Goal: Task Accomplishment & Management: Manage account settings

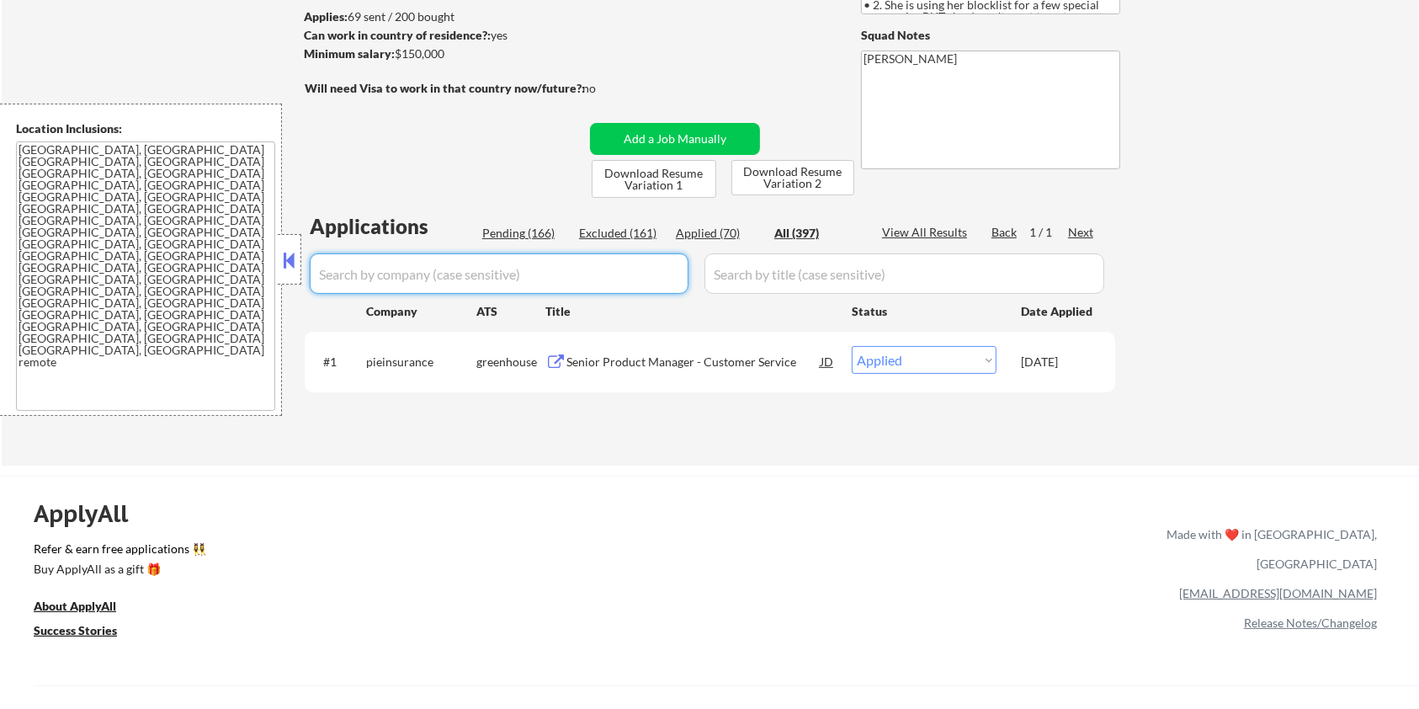
select select ""applied""
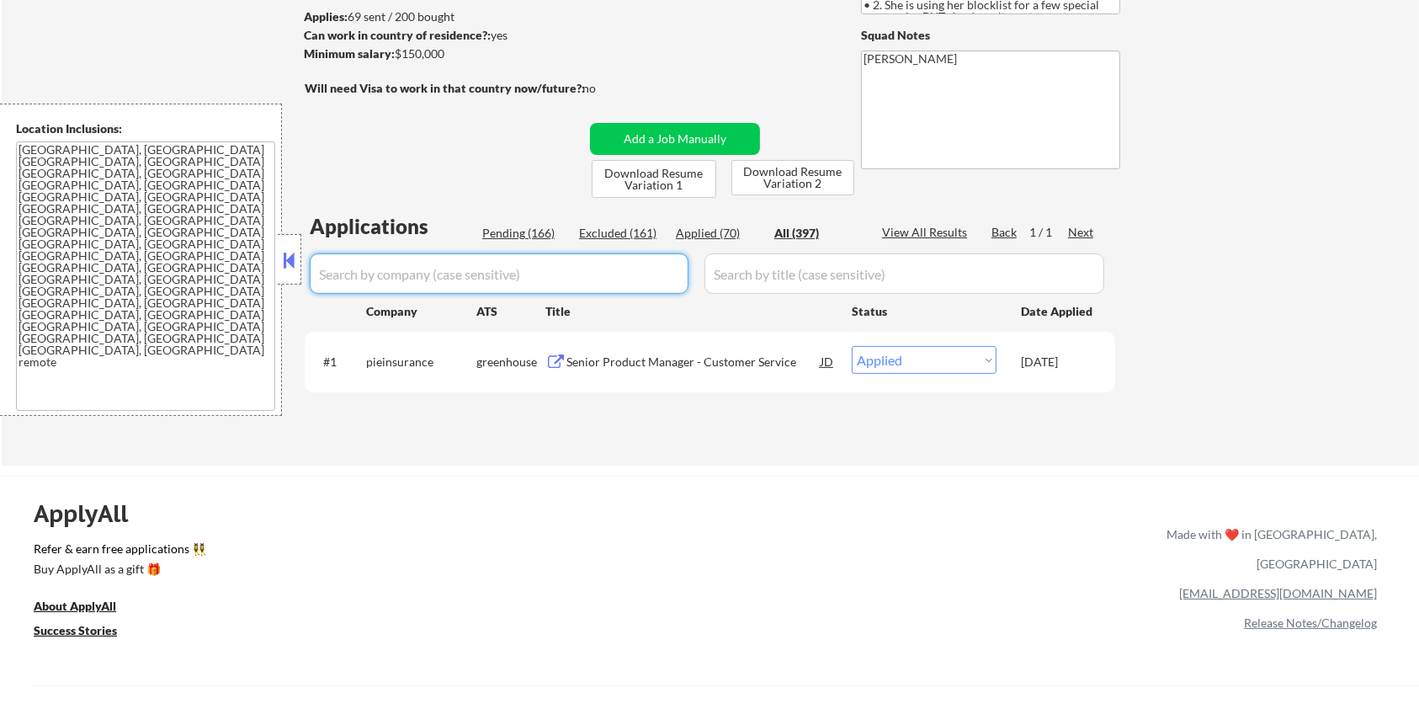
select select ""applied""
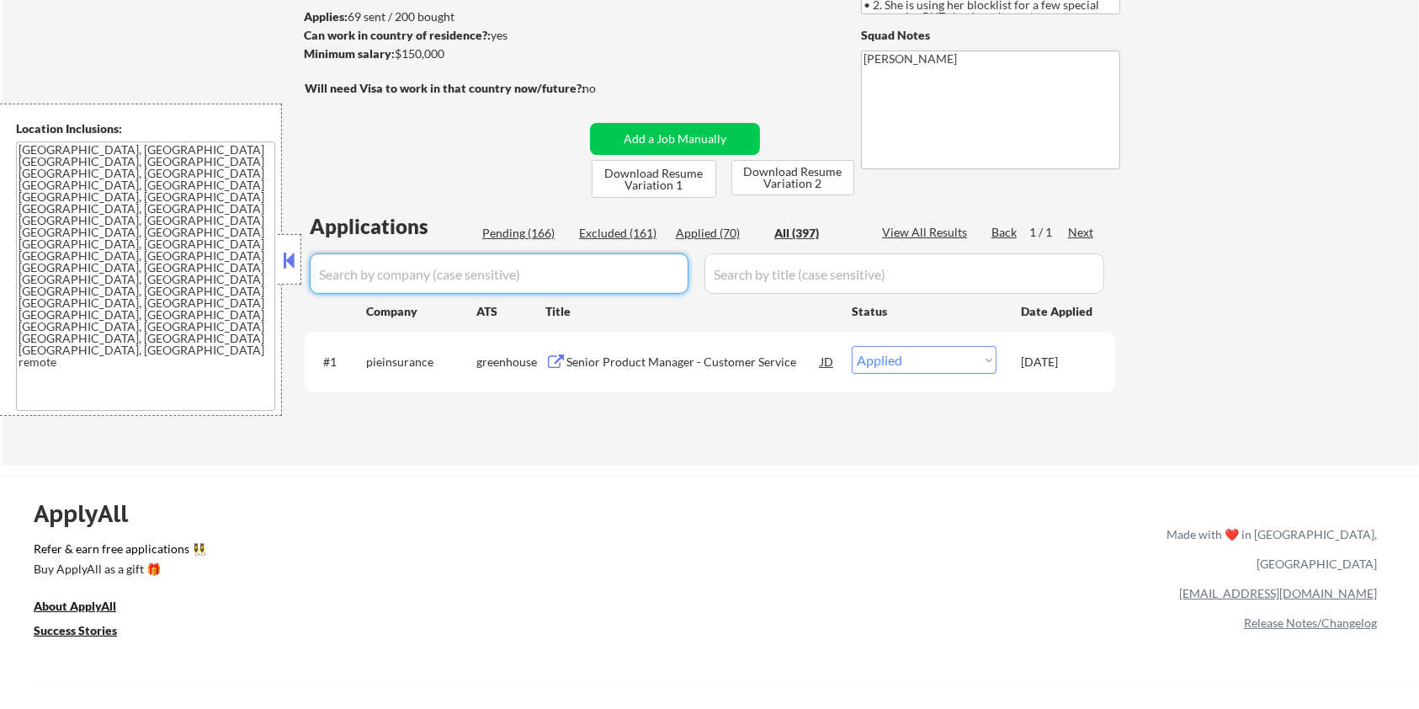
select select ""applied""
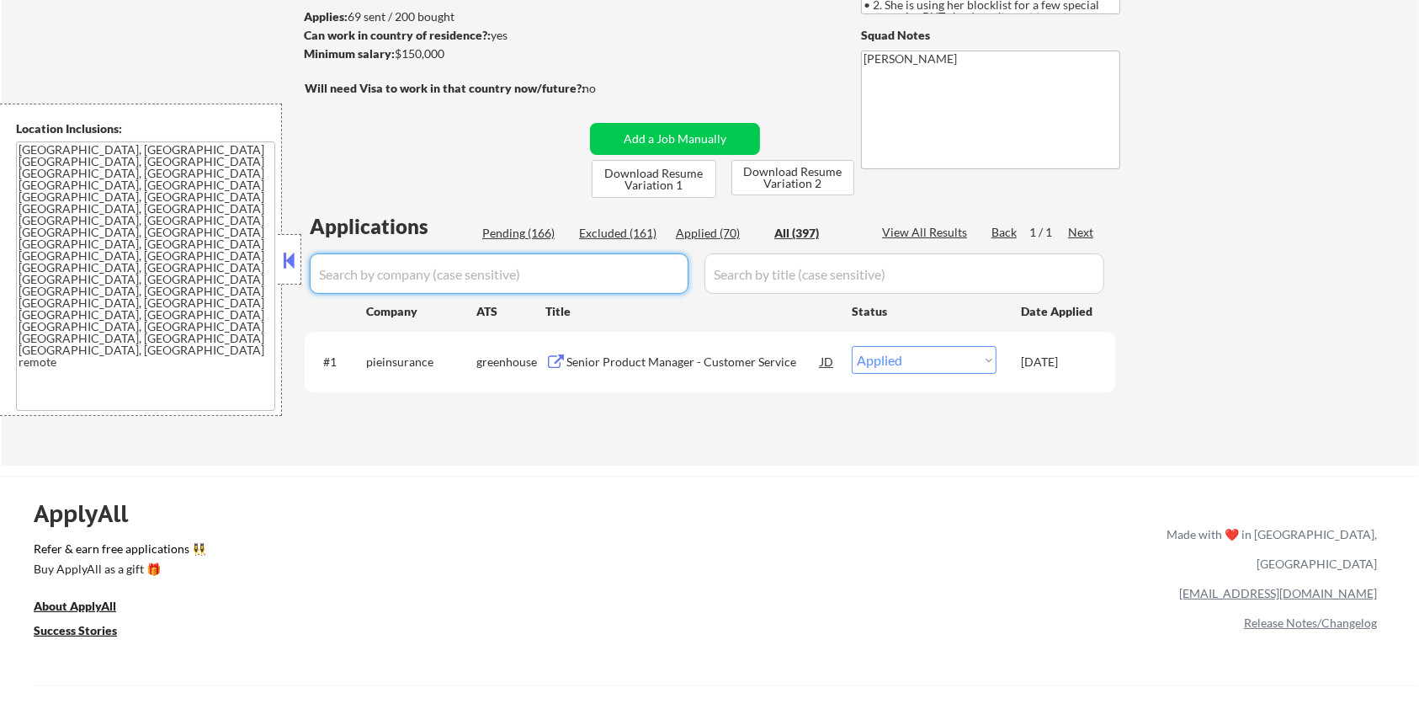
select select ""applied""
select select ""excluded__blocklist_""
select select ""applied""
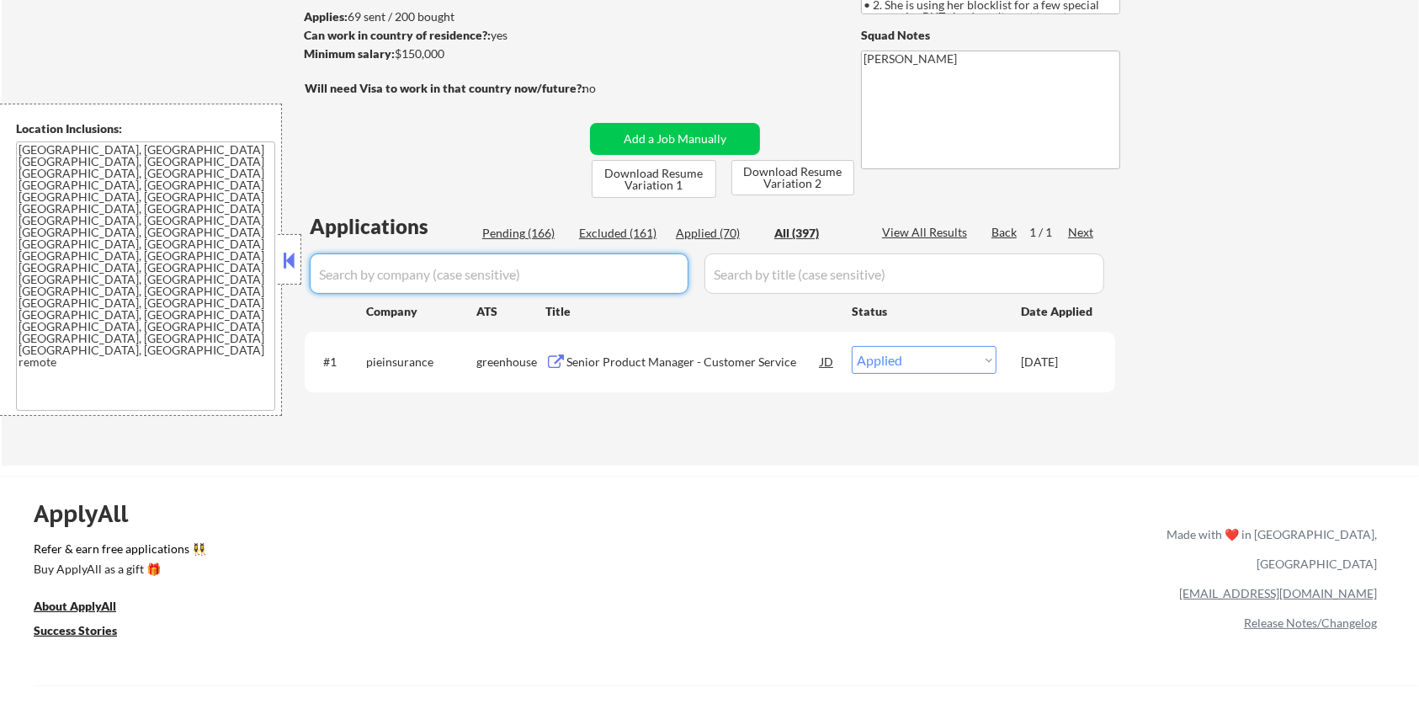
select select ""applied""
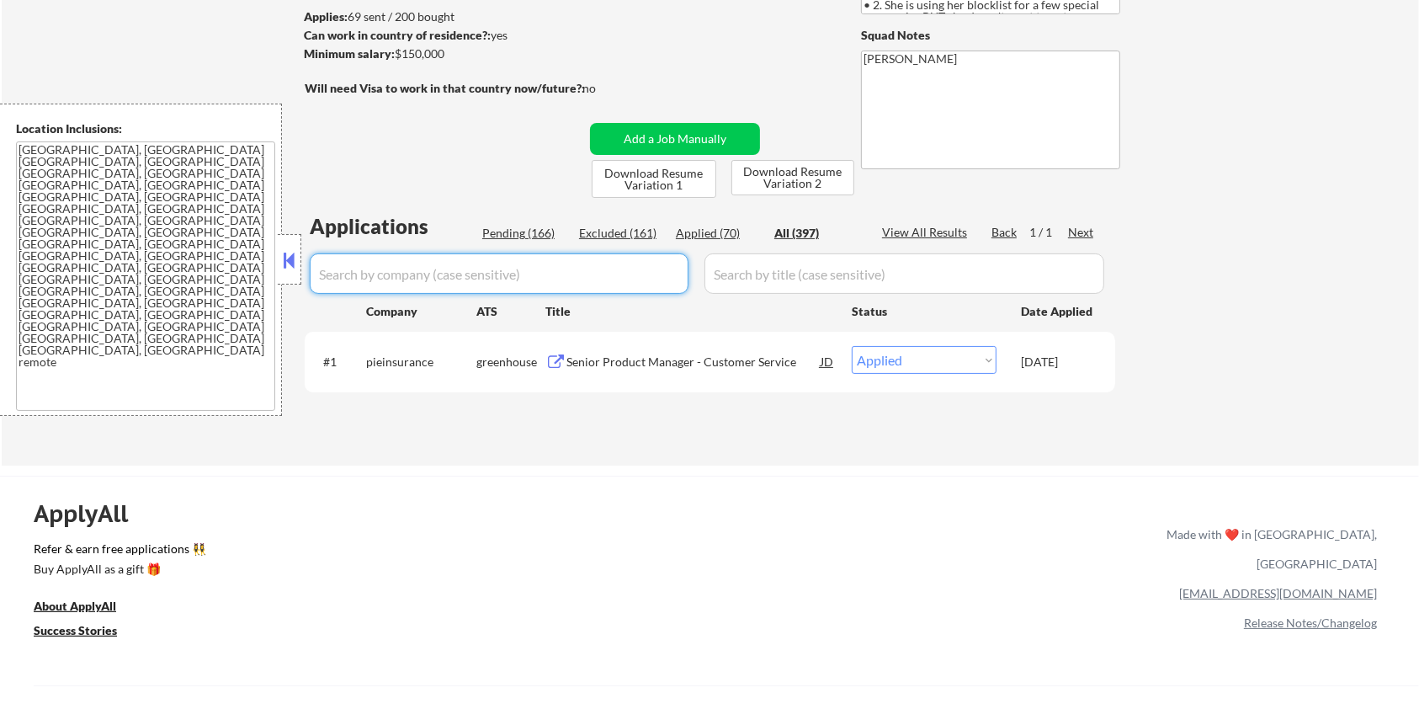
select select ""applied""
select select ""excluded__expired_""
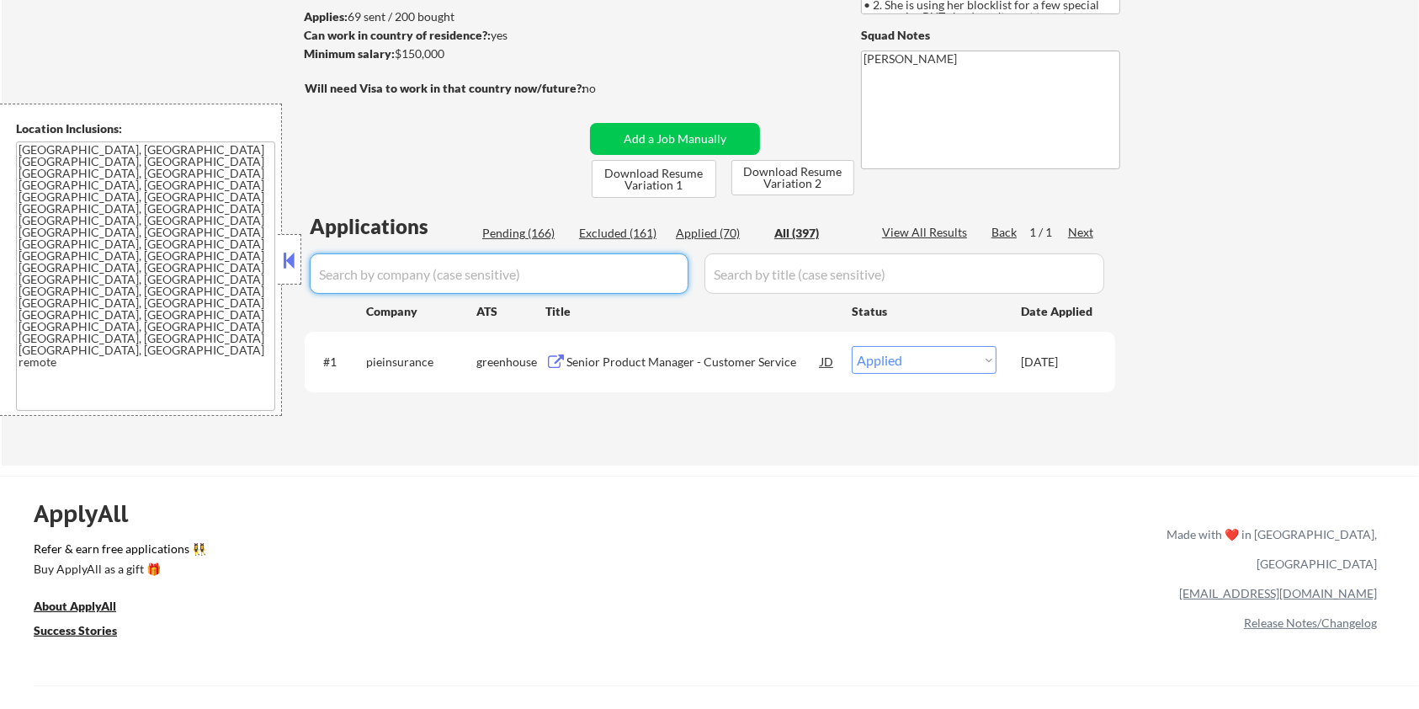
select select ""excluded__expired_""
select select ""excluded__location_""
select select ""excluded__bad_match_""
select select ""excluded__expired_""
select select ""excluded""
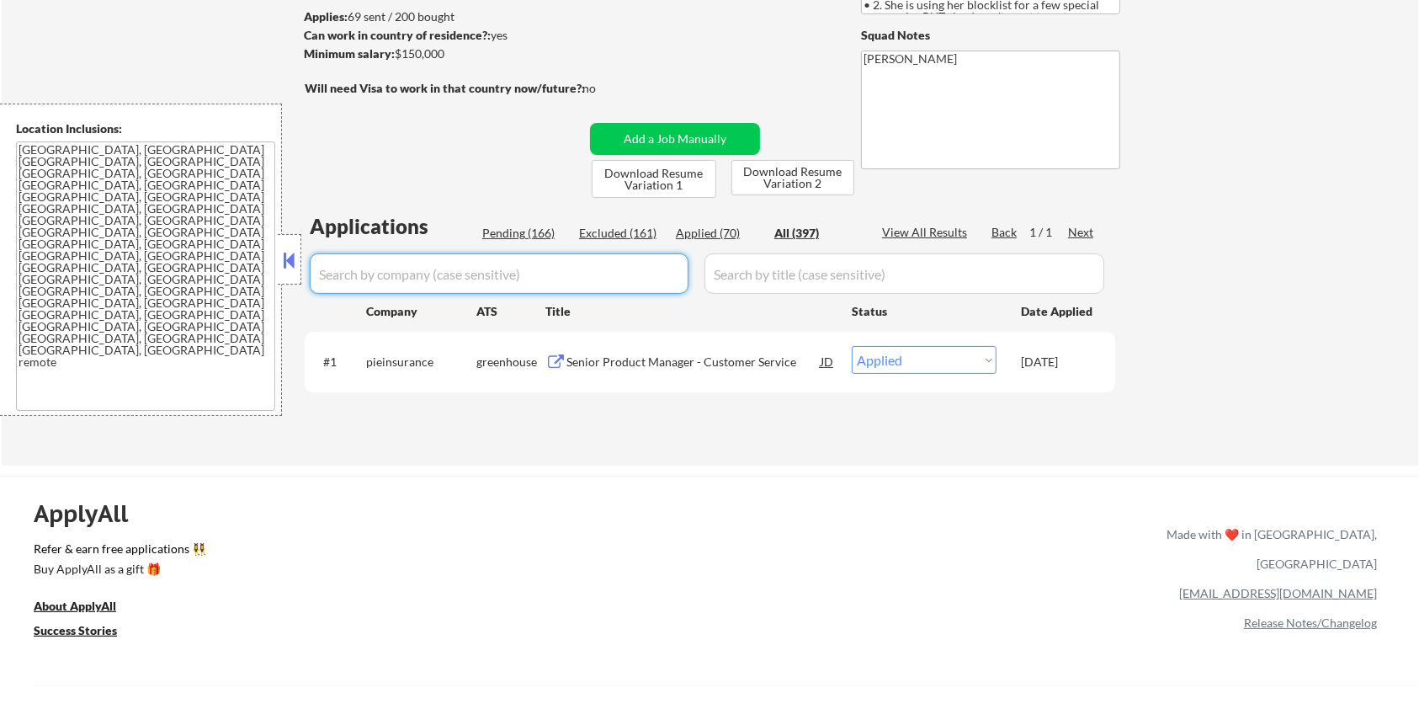
select select ""excluded__location_""
select select ""excluded""
select select ""excluded__location_""
select select ""excluded__blocklist_""
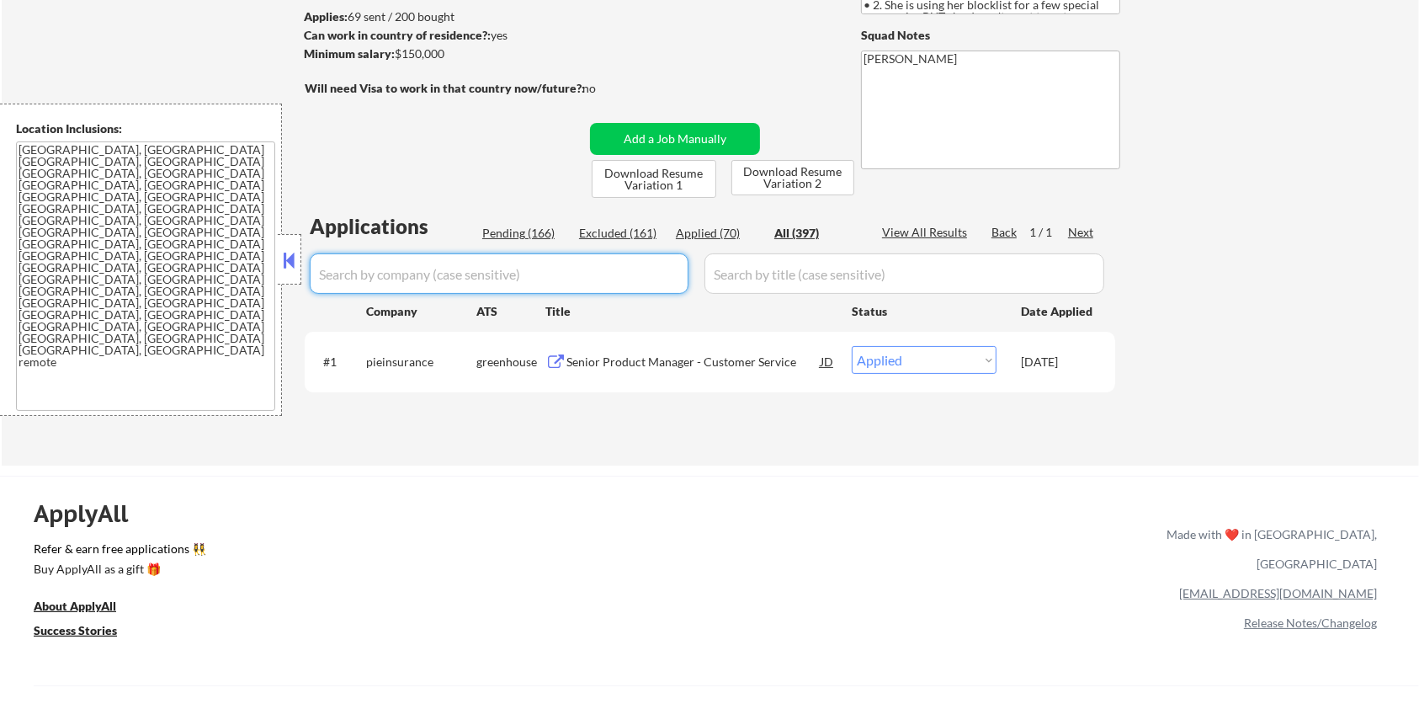
select select ""excluded__blocklist_""
select select ""excluded__salary_""
select select ""excluded__blocklist_""
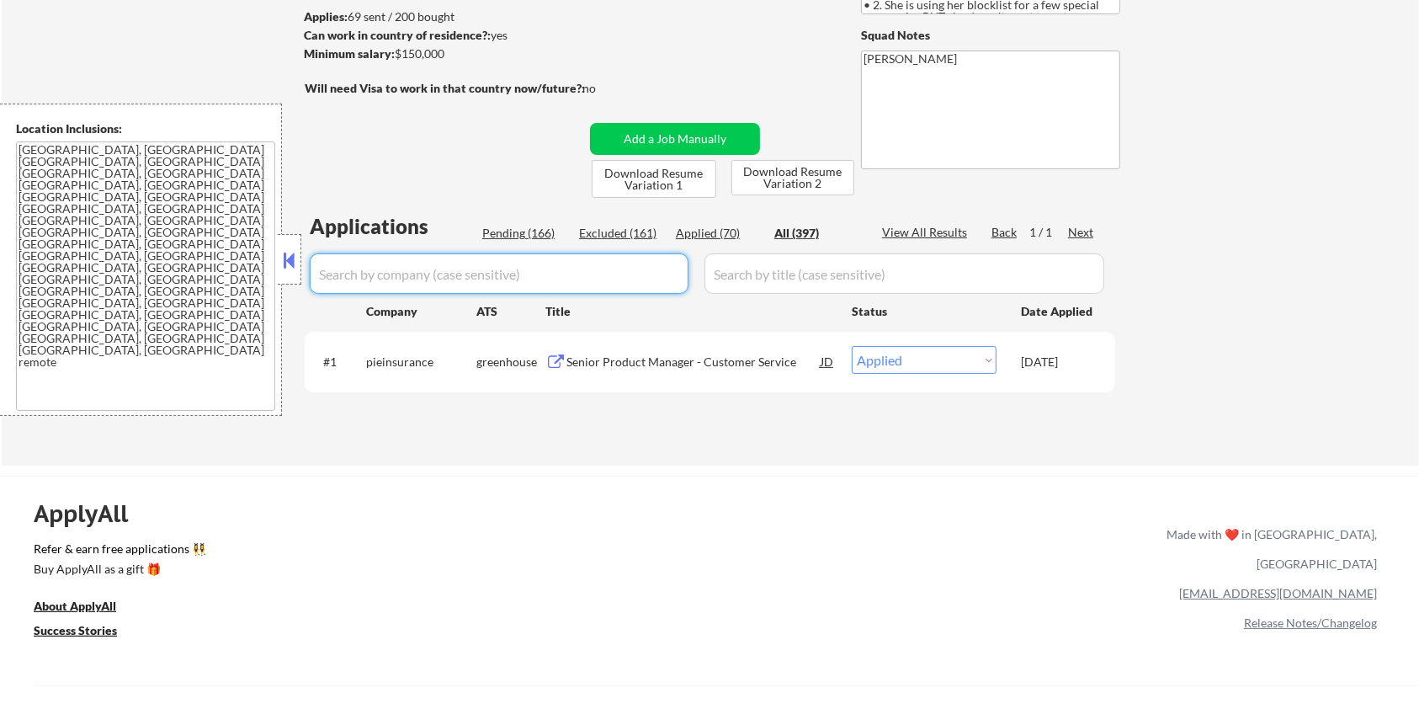
select select ""excluded__location_""
select select ""excluded__salary_""
select select ""excluded__expired_""
select select ""excluded__location_""
select select ""excluded__bad_match_""
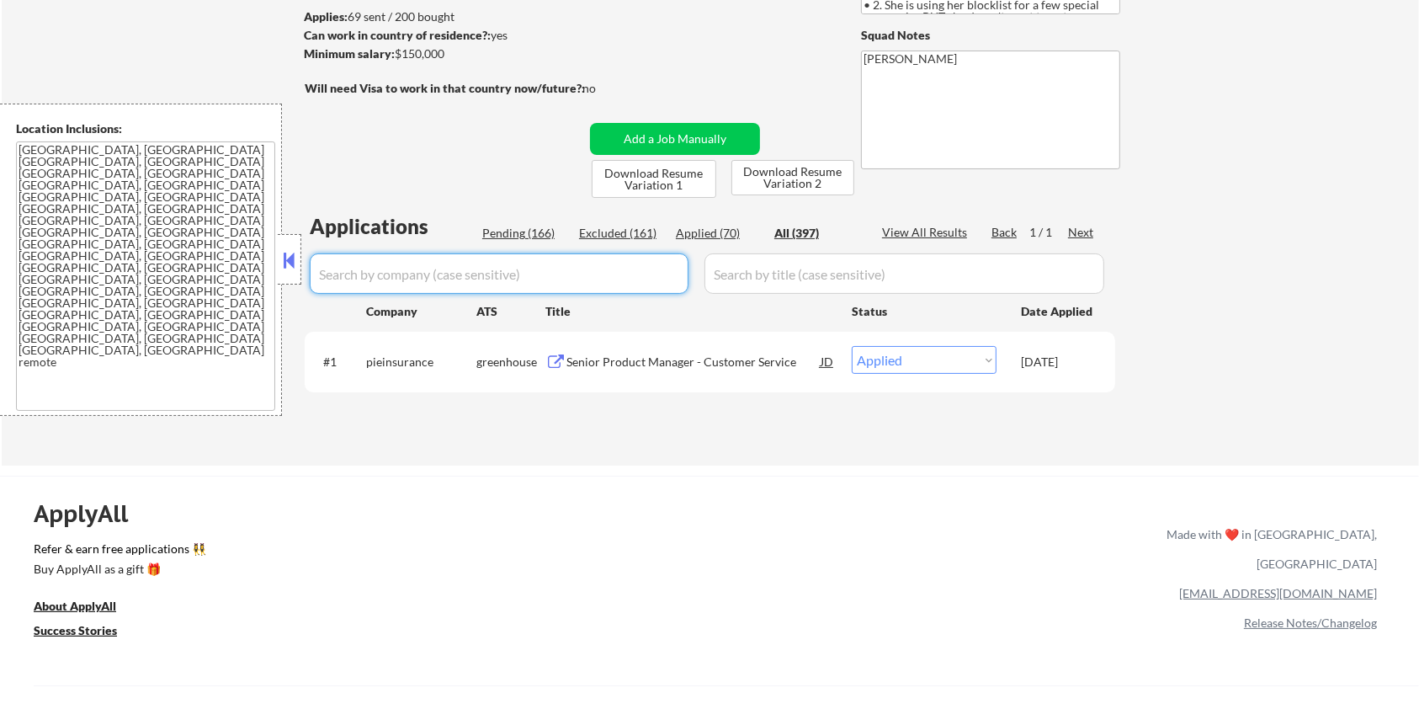
select select ""excluded__blocklist_""
select select ""excluded__bad_match_""
select select ""excluded__location_""
select select ""excluded__expired_""
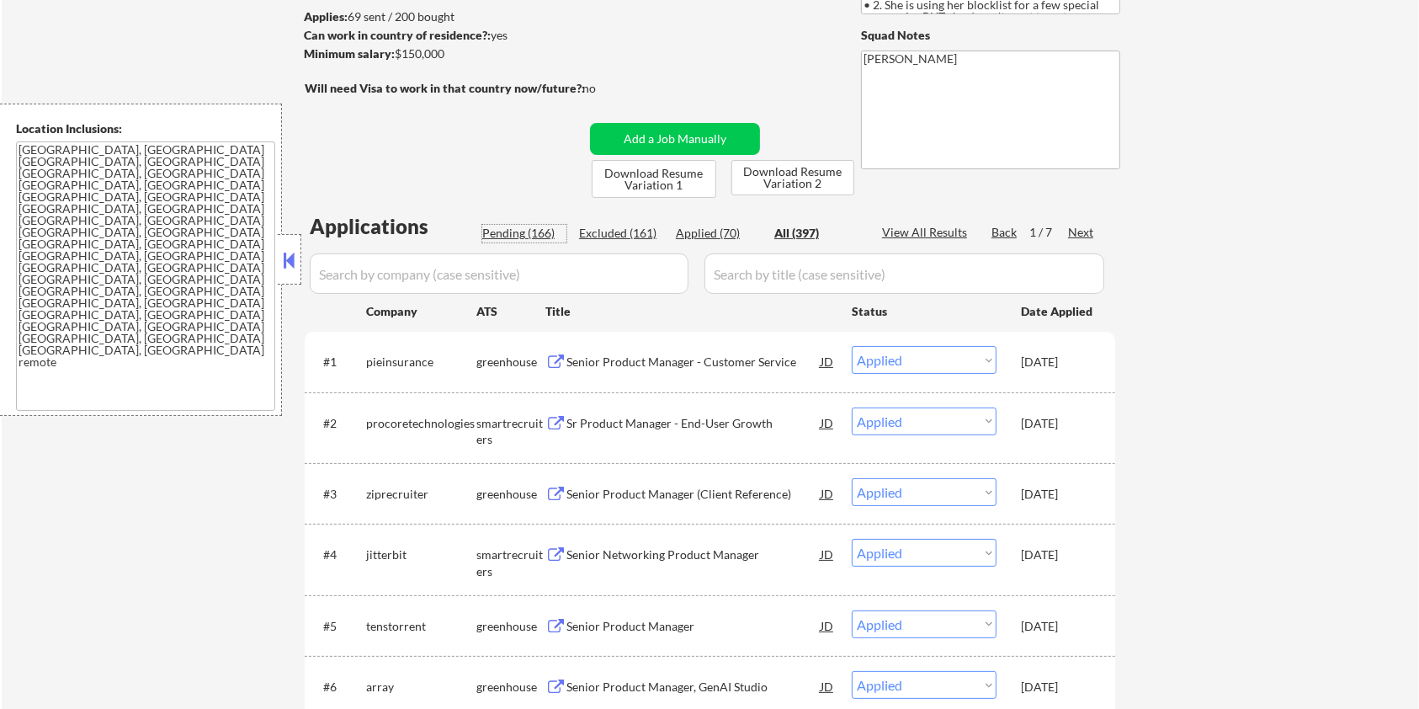
click at [510, 232] on div "Pending (166)" at bounding box center [524, 233] width 84 height 17
select select ""pending""
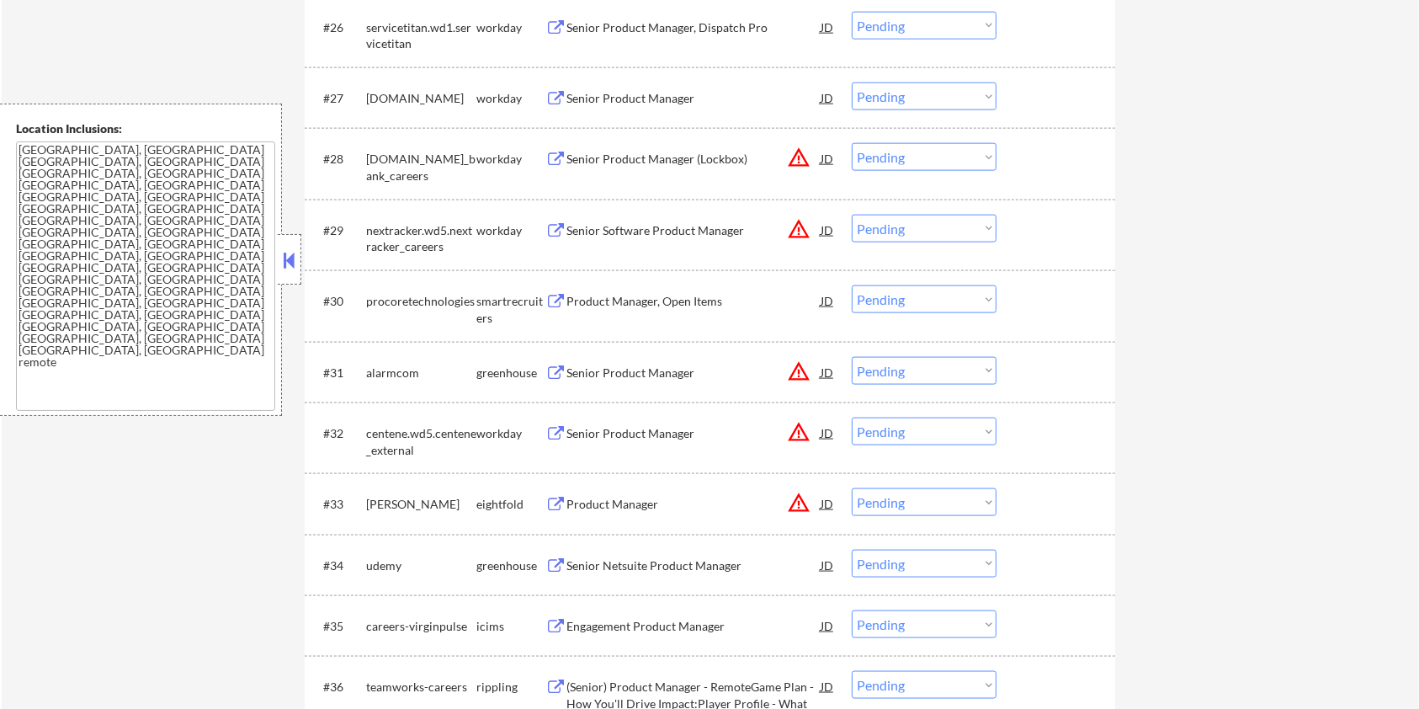
scroll to position [2245, 0]
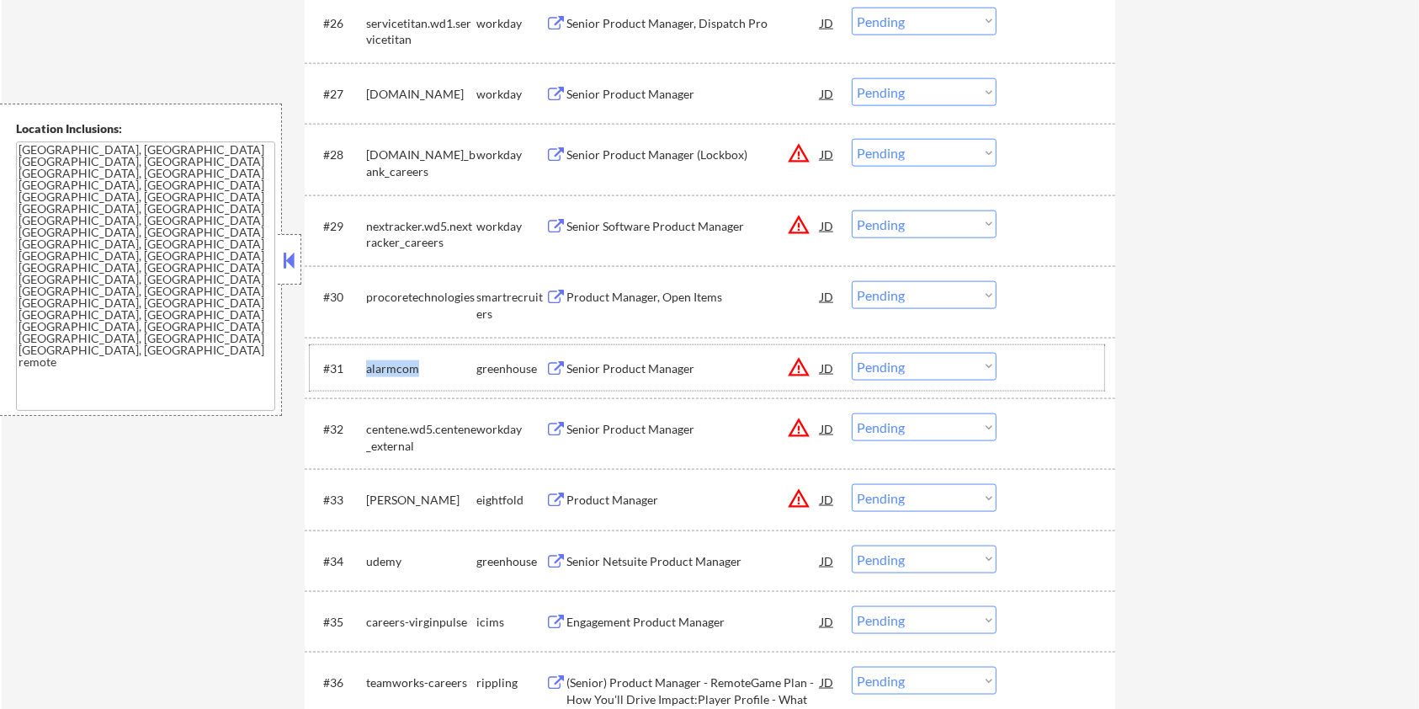
drag, startPoint x: 451, startPoint y: 370, endPoint x: 362, endPoint y: 369, distance: 89.2
click at [362, 369] on div "#31 alarmcom greenhouse Senior Product Manager JD warning_amber Choose an optio…" at bounding box center [707, 367] width 795 height 45
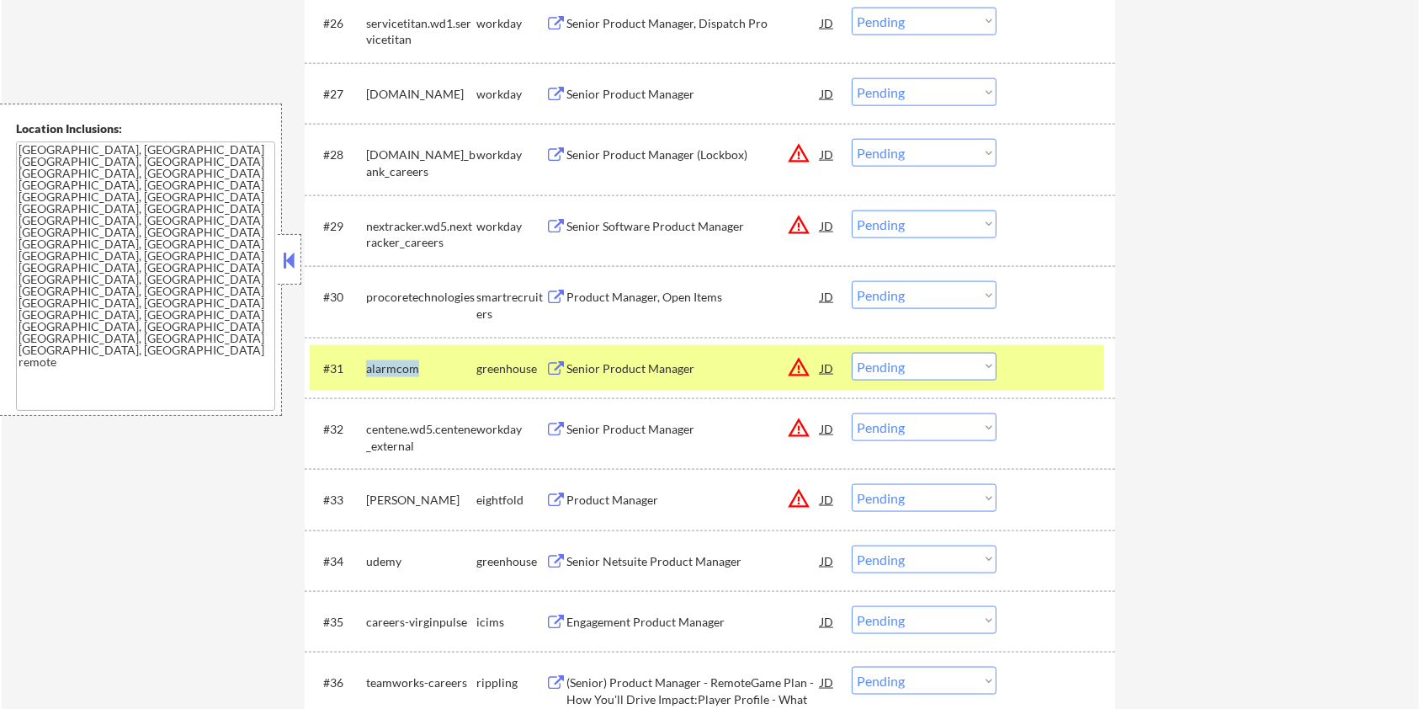
copy div "alarmcom"
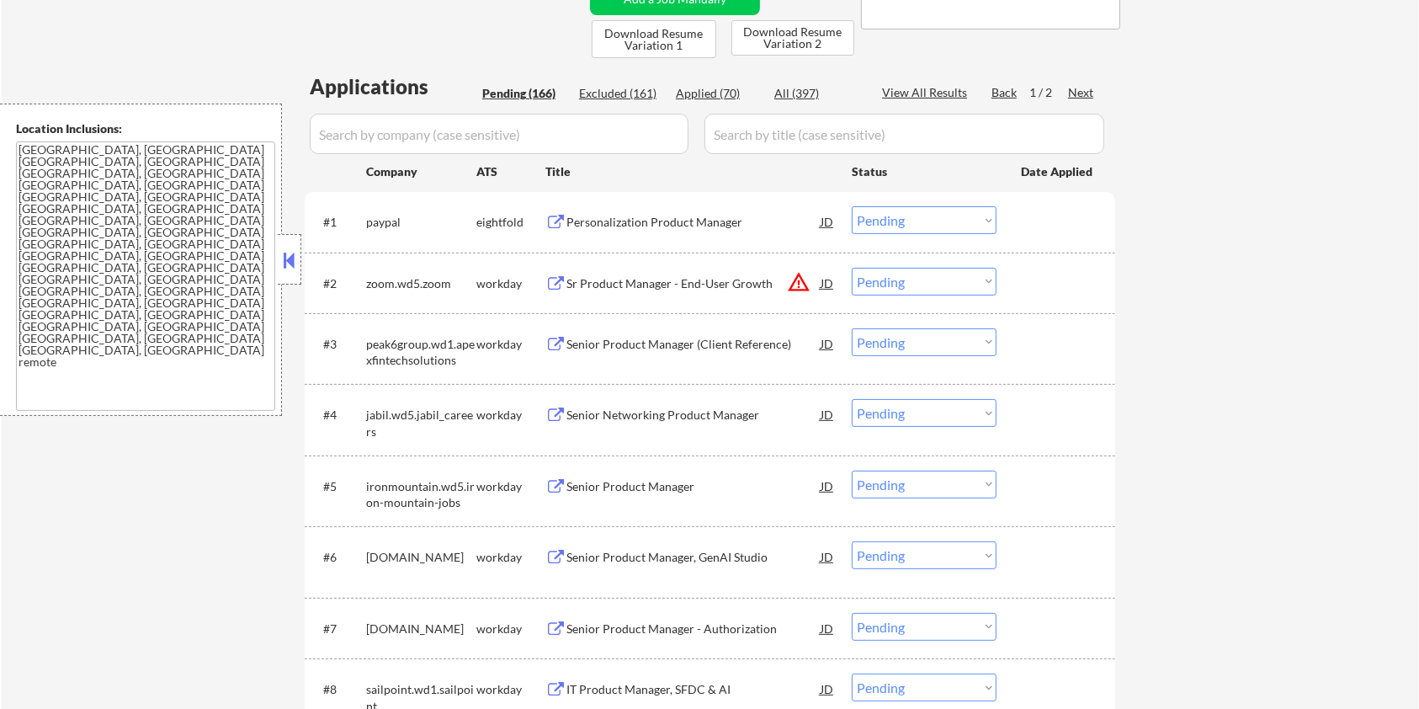
scroll to position [337, 0]
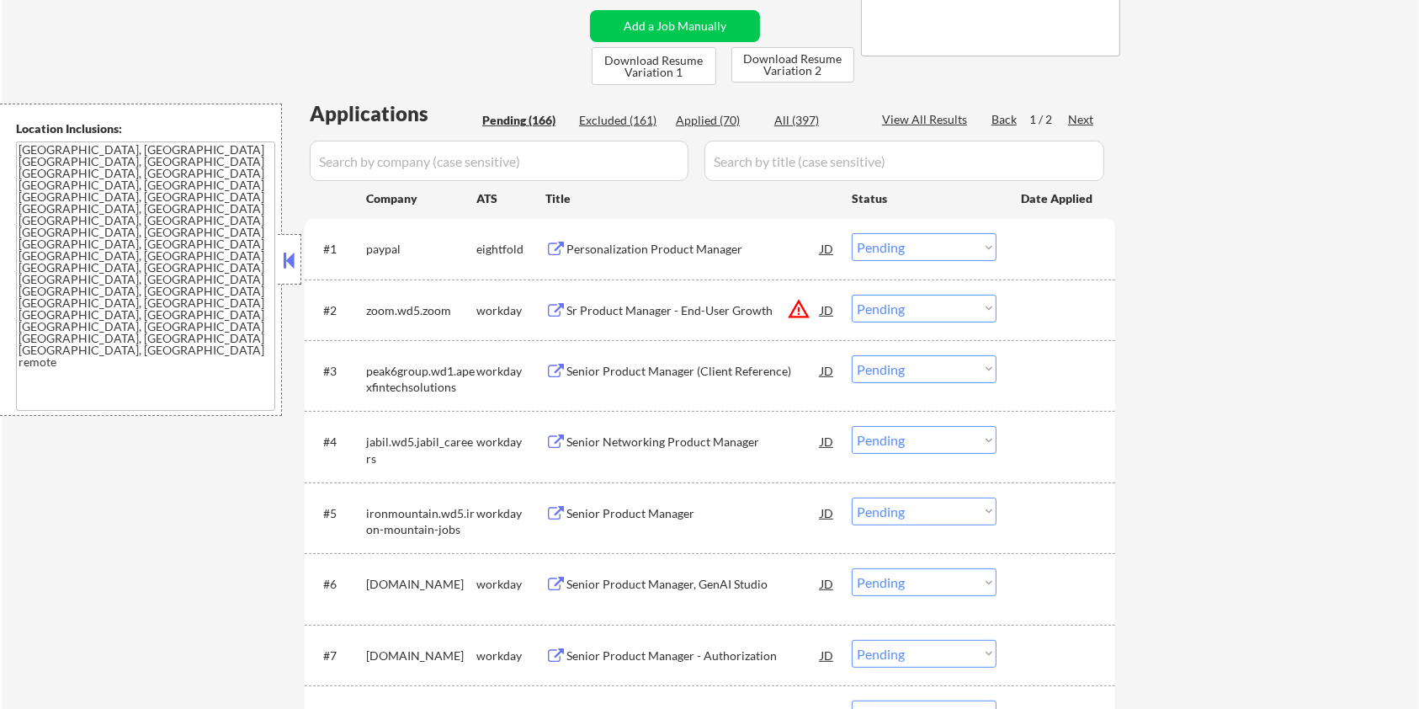
click at [402, 152] on input "input" at bounding box center [499, 161] width 379 height 40
paste input "alarmcom"
drag, startPoint x: 765, startPoint y: 152, endPoint x: 787, endPoint y: 138, distance: 26.2
click at [766, 152] on input "input" at bounding box center [905, 161] width 400 height 40
click at [807, 120] on div "All (397)" at bounding box center [817, 120] width 84 height 17
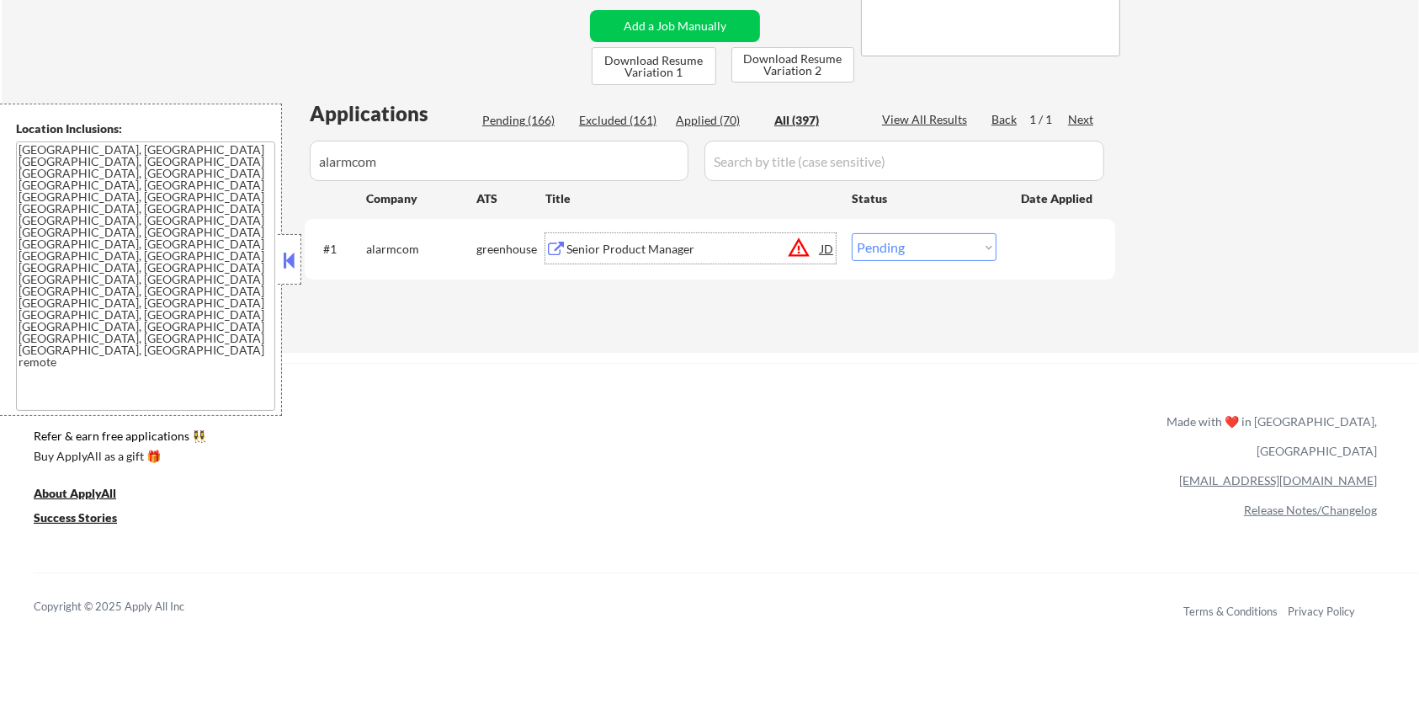
click at [609, 250] on div "Senior Product Manager" at bounding box center [694, 249] width 254 height 17
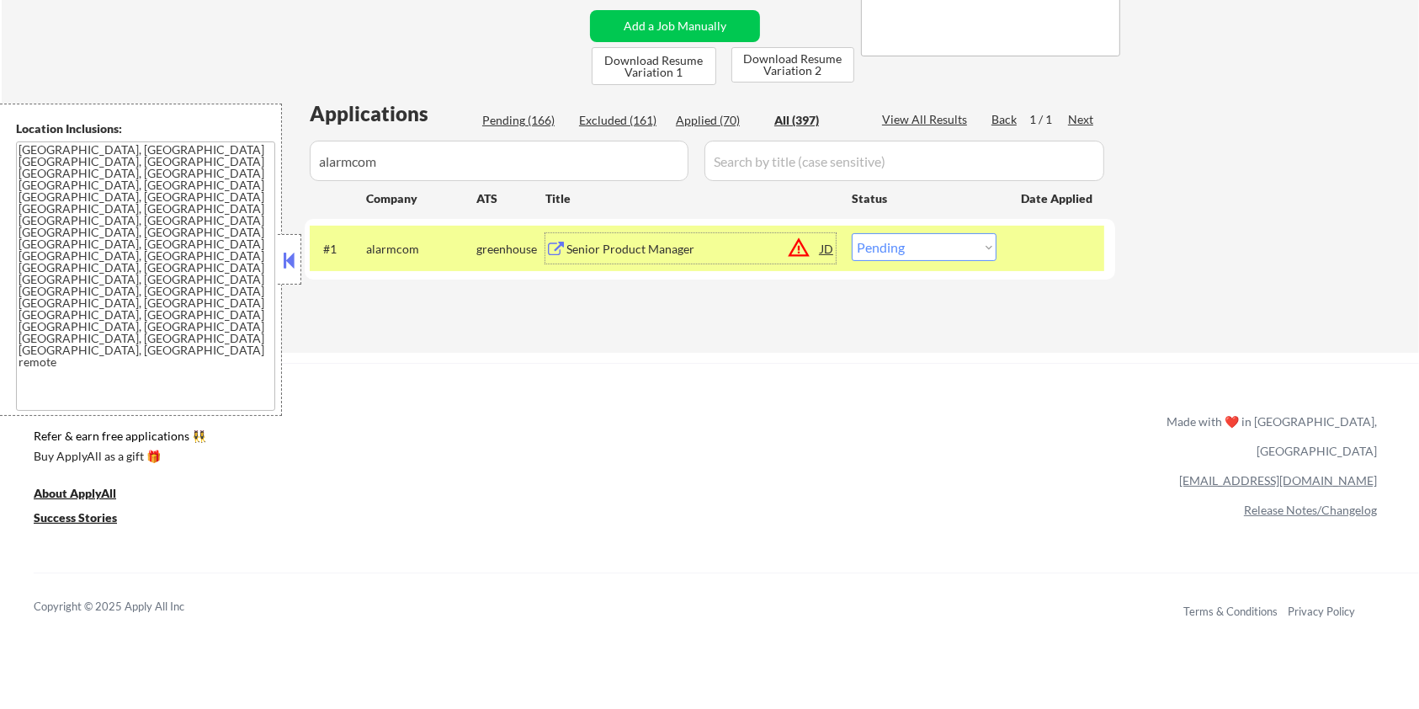
click at [927, 245] on select "Choose an option... Pending Applied Excluded (Questions) Excluded (Expired) Exc…" at bounding box center [924, 247] width 145 height 28
click at [852, 233] on select "Choose an option... Pending Applied Excluded (Questions) Excluded (Expired) Exc…" at bounding box center [924, 247] width 145 height 28
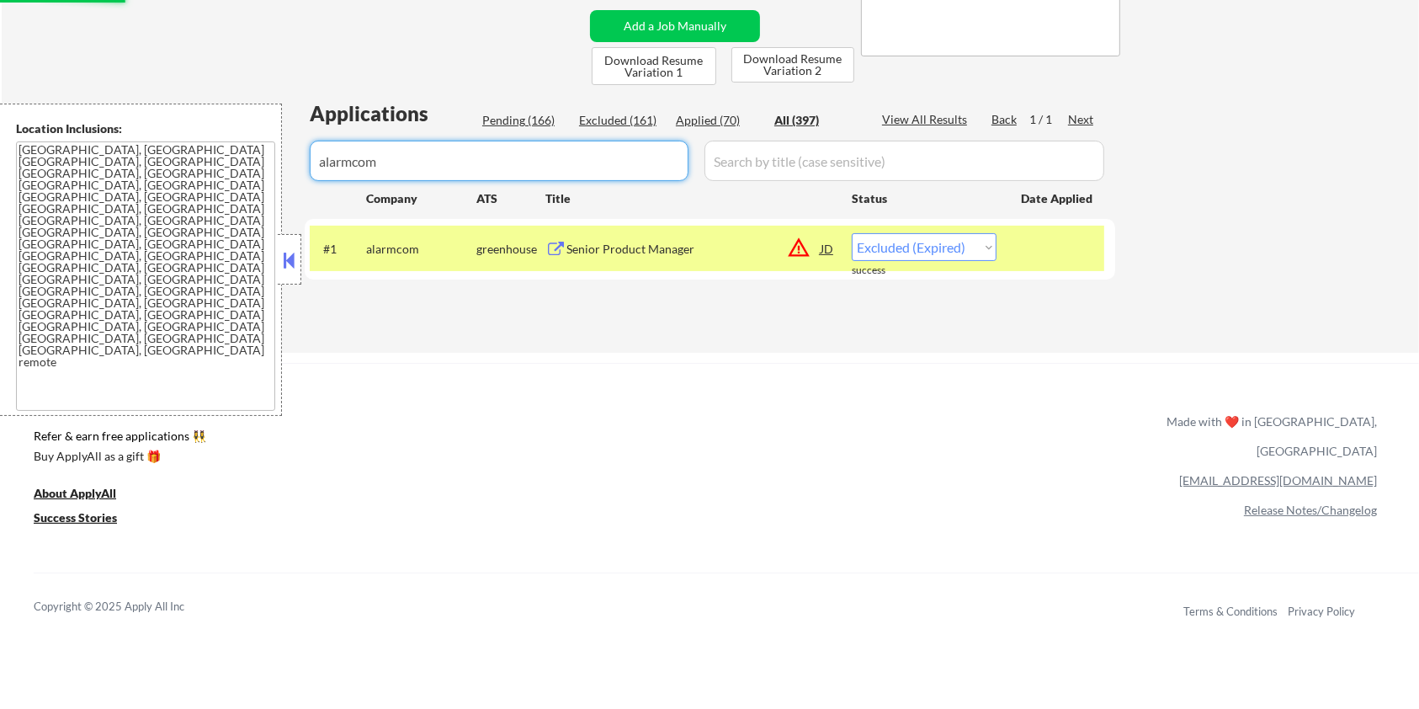
drag, startPoint x: 464, startPoint y: 156, endPoint x: 229, endPoint y: 156, distance: 234.9
click at [229, 156] on body "← Return to /applysquad Mailslurp Inbox Job Search Builder [PERSON_NAME] User E…" at bounding box center [709, 17] width 1419 height 709
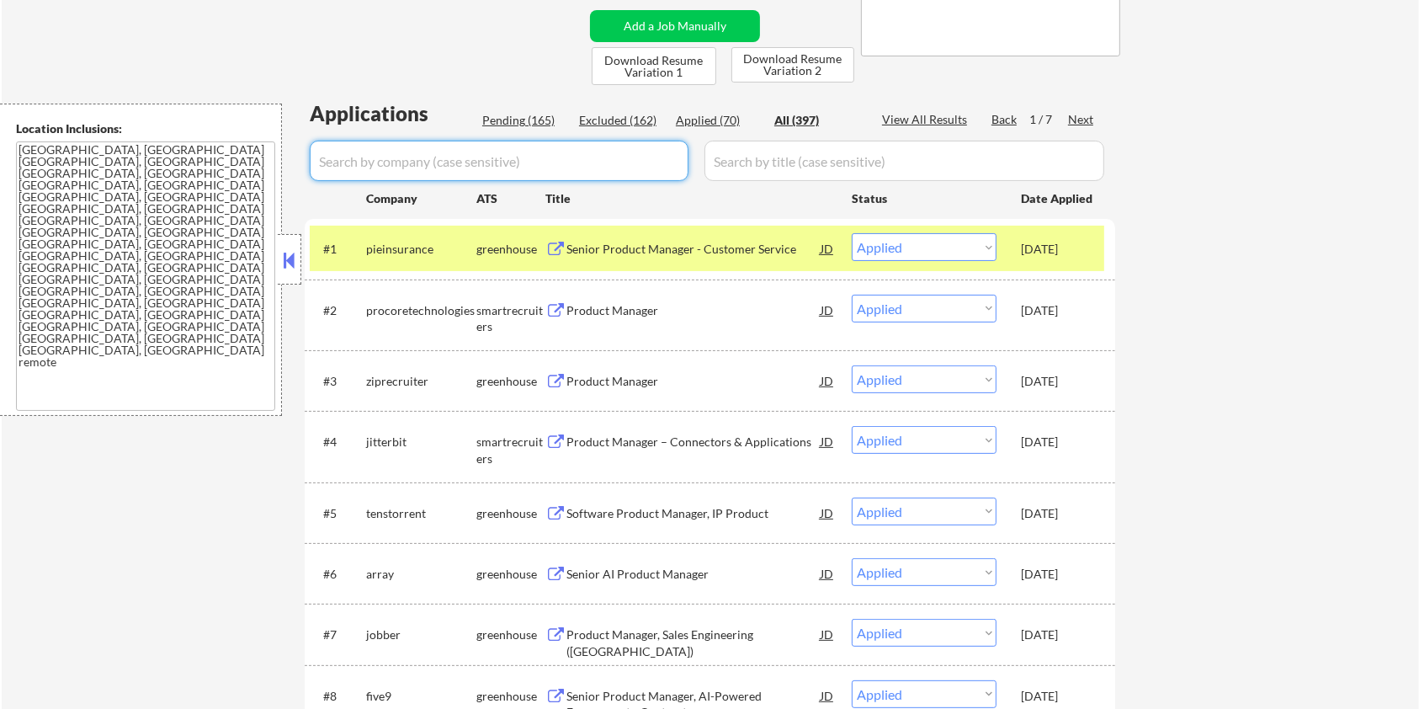
click at [525, 122] on div "Pending (165)" at bounding box center [524, 120] width 84 height 17
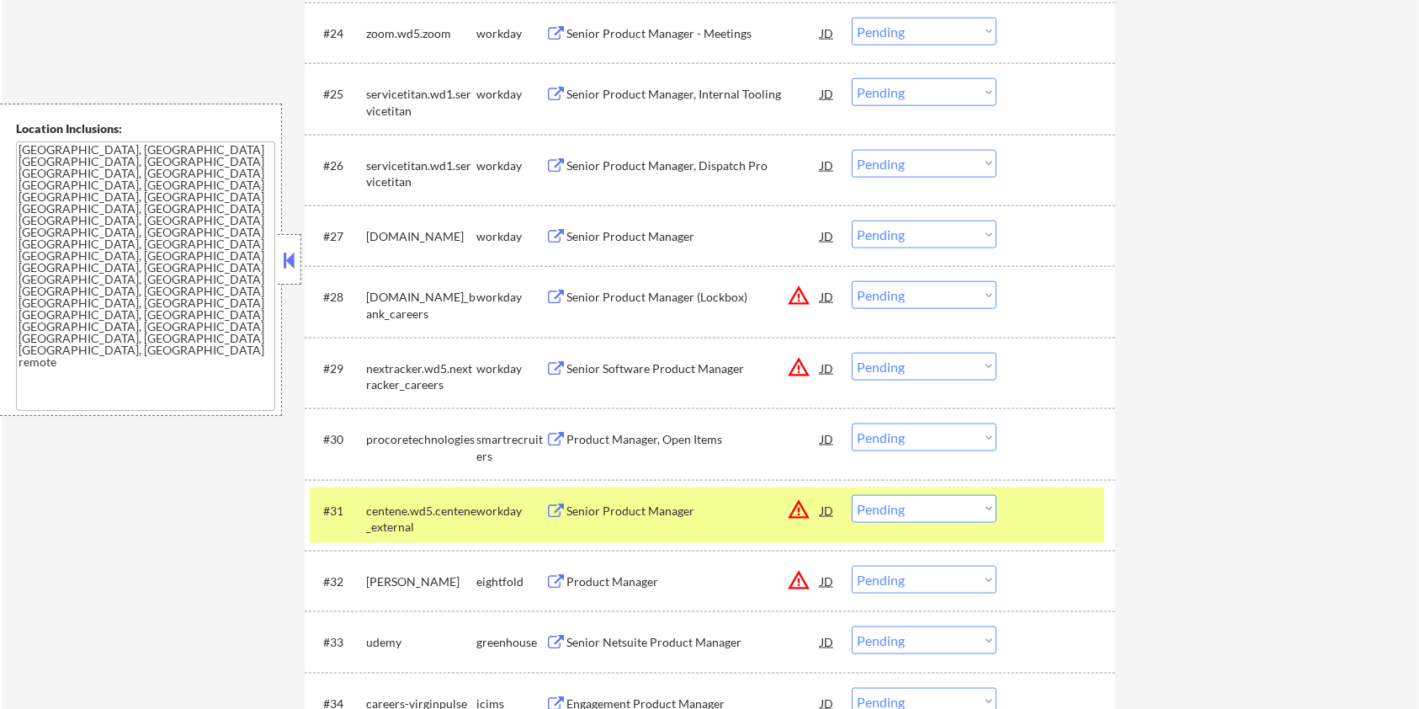
scroll to position [2245, 0]
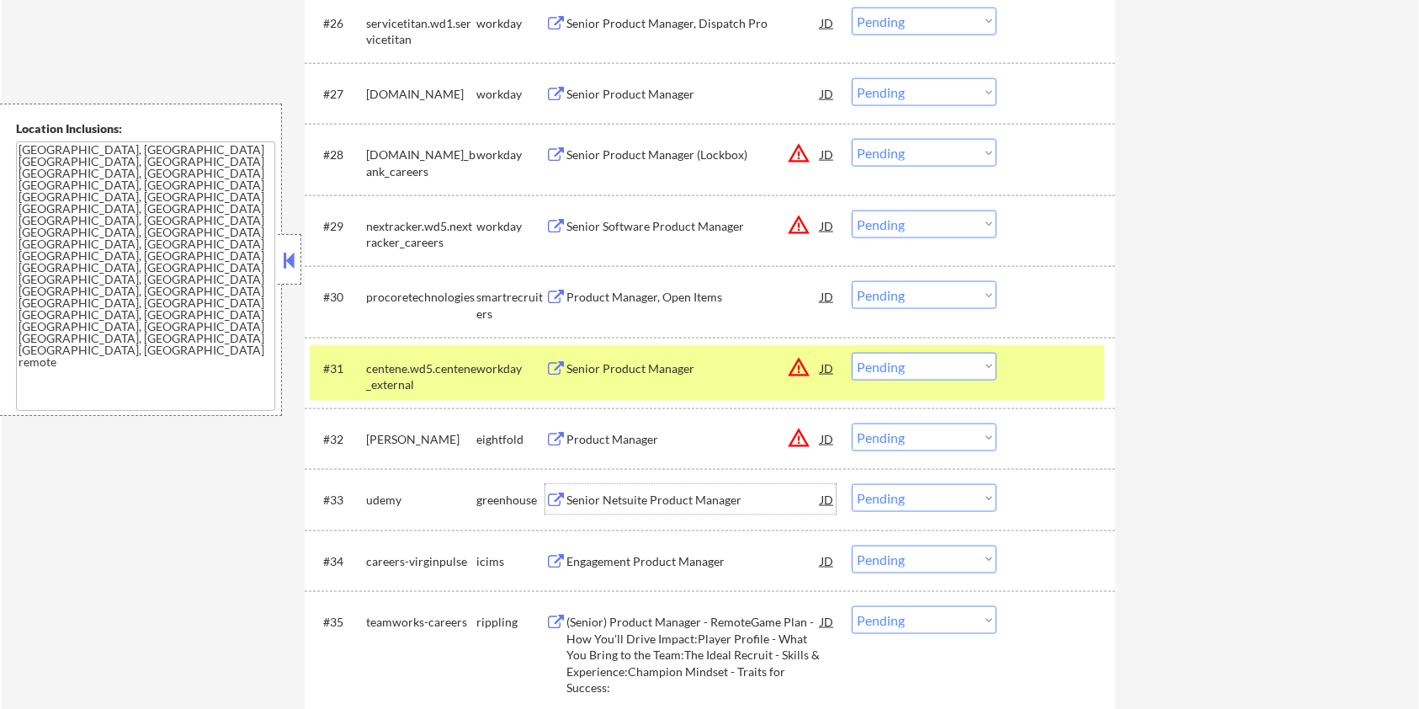
click at [634, 496] on div "Senior Netsuite Product Manager" at bounding box center [694, 500] width 254 height 17
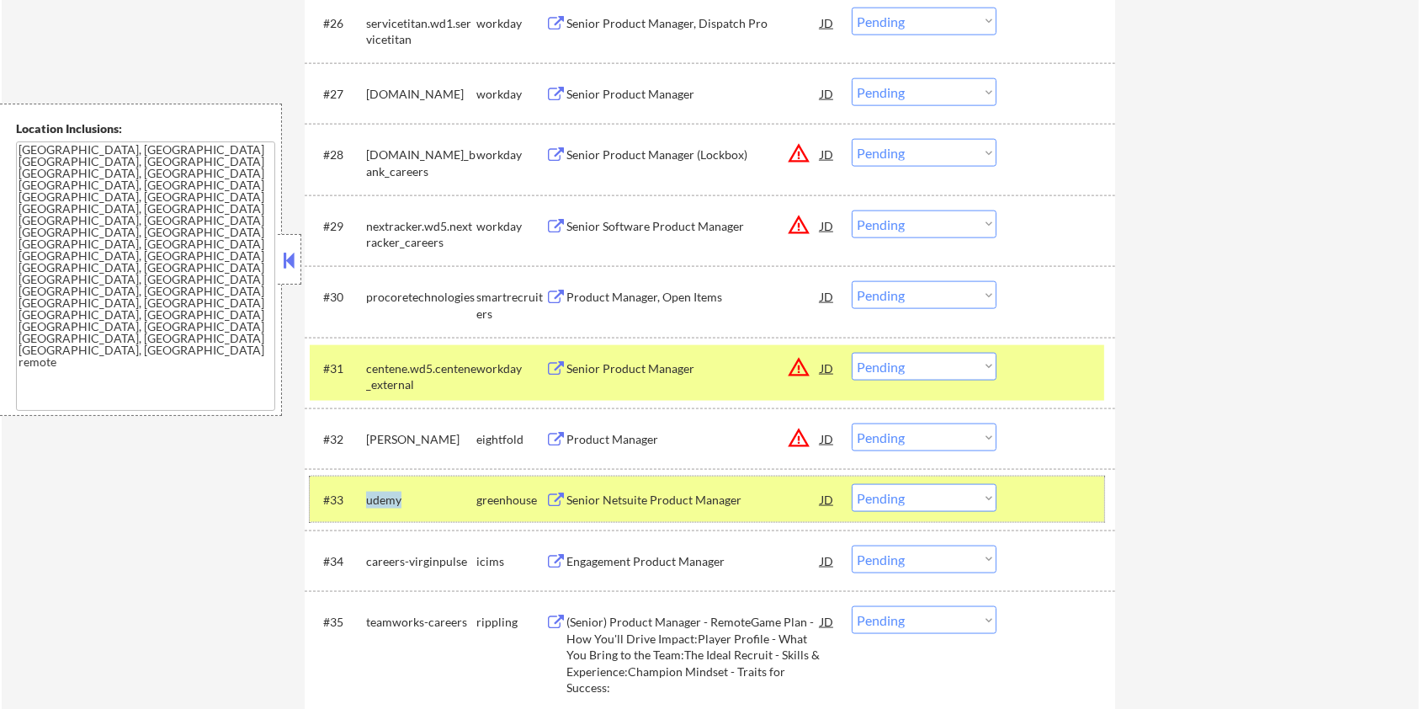
drag, startPoint x: 406, startPoint y: 493, endPoint x: 364, endPoint y: 500, distance: 42.8
click at [364, 500] on div "#33 udemy greenhouse Senior Netsuite Product Manager JD warning_amber Choose an…" at bounding box center [707, 499] width 795 height 45
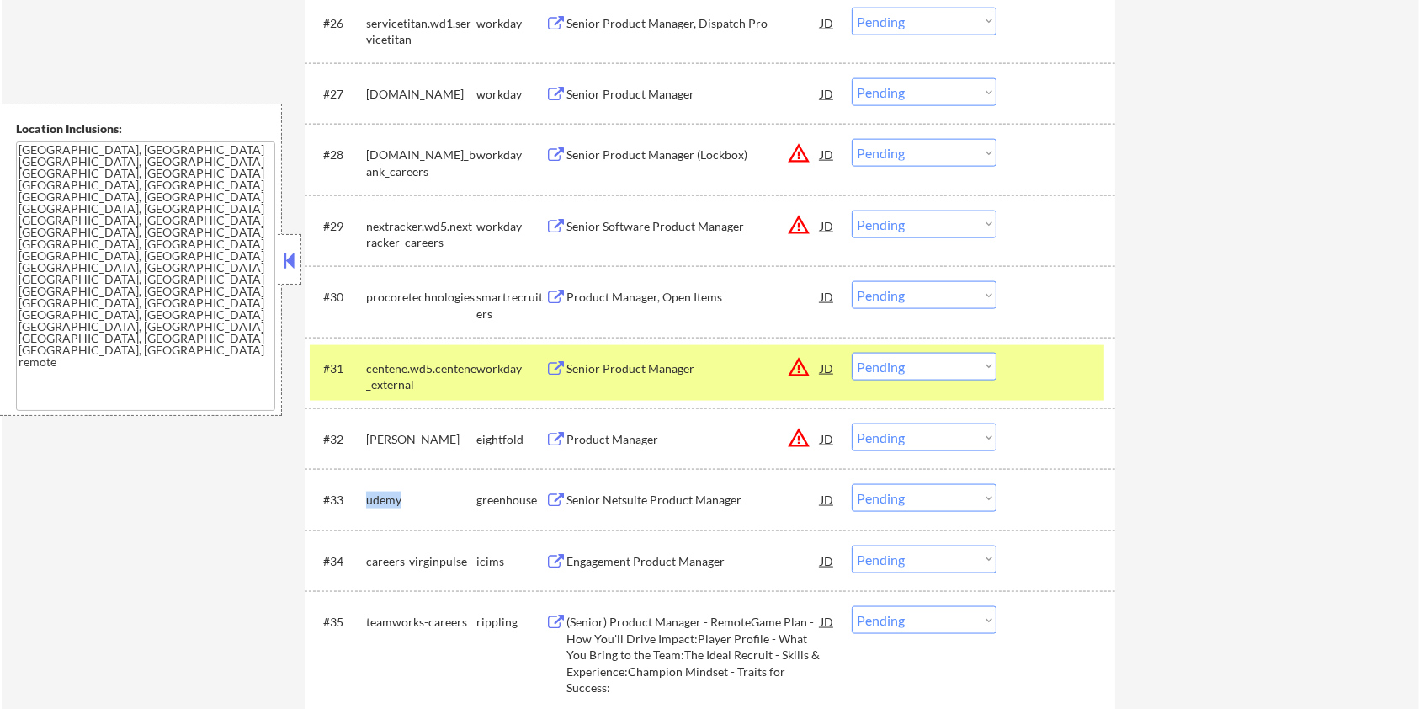
copy div "udemy"
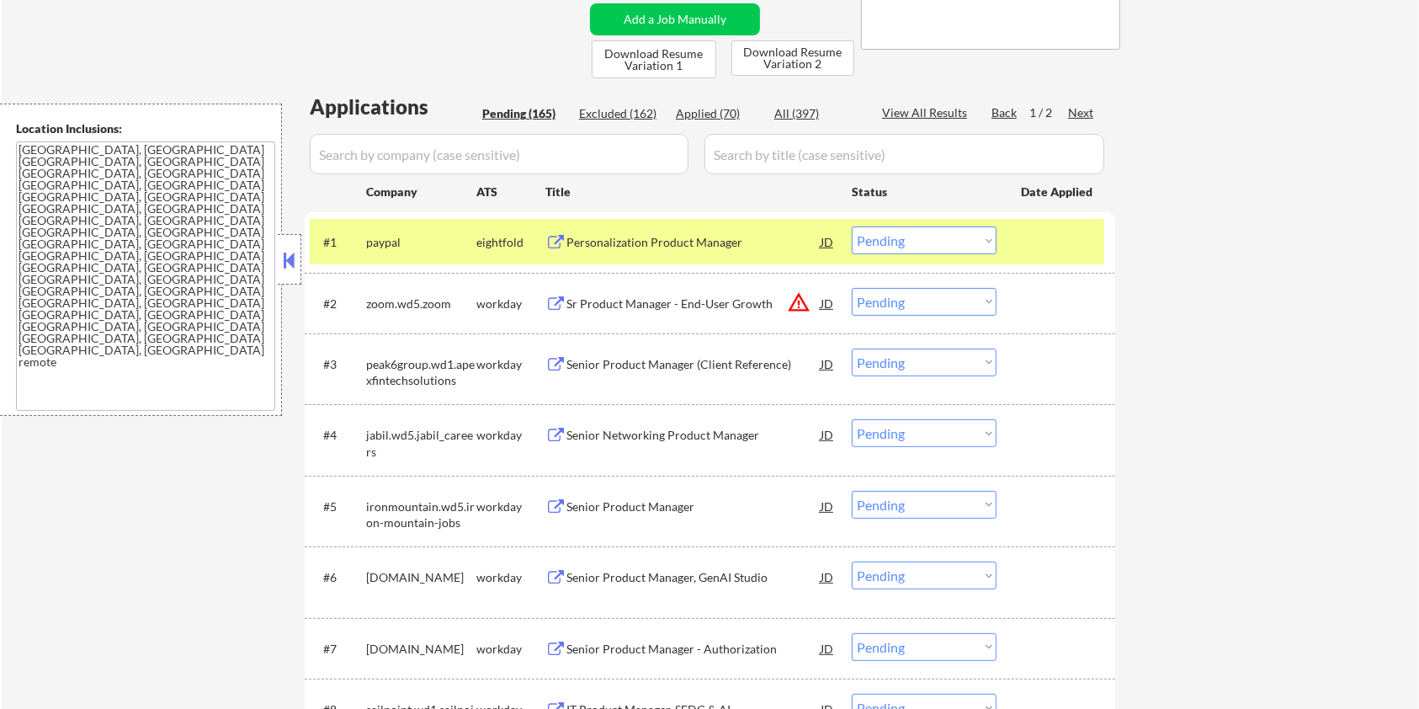
scroll to position [337, 0]
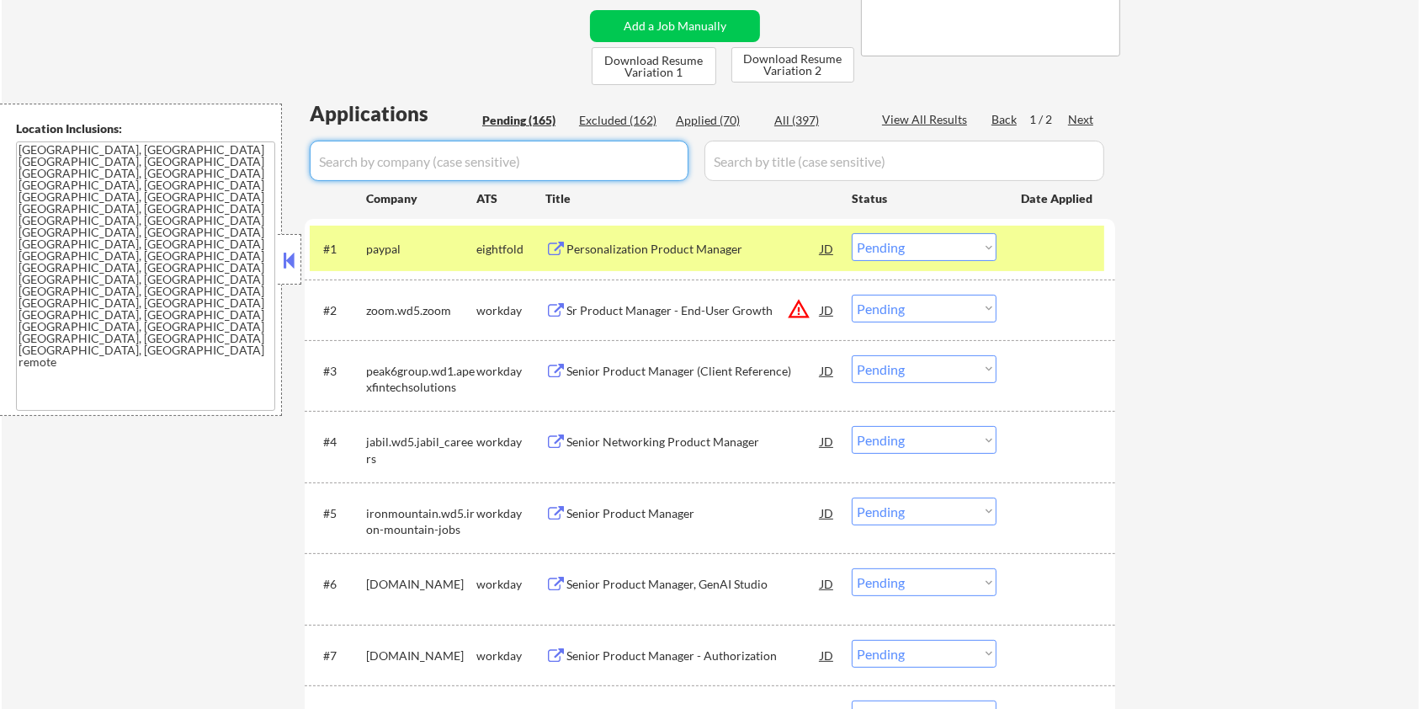
click at [514, 154] on input "input" at bounding box center [499, 161] width 379 height 40
paste input "udemy"
click at [776, 154] on input "input" at bounding box center [905, 161] width 400 height 40
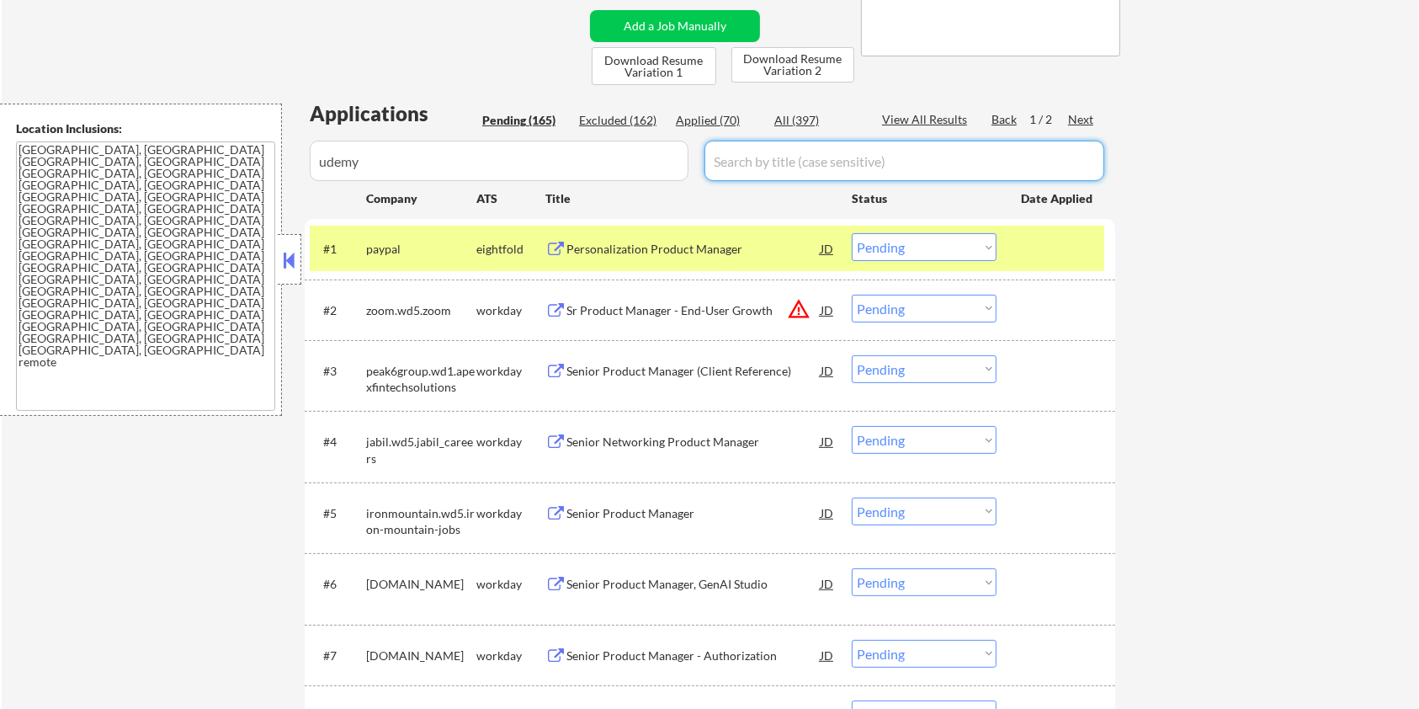
click at [797, 120] on div "All (397)" at bounding box center [817, 120] width 84 height 17
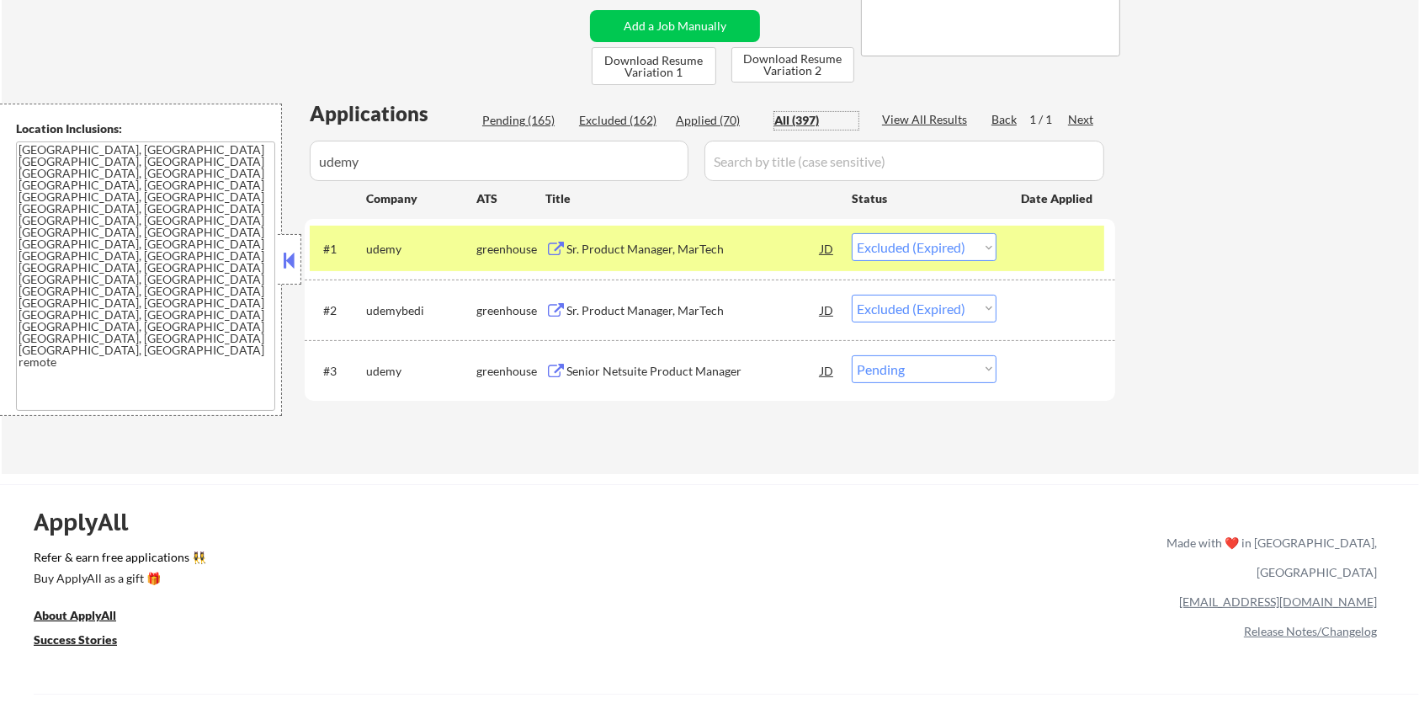
click at [689, 368] on div "Senior Netsuite Product Manager" at bounding box center [694, 371] width 254 height 17
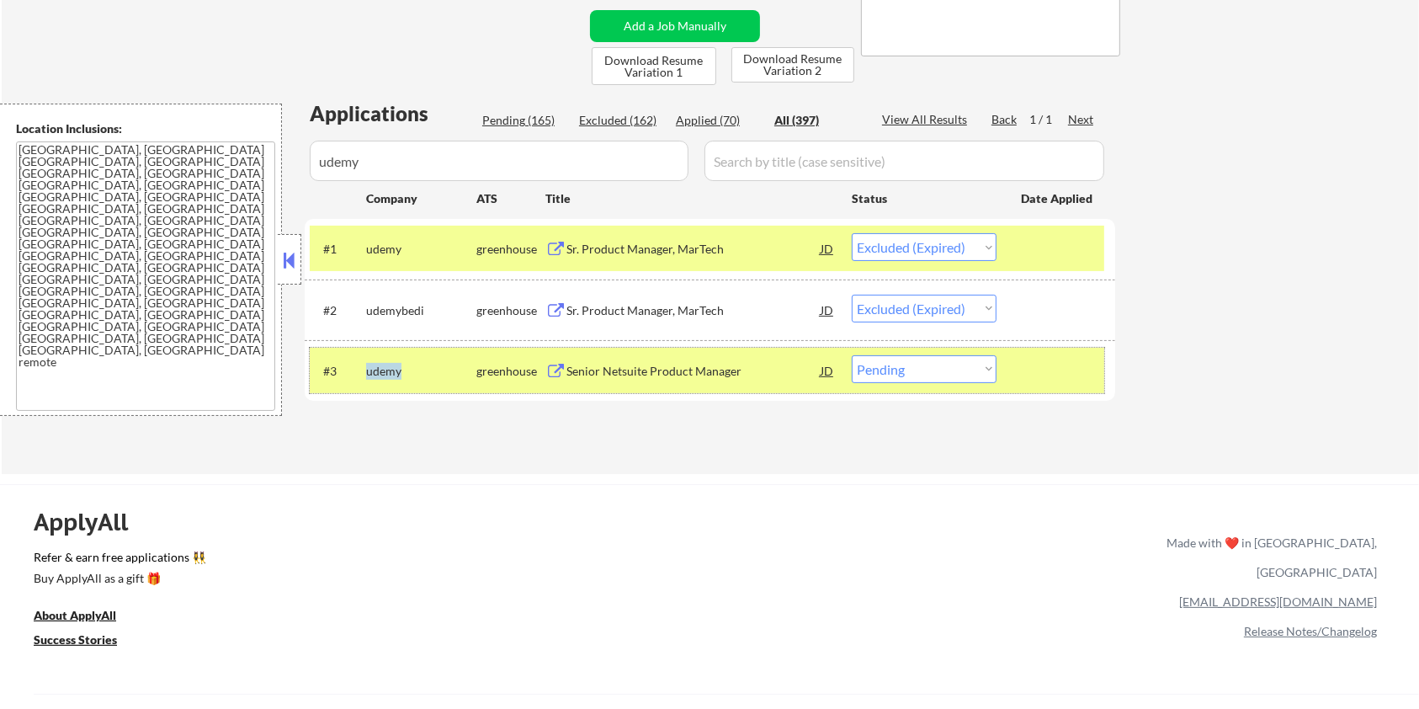
drag, startPoint x: 408, startPoint y: 365, endPoint x: 359, endPoint y: 374, distance: 49.7
click at [359, 374] on div "#3 udemy greenhouse Senior Netsuite Product Manager JD Choose an option... Pend…" at bounding box center [707, 370] width 795 height 45
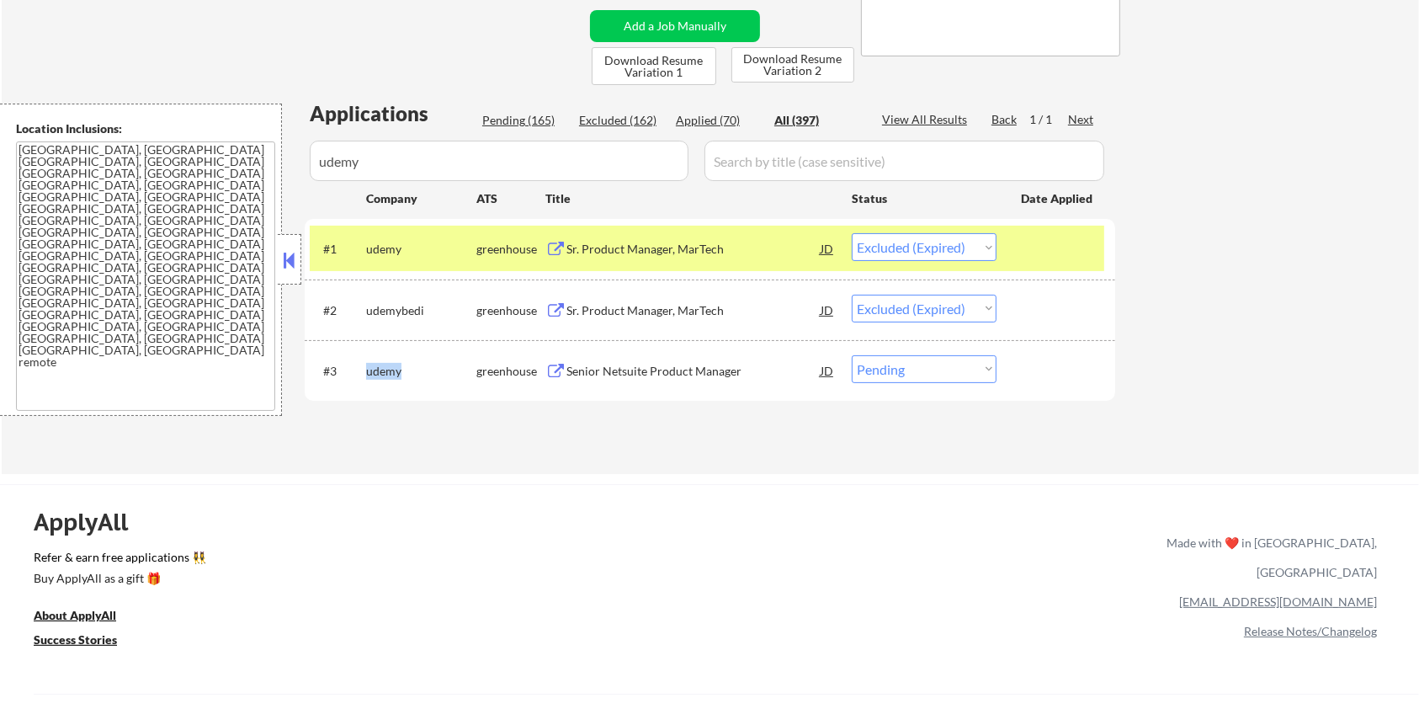
copy div "udemy"
click at [919, 375] on select "Choose an option... Pending Applied Excluded (Questions) Excluded (Expired) Exc…" at bounding box center [924, 369] width 145 height 28
click at [852, 355] on select "Choose an option... Pending Applied Excluded (Questions) Excluded (Expired) Exc…" at bounding box center [924, 369] width 145 height 28
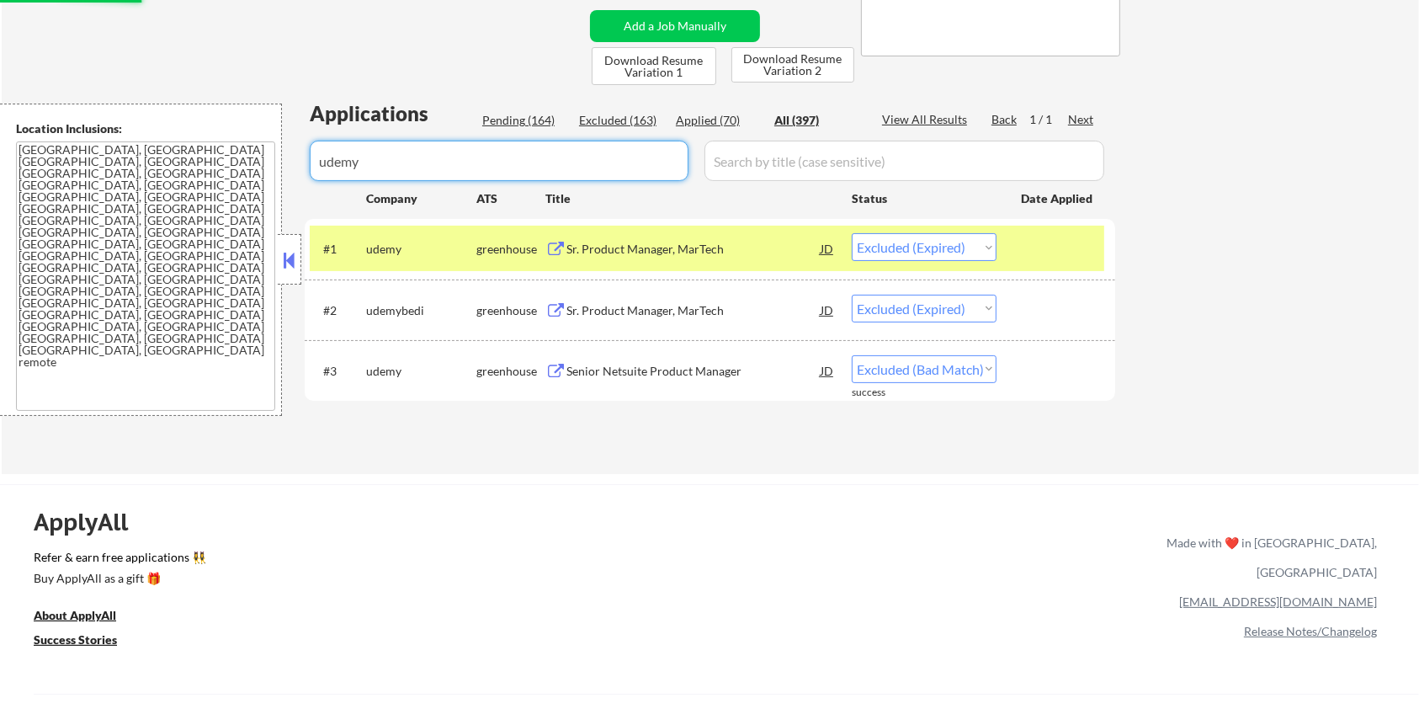
drag, startPoint x: 386, startPoint y: 157, endPoint x: 192, endPoint y: 184, distance: 195.5
click at [192, 184] on body "← Return to /applysquad Mailslurp Inbox Job Search Builder [PERSON_NAME] User E…" at bounding box center [709, 17] width 1419 height 709
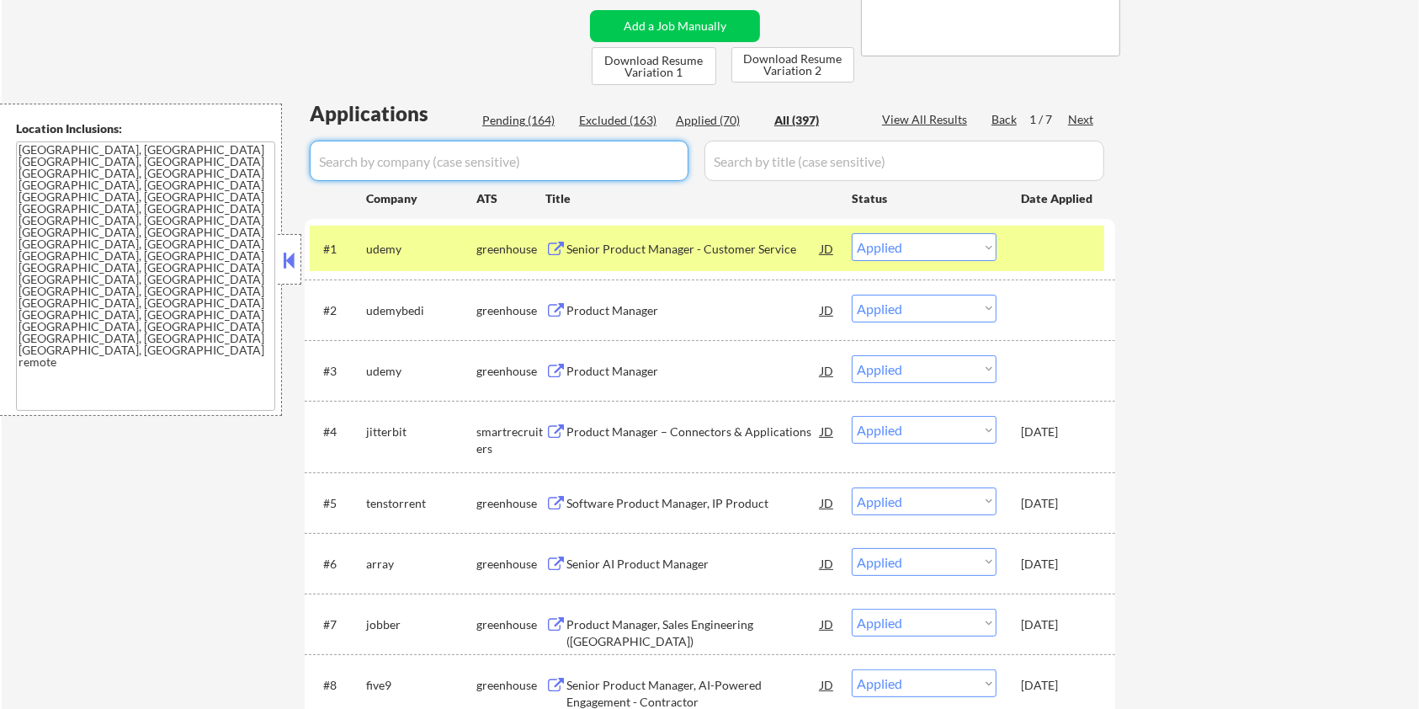
click at [485, 115] on div "Pending (164)" at bounding box center [524, 120] width 84 height 17
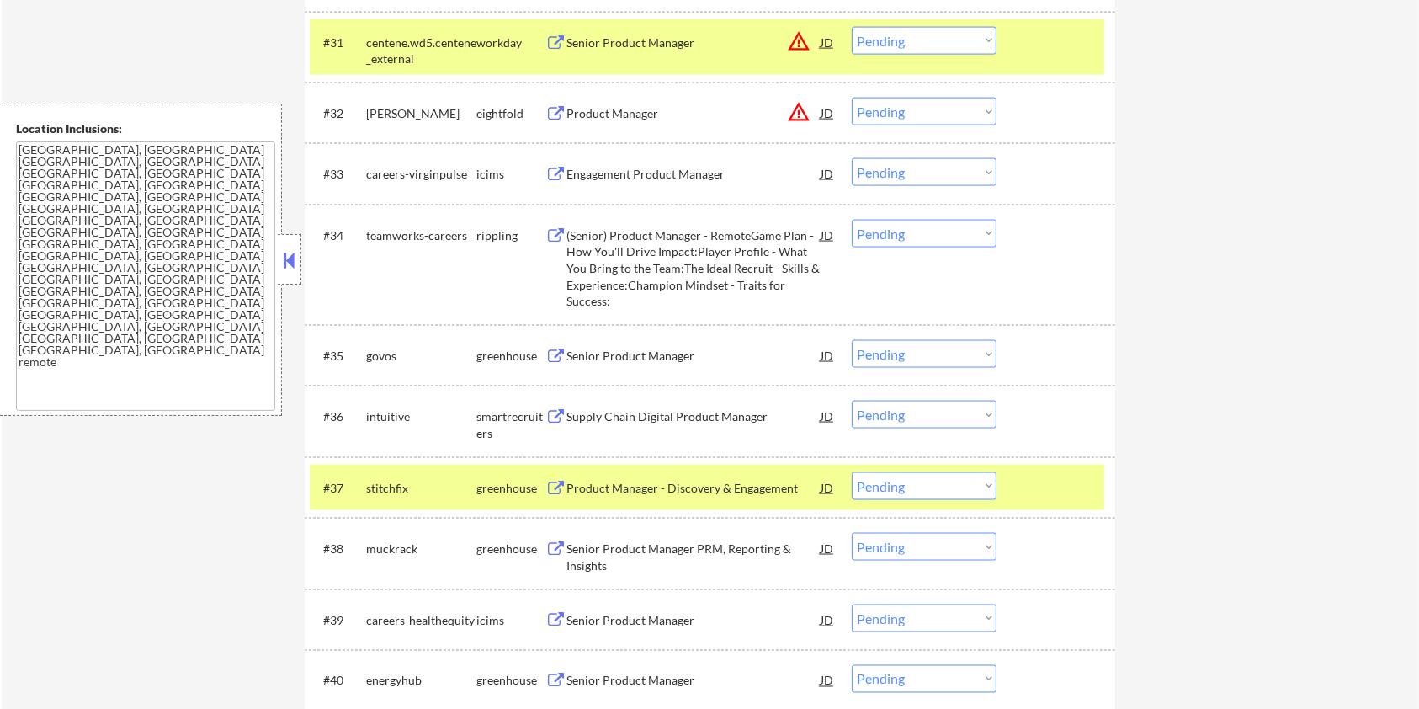
scroll to position [2581, 0]
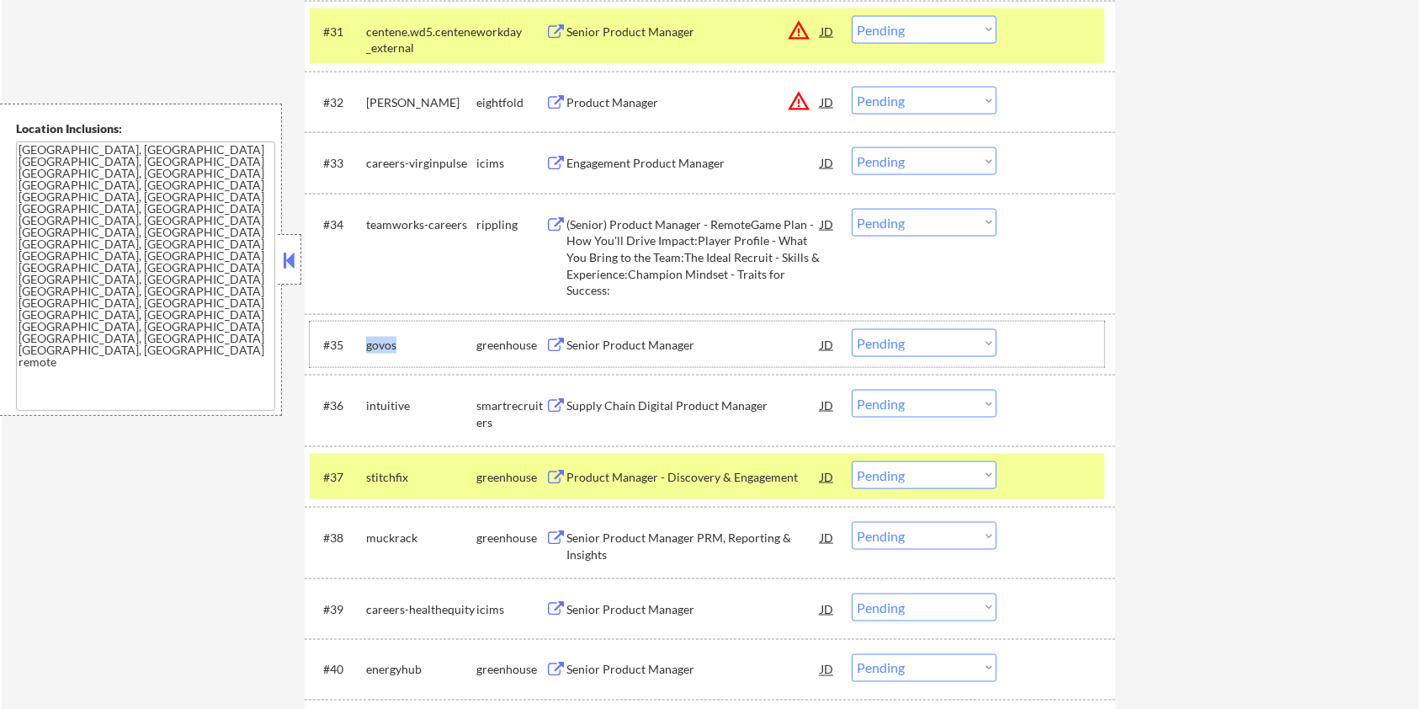
drag, startPoint x: 400, startPoint y: 346, endPoint x: 365, endPoint y: 346, distance: 34.5
click at [366, 346] on div "govos" at bounding box center [421, 345] width 110 height 17
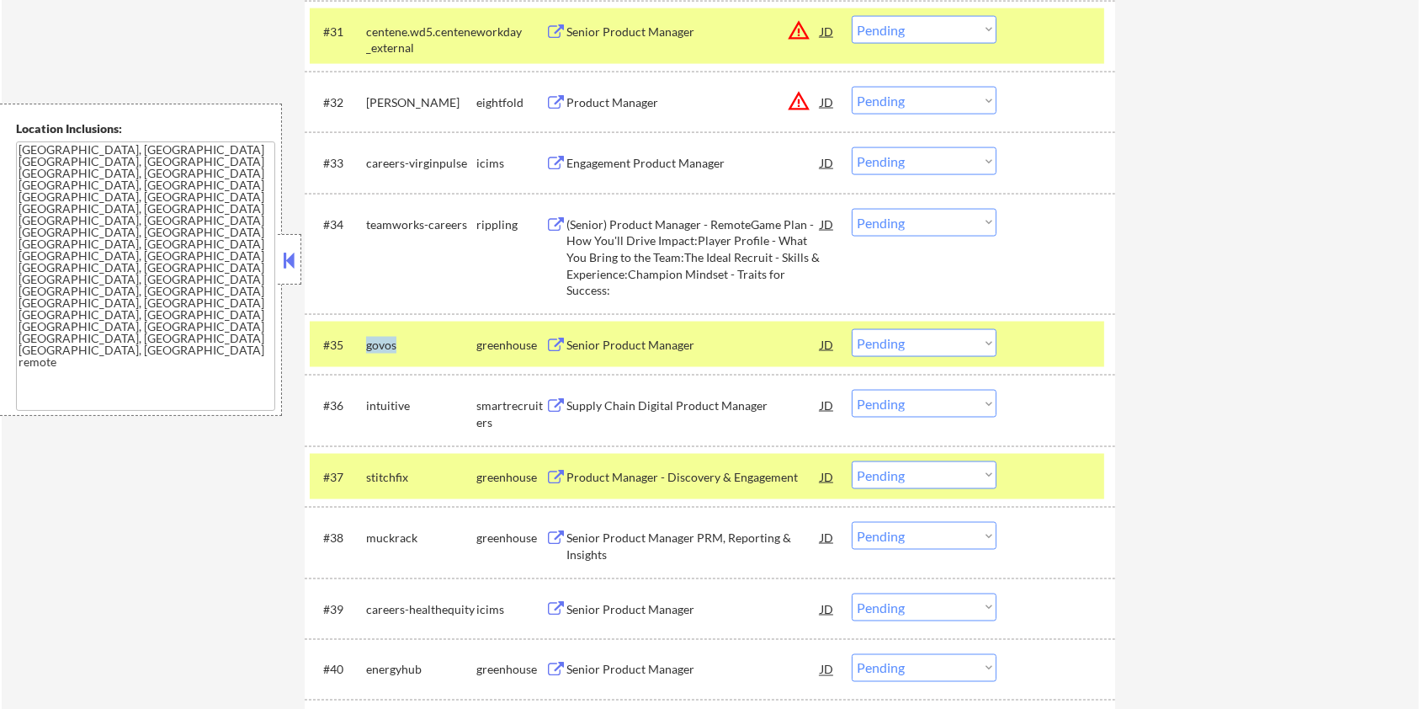
copy div "govos"
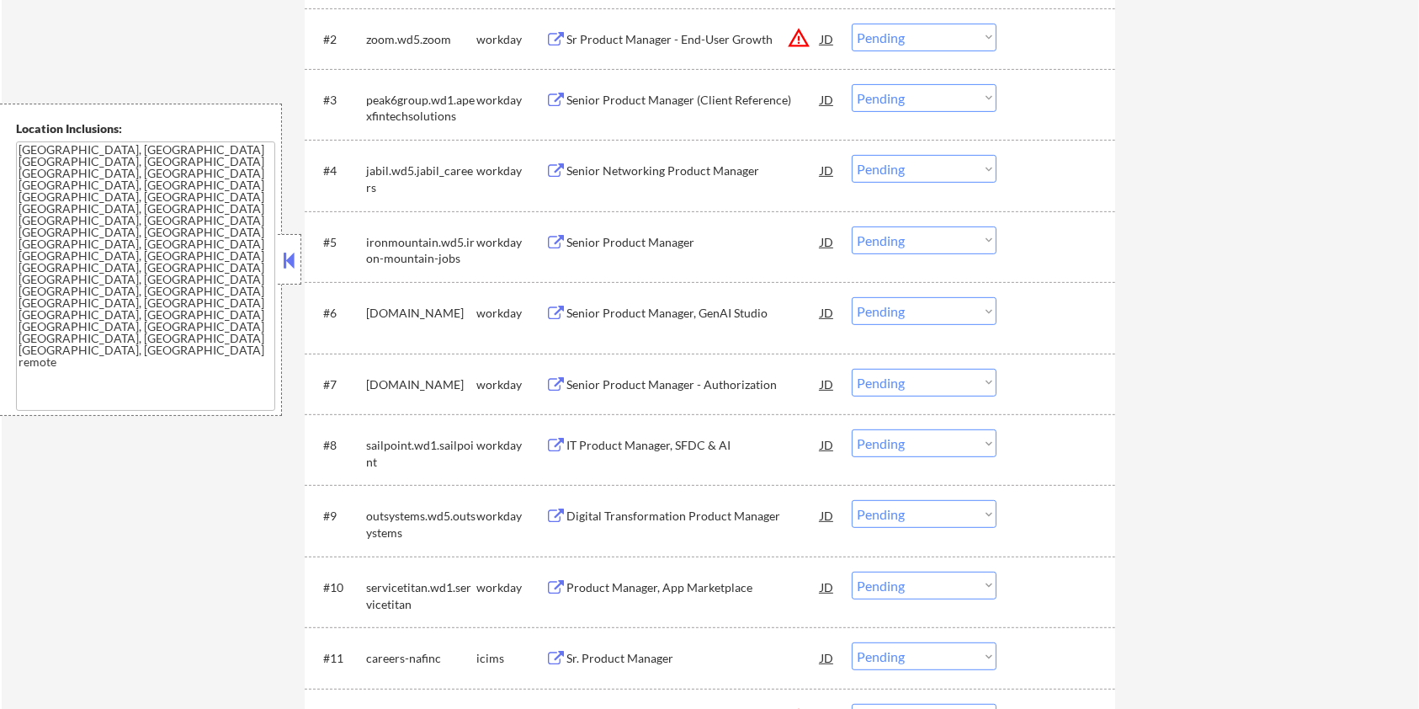
scroll to position [224, 0]
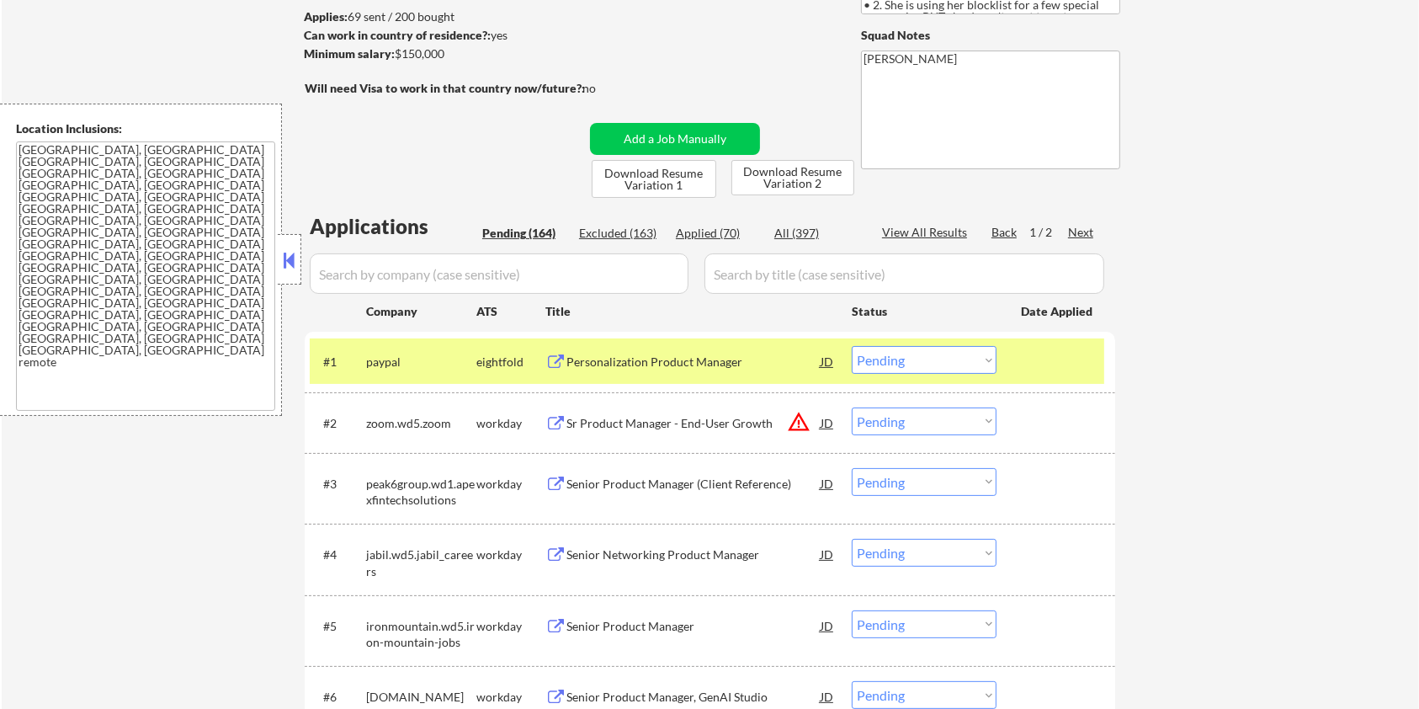
click at [421, 265] on input "input" at bounding box center [499, 273] width 379 height 40
paste input "govos"
drag, startPoint x: 734, startPoint y: 277, endPoint x: 768, endPoint y: 255, distance: 40.2
click at [734, 277] on input "input" at bounding box center [905, 273] width 400 height 40
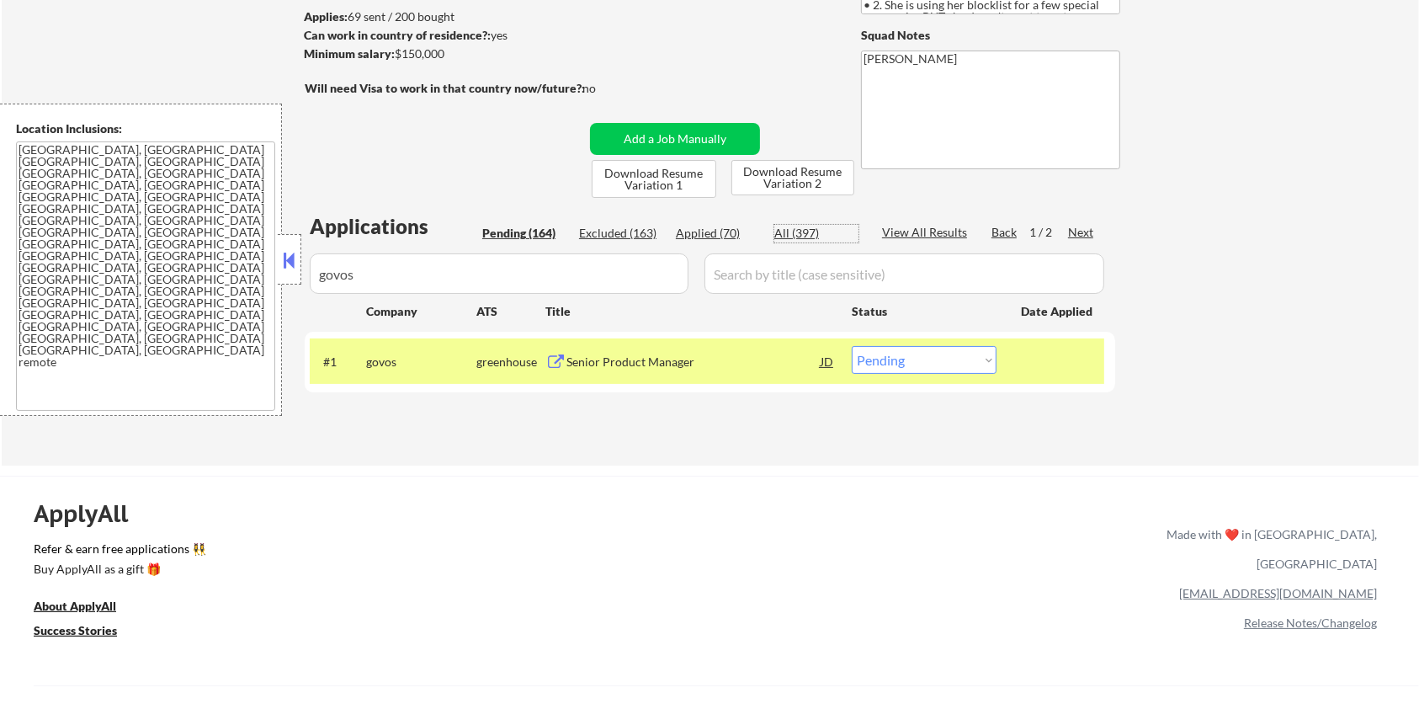
click at [806, 226] on div "All (397)" at bounding box center [817, 233] width 84 height 17
click at [622, 358] on div "Senior Product Manager" at bounding box center [694, 362] width 254 height 17
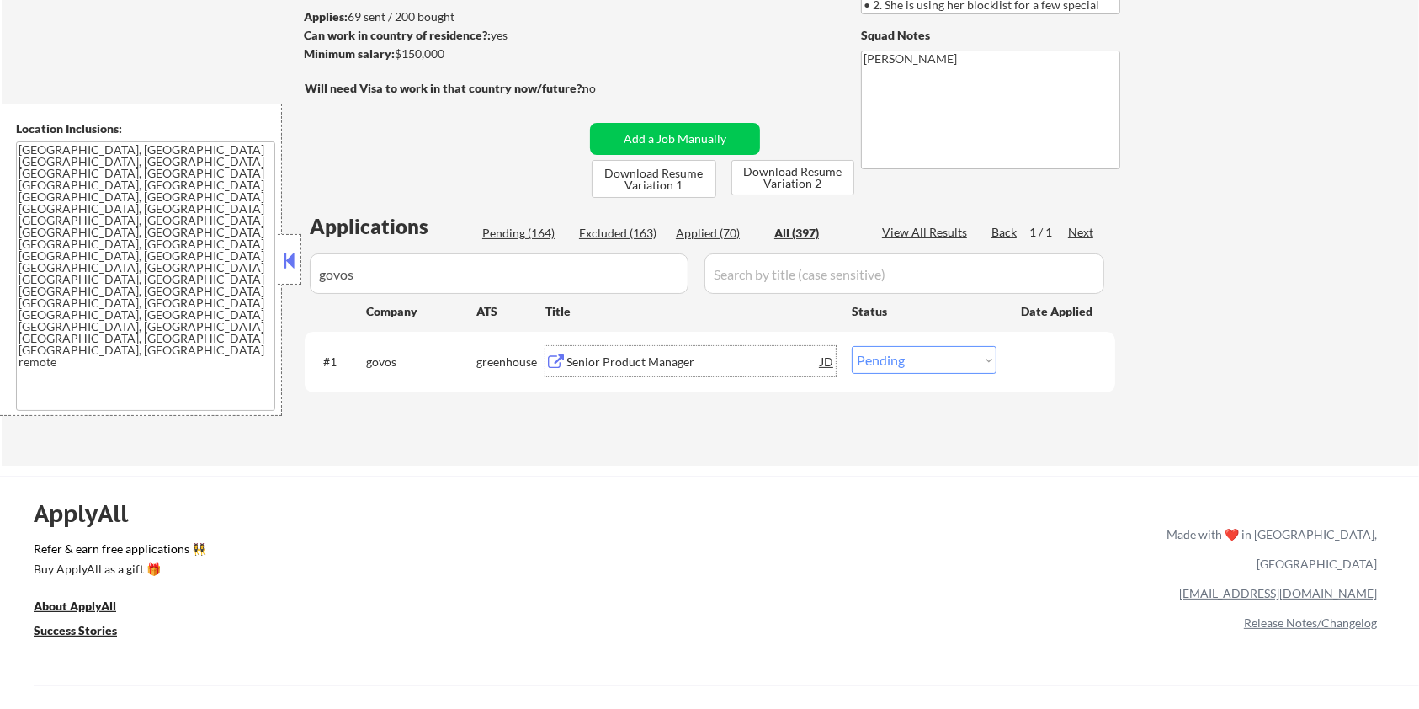
click at [916, 372] on select "Choose an option... Pending Applied Excluded (Questions) Excluded (Expired) Exc…" at bounding box center [924, 360] width 145 height 28
click at [852, 346] on select "Choose an option... Pending Applied Excluded (Questions) Excluded (Expired) Exc…" at bounding box center [924, 360] width 145 height 28
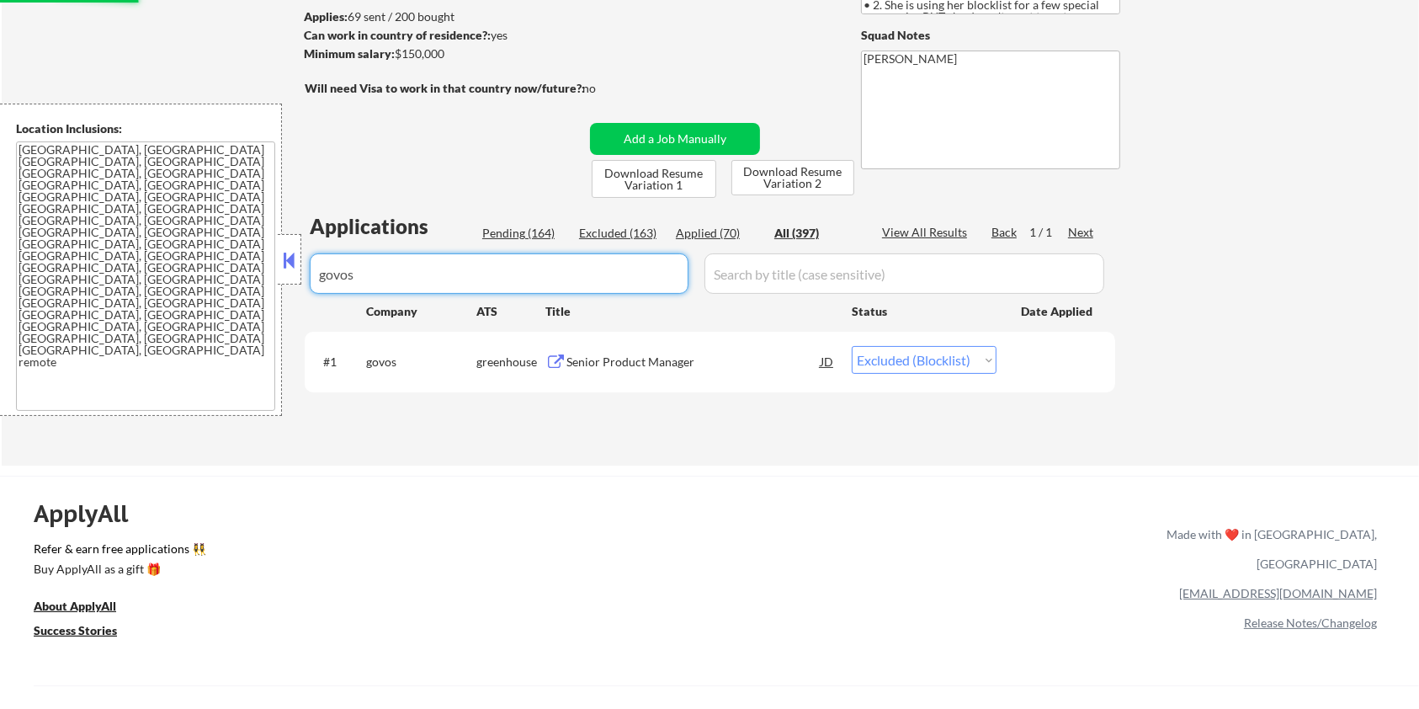
drag, startPoint x: 439, startPoint y: 280, endPoint x: 214, endPoint y: 285, distance: 224.8
click at [214, 285] on body "← Return to /applysquad Mailslurp Inbox Job Search Builder [PERSON_NAME] User E…" at bounding box center [709, 130] width 1419 height 709
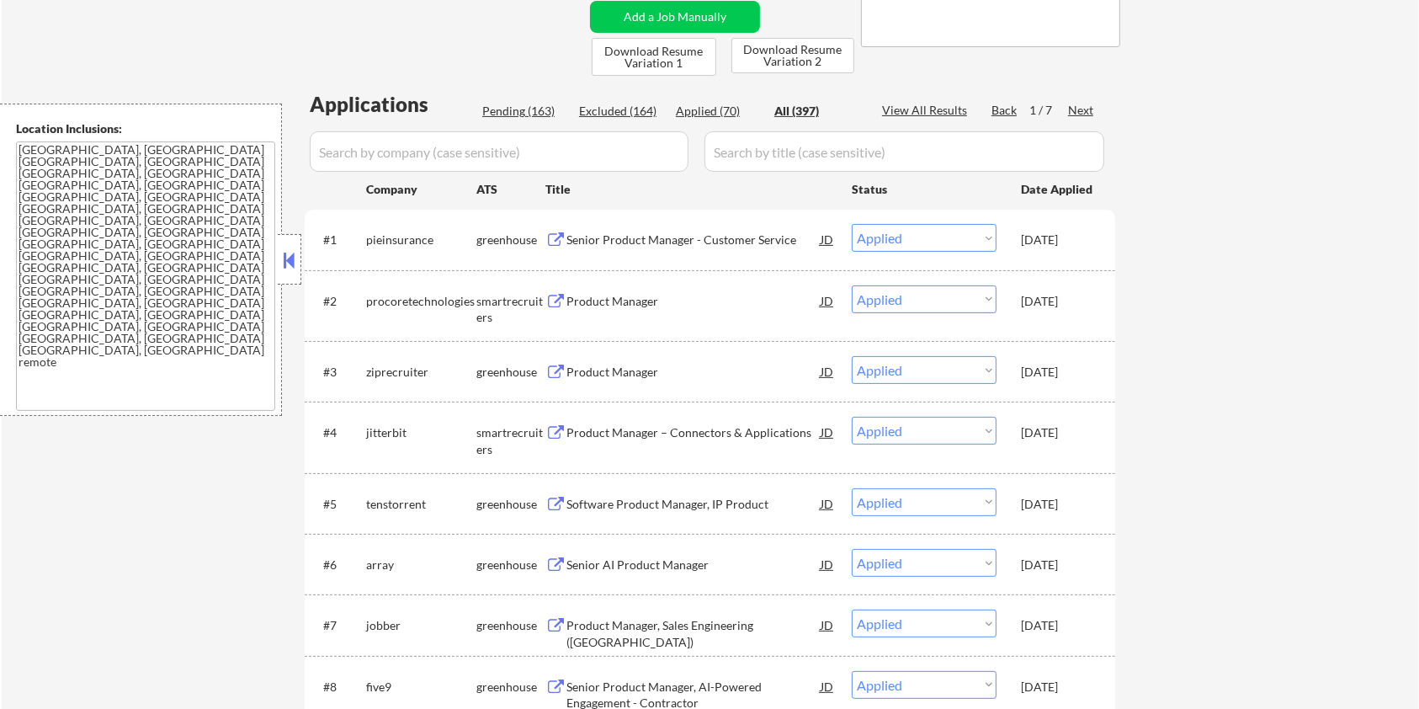
scroll to position [337, 0]
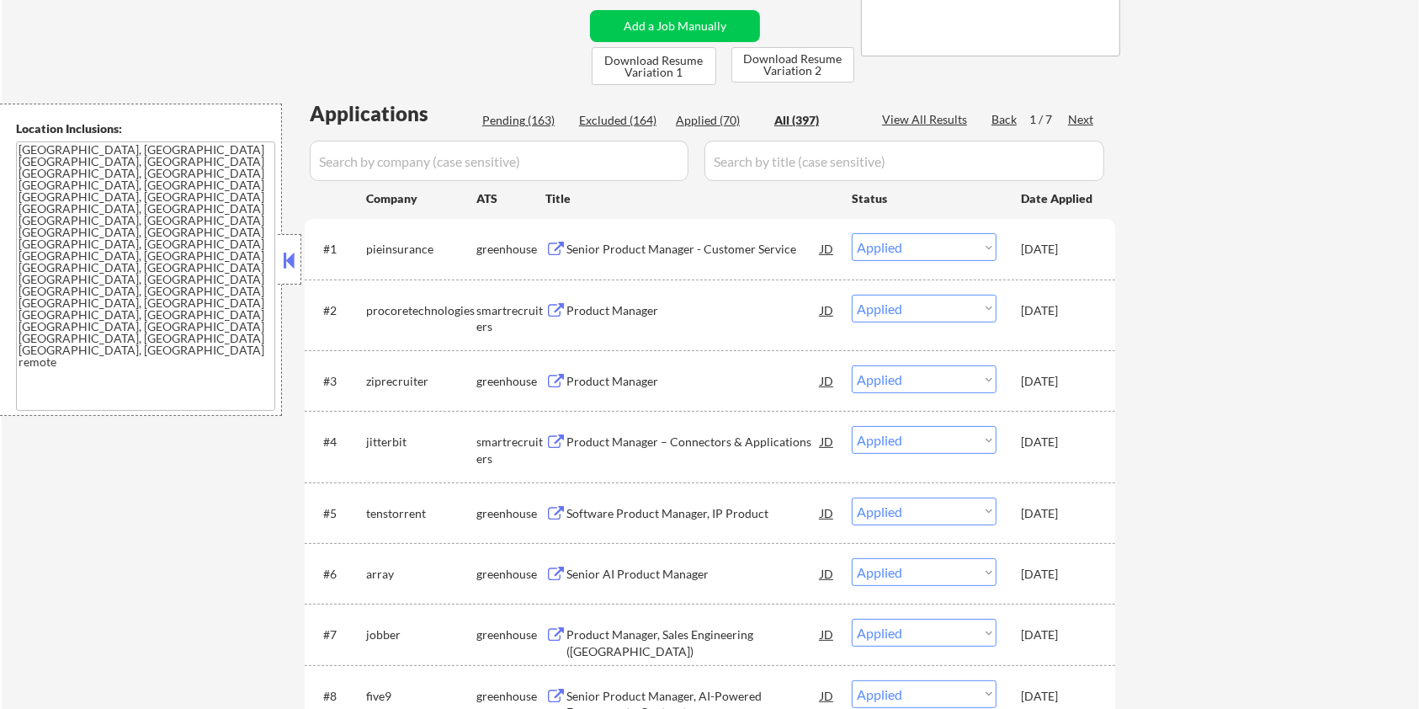
click at [532, 118] on div "Pending (163)" at bounding box center [524, 120] width 84 height 17
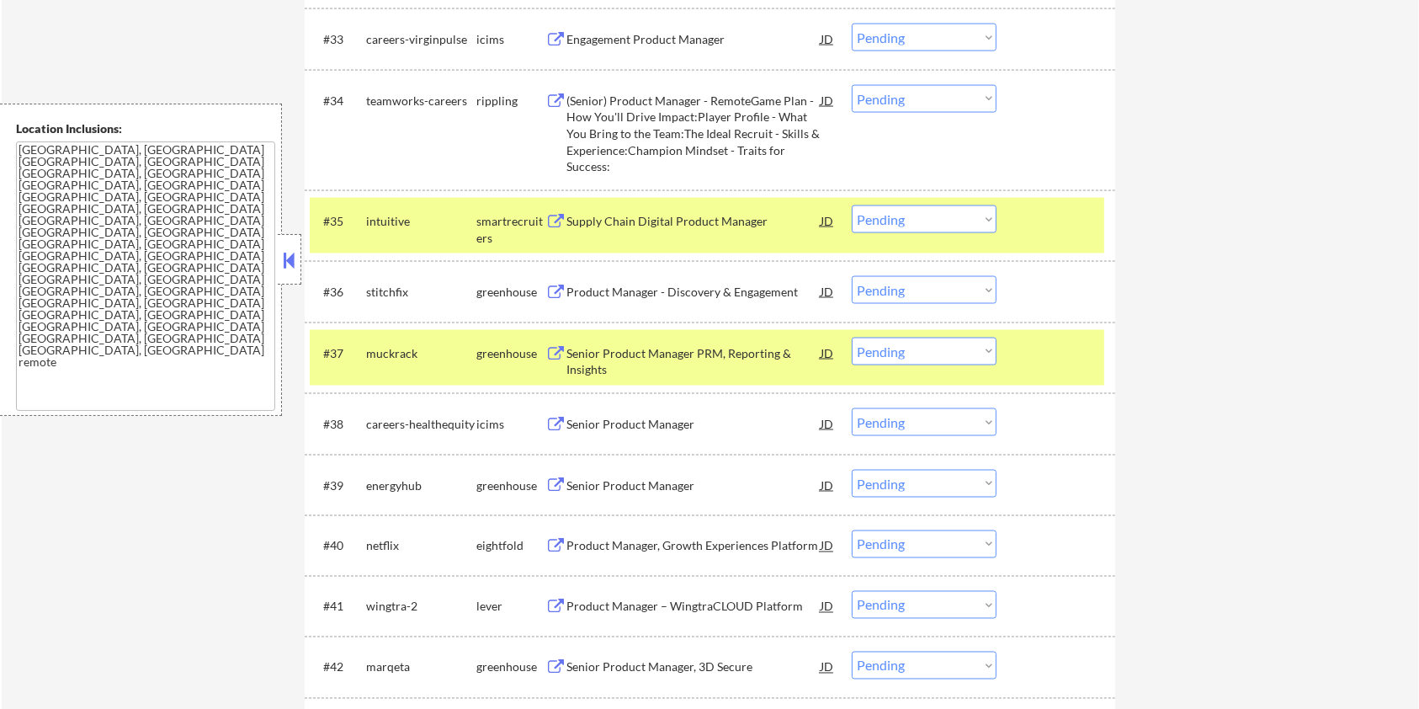
scroll to position [2806, 0]
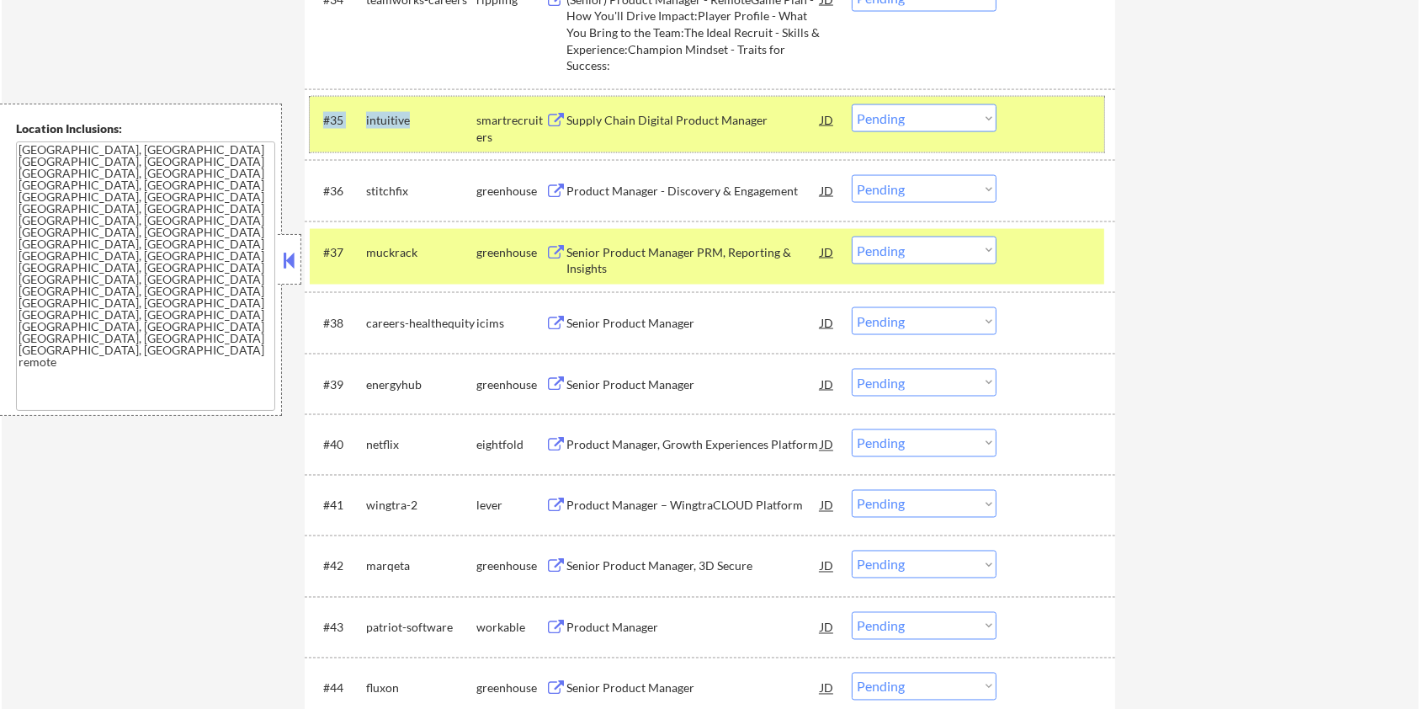
drag, startPoint x: 424, startPoint y: 118, endPoint x: 357, endPoint y: 109, distance: 67.9
click at [357, 109] on div "#35 intuitive smartrecruiters Supply Chain Digital Product Manager JD Choose an…" at bounding box center [707, 125] width 795 height 56
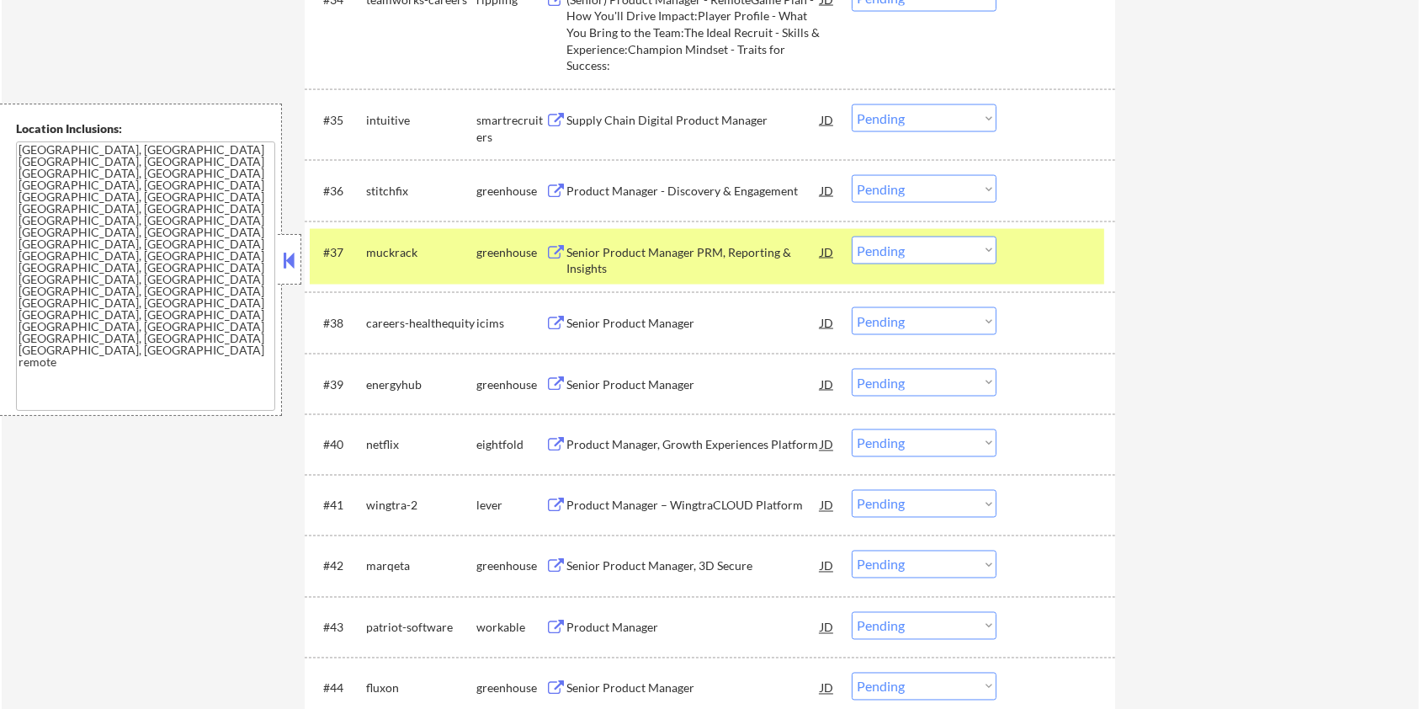
click at [471, 186] on div "stitchfix" at bounding box center [421, 191] width 110 height 17
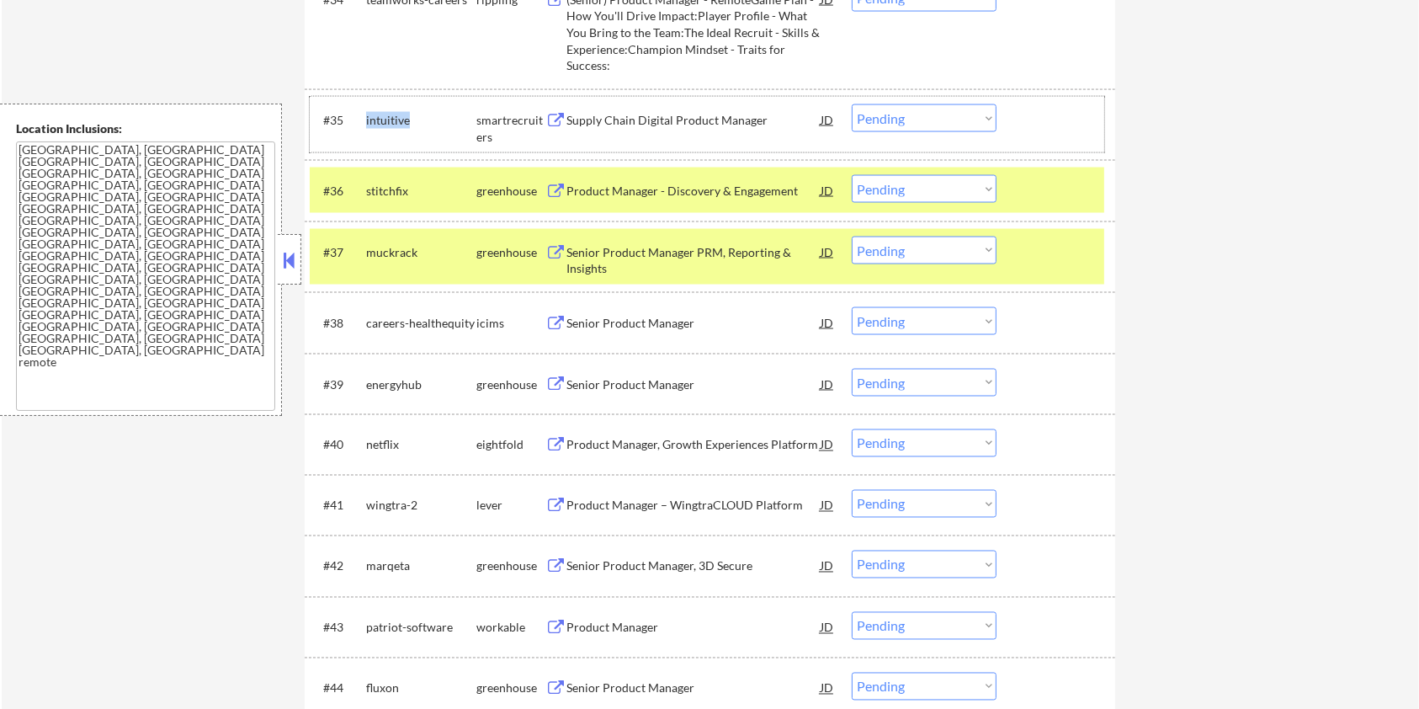
drag, startPoint x: 426, startPoint y: 116, endPoint x: 362, endPoint y: 111, distance: 64.2
click at [362, 111] on div "#35 intuitive smartrecruiters Supply Chain Digital Product Manager JD Choose an…" at bounding box center [707, 125] width 795 height 56
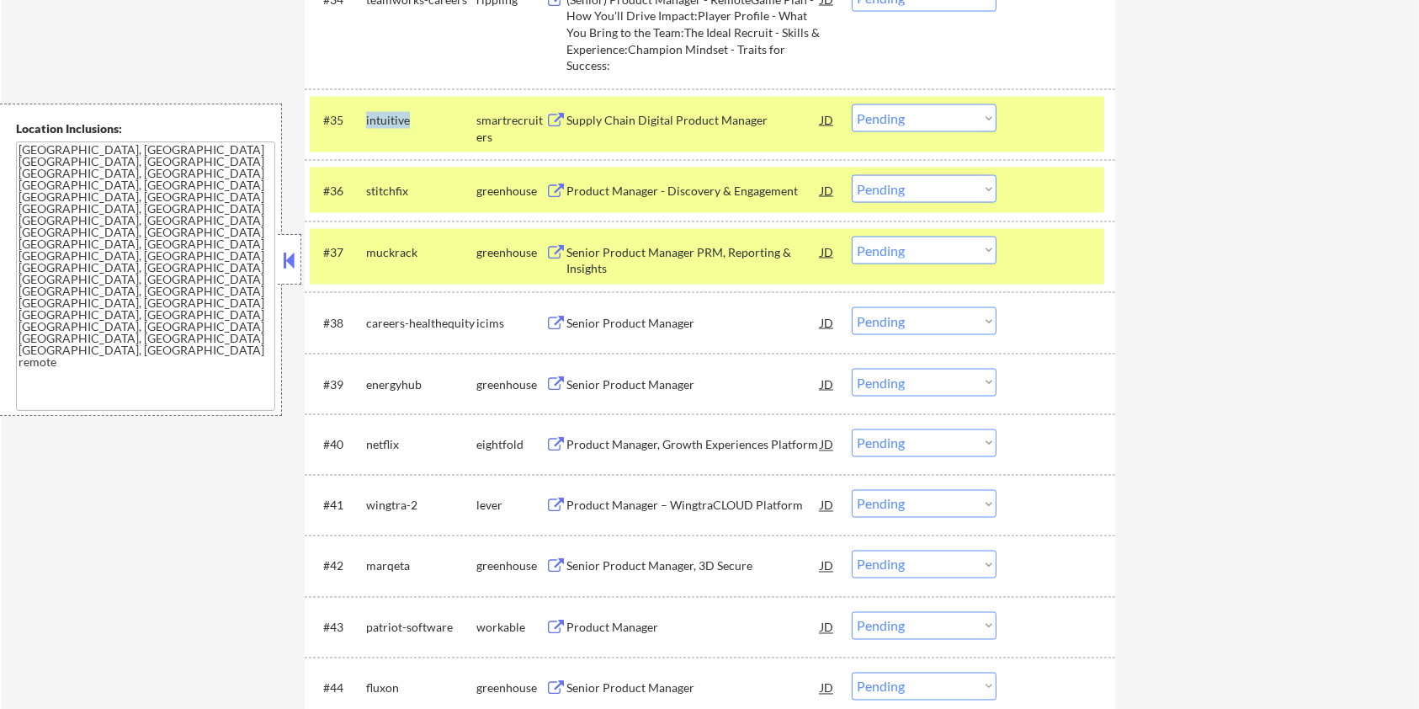
copy div "intuitive"
click at [638, 124] on div "Supply Chain Digital Product Manager" at bounding box center [694, 120] width 254 height 17
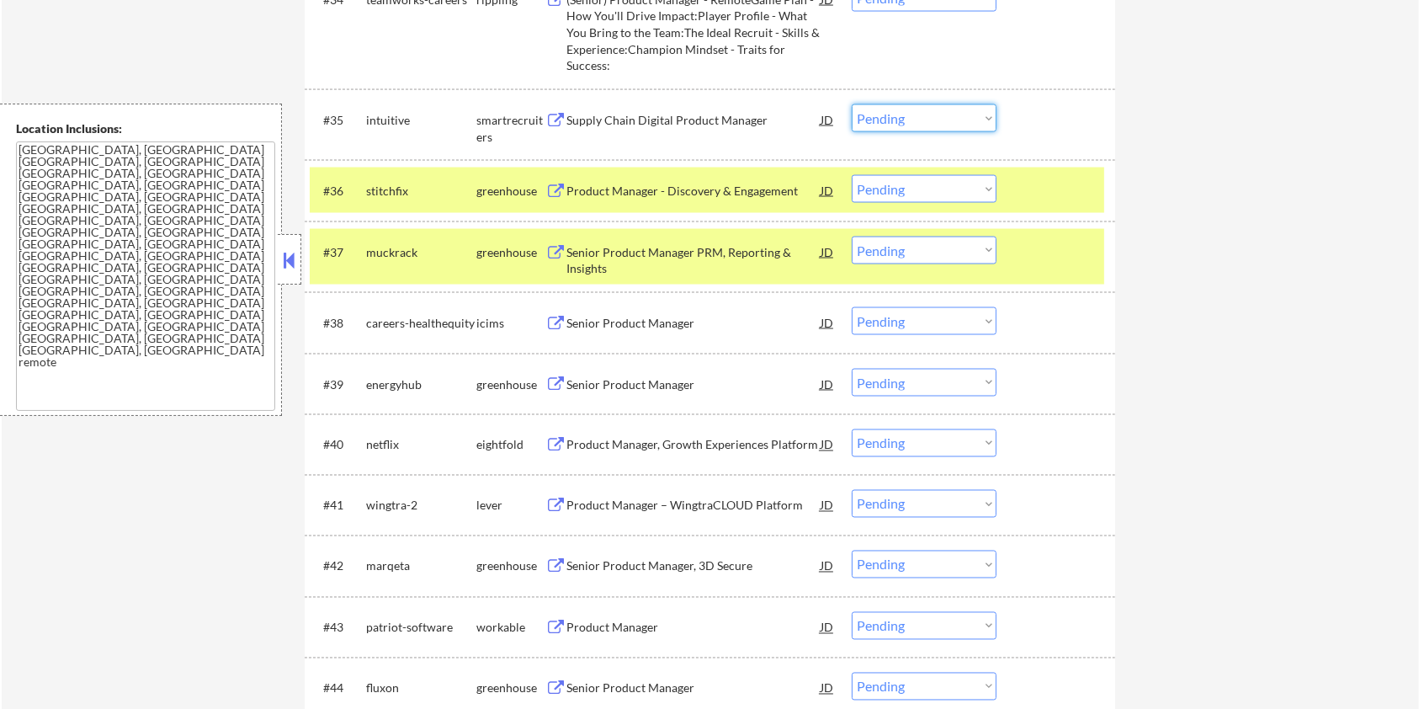
click at [878, 120] on select "Choose an option... Pending Applied Excluded (Questions) Excluded (Expired) Exc…" at bounding box center [924, 118] width 145 height 28
click at [852, 104] on select "Choose an option... Pending Applied Excluded (Questions) Excluded (Expired) Exc…" at bounding box center [924, 118] width 145 height 28
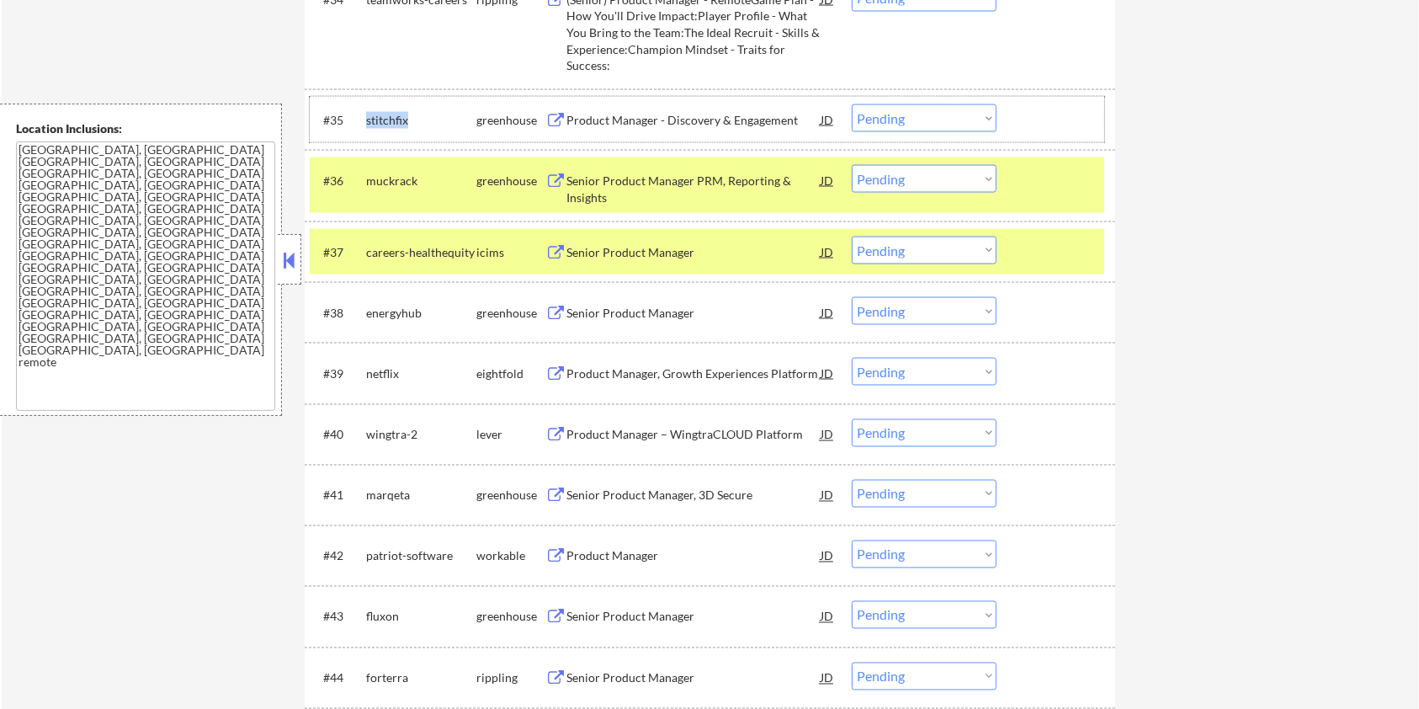
drag, startPoint x: 423, startPoint y: 112, endPoint x: 365, endPoint y: 116, distance: 58.2
click at [366, 116] on div "stitchfix" at bounding box center [421, 120] width 110 height 17
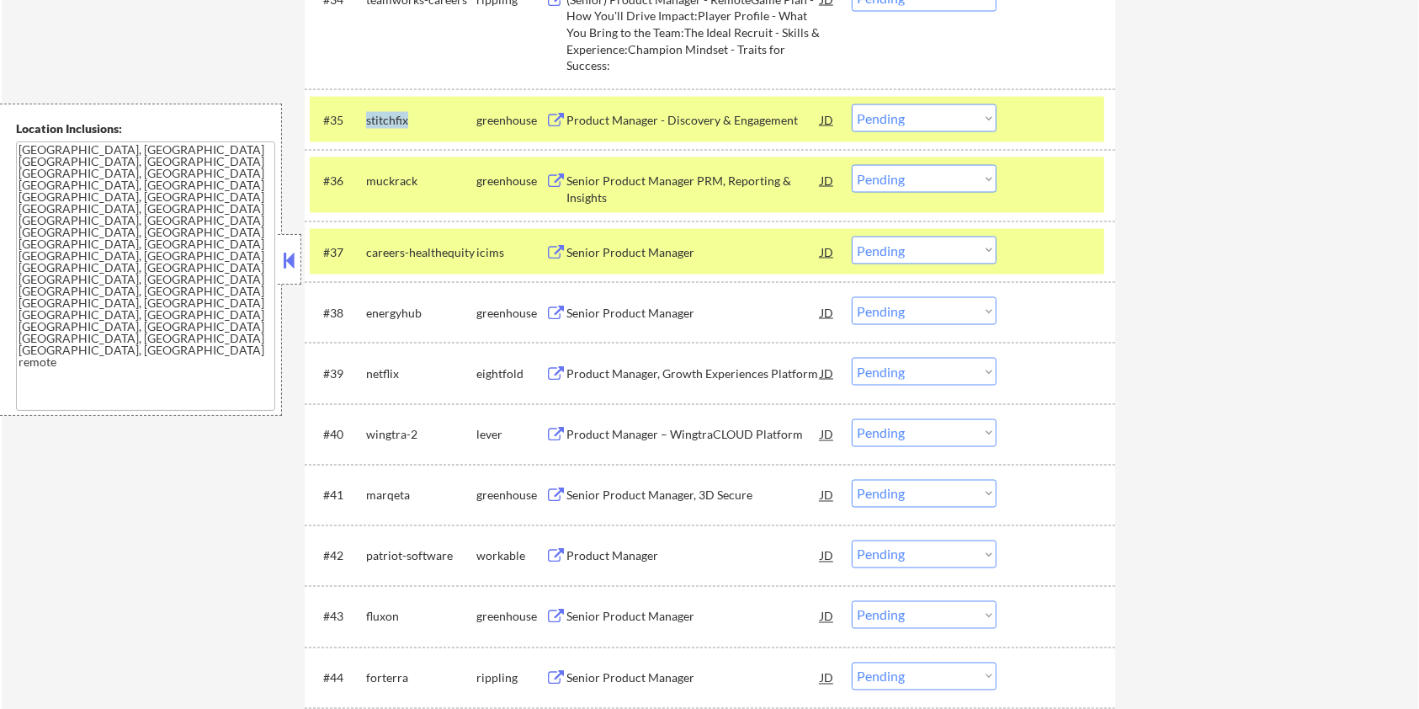
copy div "stitchfix"
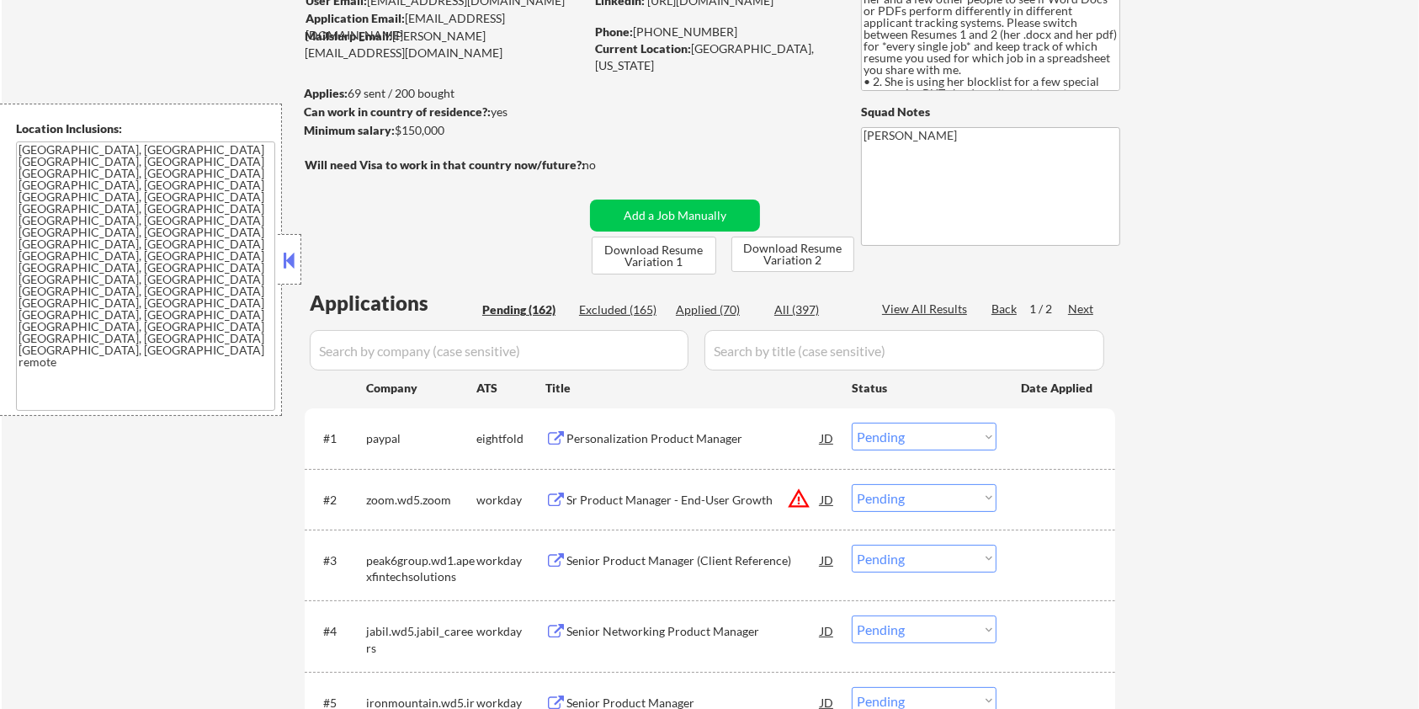
scroll to position [112, 0]
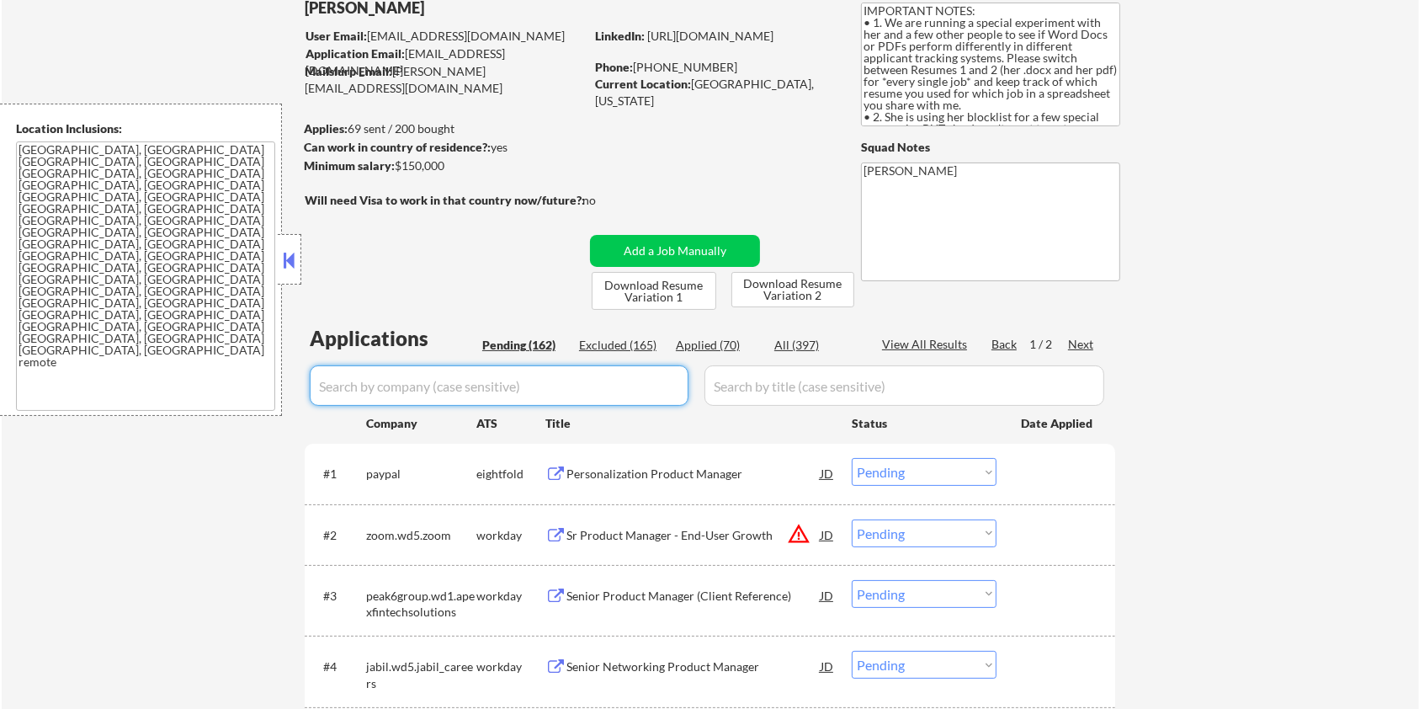
click at [420, 390] on input "input" at bounding box center [499, 385] width 379 height 40
paste input "stitchfix"
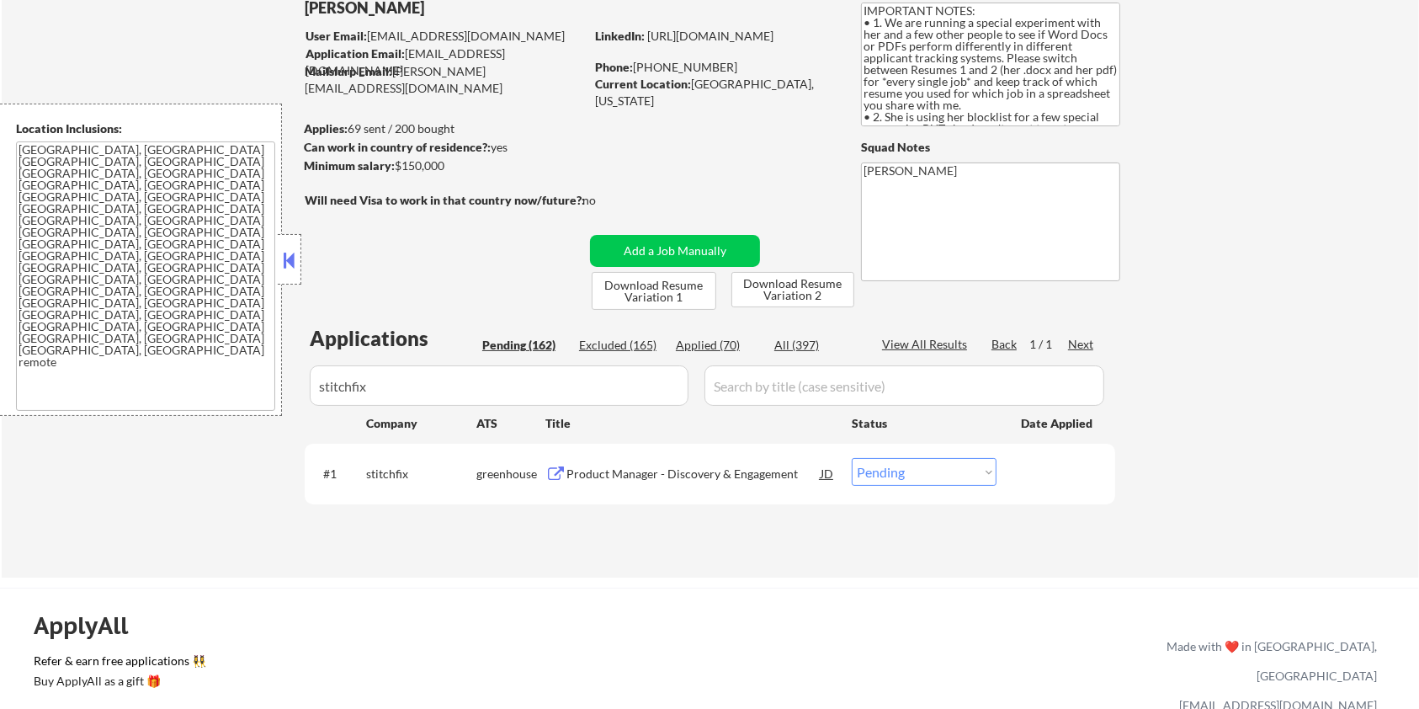
click at [652, 476] on div "Product Manager - Discovery & Engagement" at bounding box center [694, 474] width 254 height 17
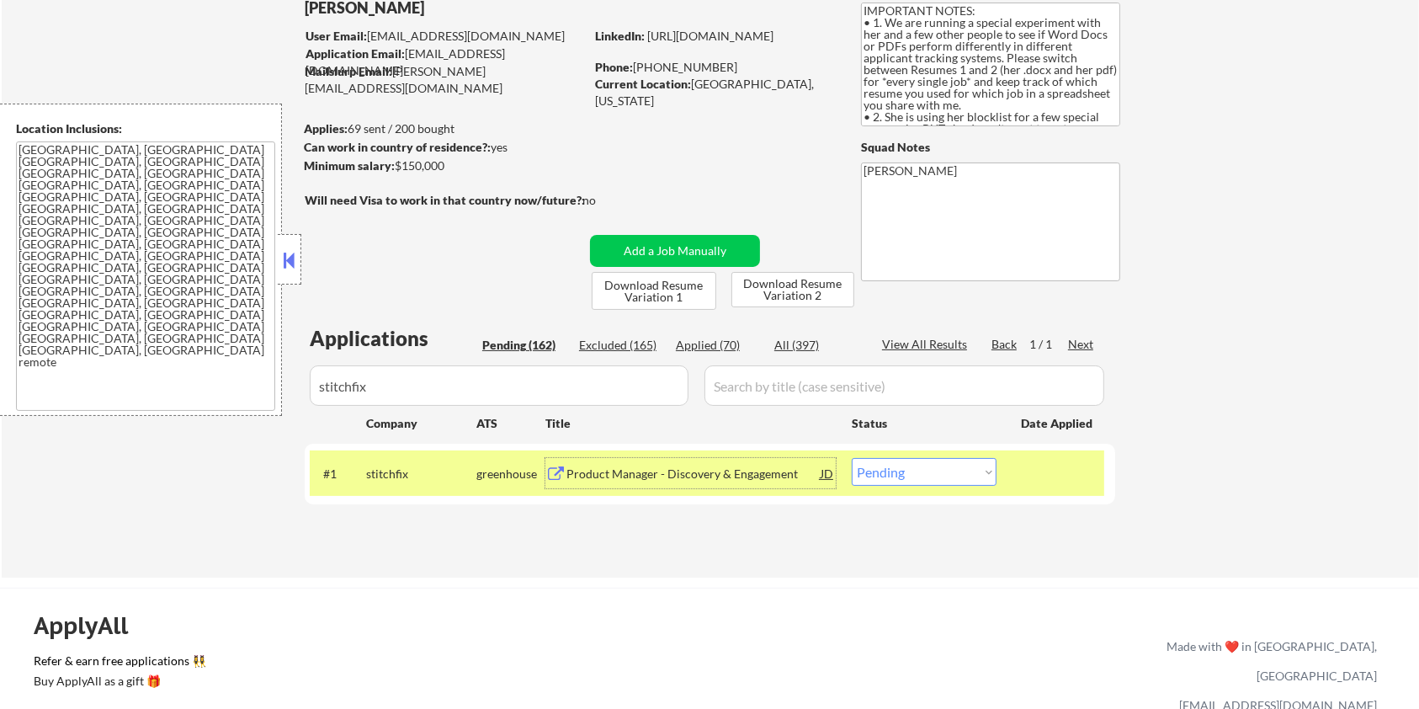
click at [935, 468] on select "Choose an option... Pending Applied Excluded (Questions) Excluded (Expired) Exc…" at bounding box center [924, 472] width 145 height 28
click at [852, 458] on select "Choose an option... Pending Applied Excluded (Questions) Excluded (Expired) Exc…" at bounding box center [924, 472] width 145 height 28
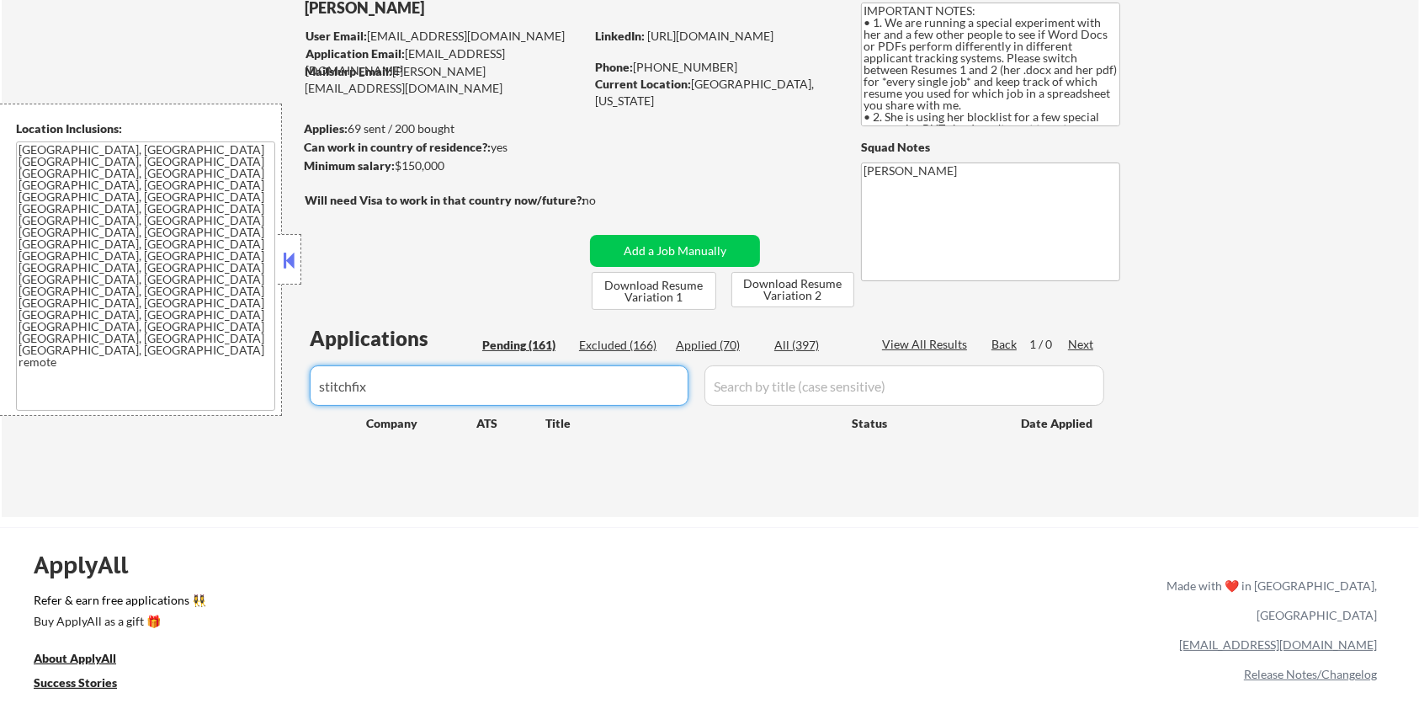
drag, startPoint x: 478, startPoint y: 393, endPoint x: 186, endPoint y: 395, distance: 292.1
click at [186, 395] on body "← Return to /applysquad Mailslurp Inbox Job Search Builder [PERSON_NAME] User E…" at bounding box center [709, 242] width 1419 height 709
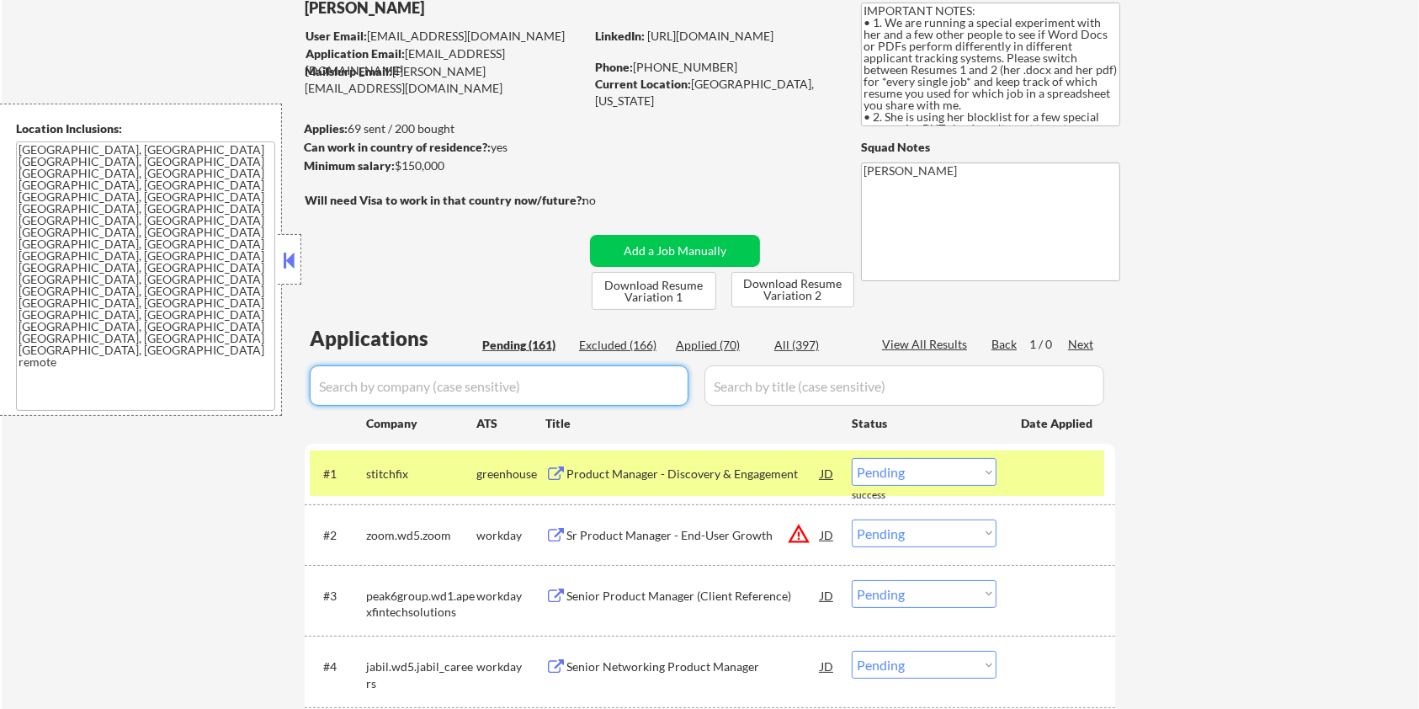
click at [500, 338] on div "Pending (161)" at bounding box center [524, 345] width 84 height 17
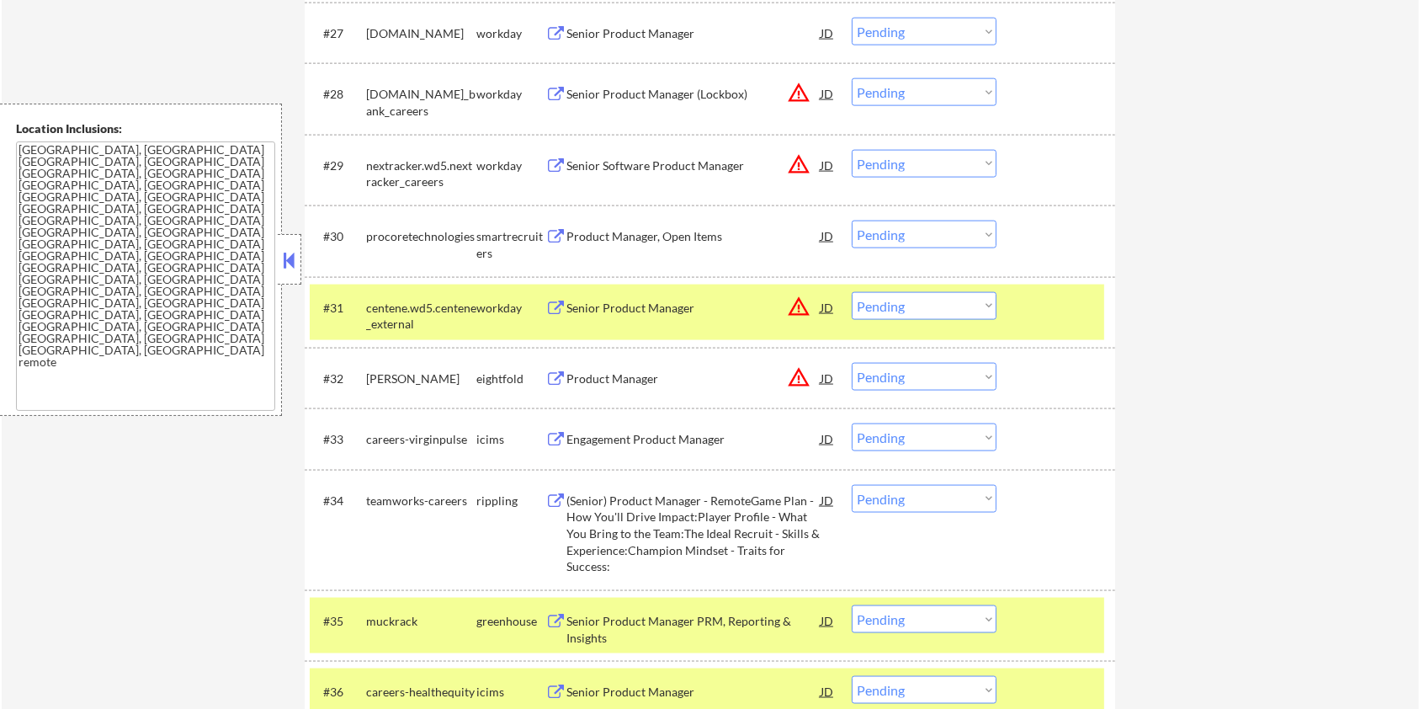
scroll to position [2357, 0]
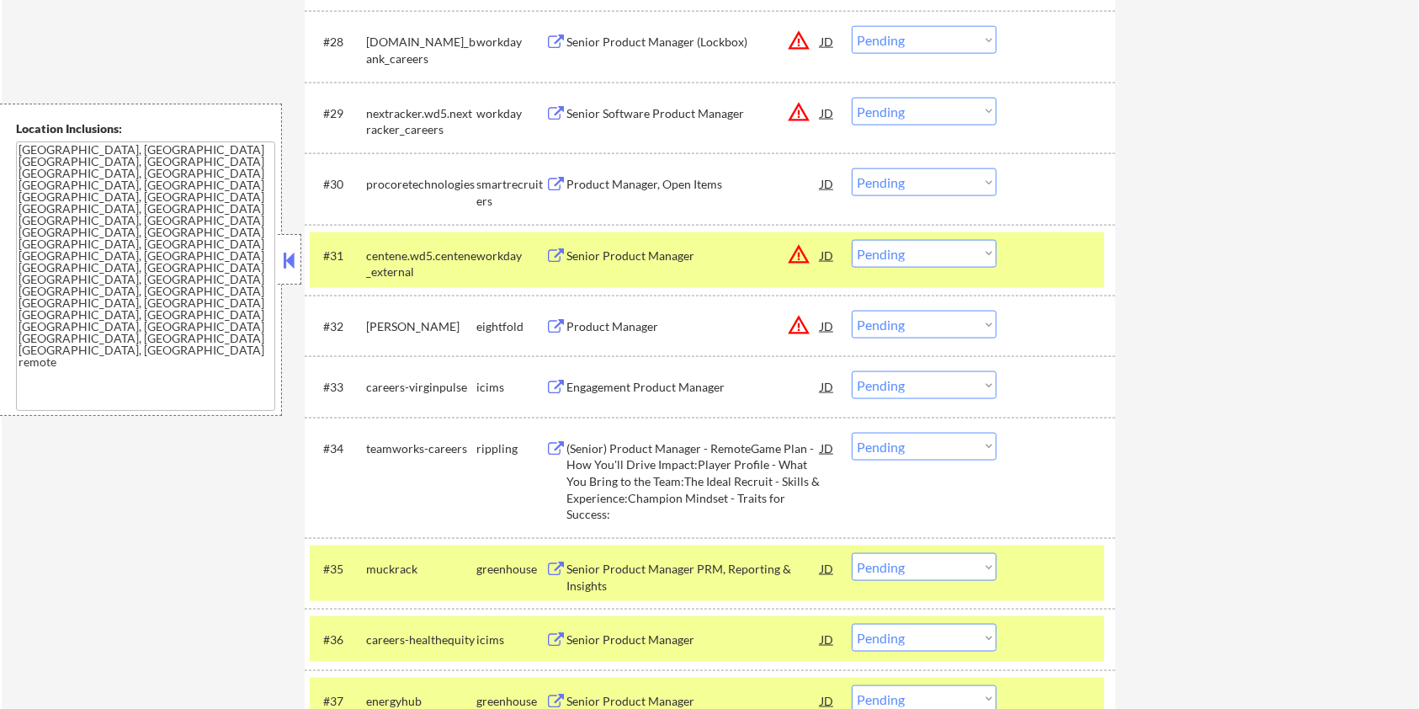
click at [942, 258] on select "Choose an option... Pending Applied Excluded (Questions) Excluded (Expired) Exc…" at bounding box center [924, 254] width 145 height 28
click at [852, 240] on select "Choose an option... Pending Applied Excluded (Questions) Excluded (Expired) Exc…" at bounding box center [924, 254] width 145 height 28
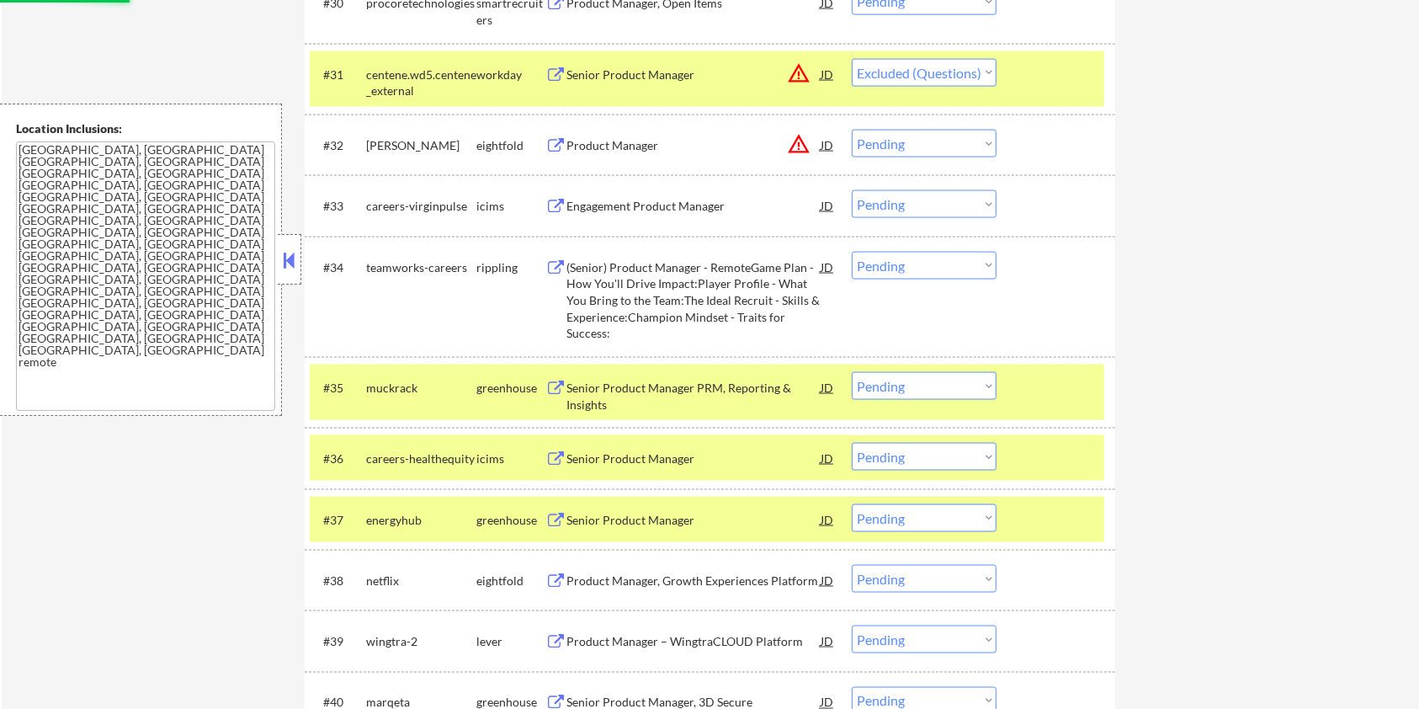
scroll to position [2581, 0]
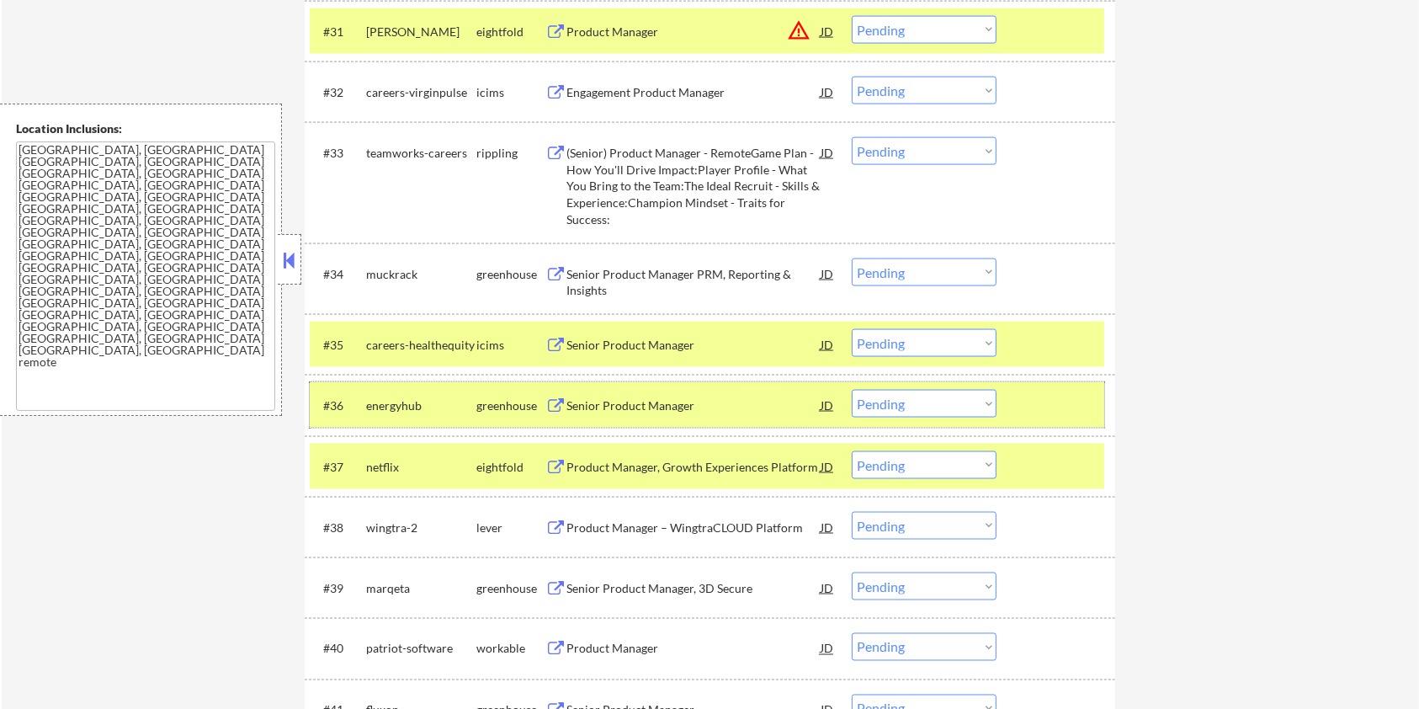
click at [544, 402] on div "greenhouse" at bounding box center [511, 405] width 69 height 17
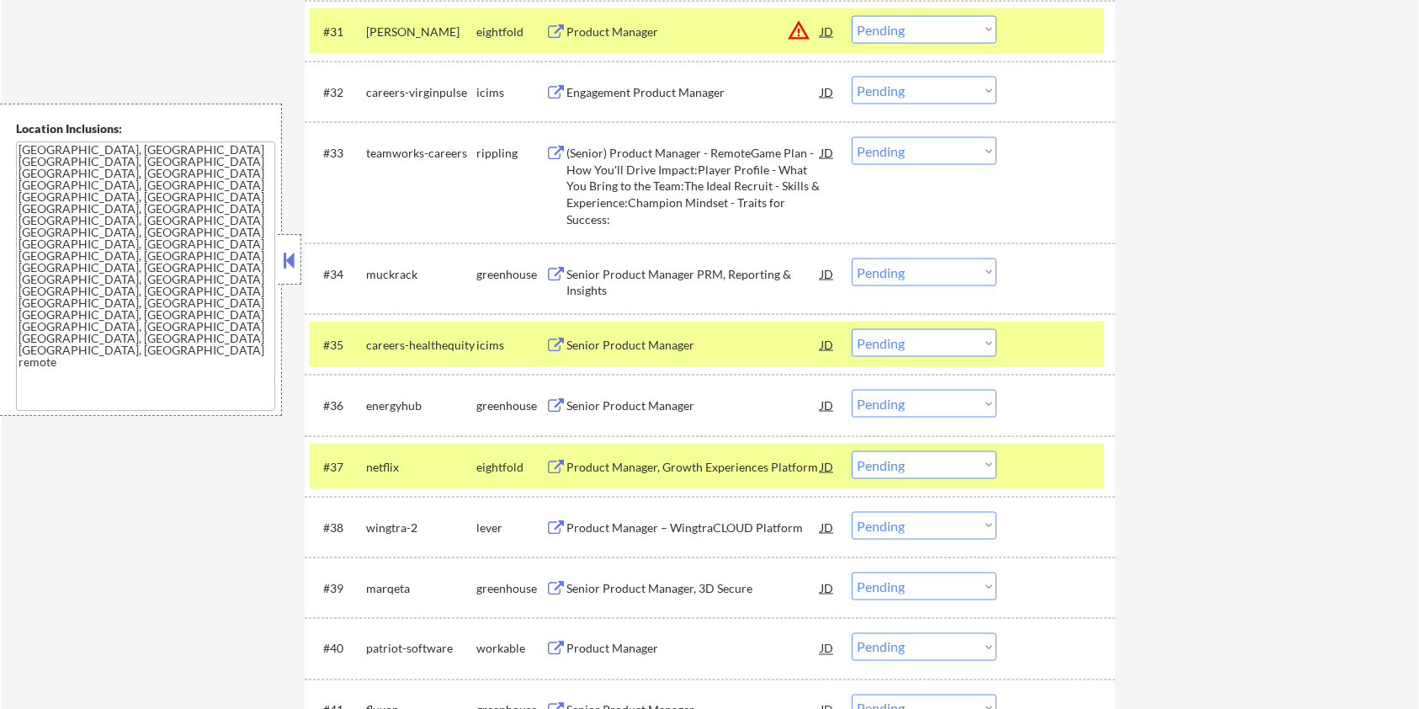
click at [668, 401] on div "Senior Product Manager" at bounding box center [694, 405] width 254 height 17
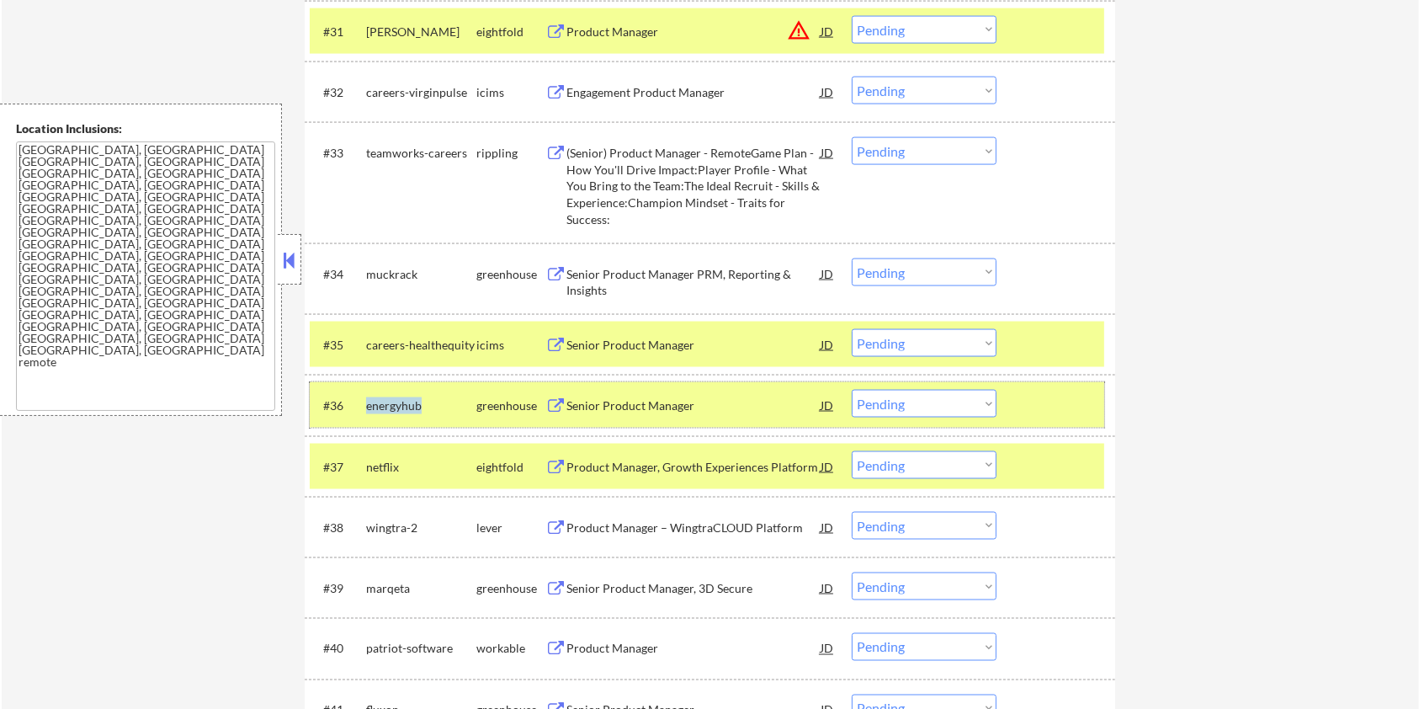
drag, startPoint x: 431, startPoint y: 402, endPoint x: 369, endPoint y: 417, distance: 64.1
click at [349, 407] on div "#36 energyhub greenhouse Senior Product Manager JD Choose an option... Pending …" at bounding box center [707, 405] width 795 height 30
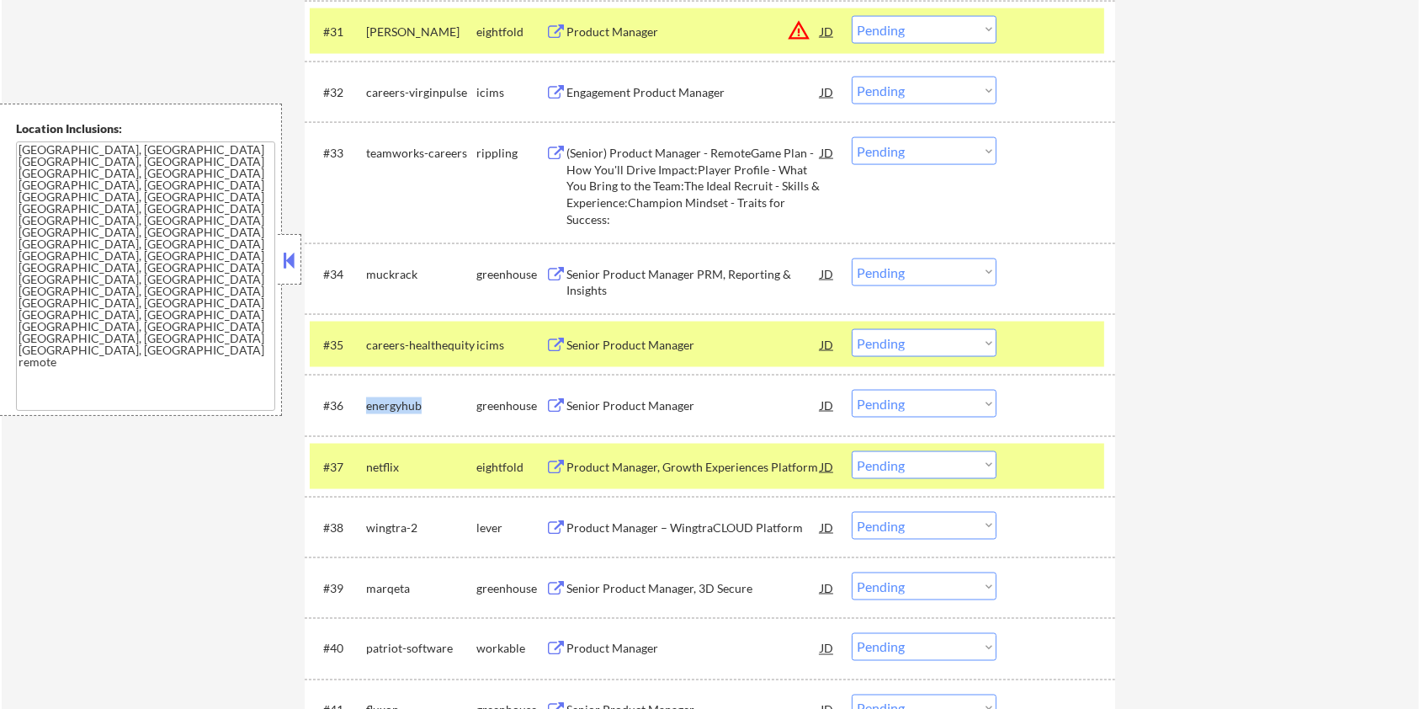
copy div "energyhub"
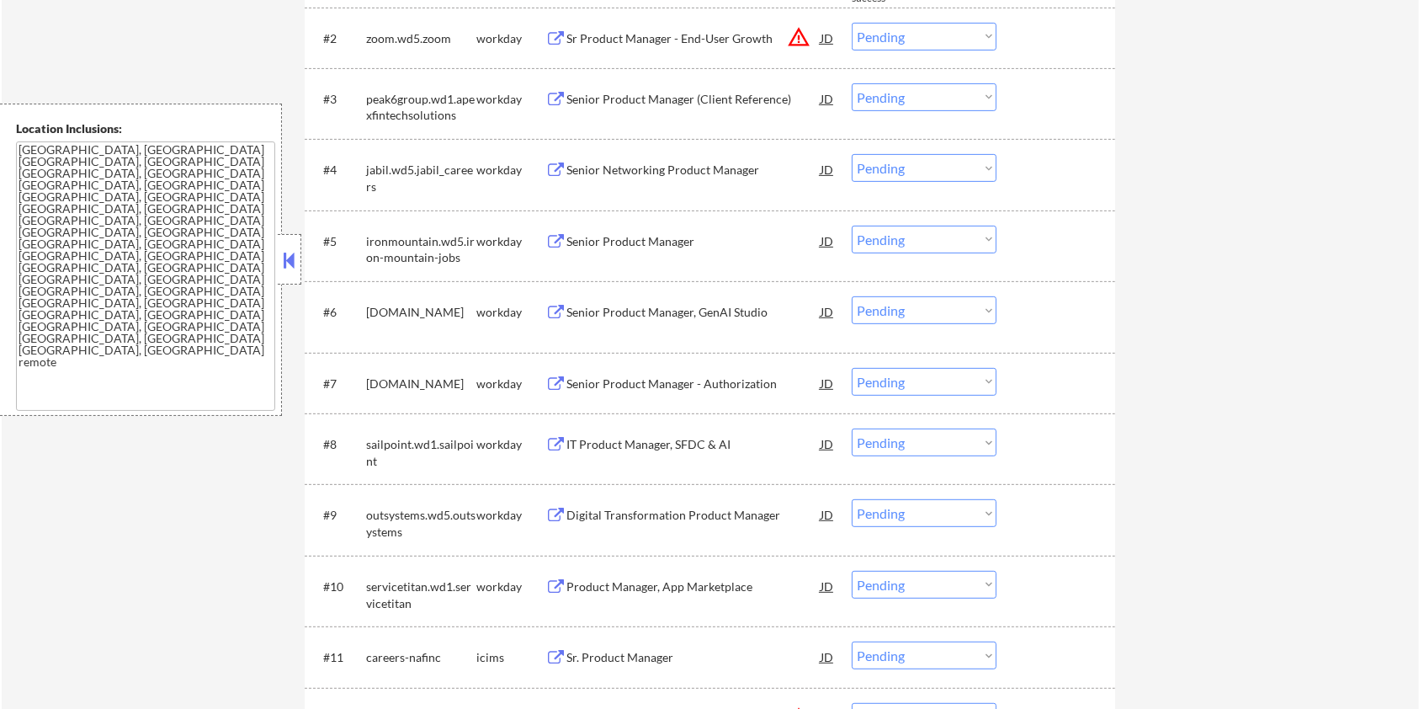
scroll to position [337, 0]
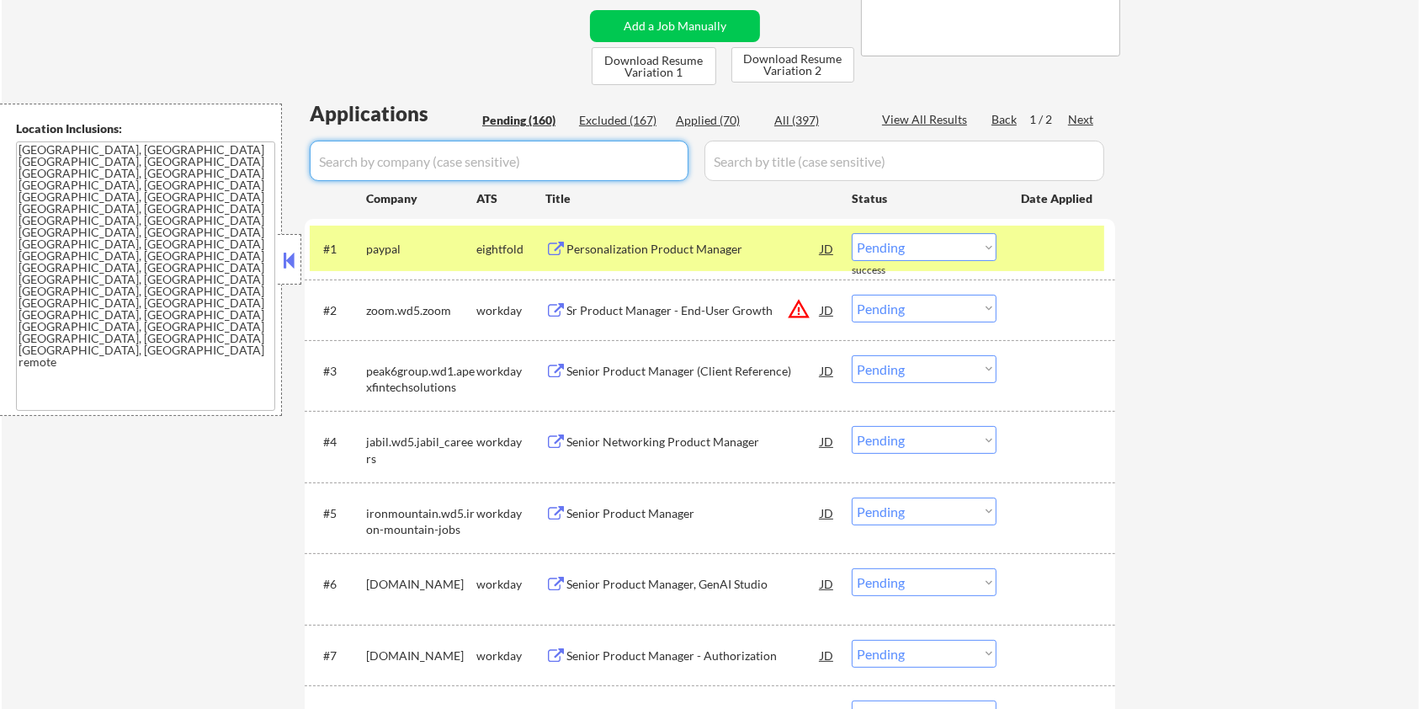
click at [425, 154] on input "input" at bounding box center [499, 161] width 379 height 40
paste input "energyhub"
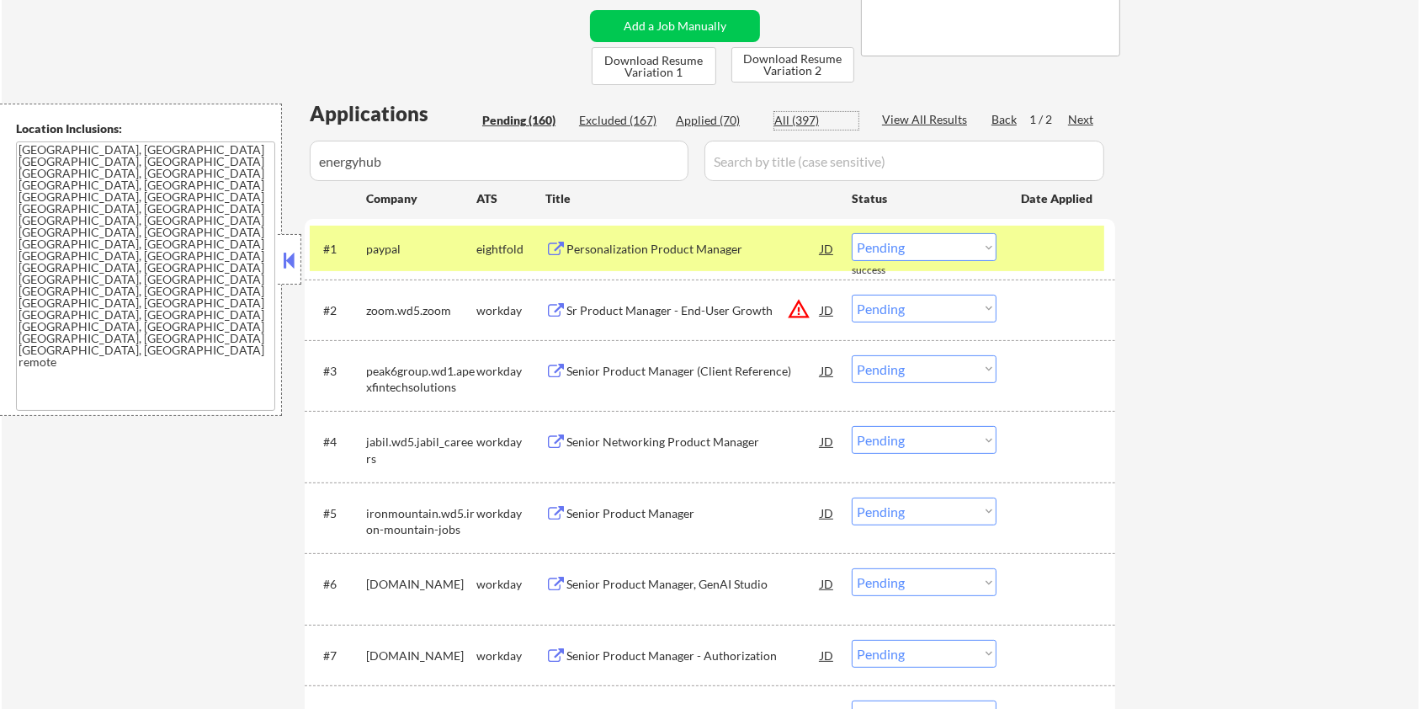
click at [791, 124] on div "All (397)" at bounding box center [817, 120] width 84 height 17
click at [774, 160] on input "input" at bounding box center [905, 161] width 400 height 40
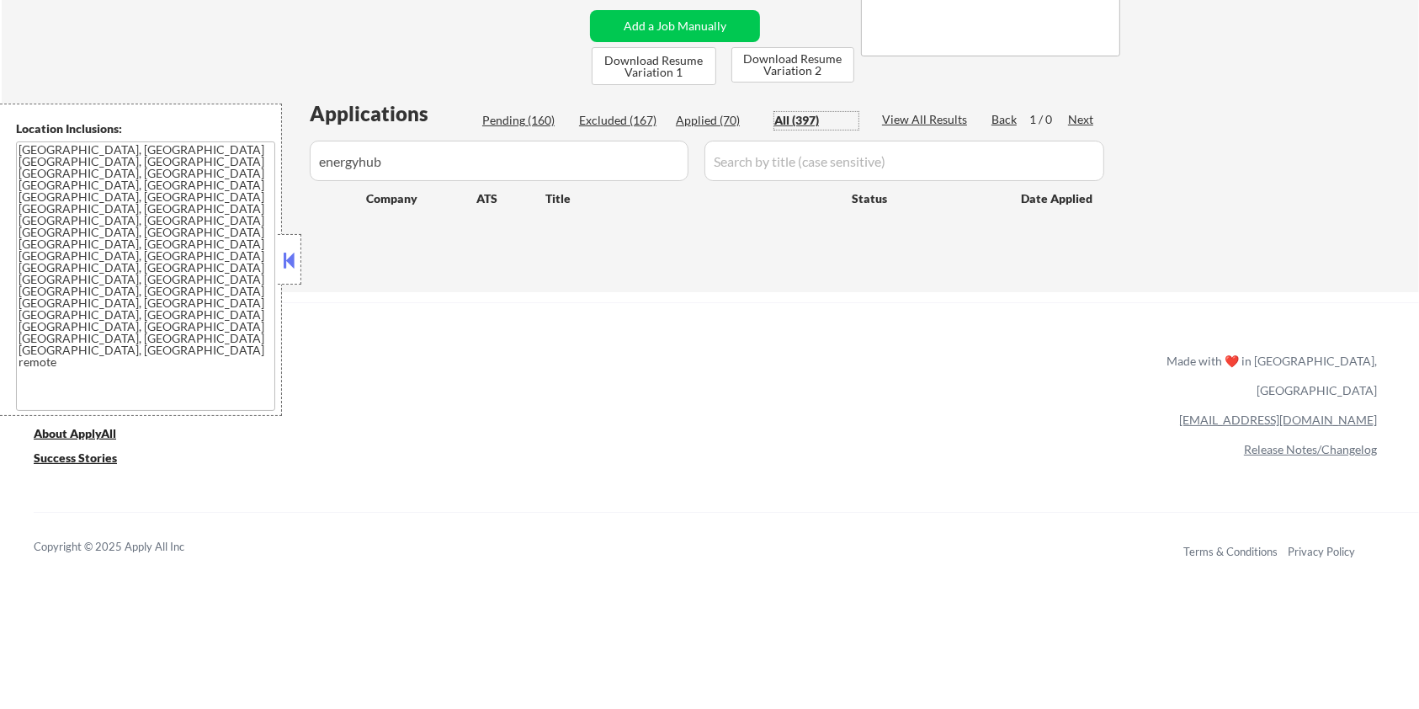
click at [787, 114] on div "All (397)" at bounding box center [817, 120] width 84 height 17
click at [763, 155] on input "input" at bounding box center [905, 161] width 400 height 40
click at [559, 171] on input "input" at bounding box center [499, 161] width 379 height 40
click at [801, 112] on div "All (397)" at bounding box center [817, 120] width 84 height 17
click at [779, 174] on input "input" at bounding box center [905, 161] width 400 height 40
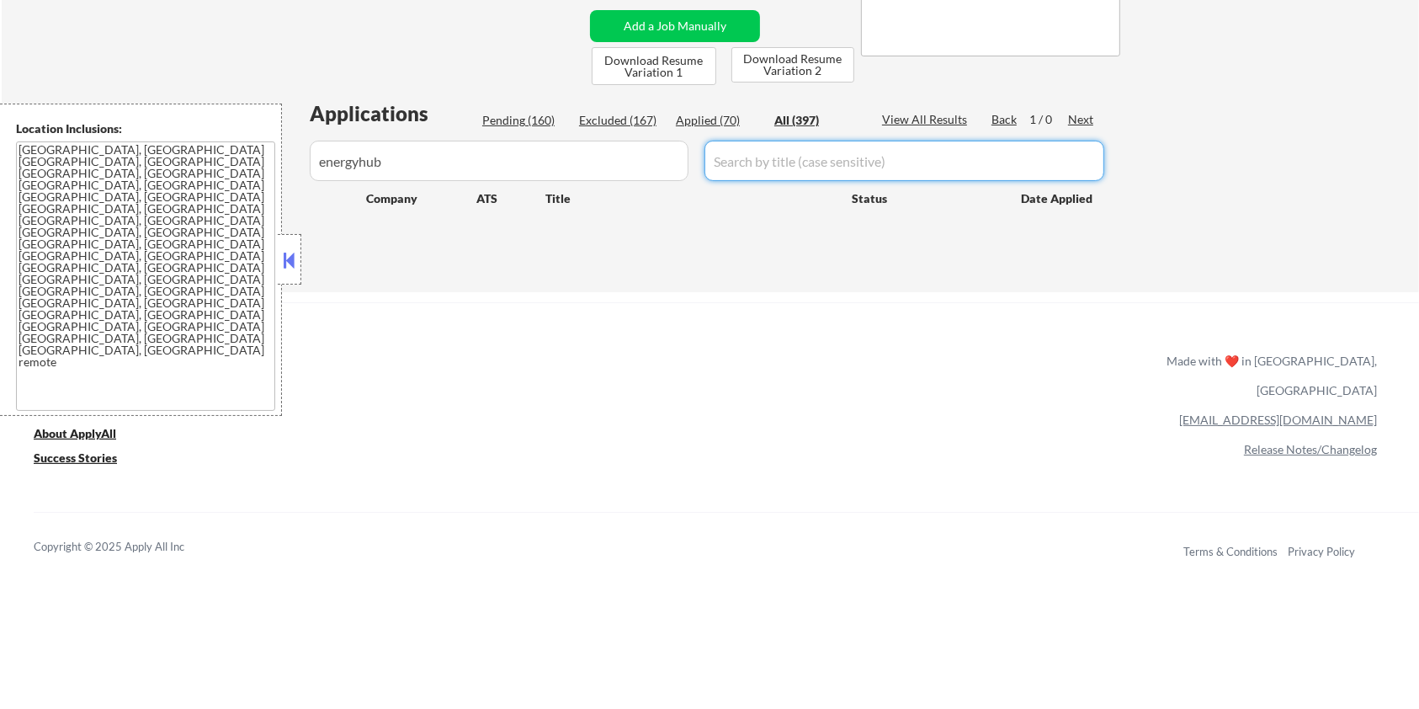
click at [519, 122] on div "Pending (160)" at bounding box center [524, 120] width 84 height 17
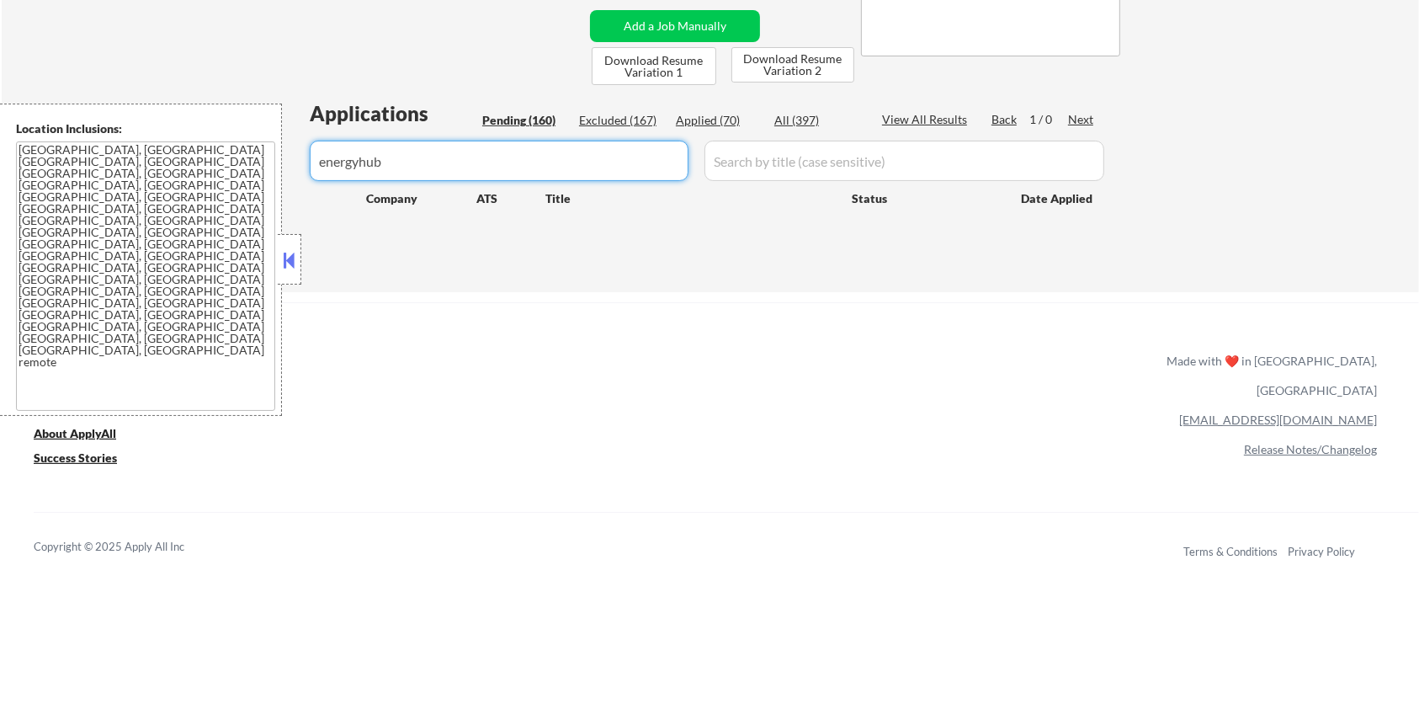
drag, startPoint x: 448, startPoint y: 168, endPoint x: 210, endPoint y: 168, distance: 237.4
click at [210, 168] on body "← Return to /applysquad Mailslurp Inbox Job Search Builder [PERSON_NAME] User E…" at bounding box center [709, 17] width 1419 height 709
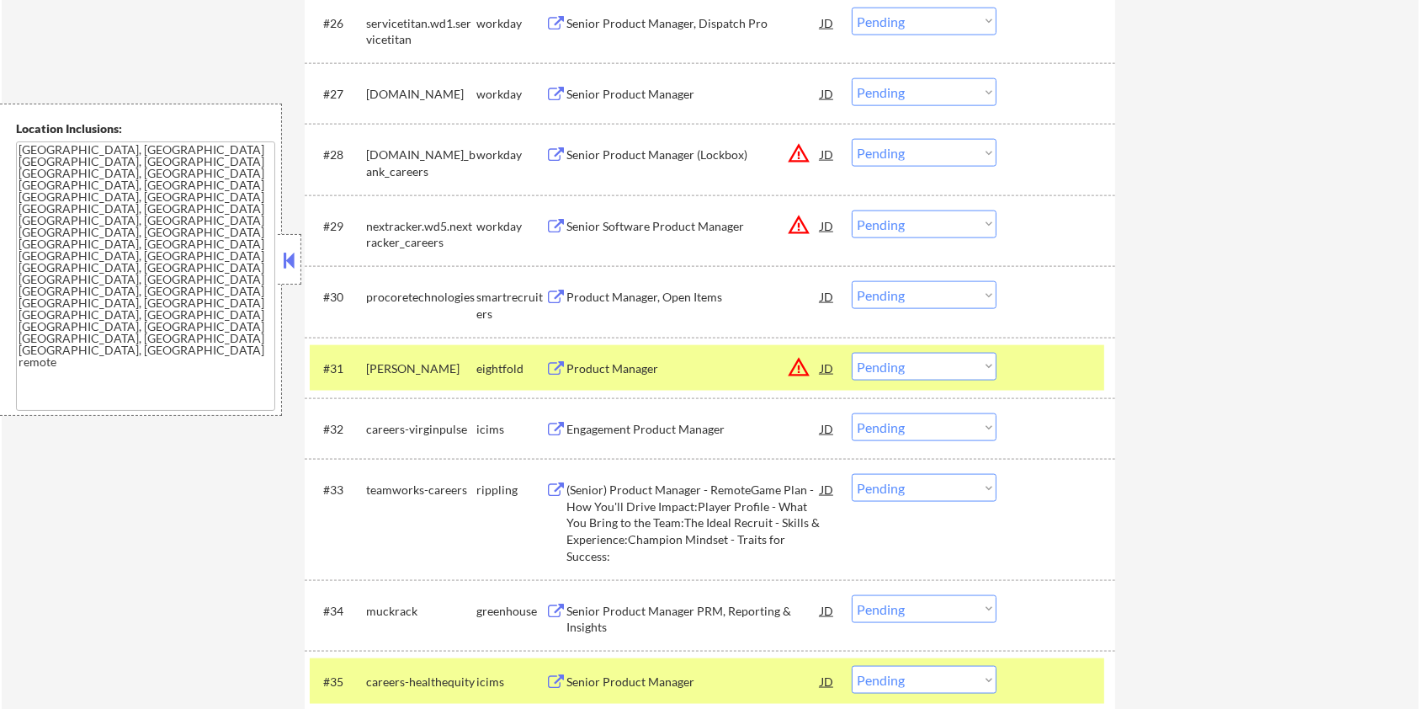
scroll to position [2469, 0]
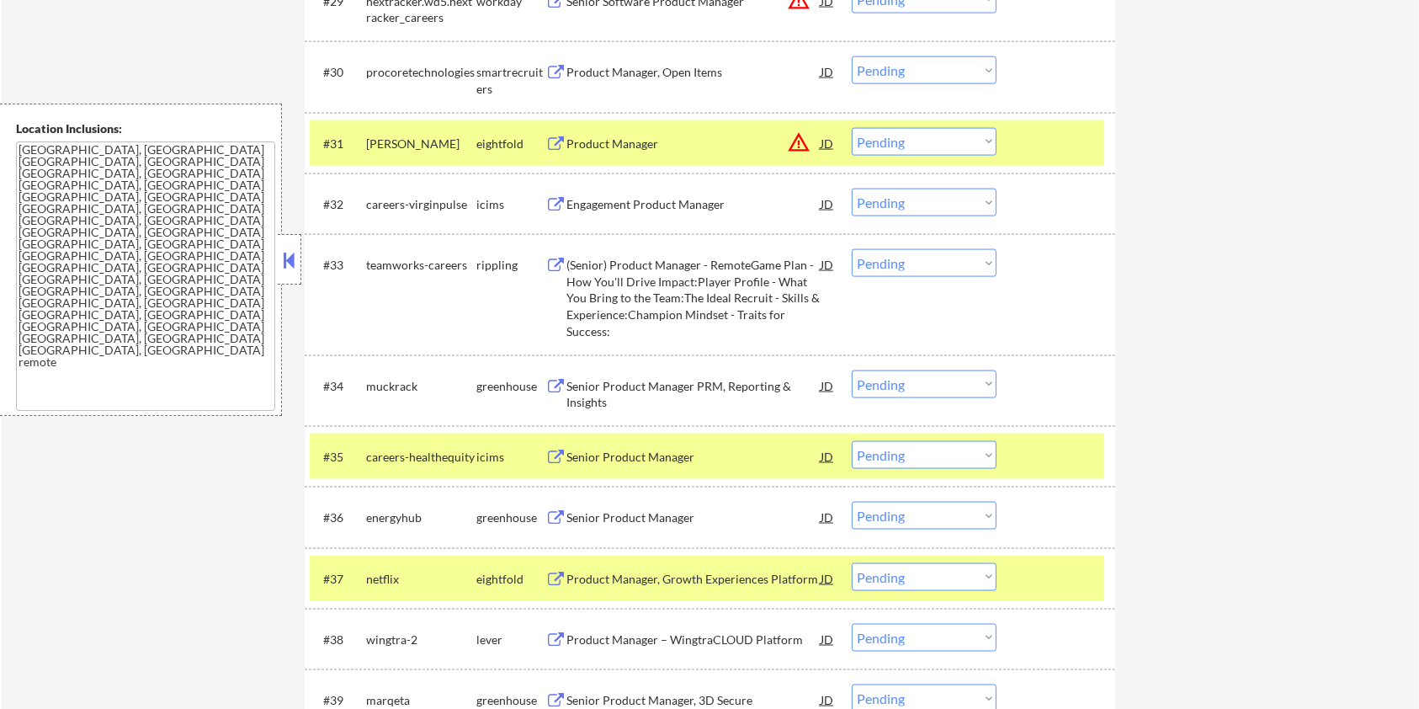
click at [1030, 455] on div at bounding box center [1058, 456] width 74 height 30
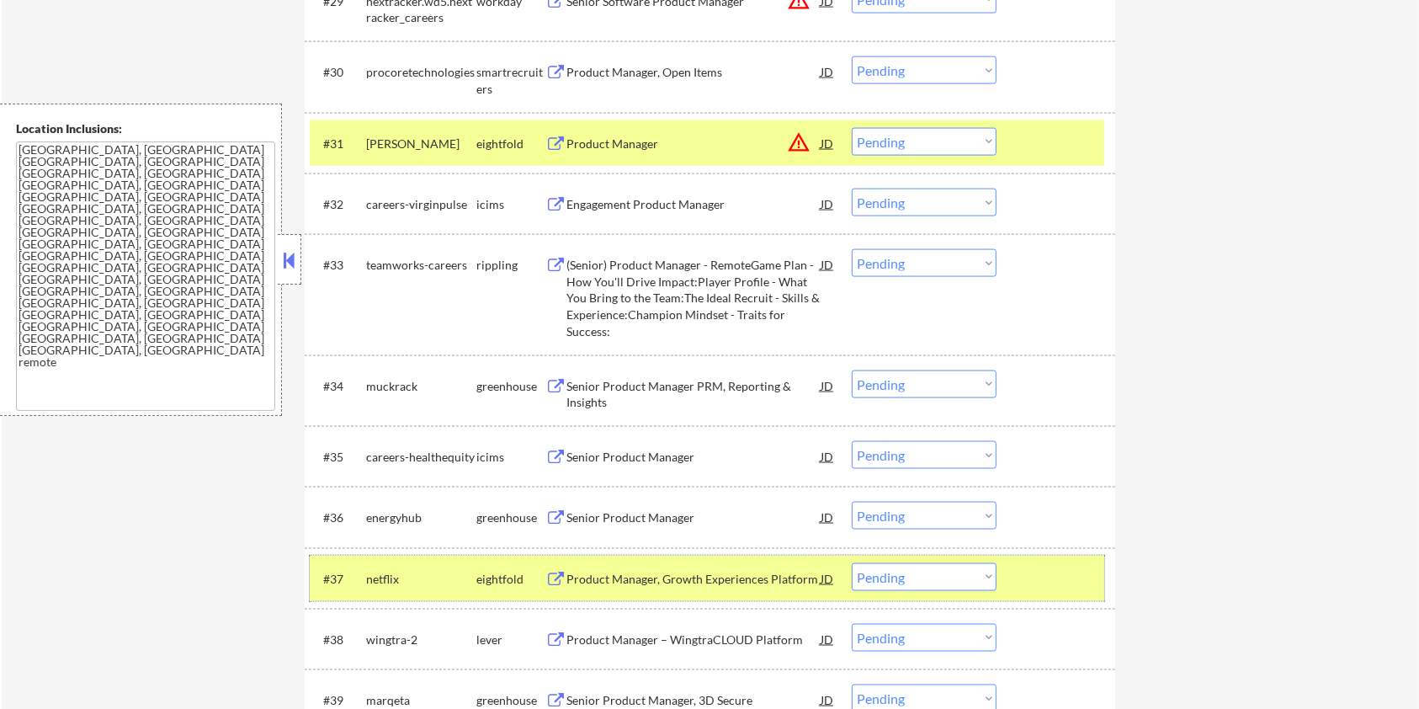
click at [1024, 596] on div "#37 netflix eightfold Product Manager, Growth Experiences Platform JD Choose an…" at bounding box center [707, 578] width 795 height 45
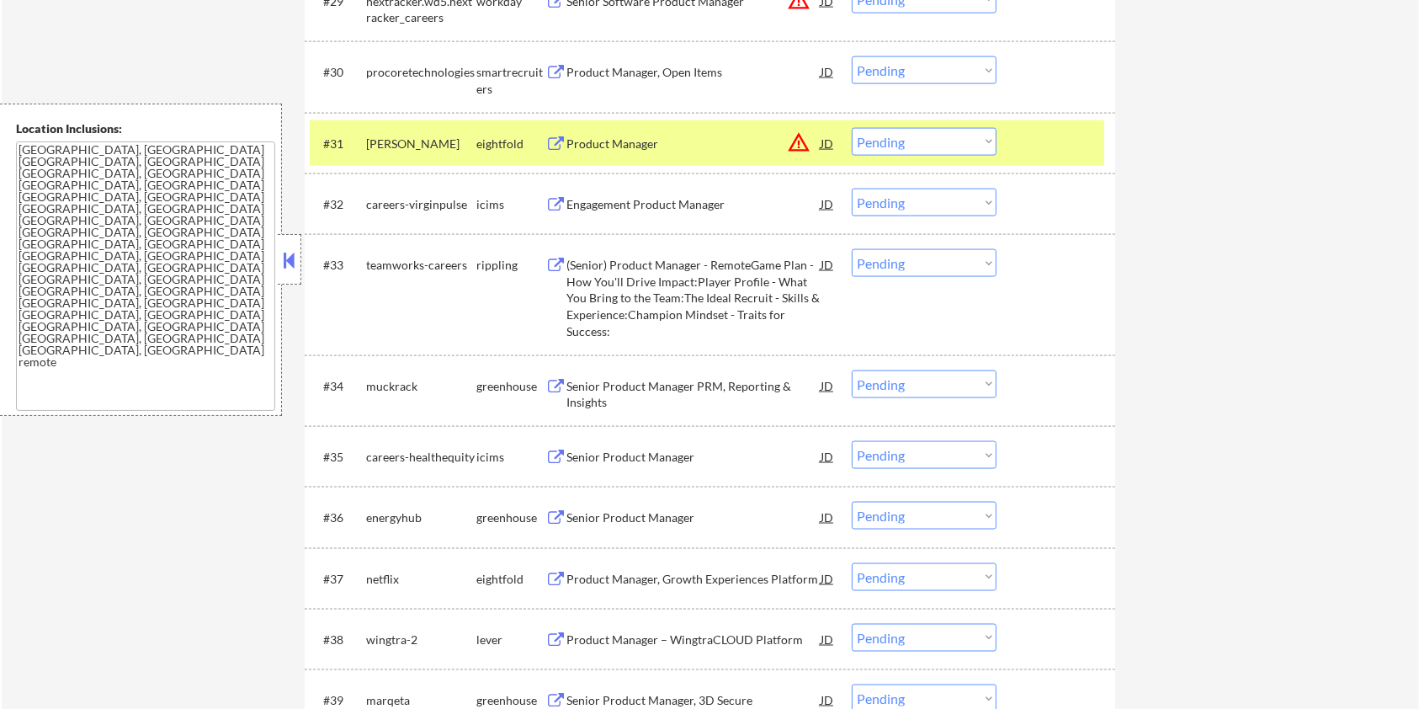
click at [671, 509] on div "Senior Product Manager" at bounding box center [694, 517] width 254 height 17
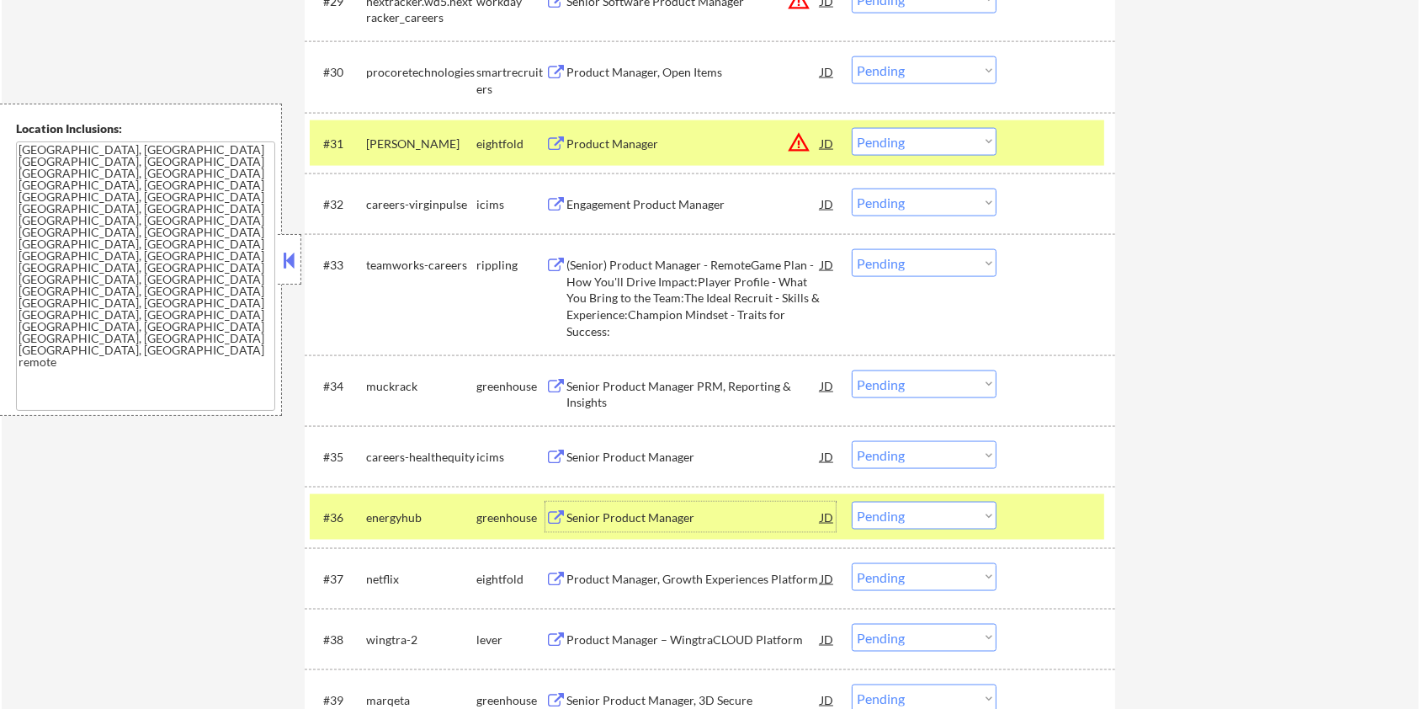
click at [982, 521] on select "Choose an option... Pending Applied Excluded (Questions) Excluded (Expired) Exc…" at bounding box center [924, 516] width 145 height 28
click at [852, 502] on select "Choose an option... Pending Applied Excluded (Questions) Excluded (Expired) Exc…" at bounding box center [924, 516] width 145 height 28
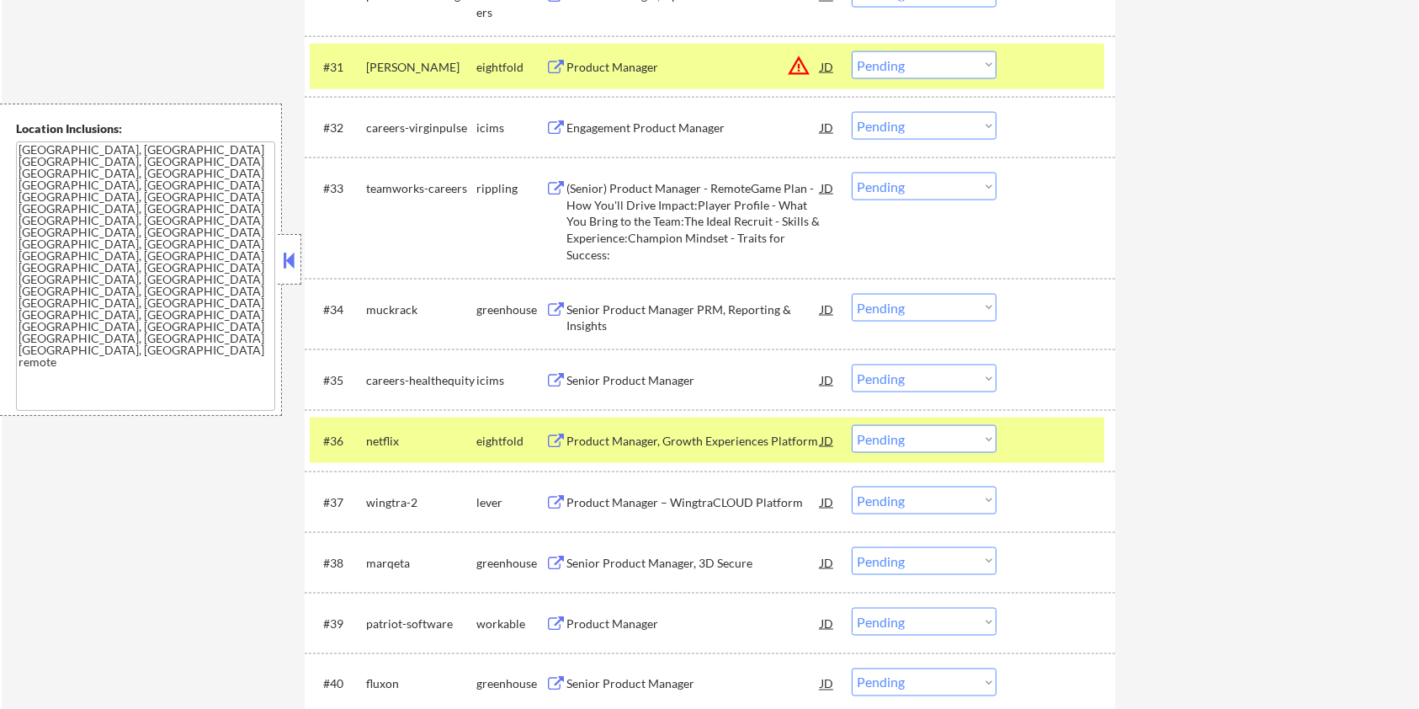
scroll to position [2581, 0]
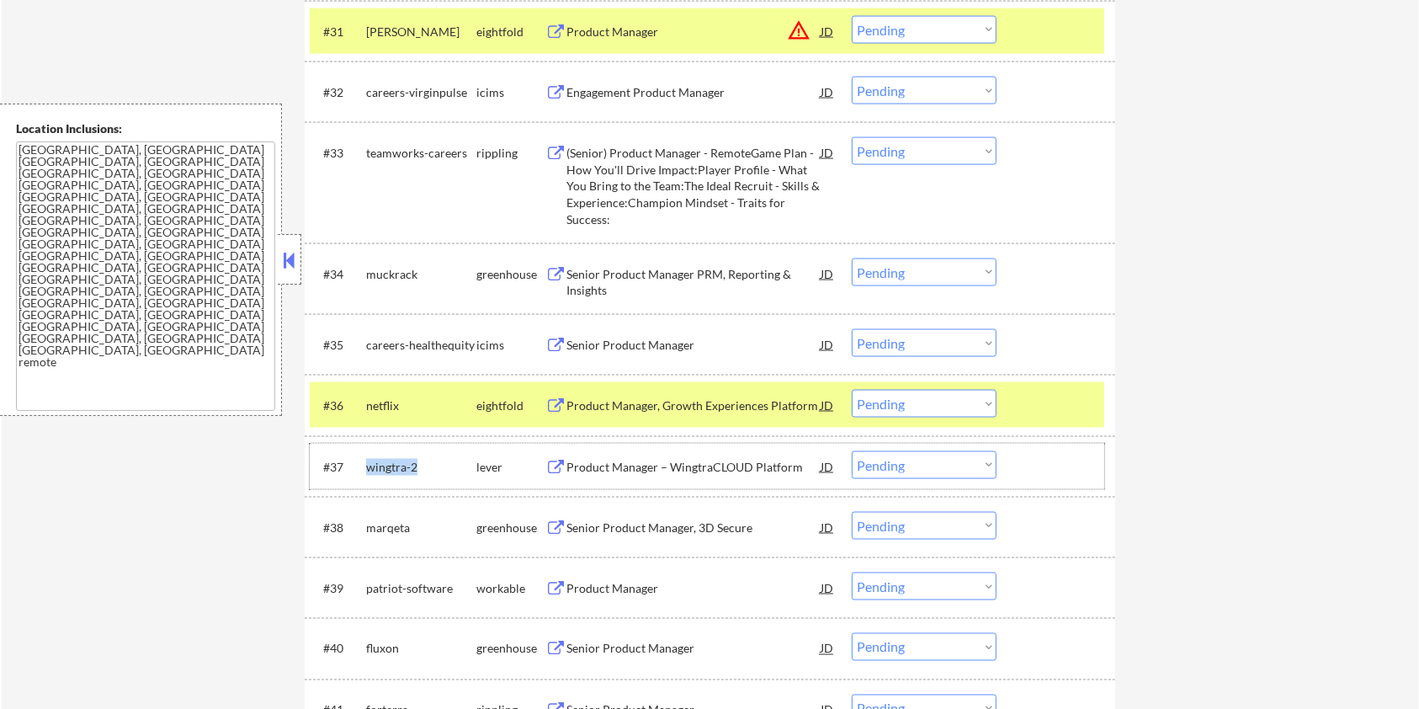
drag, startPoint x: 418, startPoint y: 462, endPoint x: 368, endPoint y: 458, distance: 50.7
click at [368, 459] on div "wingtra-2" at bounding box center [421, 467] width 110 height 17
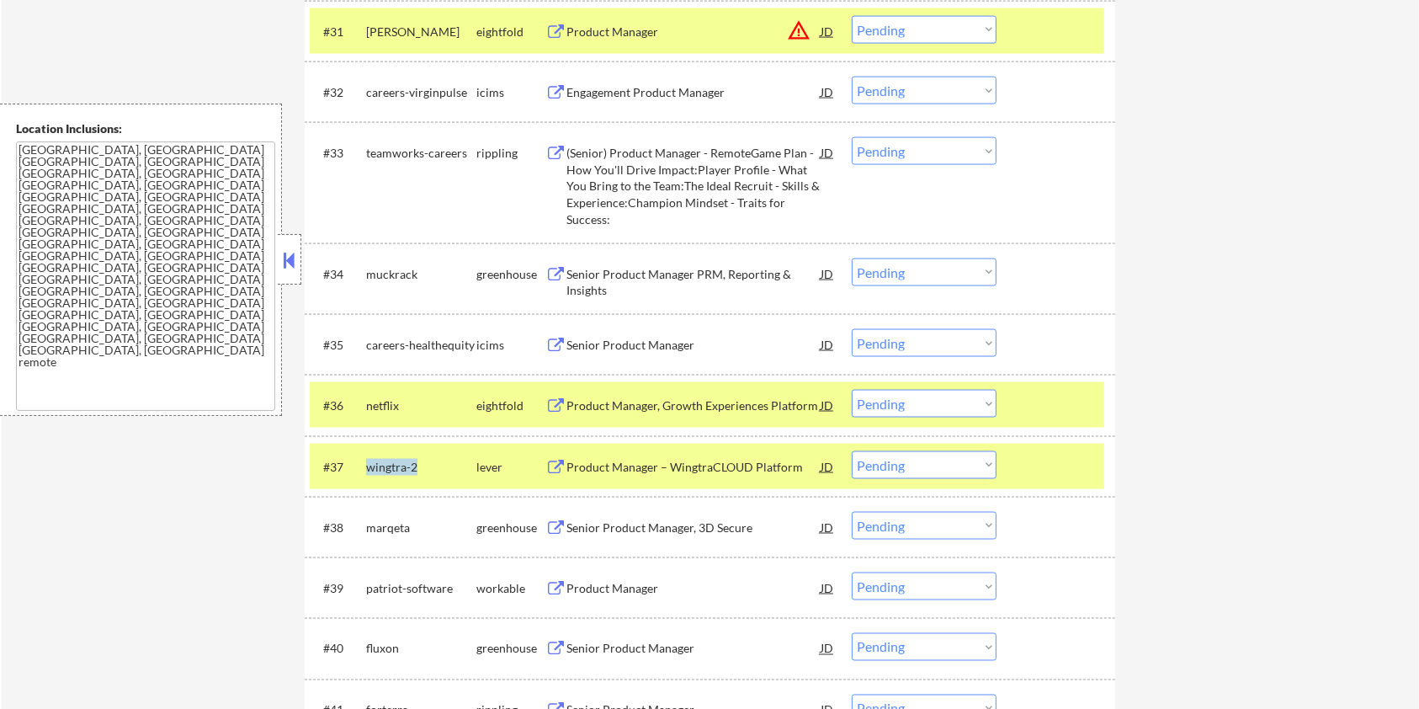
copy div "wingtra-2"
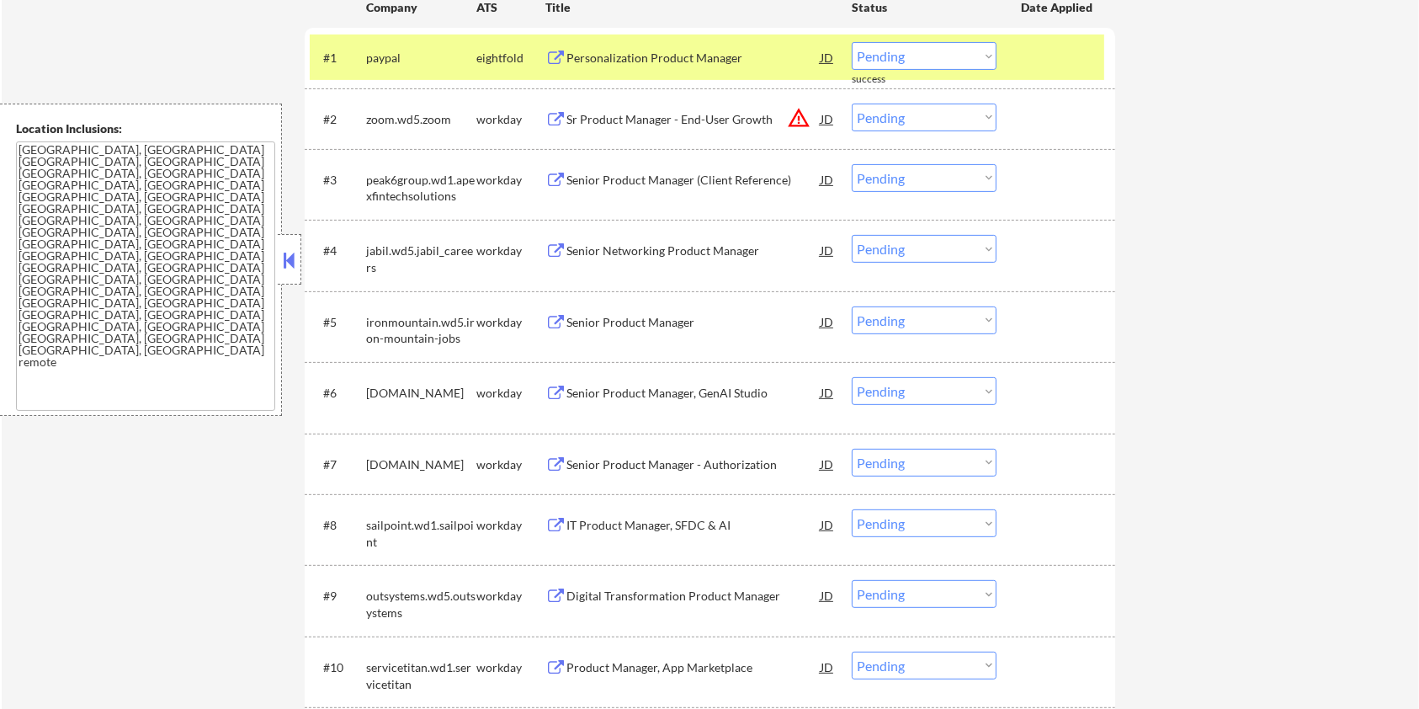
scroll to position [337, 0]
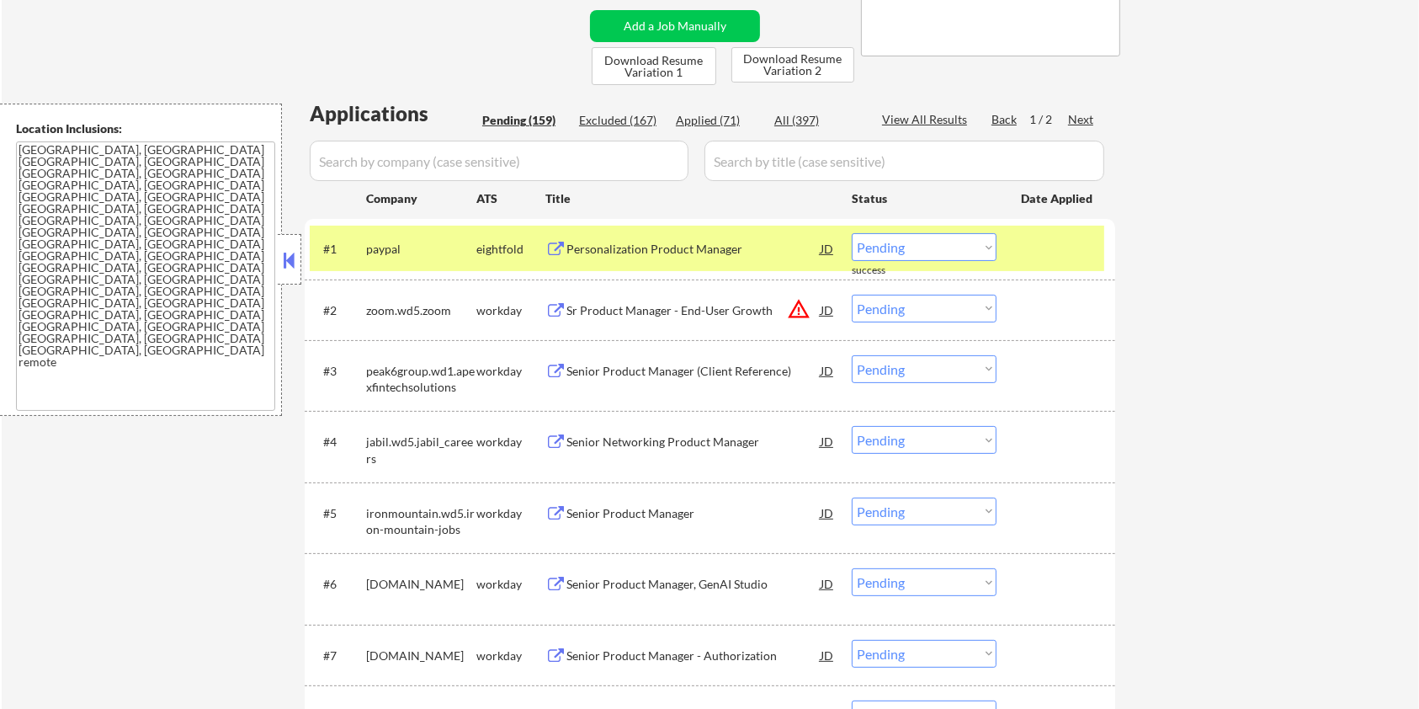
click at [331, 165] on input "input" at bounding box center [499, 161] width 379 height 40
paste input "wingtra-2"
click at [802, 119] on div "All (397)" at bounding box center [817, 120] width 84 height 17
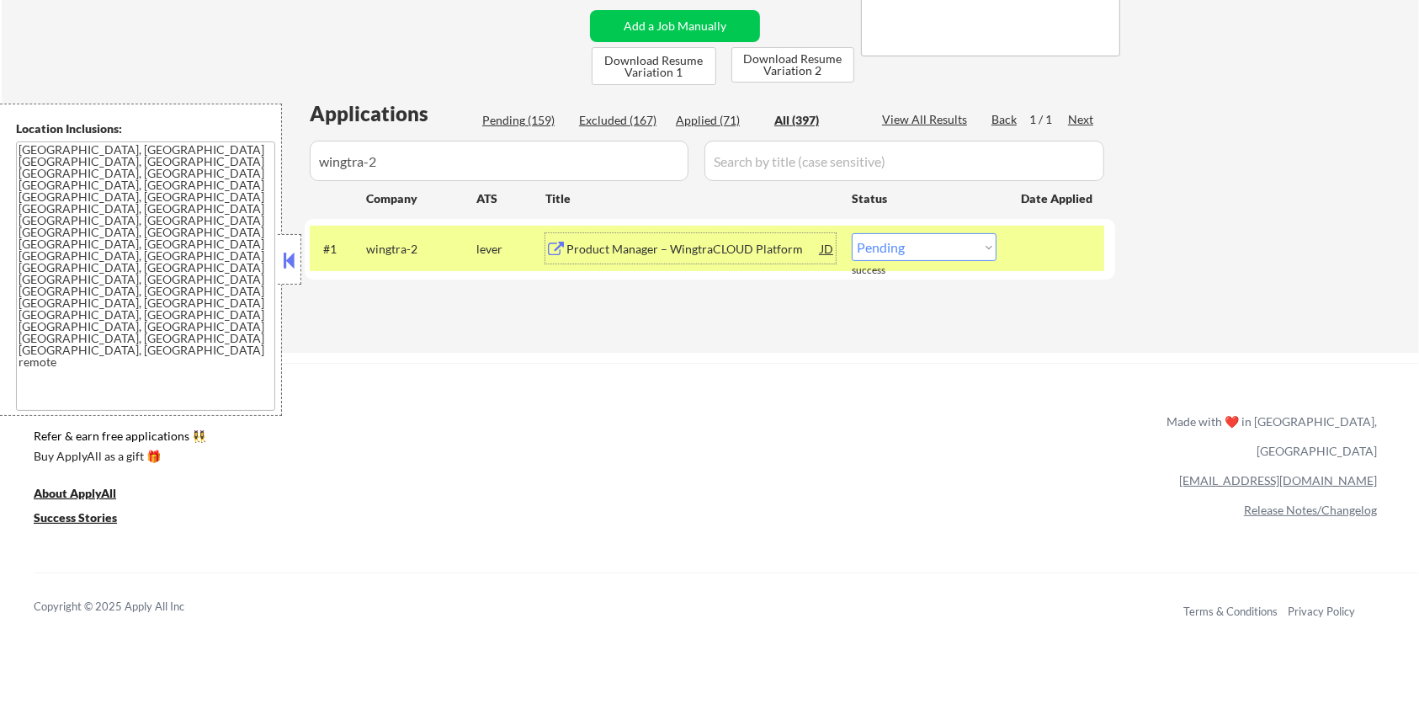
click at [674, 242] on div "Product Manager – WingtraCLOUD Platform" at bounding box center [694, 249] width 254 height 17
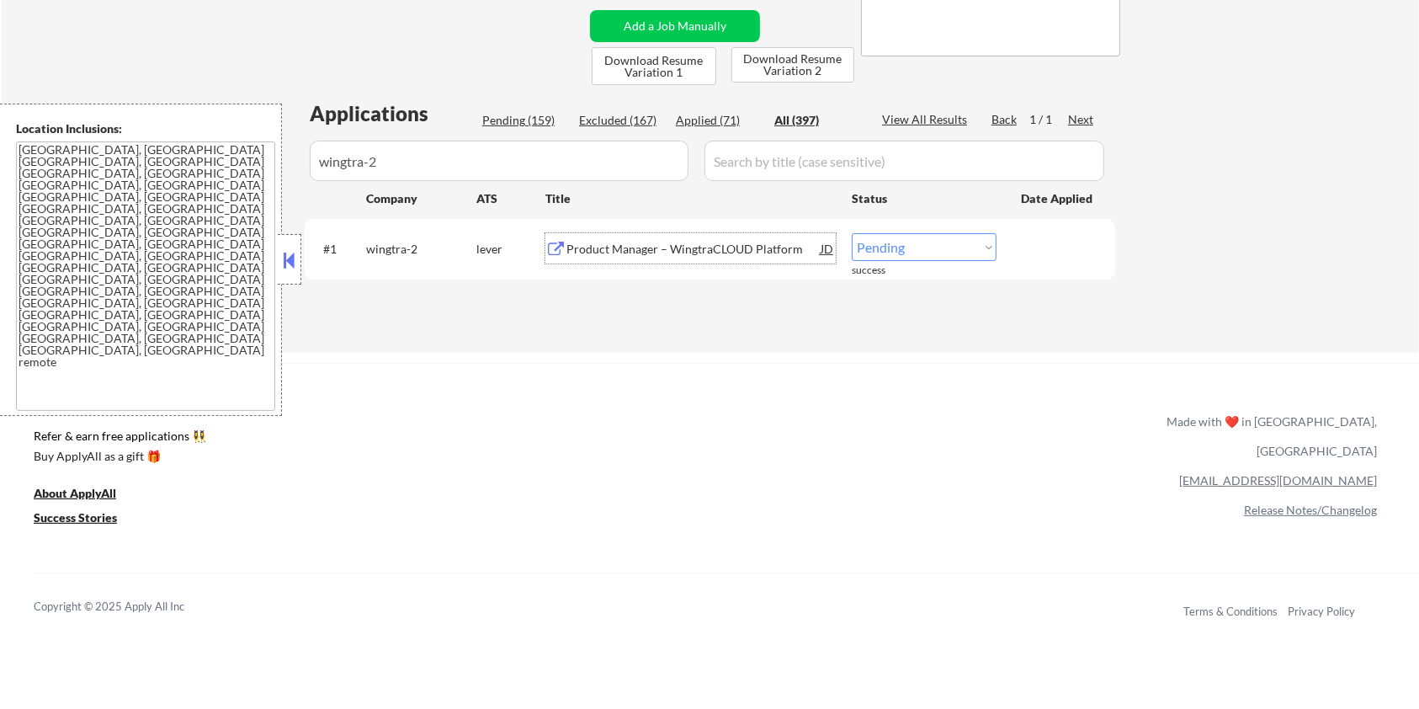
click at [947, 242] on select "Choose an option... Pending Applied Excluded (Questions) Excluded (Expired) Exc…" at bounding box center [924, 247] width 145 height 28
click at [852, 233] on select "Choose an option... Pending Applied Excluded (Questions) Excluded (Expired) Exc…" at bounding box center [924, 247] width 145 height 28
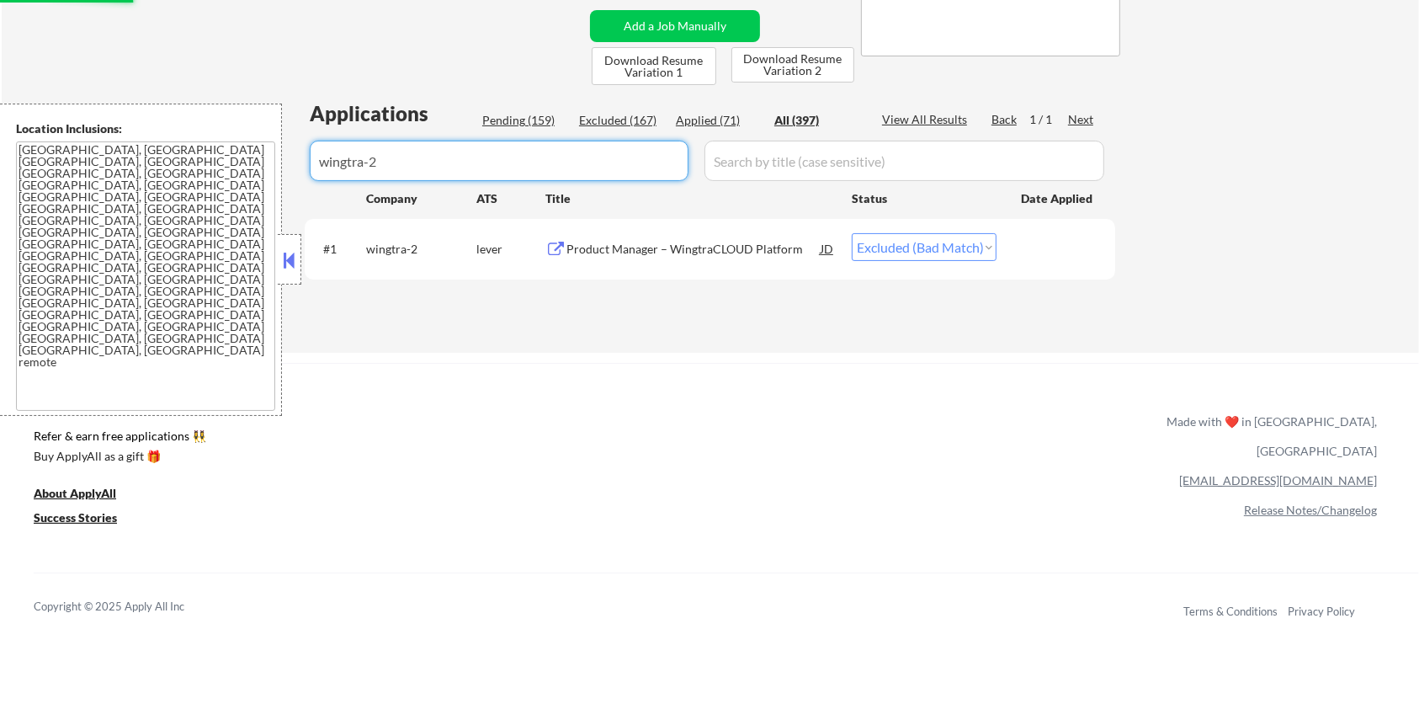
drag, startPoint x: 477, startPoint y: 165, endPoint x: 162, endPoint y: 165, distance: 314.9
click at [162, 165] on body "← Return to /applysquad Mailslurp Inbox Job Search Builder [PERSON_NAME] User E…" at bounding box center [709, 17] width 1419 height 709
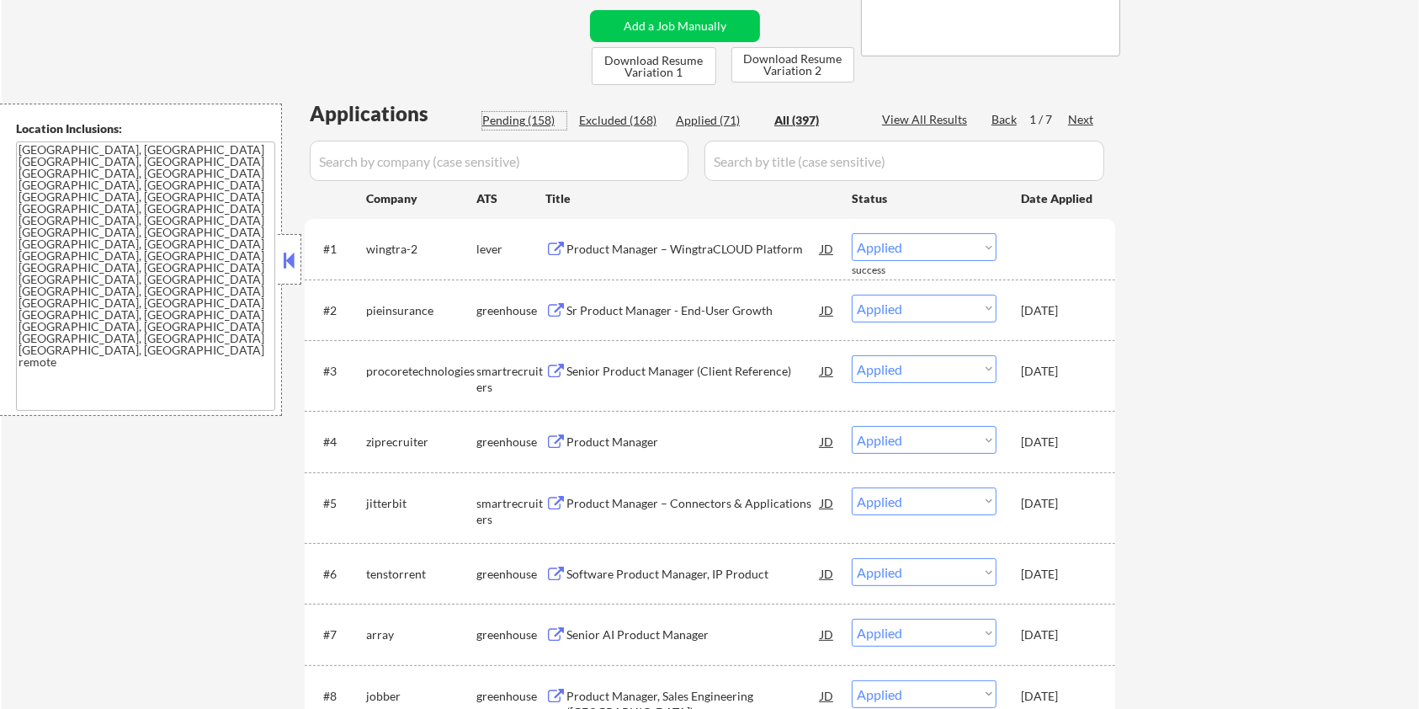
click at [498, 113] on div "Pending (158)" at bounding box center [524, 120] width 84 height 17
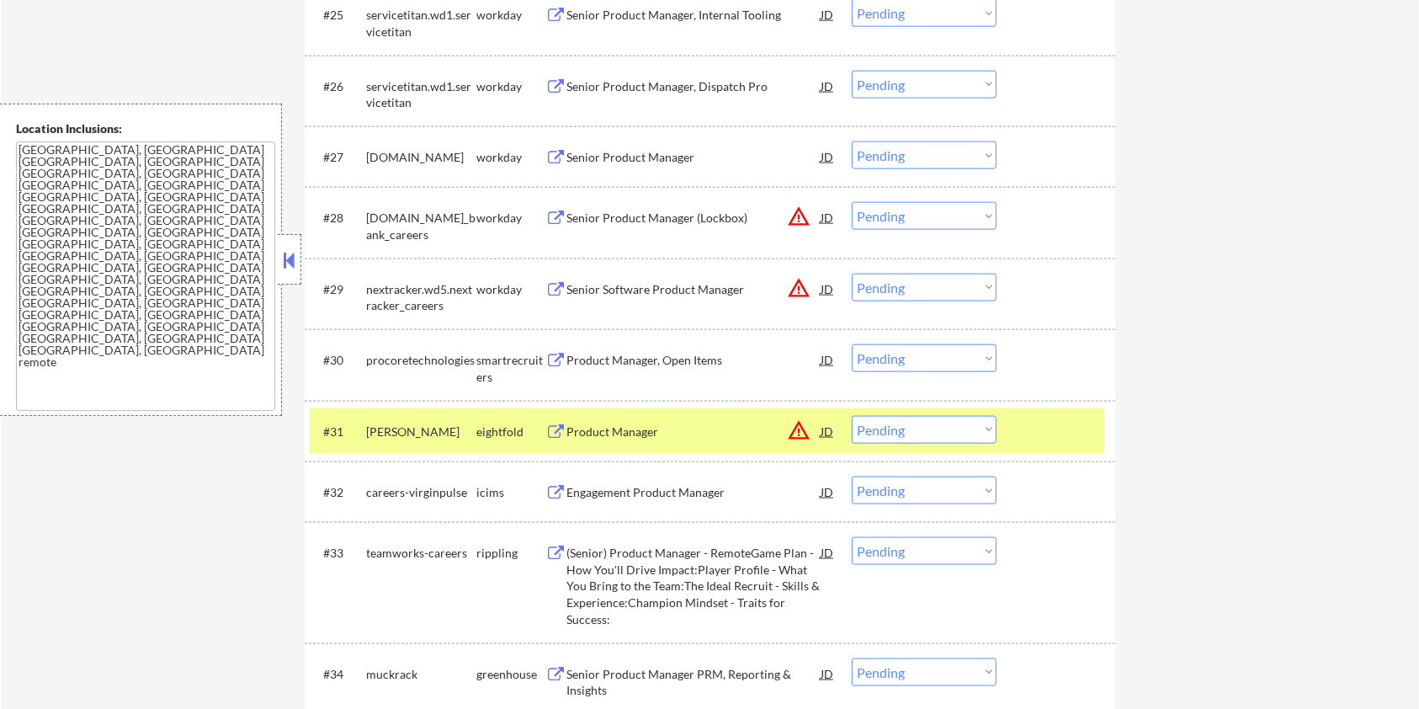
scroll to position [2357, 0]
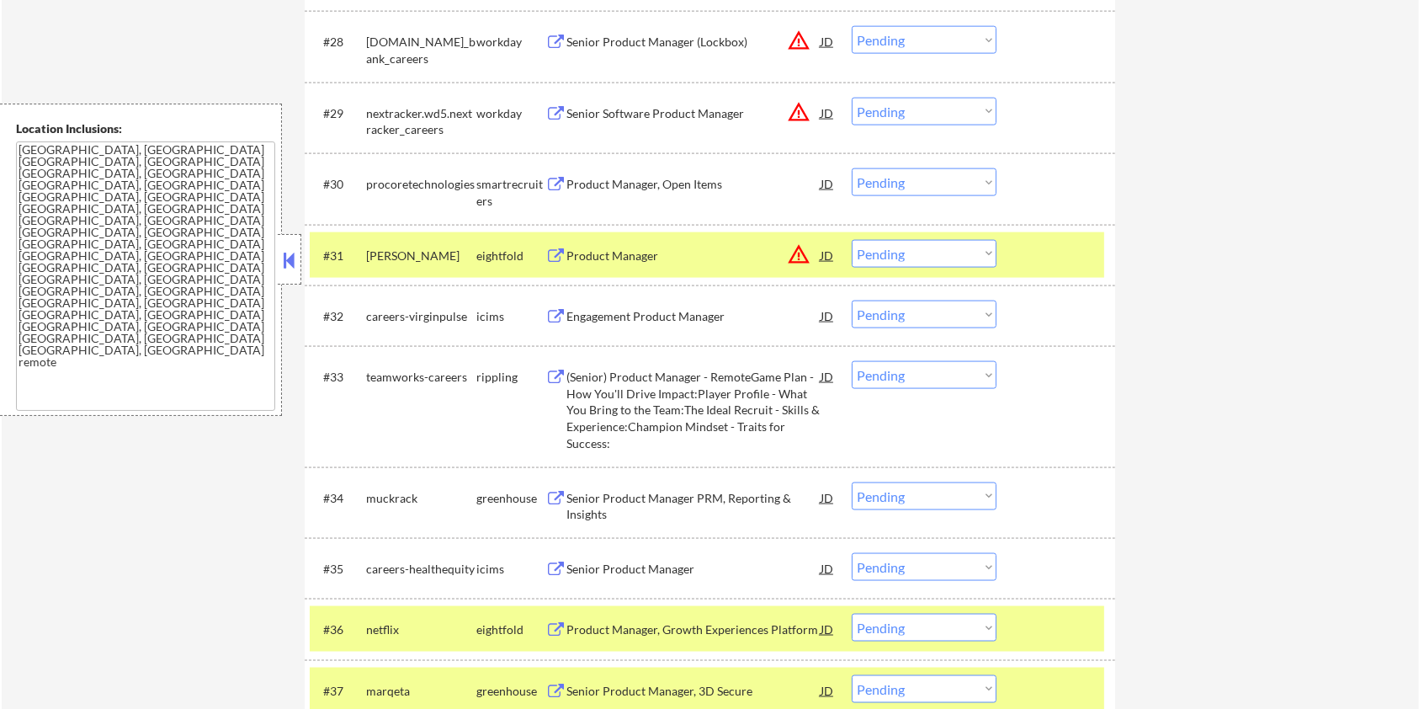
click at [553, 495] on button at bounding box center [556, 499] width 21 height 16
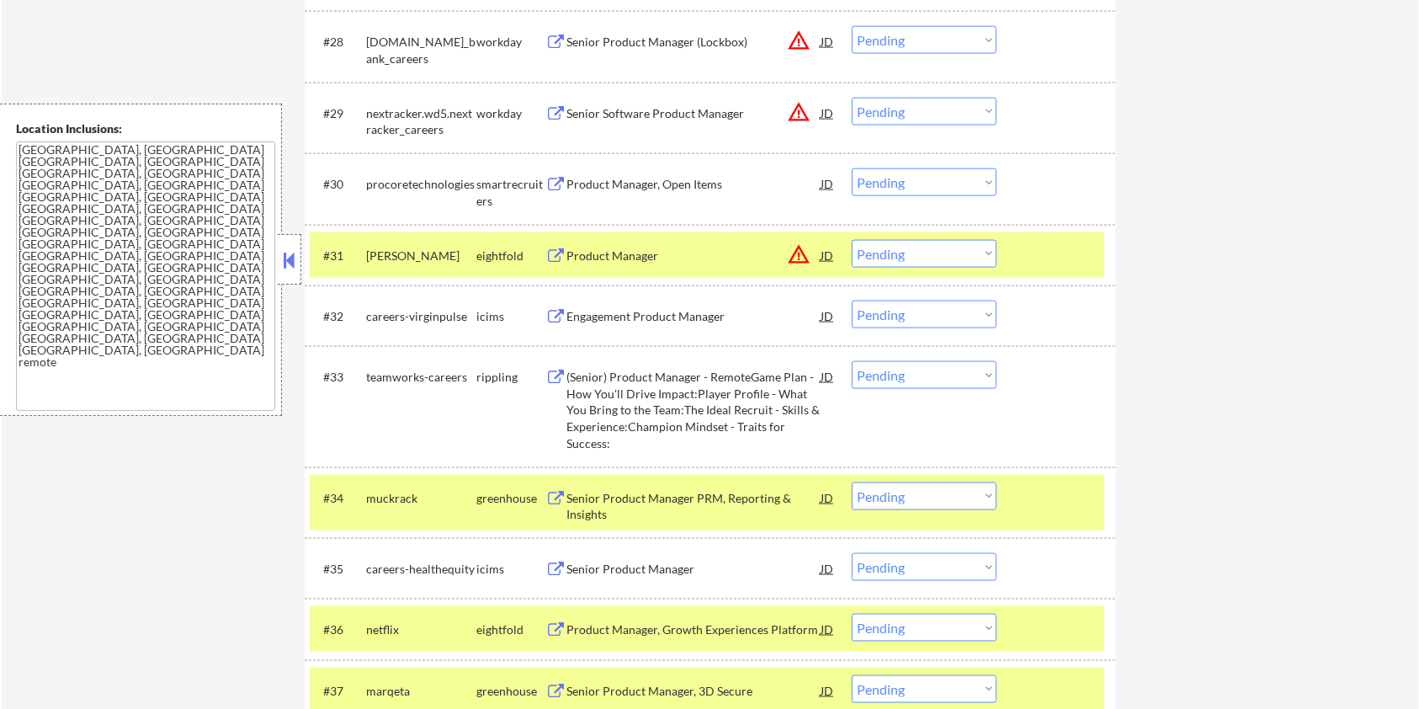
scroll to position [2469, 0]
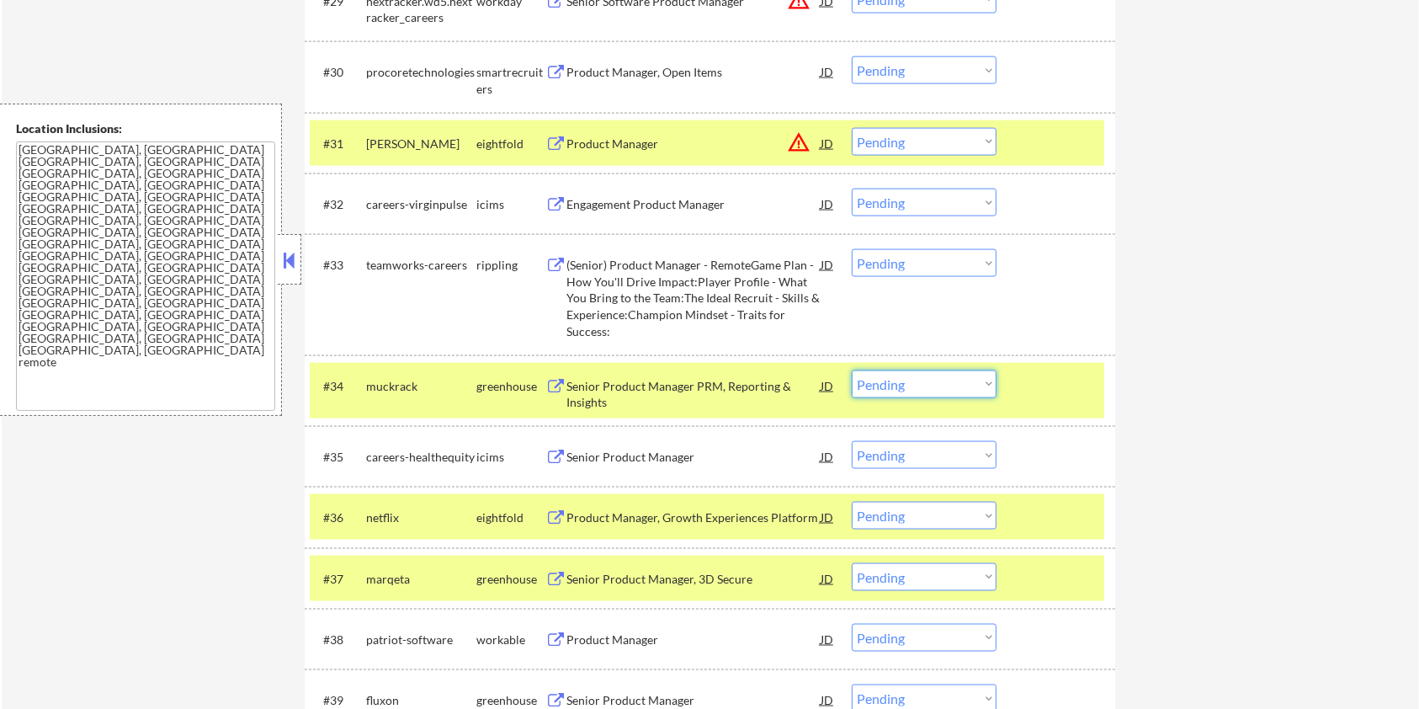
click at [887, 377] on select "Choose an option... Pending Applied Excluded (Questions) Excluded (Expired) Exc…" at bounding box center [924, 384] width 145 height 28
click at [852, 370] on select "Choose an option... Pending Applied Excluded (Questions) Excluded (Expired) Exc…" at bounding box center [924, 384] width 145 height 28
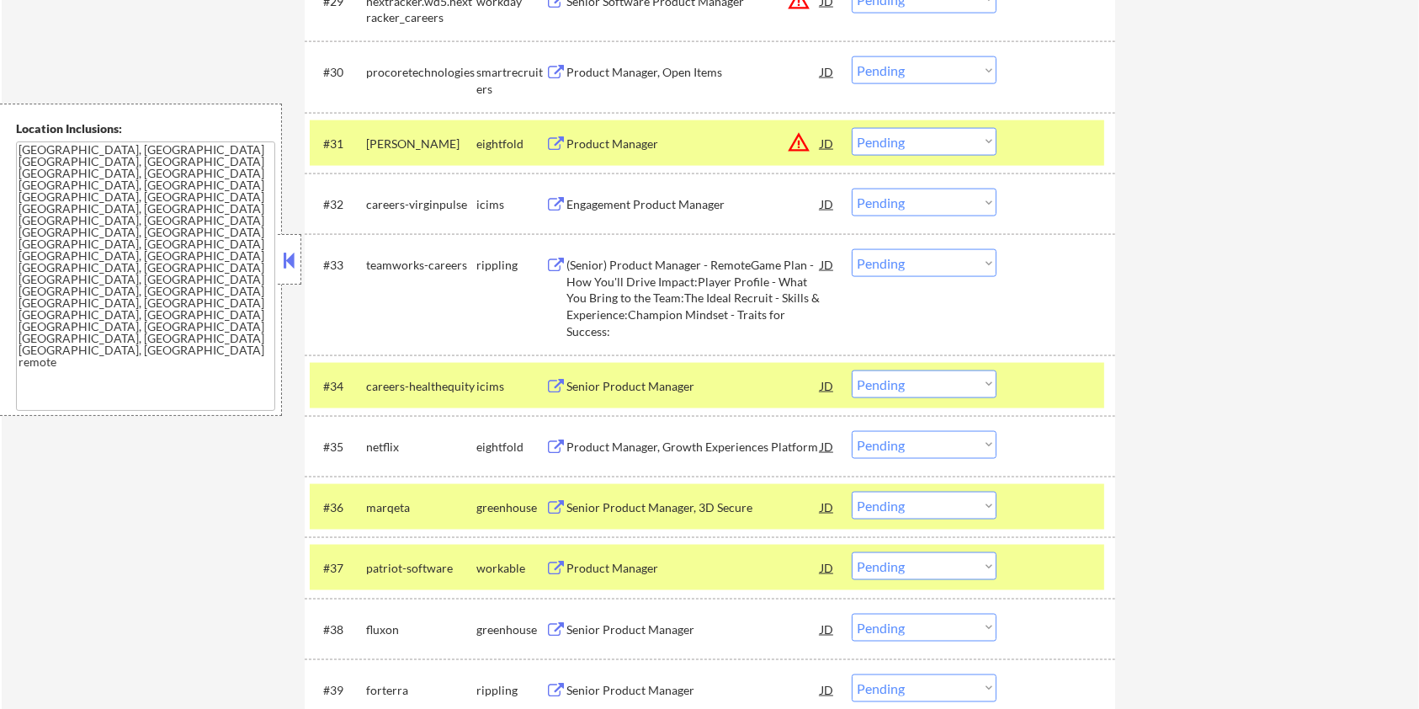
click at [641, 497] on div "Senior Product Manager, 3D Secure" at bounding box center [694, 507] width 254 height 30
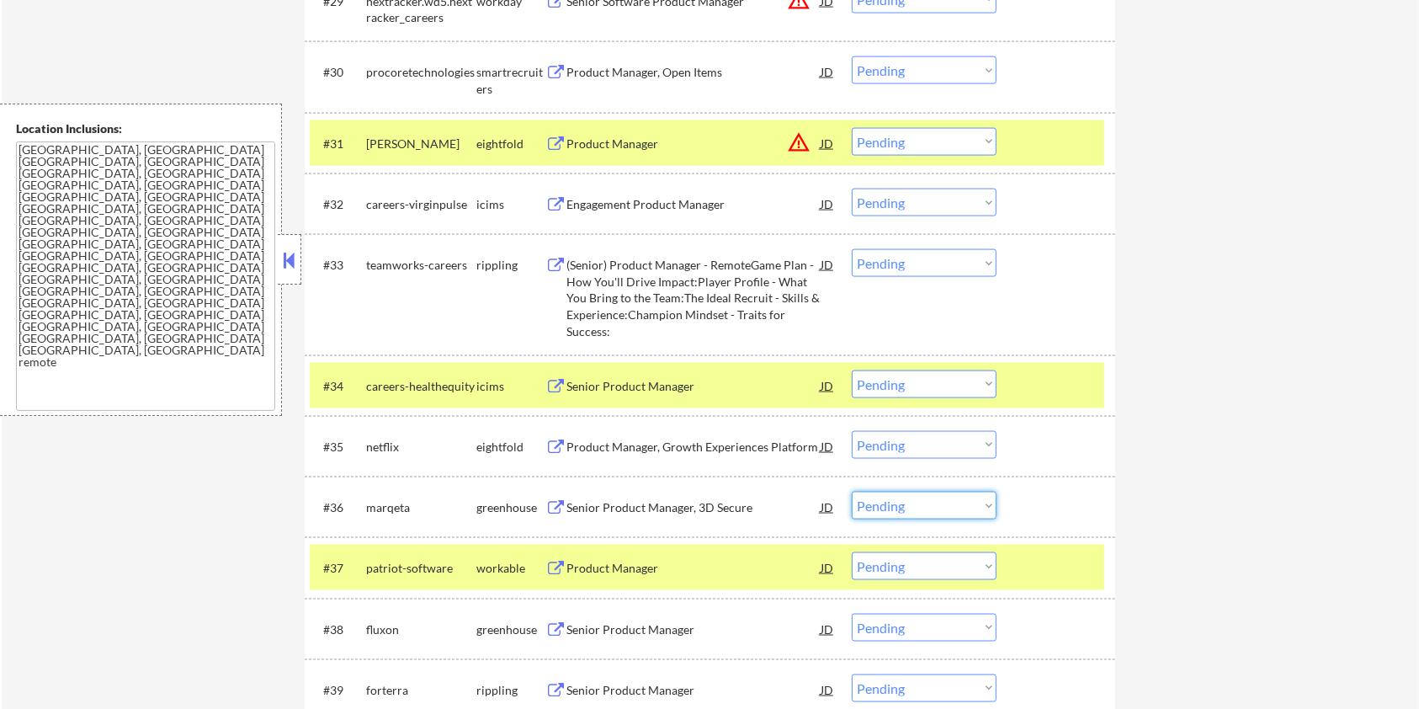
click at [950, 509] on select "Choose an option... Pending Applied Excluded (Questions) Excluded (Expired) Exc…" at bounding box center [924, 506] width 145 height 28
click at [852, 492] on select "Choose an option... Pending Applied Excluded (Questions) Excluded (Expired) Exc…" at bounding box center [924, 506] width 145 height 28
click at [591, 509] on div "Product Manager" at bounding box center [694, 507] width 254 height 17
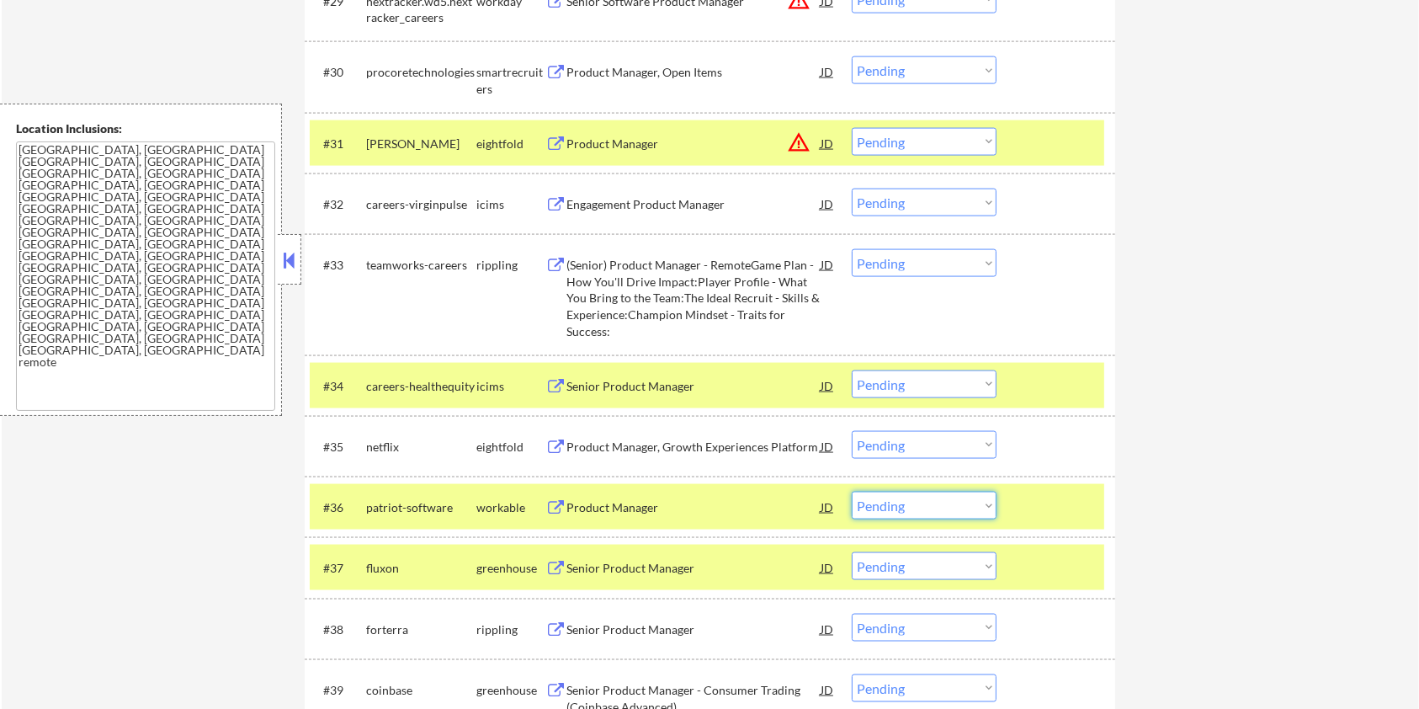
click at [951, 505] on select "Choose an option... Pending Applied Excluded (Questions) Excluded (Expired) Exc…" at bounding box center [924, 506] width 145 height 28
click at [852, 492] on select "Choose an option... Pending Applied Excluded (Questions) Excluded (Expired) Exc…" at bounding box center [924, 506] width 145 height 28
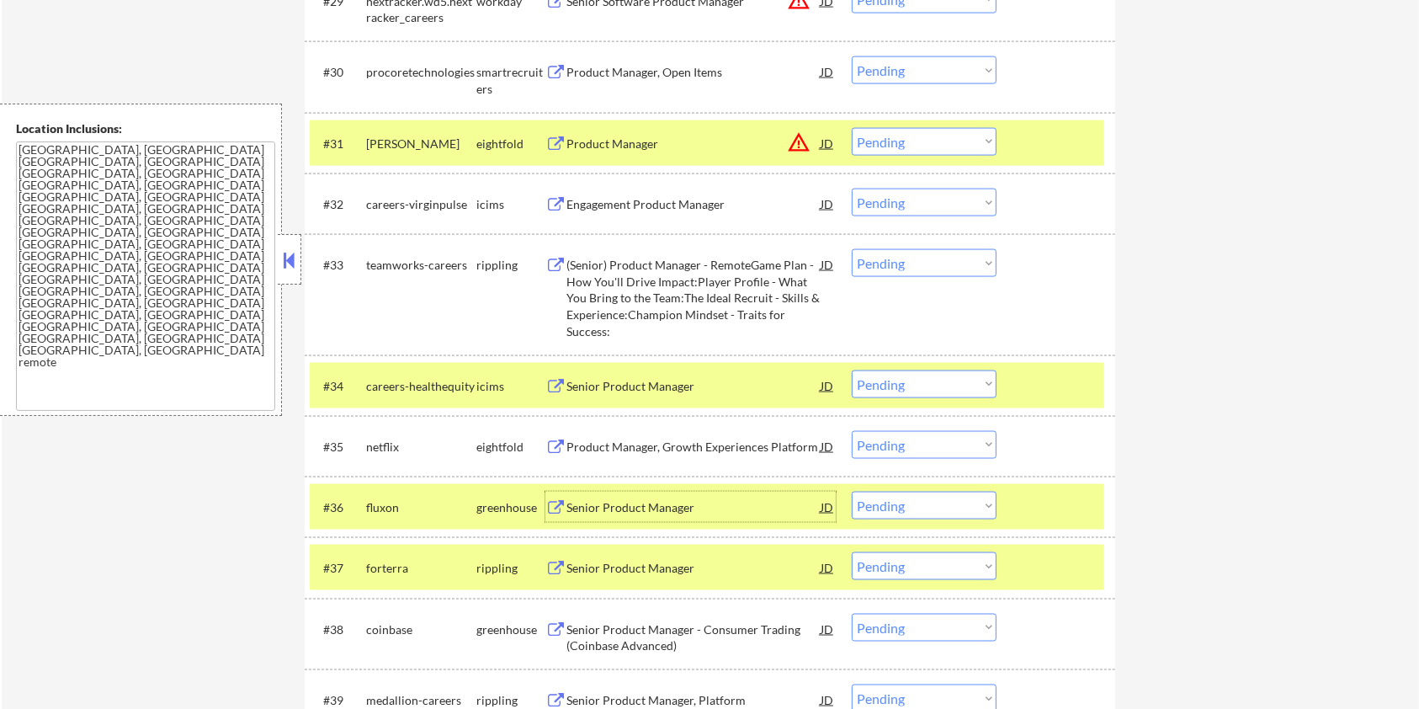
click at [589, 503] on div "Senior Product Manager" at bounding box center [694, 507] width 254 height 17
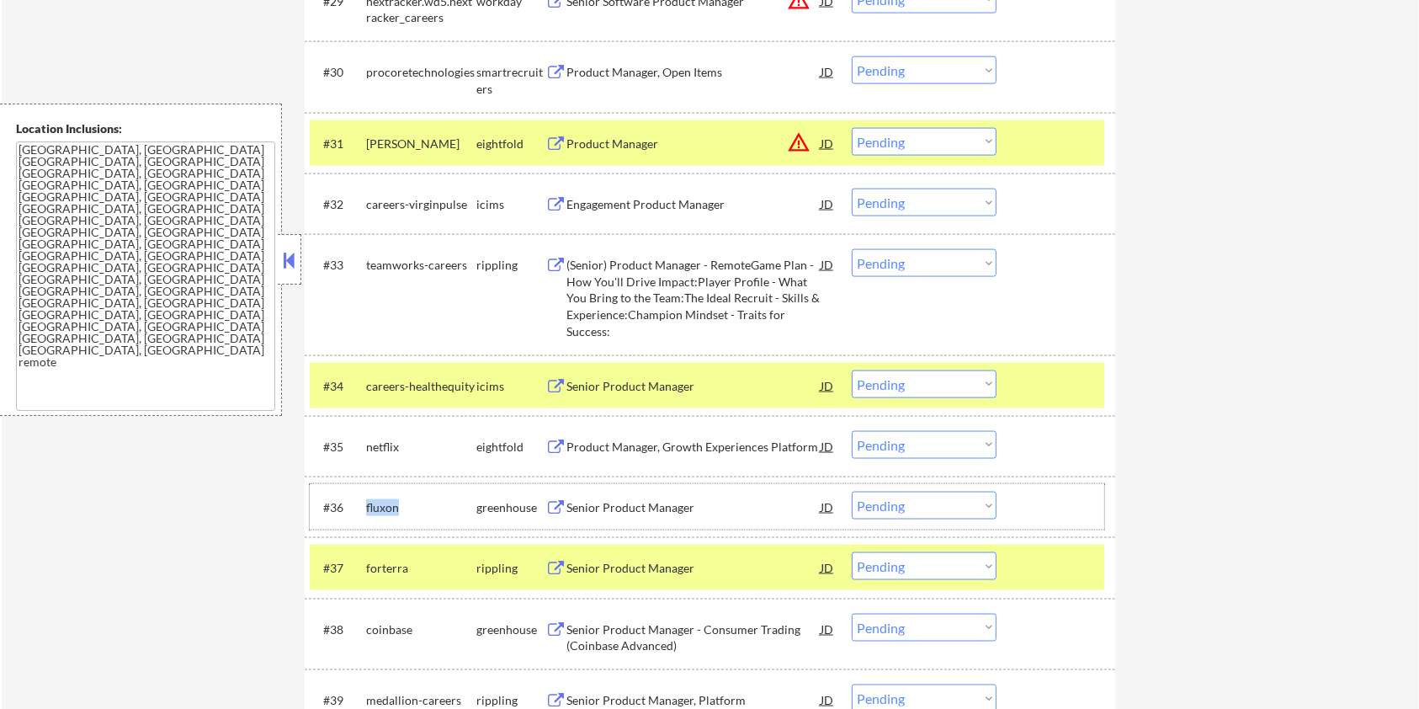
drag, startPoint x: 416, startPoint y: 503, endPoint x: 365, endPoint y: 509, distance: 50.8
click at [366, 509] on div "fluxon" at bounding box center [421, 507] width 110 height 17
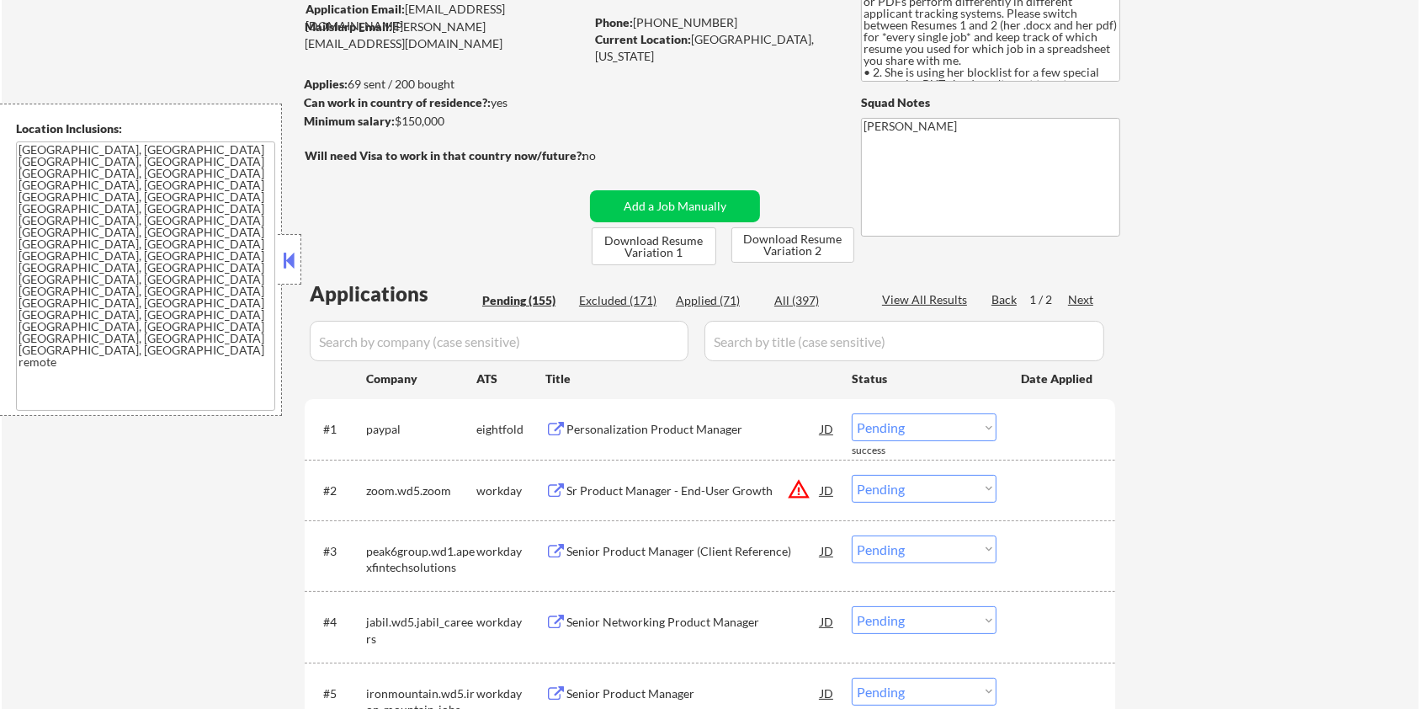
scroll to position [112, 0]
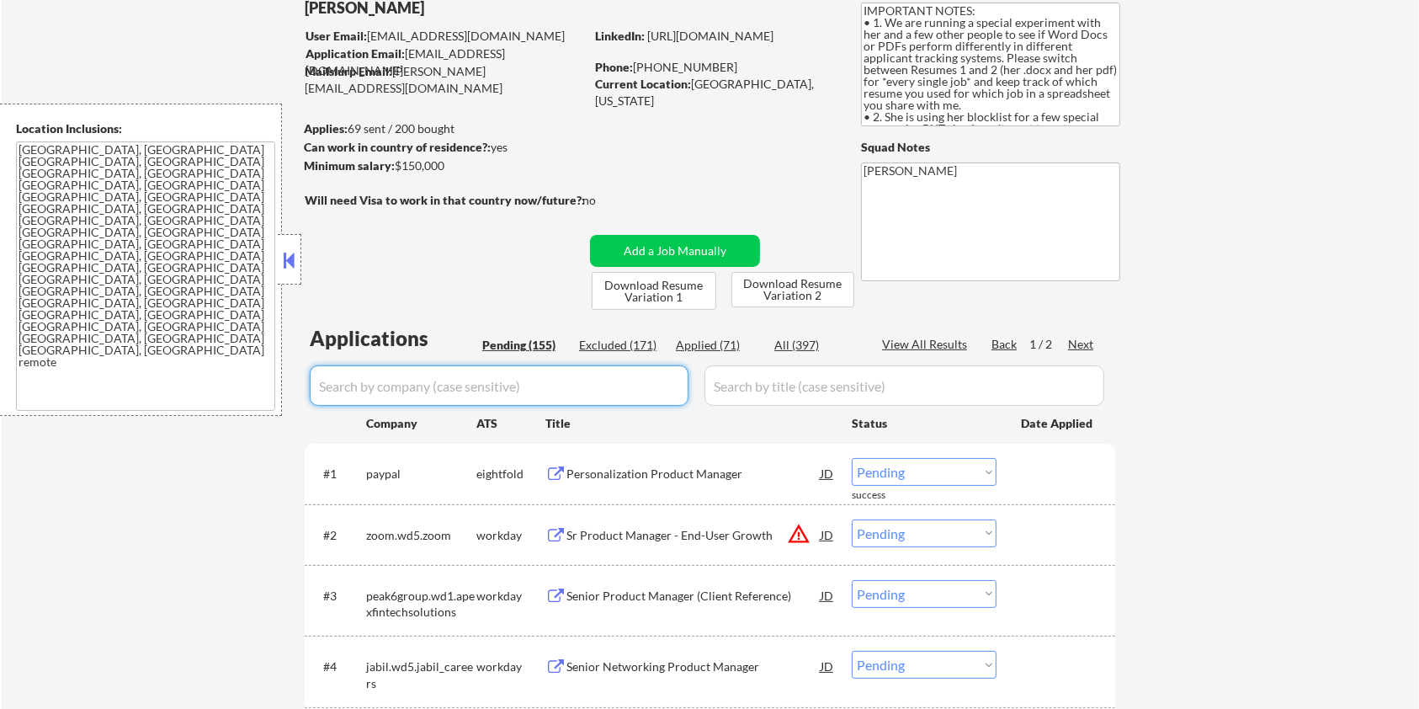
click at [431, 385] on input "input" at bounding box center [499, 385] width 379 height 40
paste input "fluxon"
click at [774, 384] on input "input" at bounding box center [905, 385] width 400 height 40
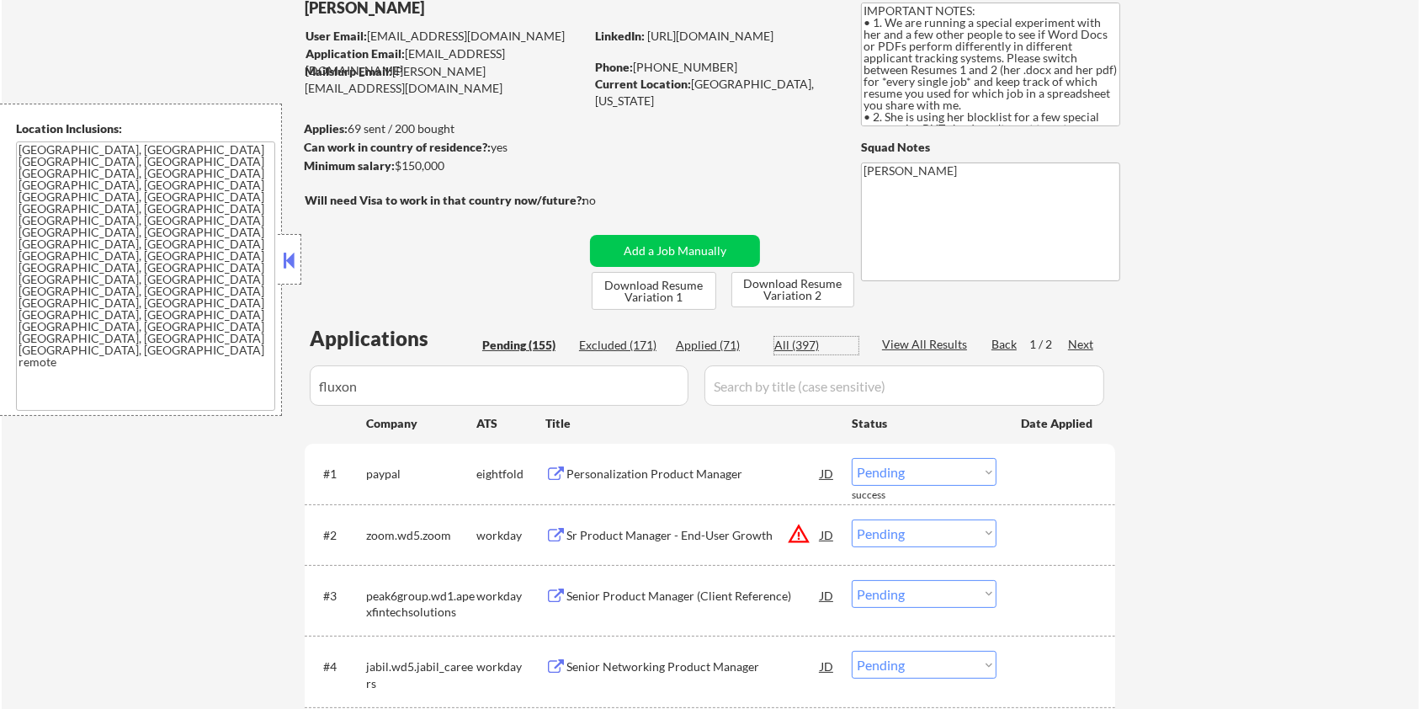
click at [796, 345] on div "All (397)" at bounding box center [817, 345] width 84 height 17
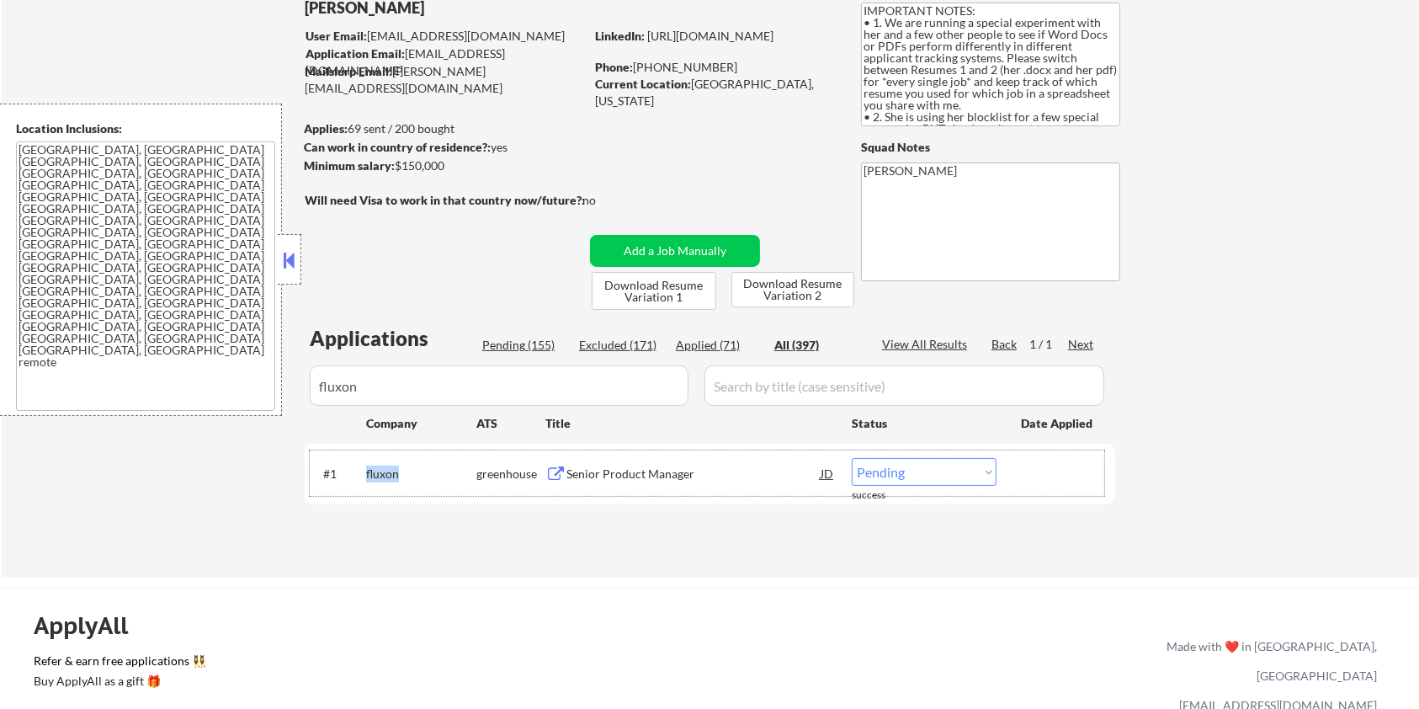
drag, startPoint x: 419, startPoint y: 470, endPoint x: 366, endPoint y: 471, distance: 53.0
click at [366, 471] on div "fluxon" at bounding box center [421, 474] width 110 height 17
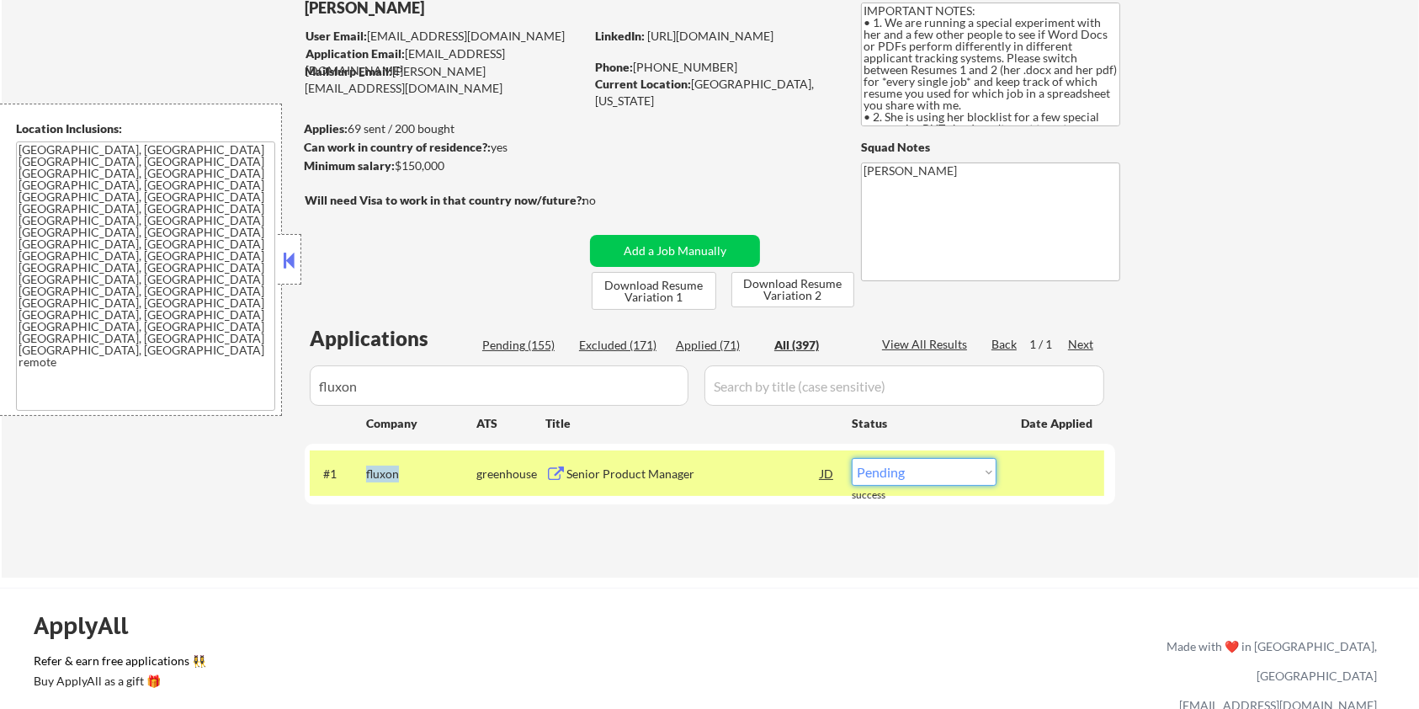
click at [927, 480] on select "Choose an option... Pending Applied Excluded (Questions) Excluded (Expired) Exc…" at bounding box center [924, 472] width 145 height 28
click at [852, 458] on select "Choose an option... Pending Applied Excluded (Questions) Excluded (Expired) Exc…" at bounding box center [924, 472] width 145 height 28
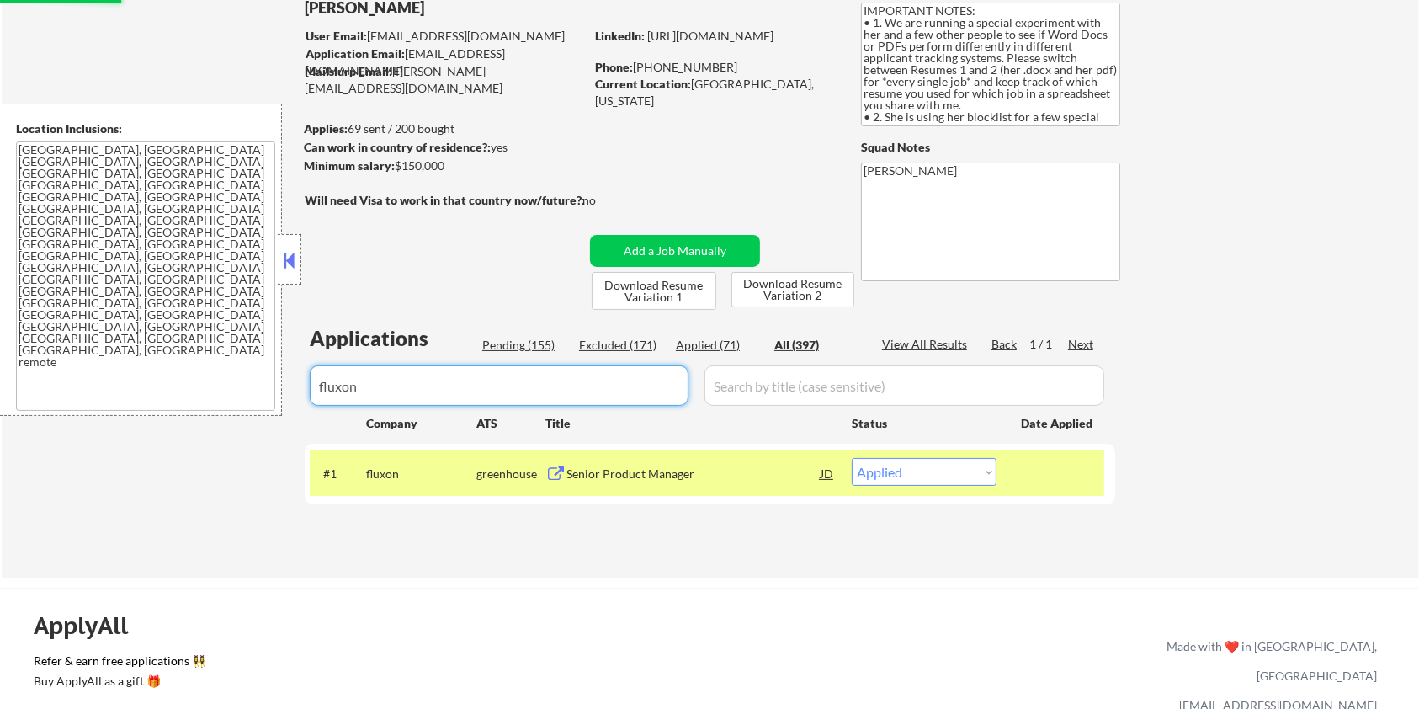
drag, startPoint x: 405, startPoint y: 389, endPoint x: 241, endPoint y: 406, distance: 165.0
click at [241, 406] on body "← Return to /applysquad Mailslurp Inbox Job Search Builder [PERSON_NAME] User E…" at bounding box center [709, 242] width 1419 height 709
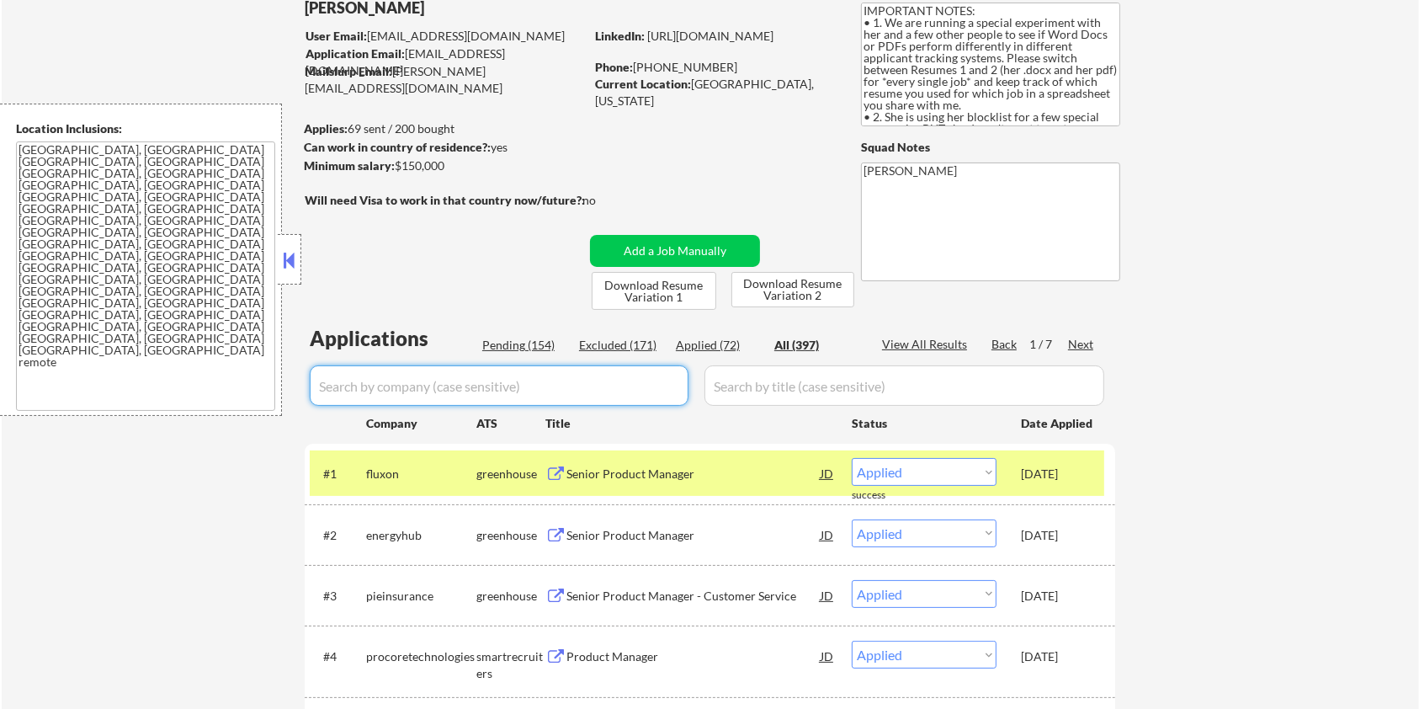
click at [516, 341] on div "Pending (154)" at bounding box center [524, 345] width 84 height 17
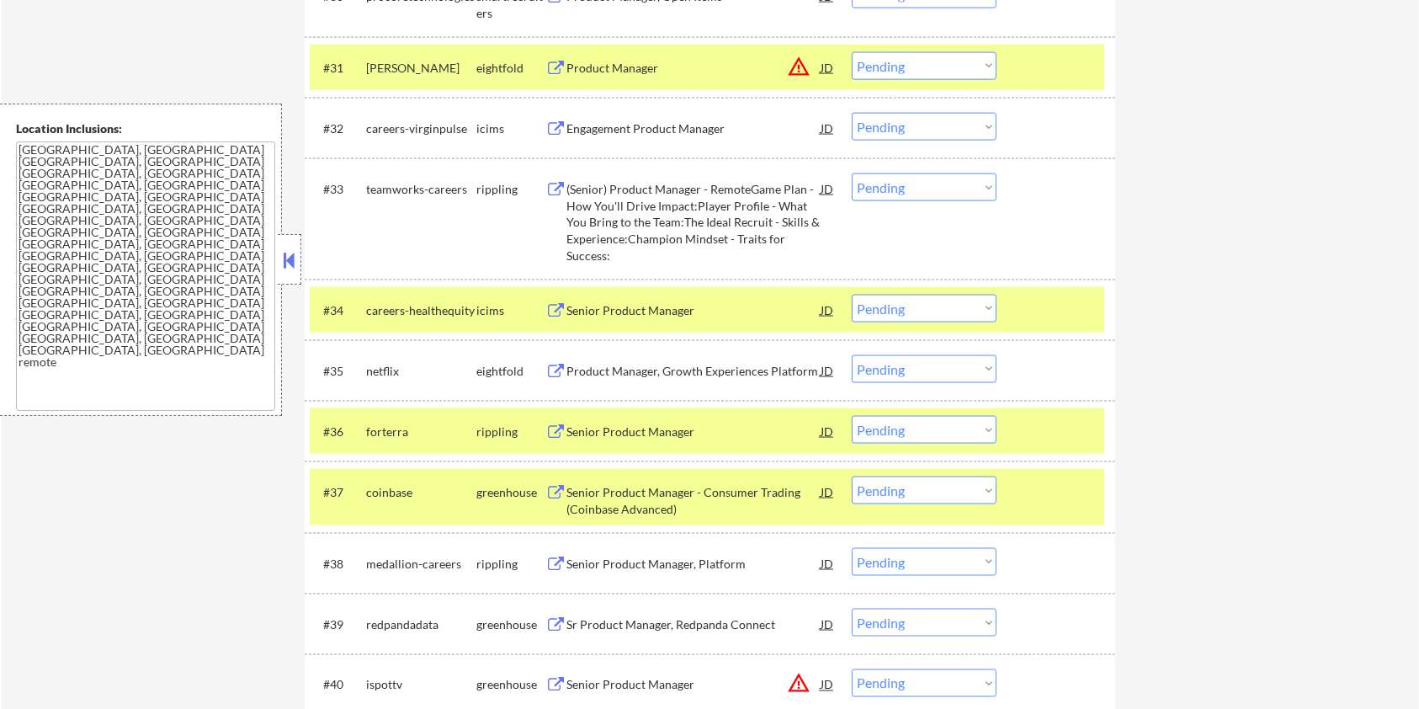
scroll to position [2694, 0]
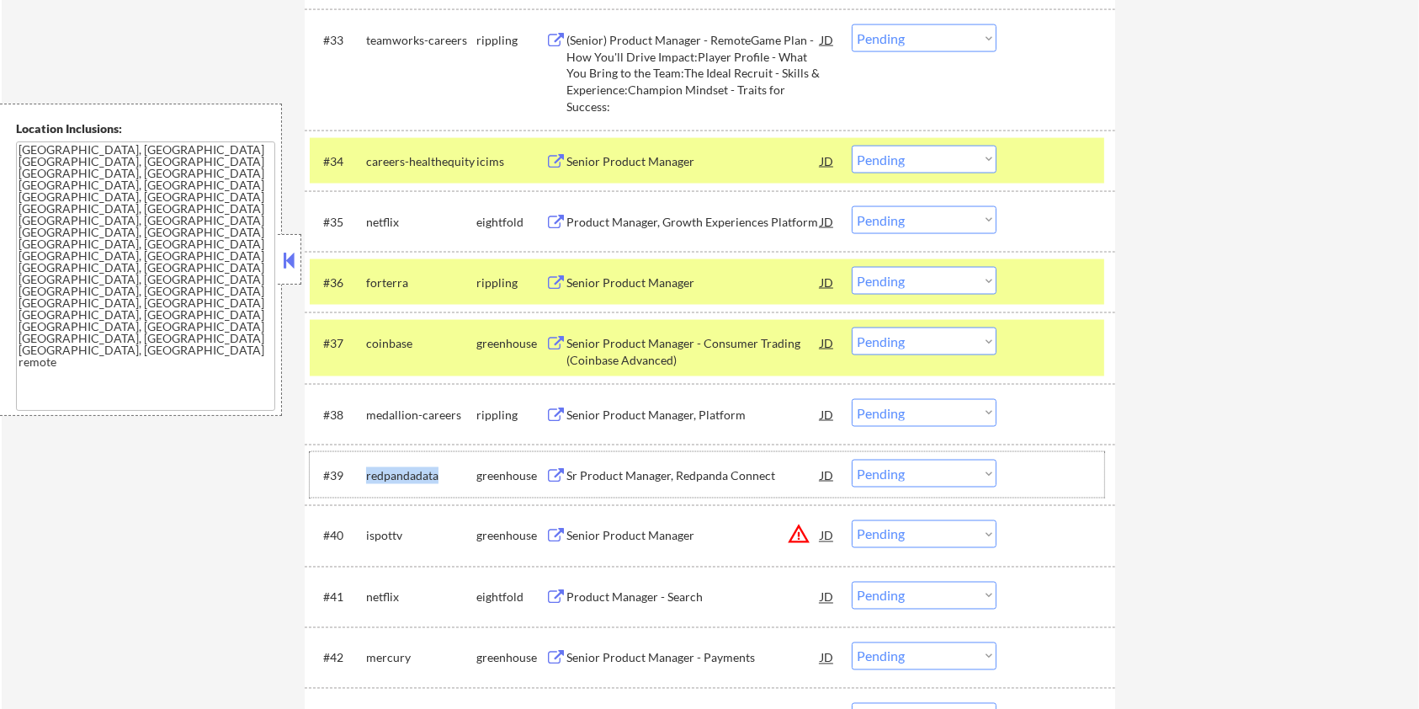
drag, startPoint x: 438, startPoint y: 477, endPoint x: 361, endPoint y: 467, distance: 77.2
click at [361, 467] on div "#39 redpandadata greenhouse Sr Product Manager, Redpanda Connect JD Choose an o…" at bounding box center [707, 474] width 795 height 45
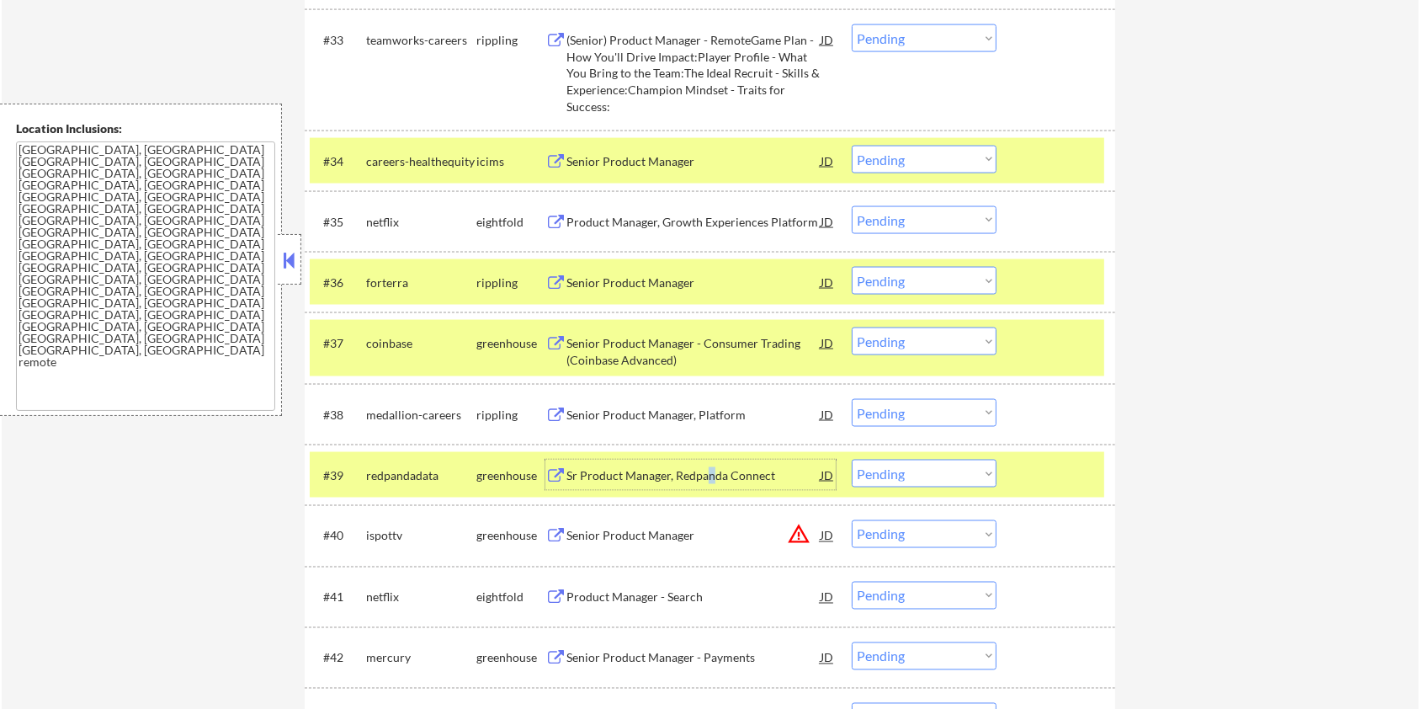
click at [708, 468] on div "Sr Product Manager, Redpanda Connect" at bounding box center [694, 475] width 254 height 17
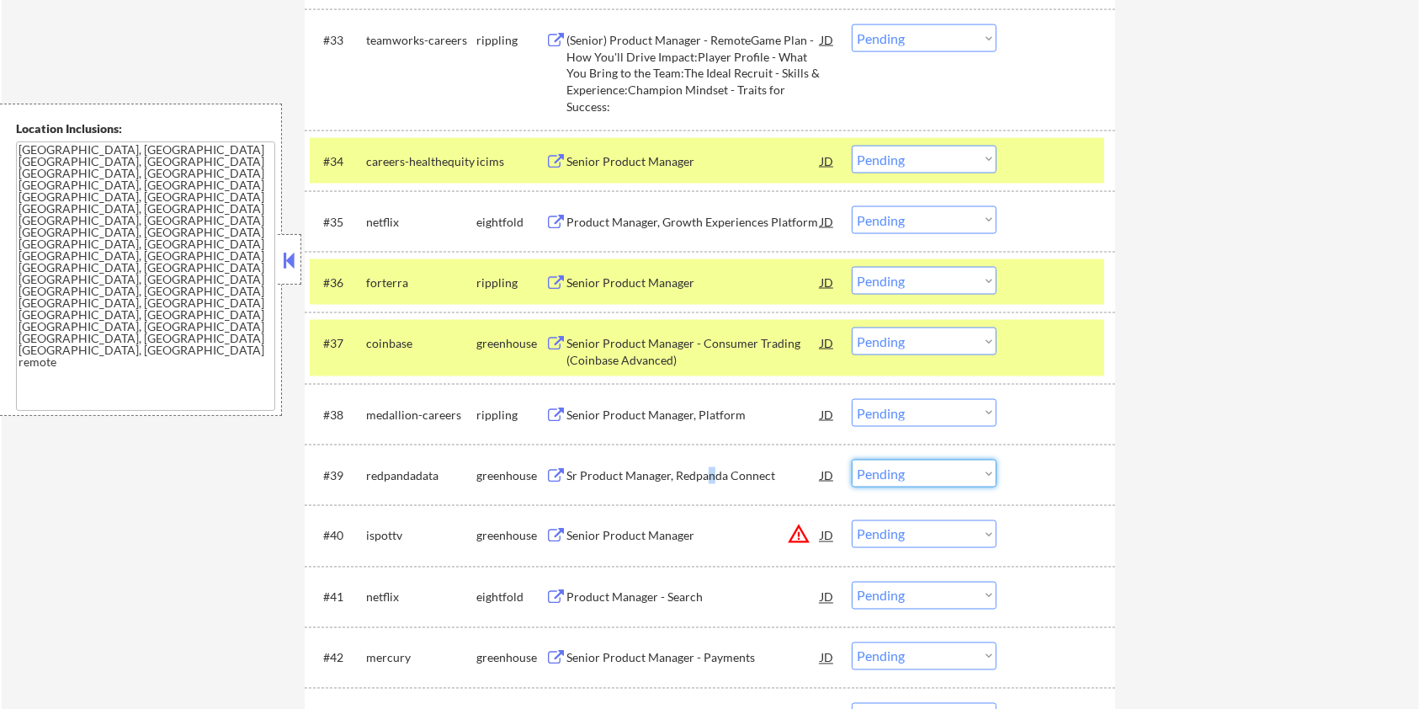
click at [914, 472] on select "Choose an option... Pending Applied Excluded (Questions) Excluded (Expired) Exc…" at bounding box center [924, 474] width 145 height 28
click at [852, 460] on select "Choose an option... Pending Applied Excluded (Questions) Excluded (Expired) Exc…" at bounding box center [924, 474] width 145 height 28
click at [582, 466] on div "Senior Product Manager" at bounding box center [694, 475] width 254 height 30
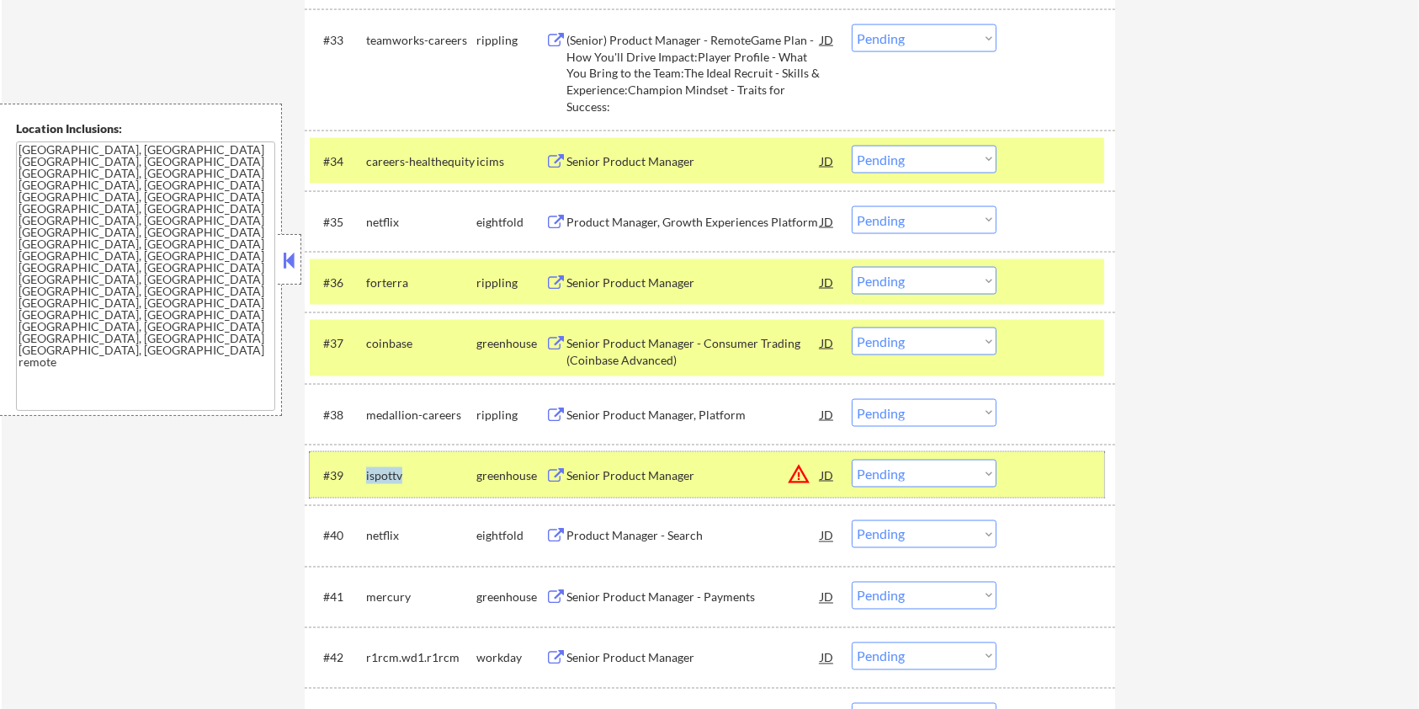
drag, startPoint x: 393, startPoint y: 475, endPoint x: 364, endPoint y: 466, distance: 30.9
click at [364, 466] on div "#39 ispottv greenhouse Senior Product Manager JD warning_amber Choose an option…" at bounding box center [707, 474] width 795 height 45
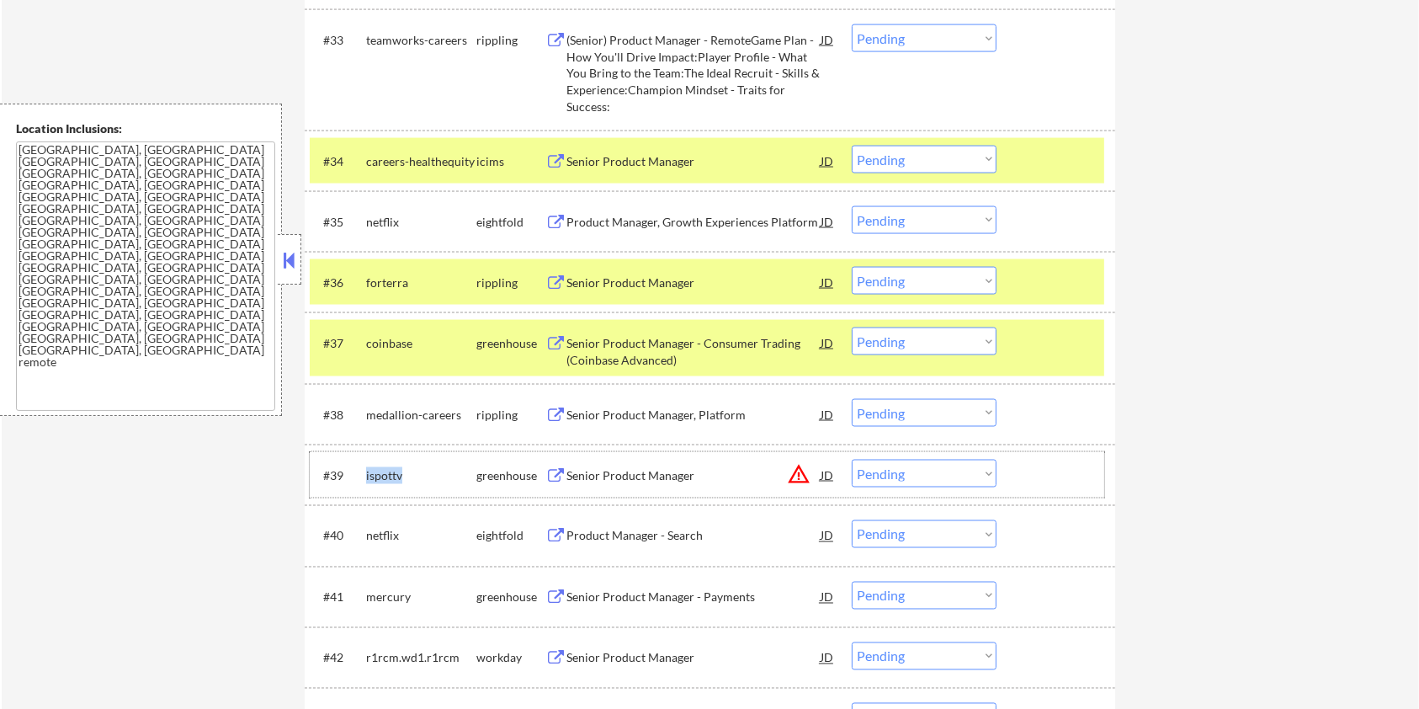
click at [938, 483] on select "Choose an option... Pending Applied Excluded (Questions) Excluded (Expired) Exc…" at bounding box center [924, 474] width 145 height 28
click at [852, 460] on select "Choose an option... Pending Applied Excluded (Questions) Excluded (Expired) Exc…" at bounding box center [924, 474] width 145 height 28
drag, startPoint x: 420, startPoint y: 530, endPoint x: 364, endPoint y: 529, distance: 56.4
click at [364, 529] on div "#40 mercury greenhouse Senior Product Manager - Payments JD warning_amber Choos…" at bounding box center [707, 535] width 795 height 45
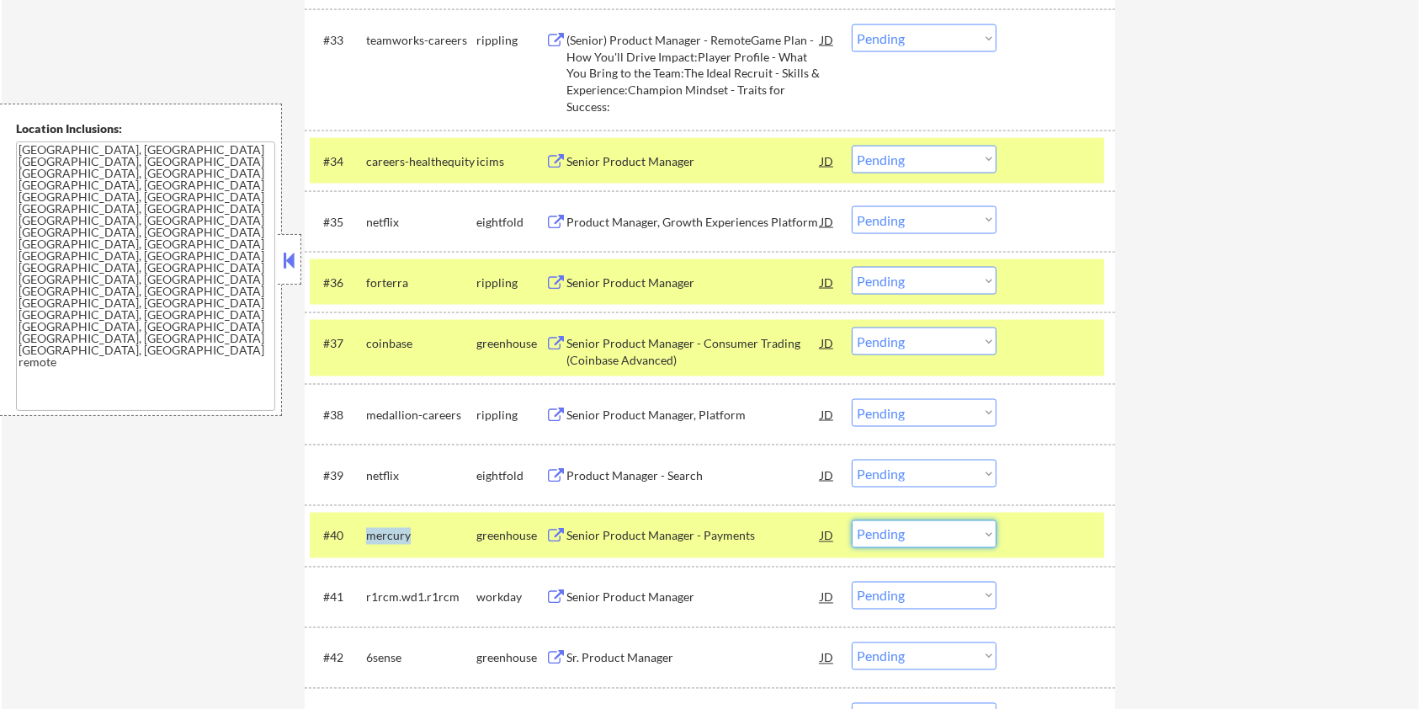
click at [933, 536] on select "Choose an option... Pending Applied Excluded (Questions) Excluded (Expired) Exc…" at bounding box center [924, 534] width 145 height 28
click at [852, 520] on select "Choose an option... Pending Applied Excluded (Questions) Excluded (Expired) Exc…" at bounding box center [924, 534] width 145 height 28
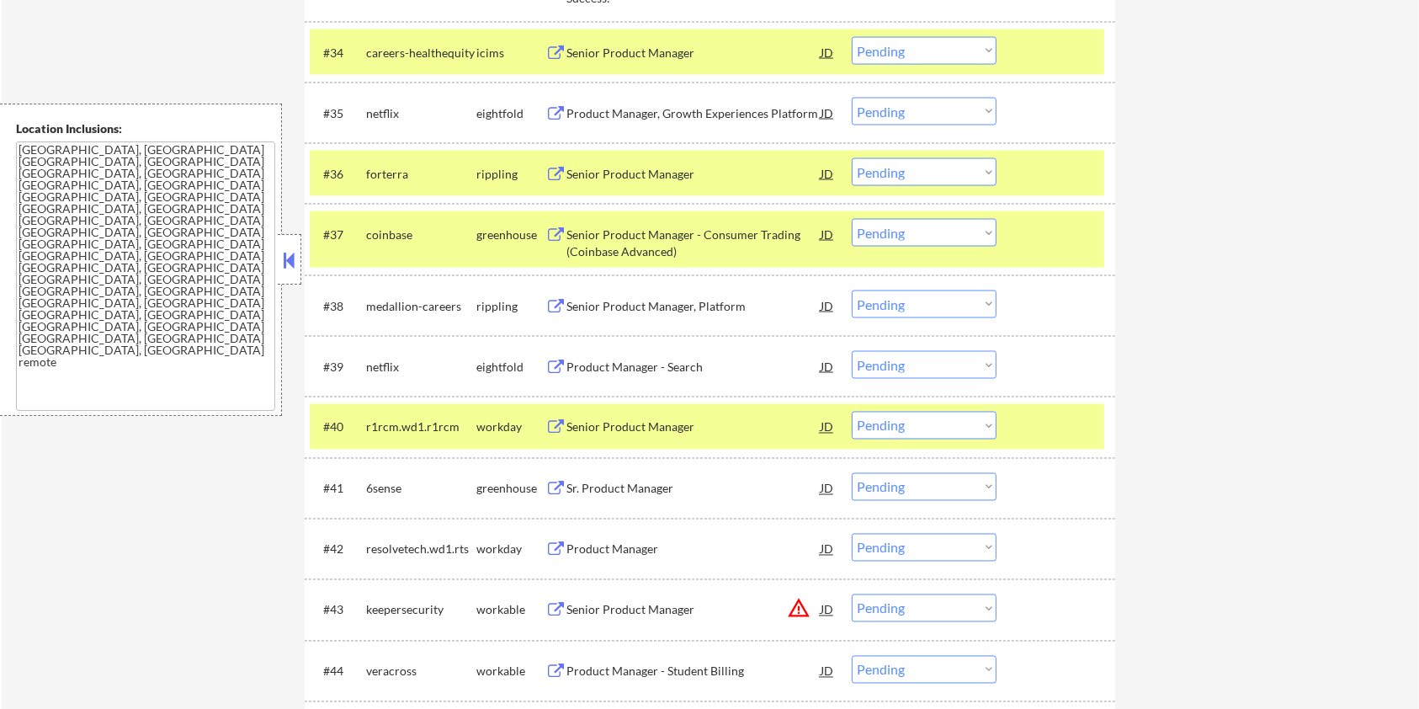
scroll to position [2918, 0]
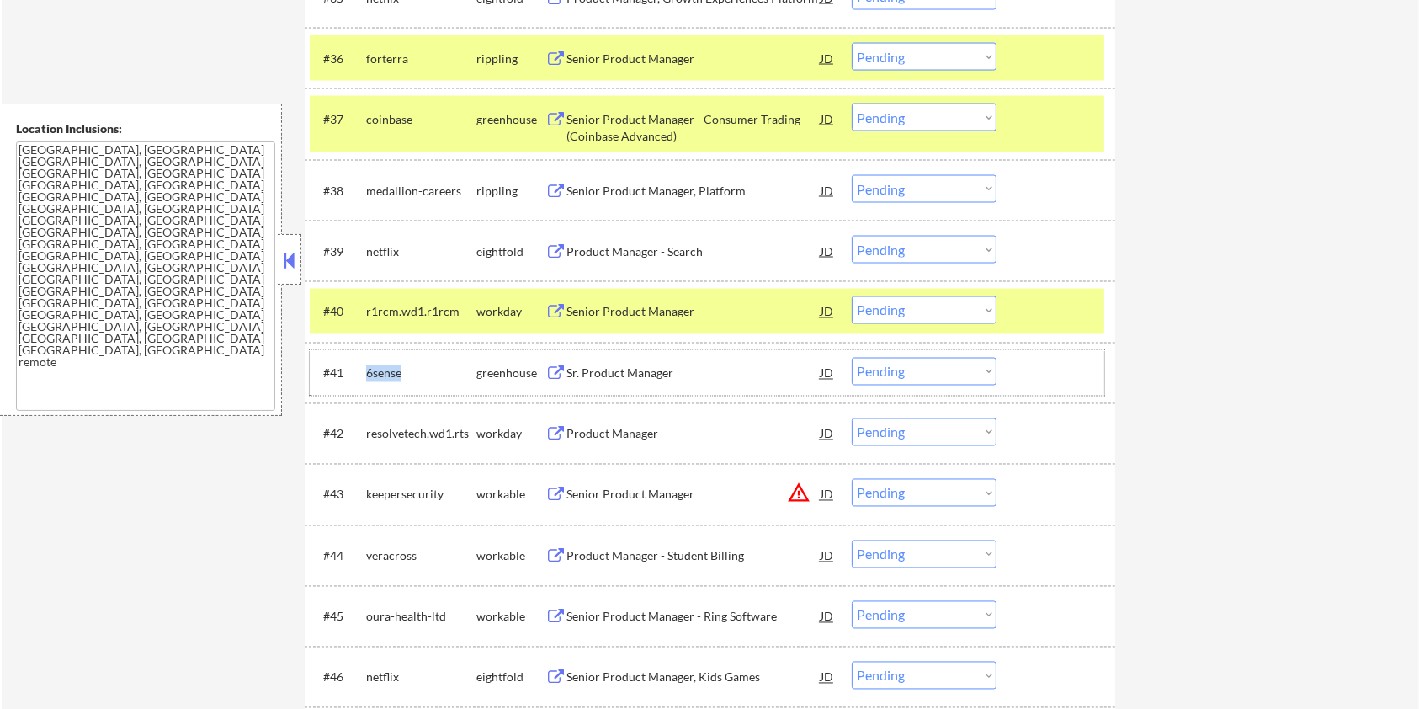
drag, startPoint x: 409, startPoint y: 367, endPoint x: 359, endPoint y: 364, distance: 49.8
click at [359, 364] on div "#41 6sense greenhouse Sr. Product Manager JD warning_amber Choose an option... …" at bounding box center [707, 372] width 795 height 45
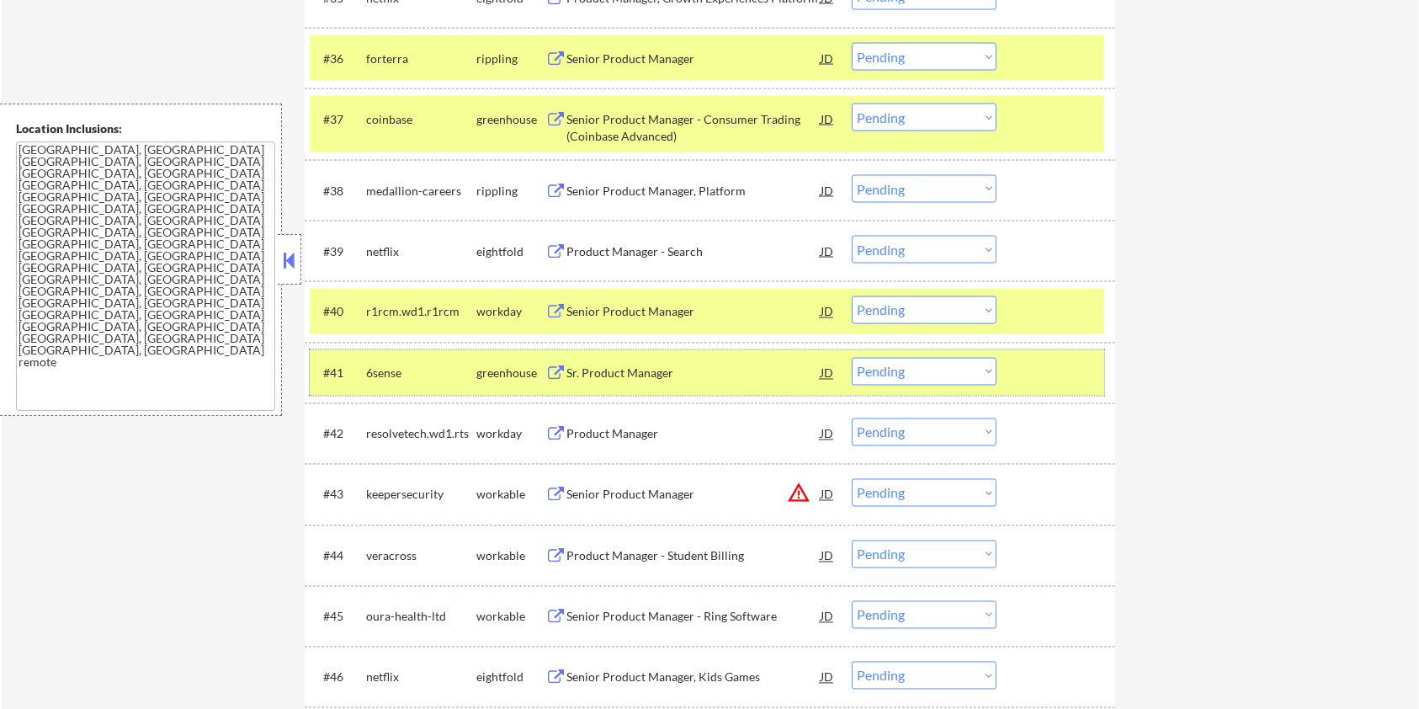
click at [583, 370] on div "Sr. Product Manager" at bounding box center [694, 373] width 254 height 17
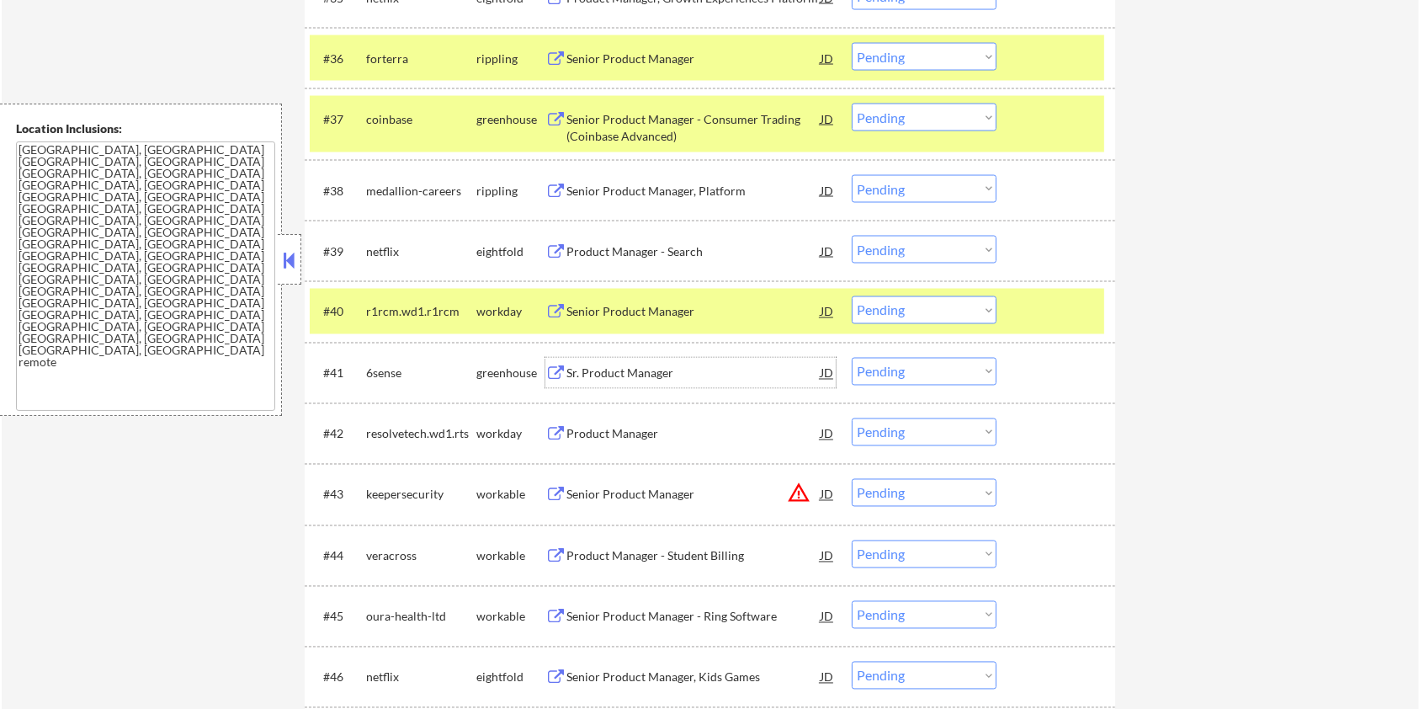
click at [929, 370] on select "Choose an option... Pending Applied Excluded (Questions) Excluded (Expired) Exc…" at bounding box center [924, 372] width 145 height 28
click at [852, 358] on select "Choose an option... Pending Applied Excluded (Questions) Excluded (Expired) Exc…" at bounding box center [924, 372] width 145 height 28
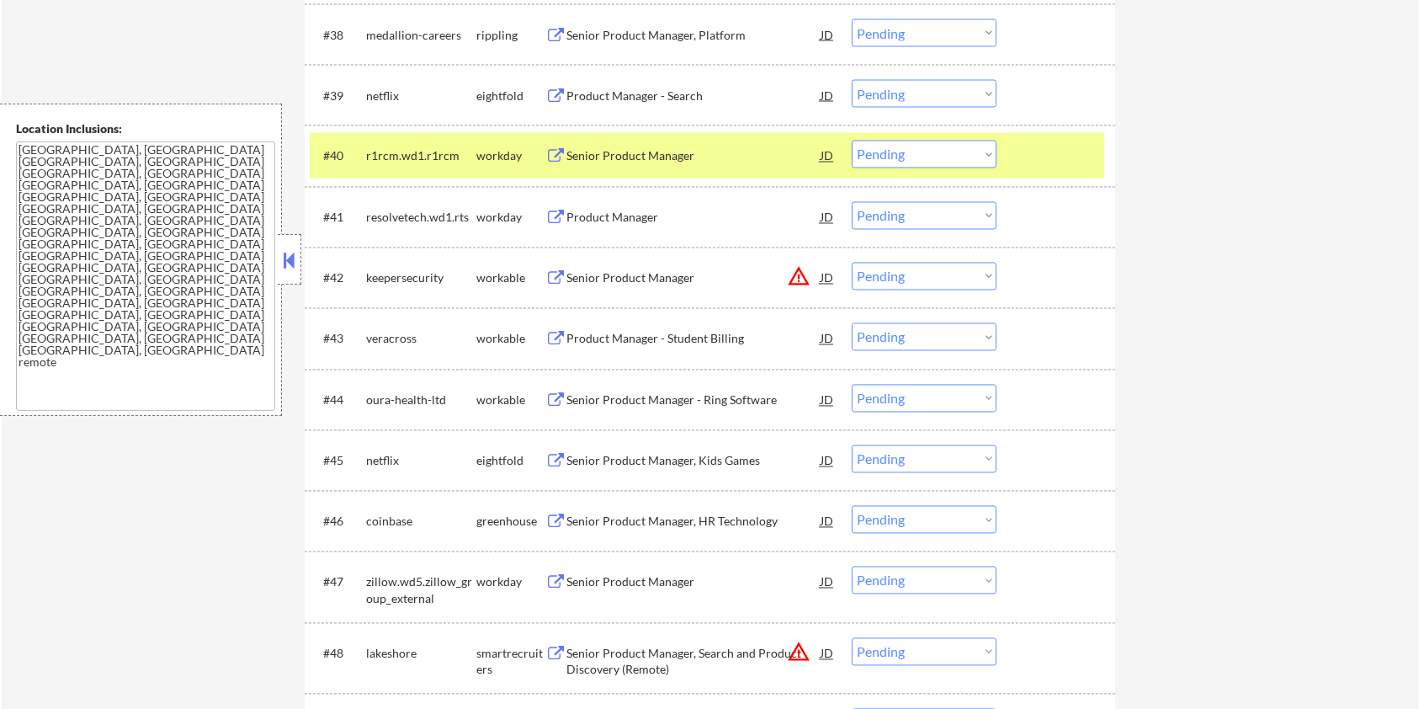
scroll to position [3143, 0]
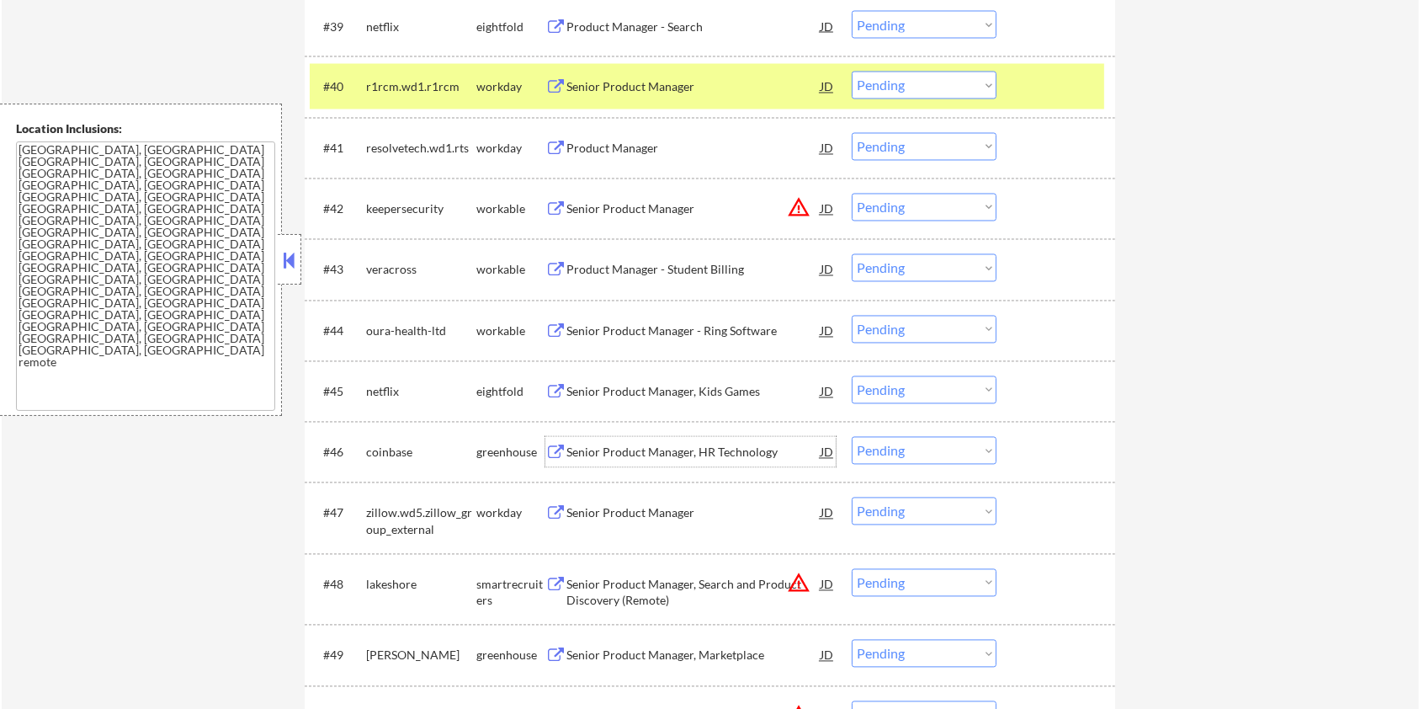
click at [695, 450] on div "Senior Product Manager, HR Technology" at bounding box center [694, 453] width 254 height 17
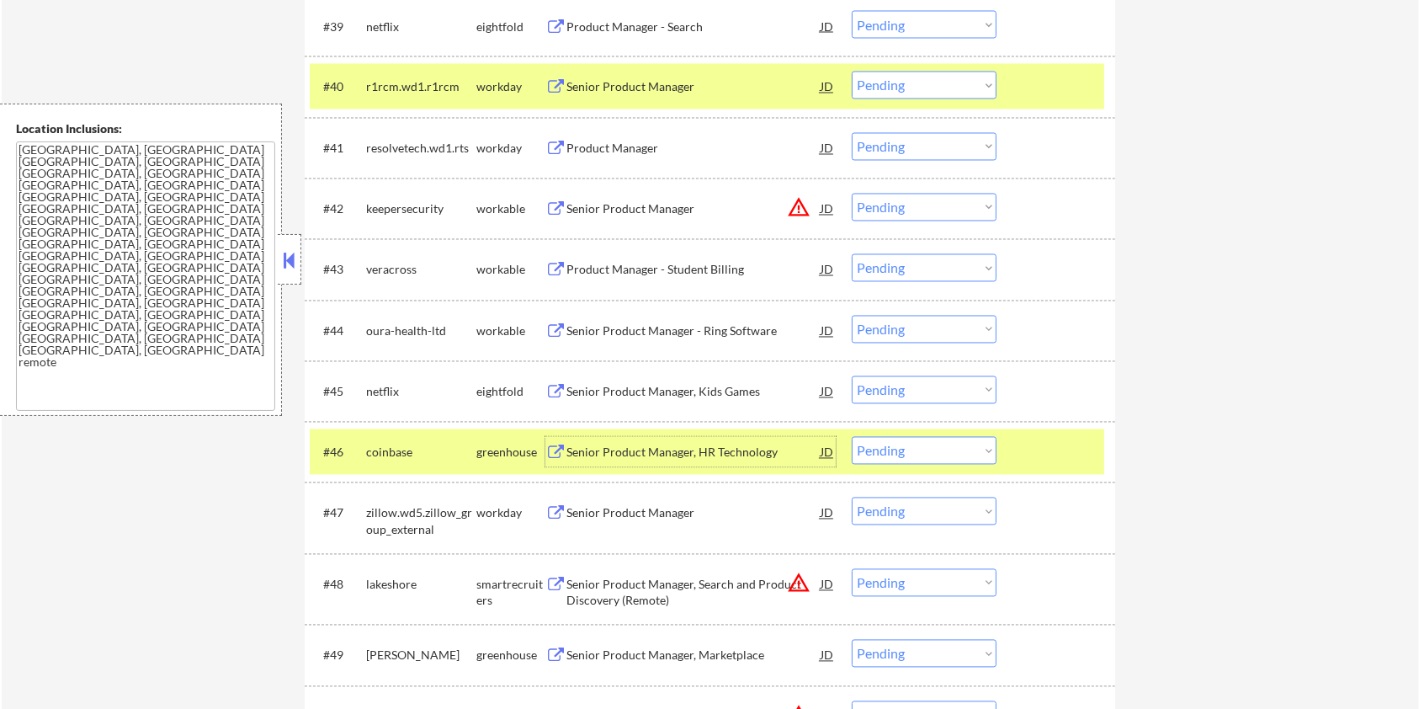
click at [941, 446] on select "Choose an option... Pending Applied Excluded (Questions) Excluded (Expired) Exc…" at bounding box center [924, 451] width 145 height 28
click at [852, 437] on select "Choose an option... Pending Applied Excluded (Questions) Excluded (Expired) Exc…" at bounding box center [924, 451] width 145 height 28
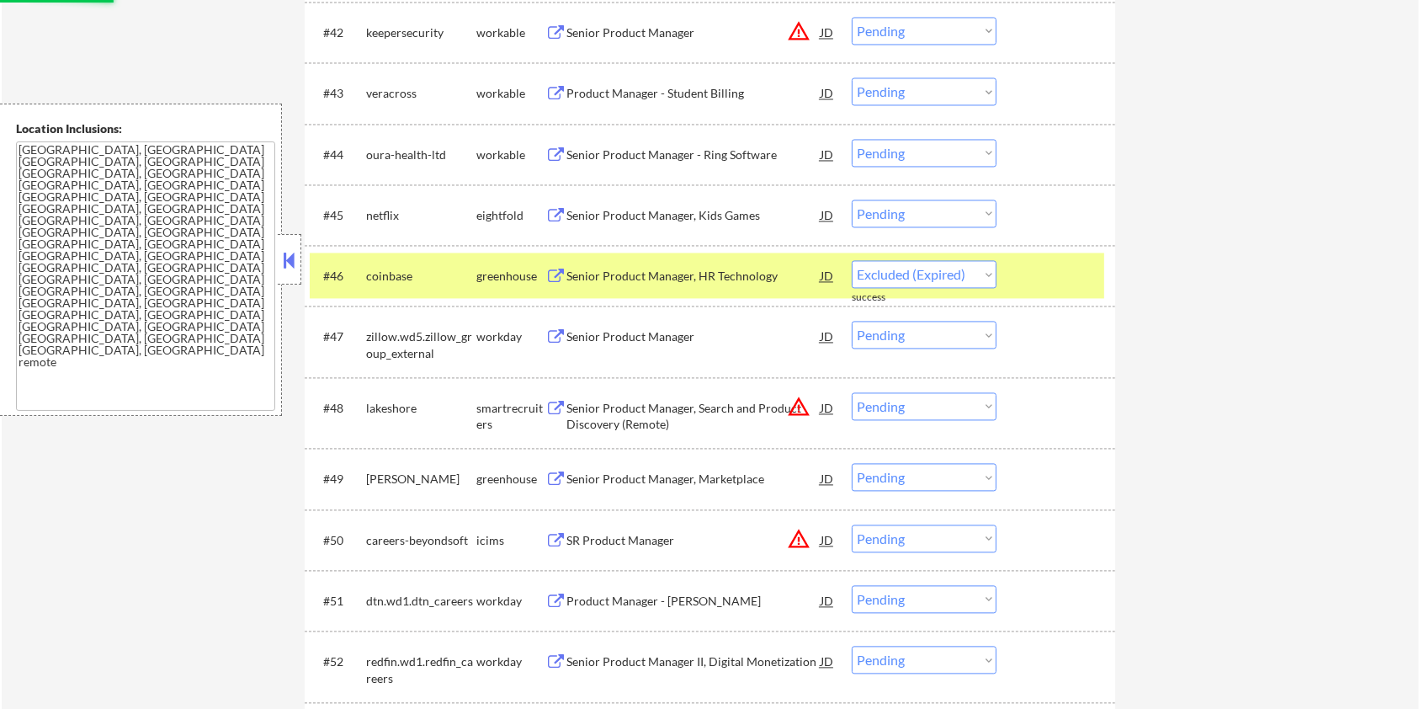
scroll to position [3368, 0]
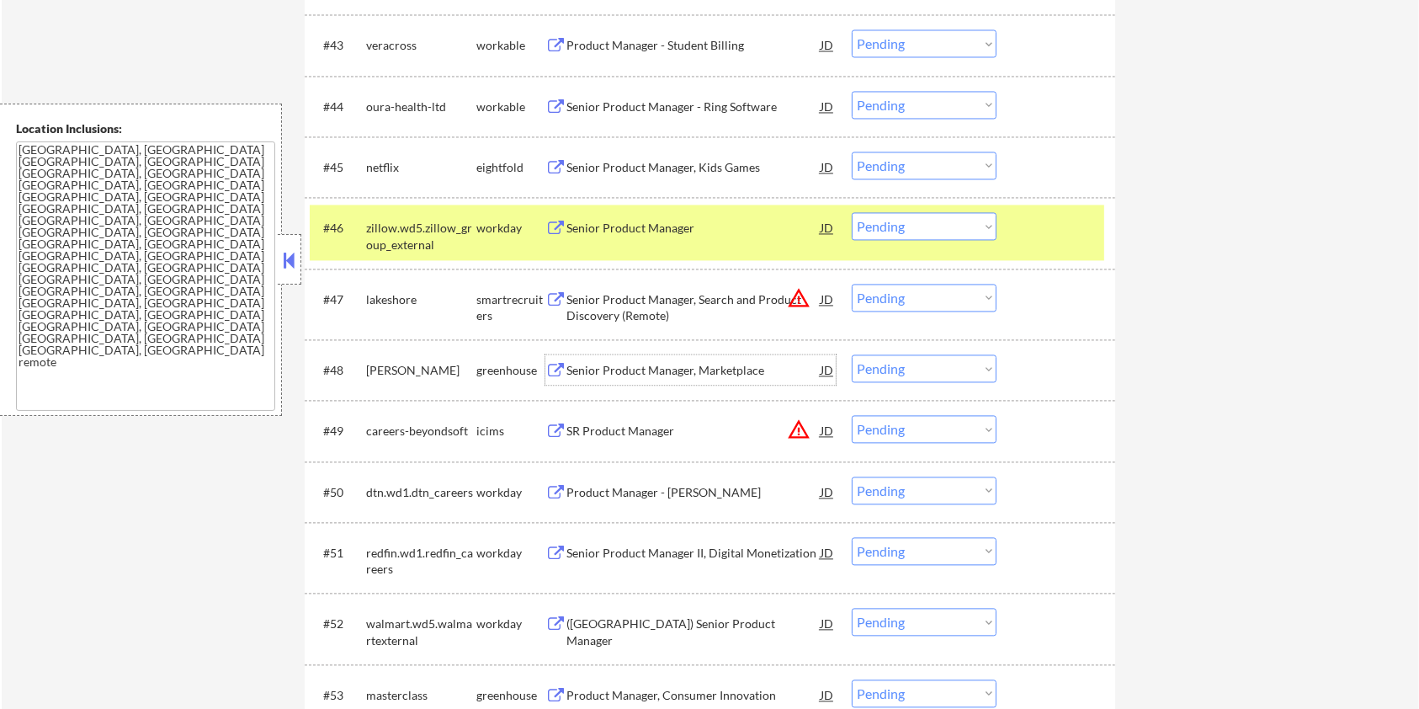
click at [594, 365] on div "Senior Product Manager, Marketplace" at bounding box center [694, 370] width 254 height 17
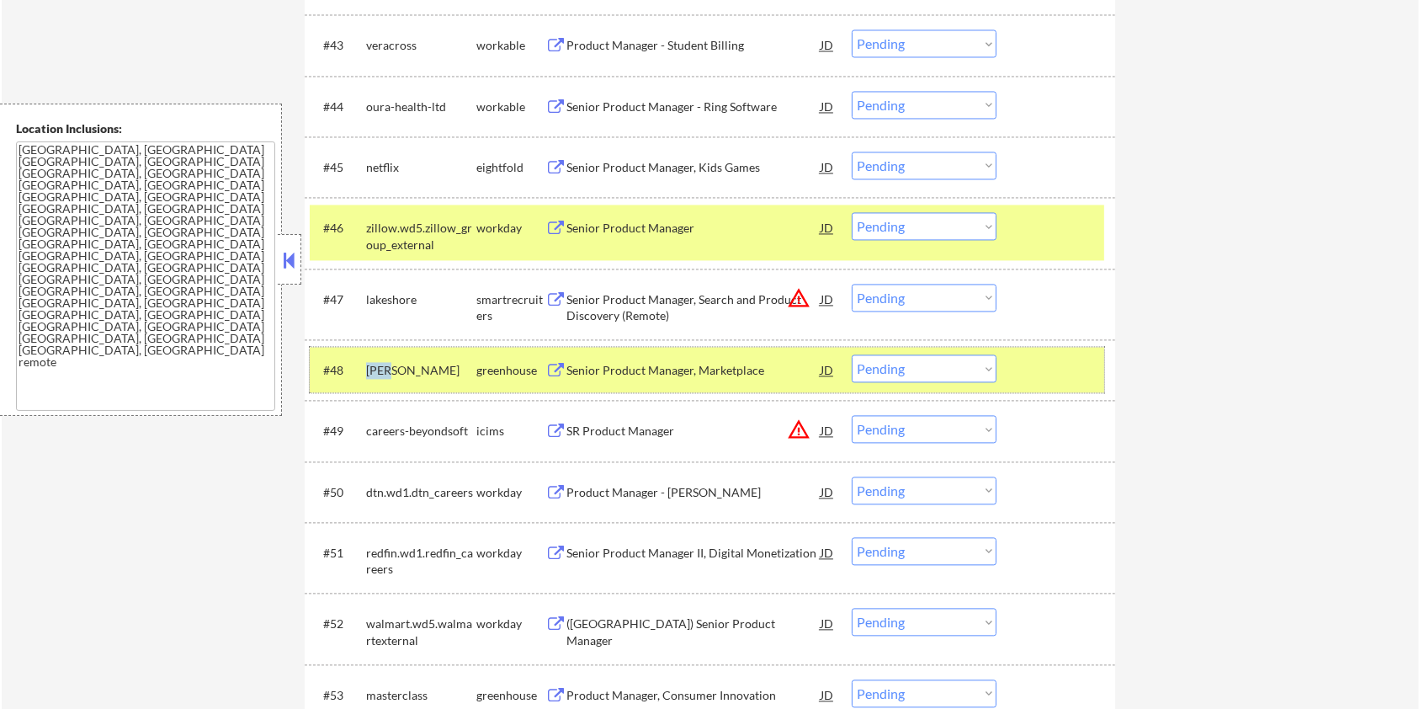
drag, startPoint x: 410, startPoint y: 375, endPoint x: 361, endPoint y: 377, distance: 48.9
click at [361, 377] on div "#48 [PERSON_NAME] greenhouse Senior Product Manager, Marketplace JD warning_amb…" at bounding box center [707, 369] width 795 height 45
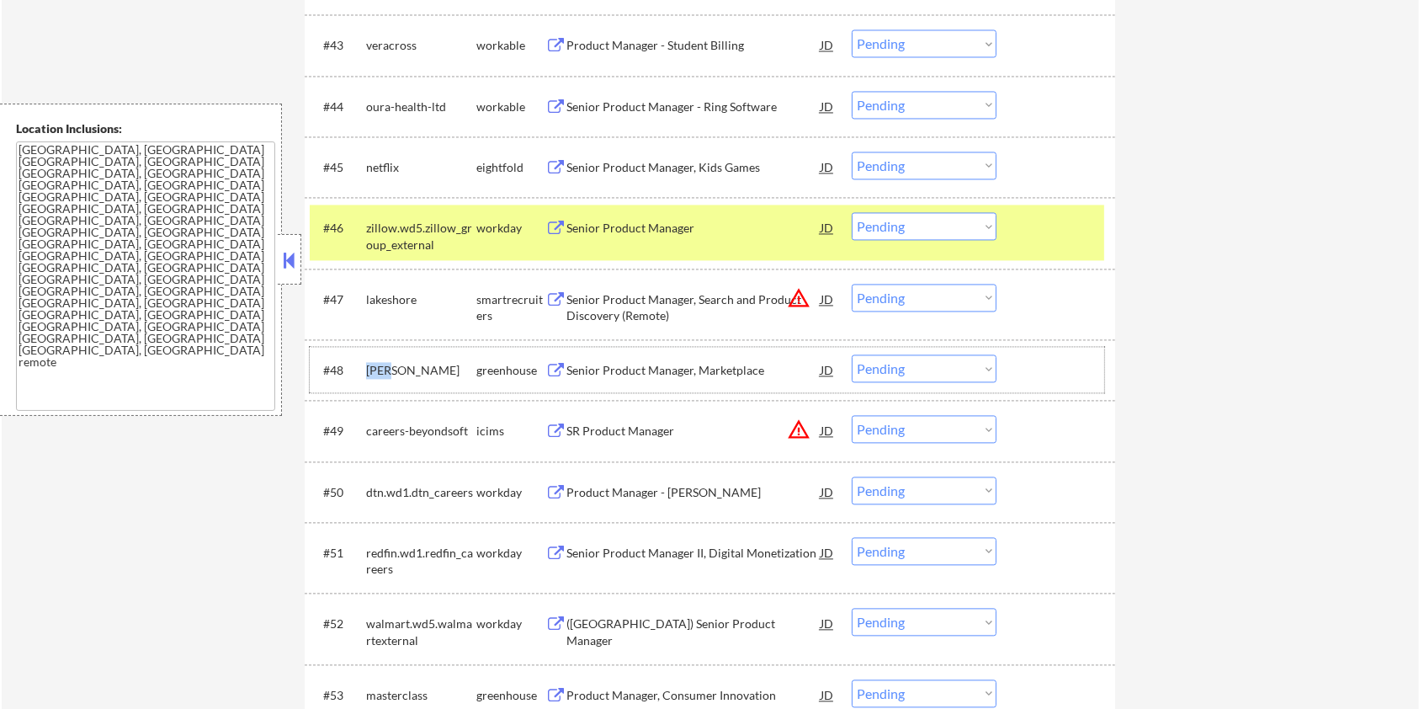
click at [942, 374] on select "Choose an option... Pending Applied Excluded (Questions) Excluded (Expired) Exc…" at bounding box center [924, 368] width 145 height 28
click at [852, 354] on select "Choose an option... Pending Applied Excluded (Questions) Excluded (Expired) Exc…" at bounding box center [924, 368] width 145 height 28
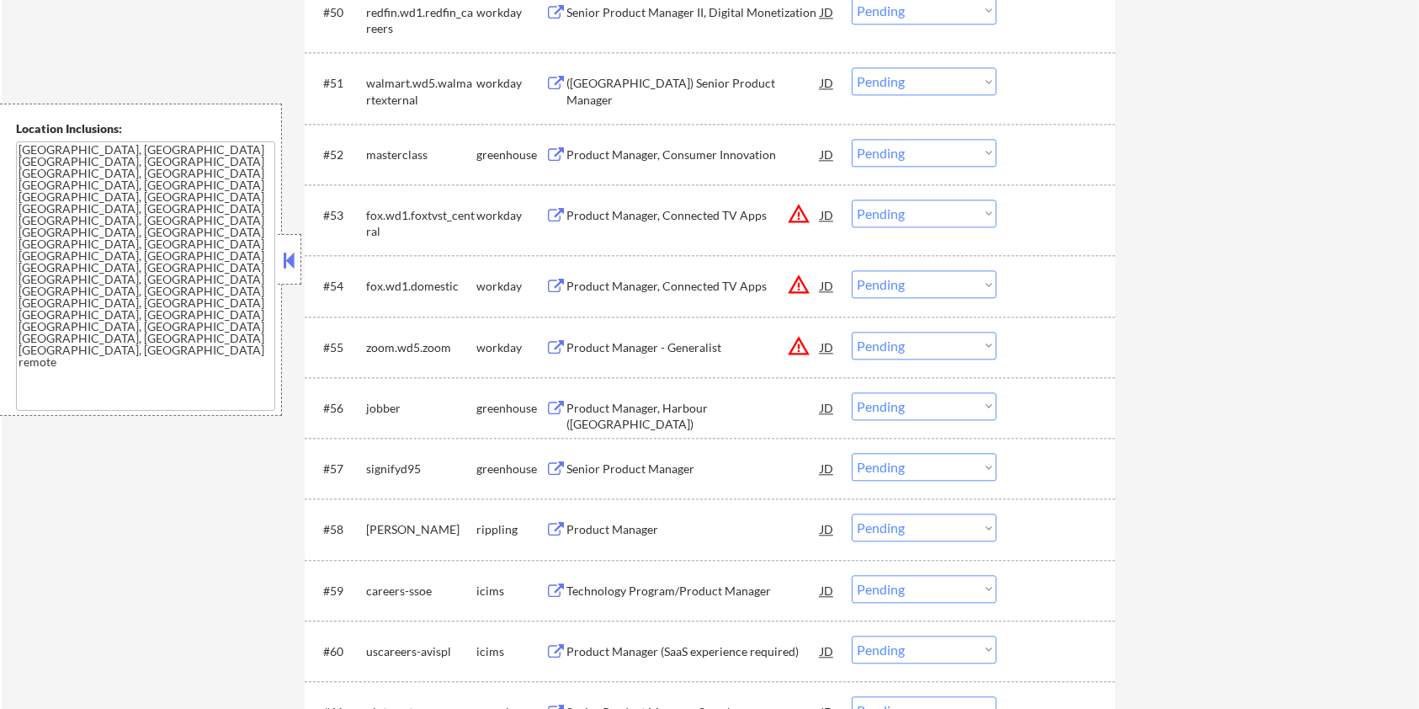
scroll to position [3928, 0]
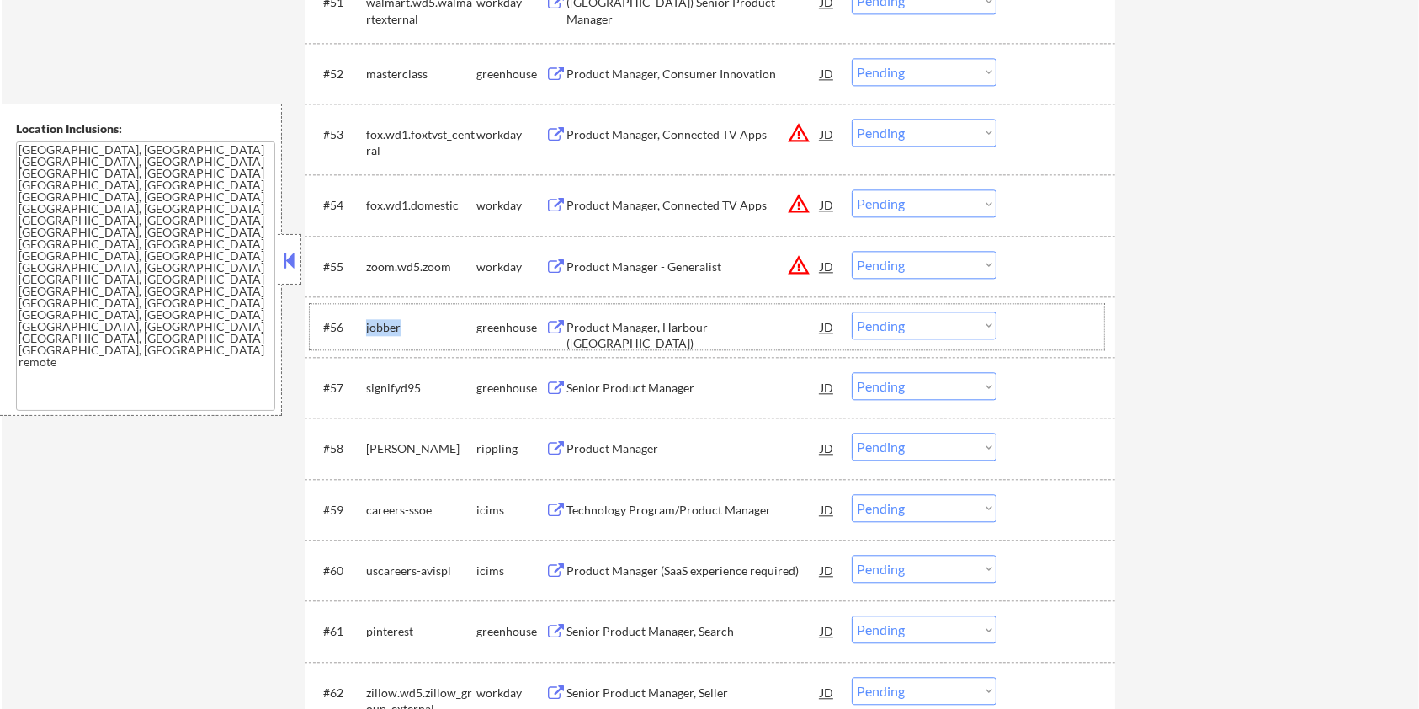
drag, startPoint x: 411, startPoint y: 322, endPoint x: 367, endPoint y: 322, distance: 43.8
click at [367, 322] on div "jobber" at bounding box center [421, 327] width 110 height 17
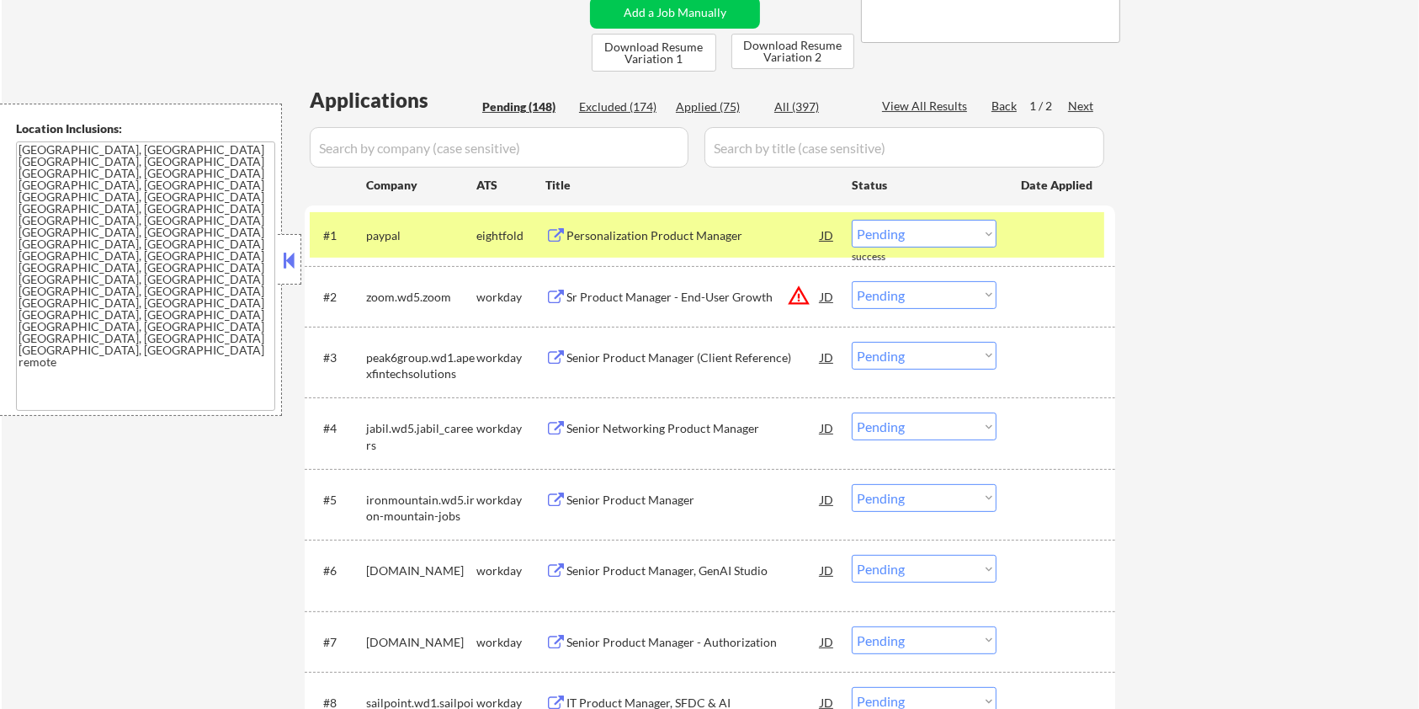
scroll to position [224, 0]
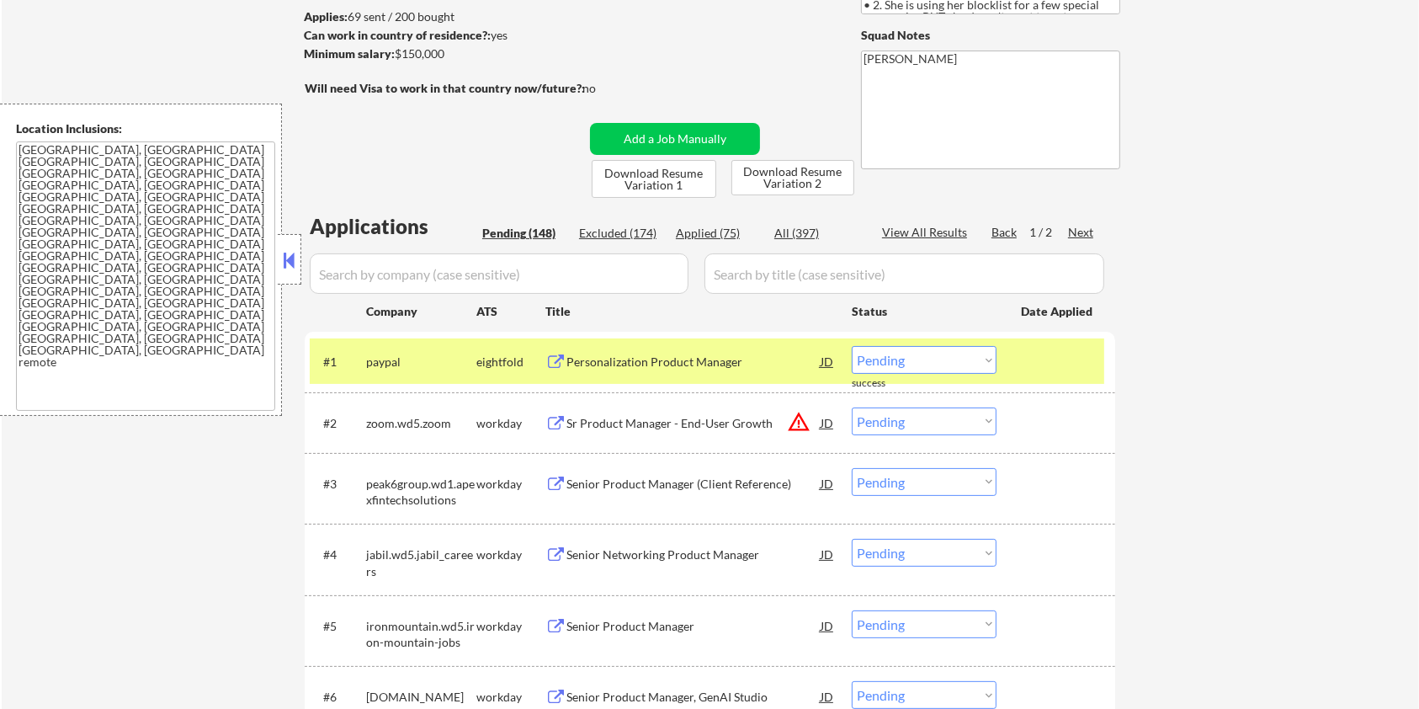
click at [377, 263] on input "input" at bounding box center [499, 273] width 379 height 40
paste input "jobber"
click at [775, 232] on div "All (397)" at bounding box center [817, 233] width 84 height 17
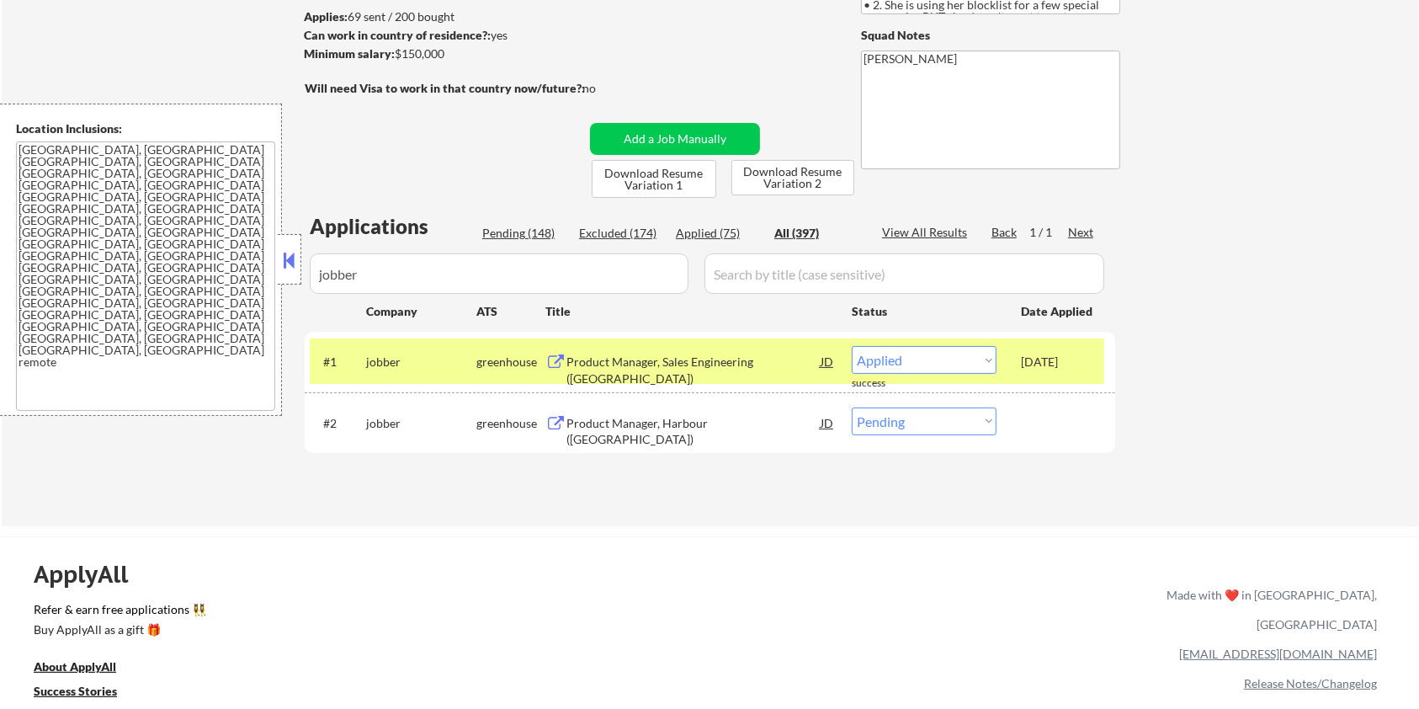
click at [644, 421] on div "Product Manager, Harbour ([GEOGRAPHIC_DATA])" at bounding box center [694, 431] width 254 height 33
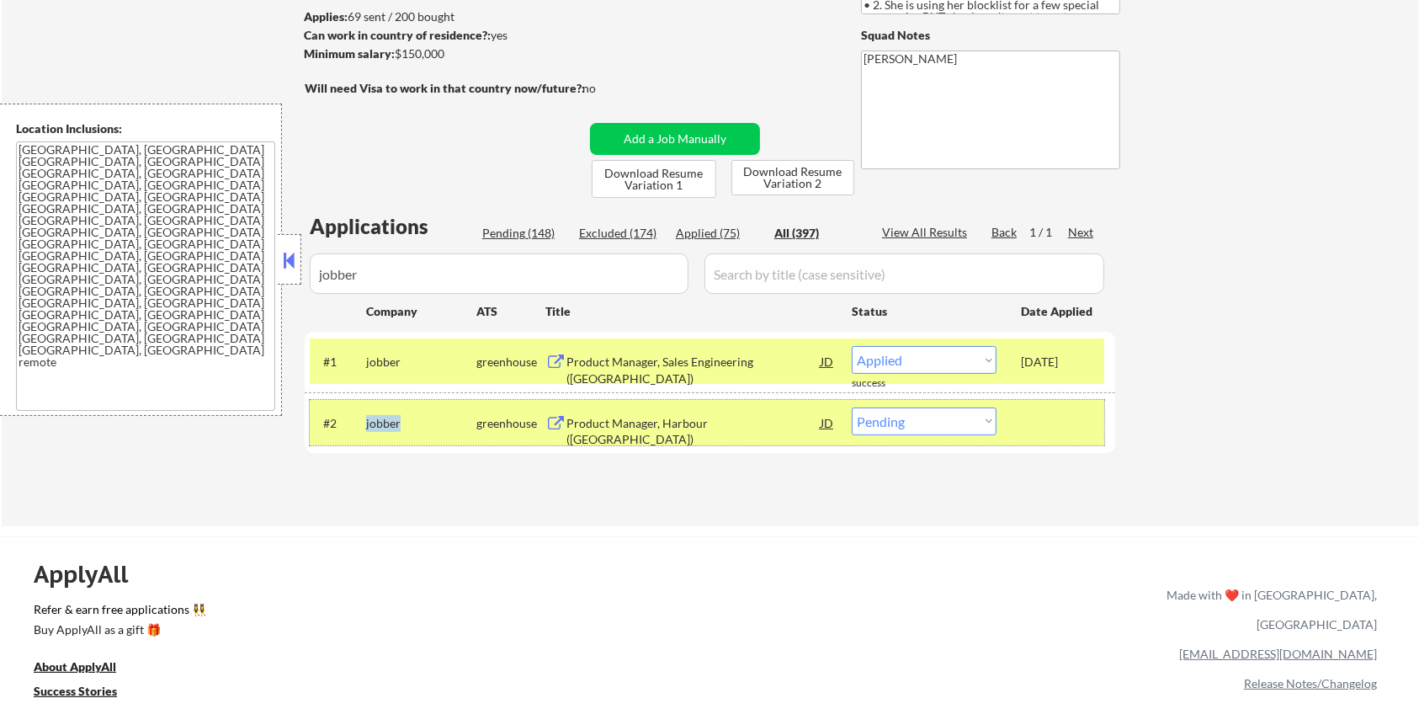
drag, startPoint x: 415, startPoint y: 425, endPoint x: 364, endPoint y: 425, distance: 51.4
click at [364, 425] on div "#2 jobber greenhouse Product Manager, Harbour ([GEOGRAPHIC_DATA]) JD warning_am…" at bounding box center [707, 422] width 795 height 45
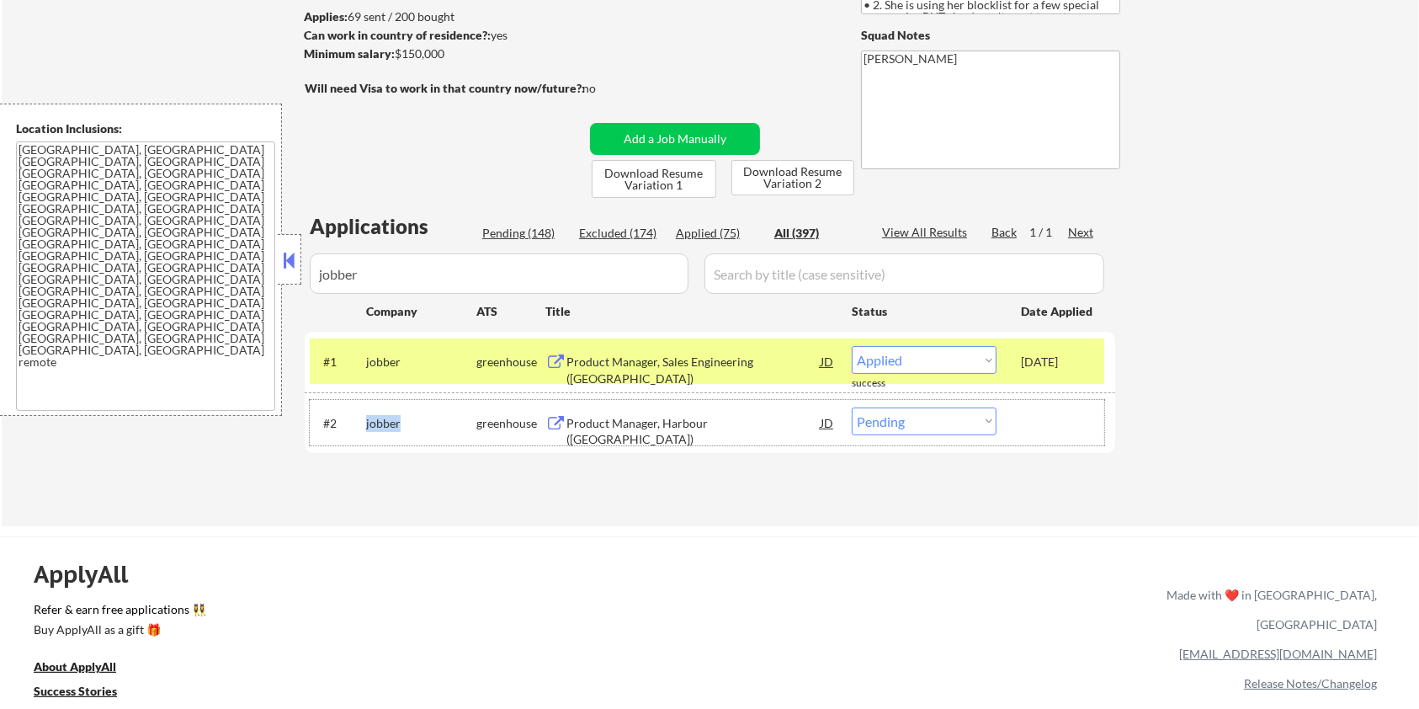
click at [951, 420] on select "Choose an option... Pending Applied Excluded (Questions) Excluded (Expired) Exc…" at bounding box center [924, 421] width 145 height 28
click at [852, 407] on select "Choose an option... Pending Applied Excluded (Questions) Excluded (Expired) Exc…" at bounding box center [924, 421] width 145 height 28
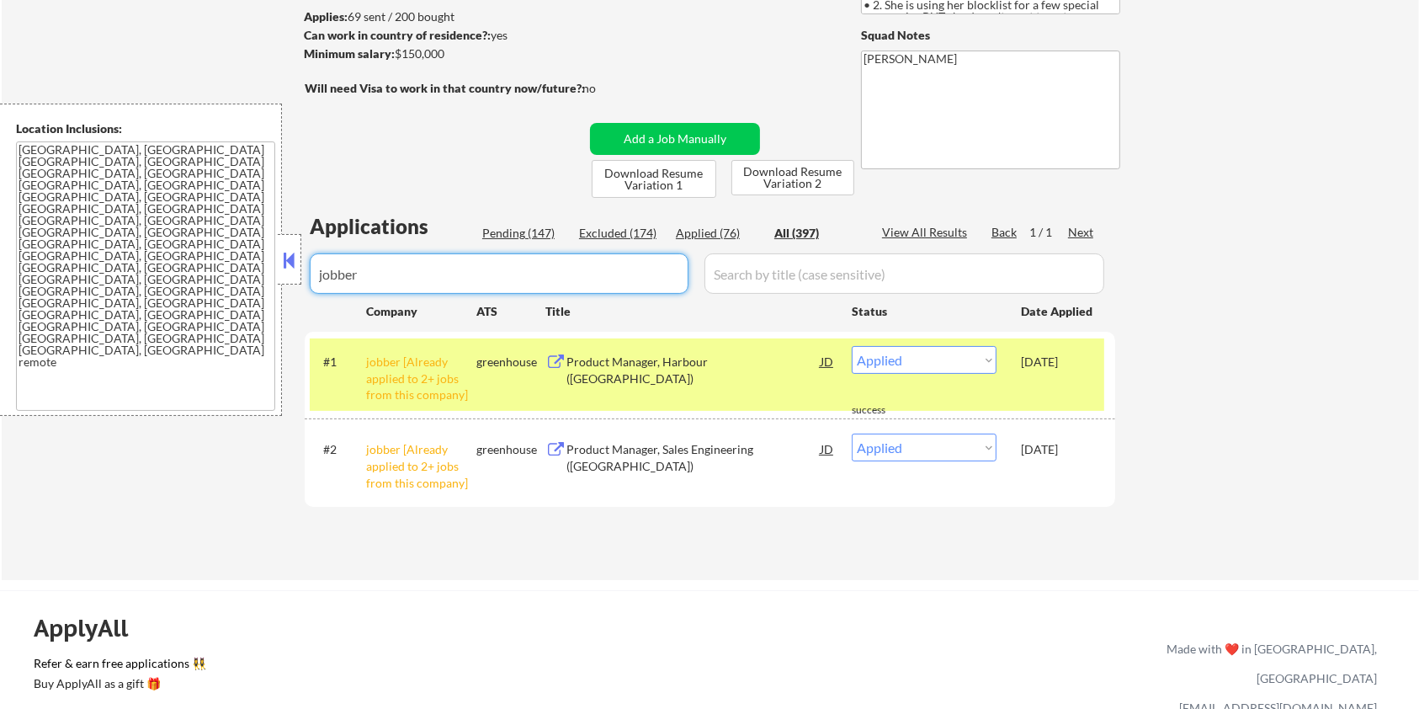
drag, startPoint x: 412, startPoint y: 273, endPoint x: 157, endPoint y: 273, distance: 254.3
click at [157, 273] on body "← Return to /applysquad Mailslurp Inbox Job Search Builder [PERSON_NAME] User E…" at bounding box center [709, 130] width 1419 height 709
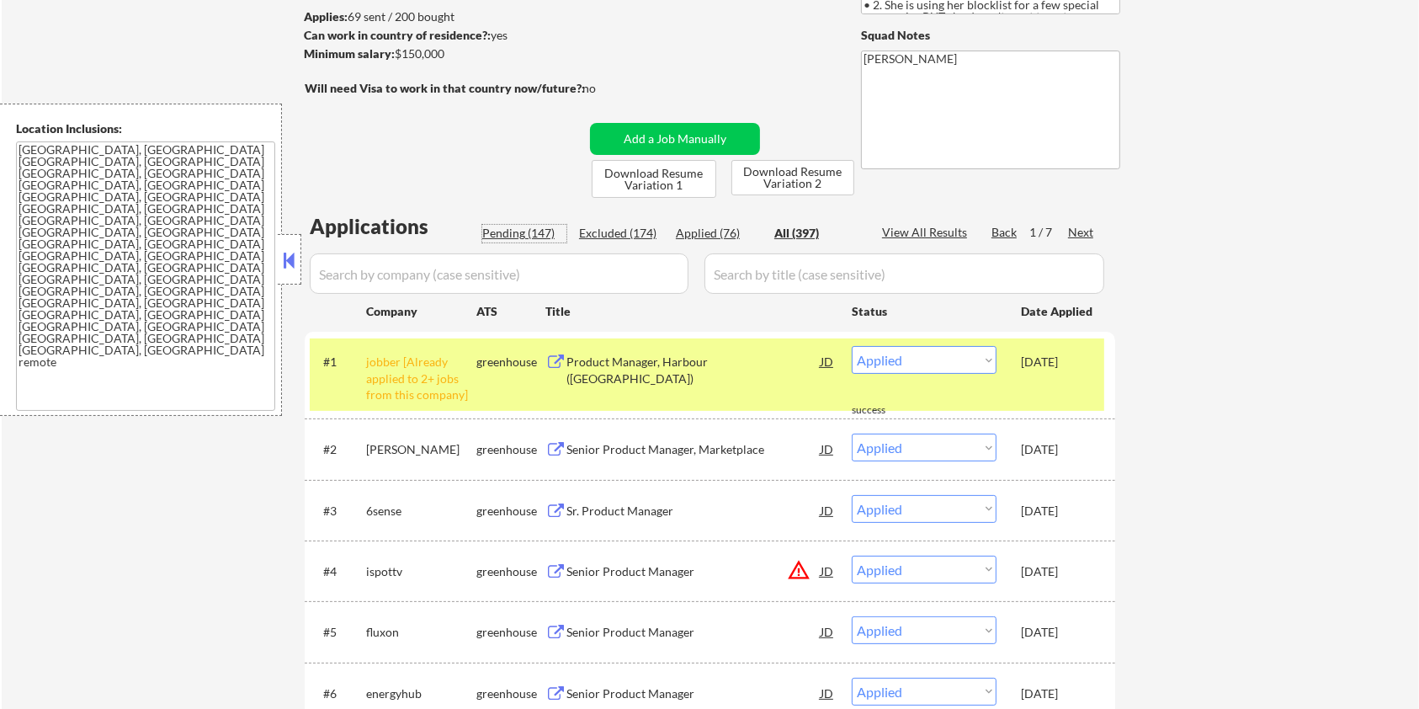
click at [505, 233] on div "Pending (147)" at bounding box center [524, 233] width 84 height 17
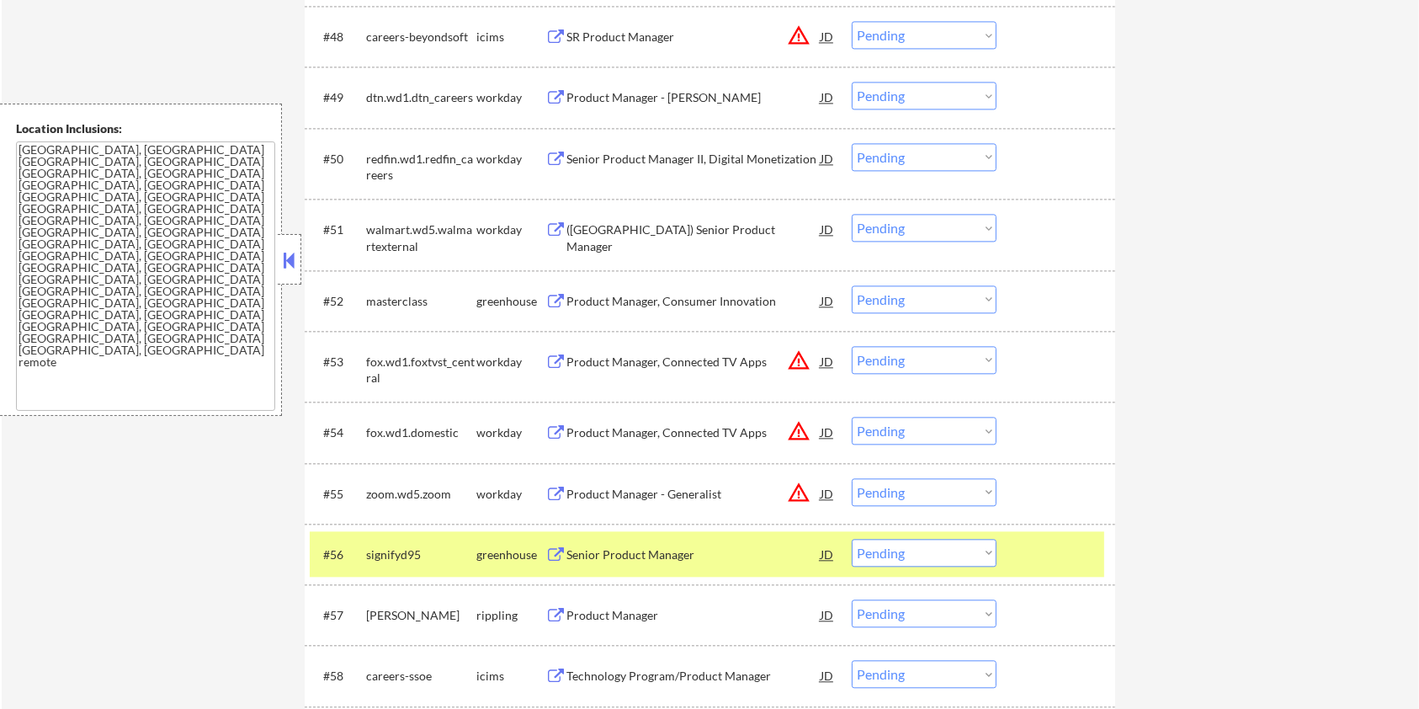
scroll to position [3704, 0]
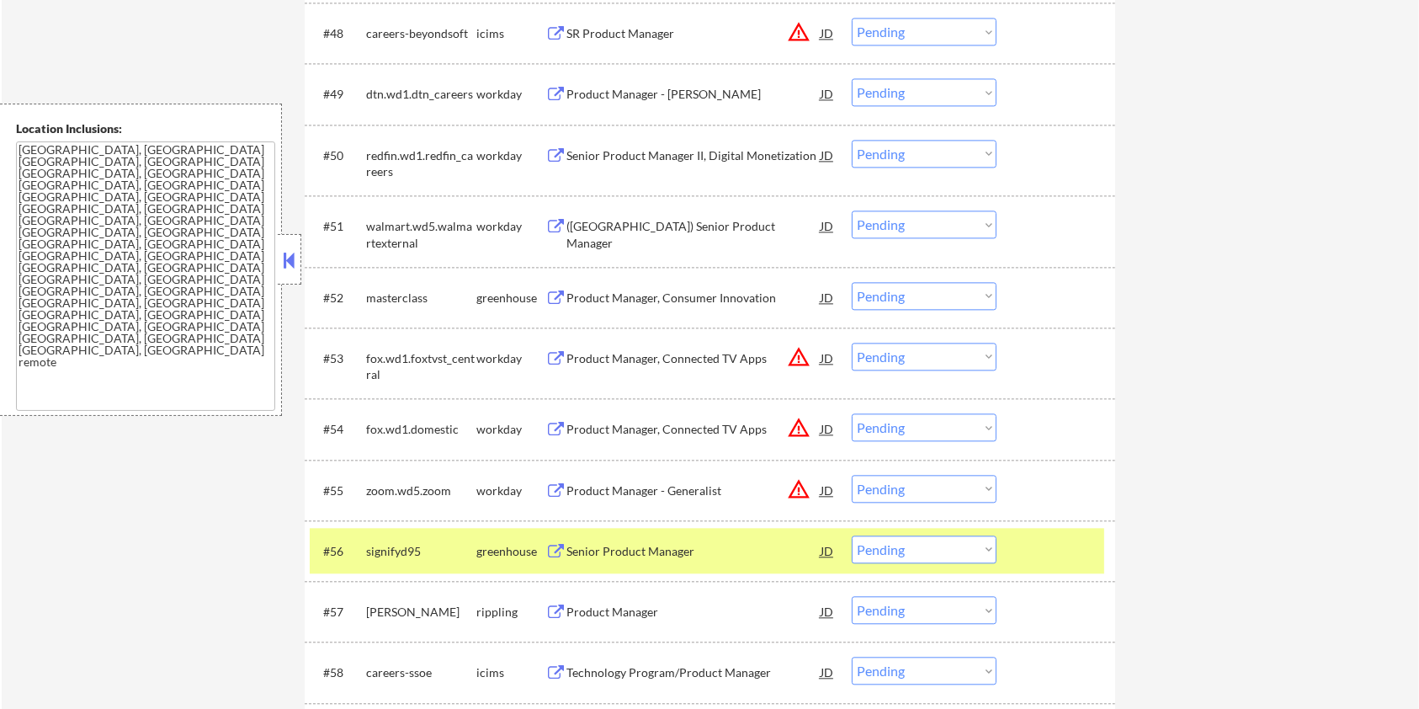
click at [615, 294] on div "Product Manager, Consumer Innovation" at bounding box center [694, 298] width 254 height 17
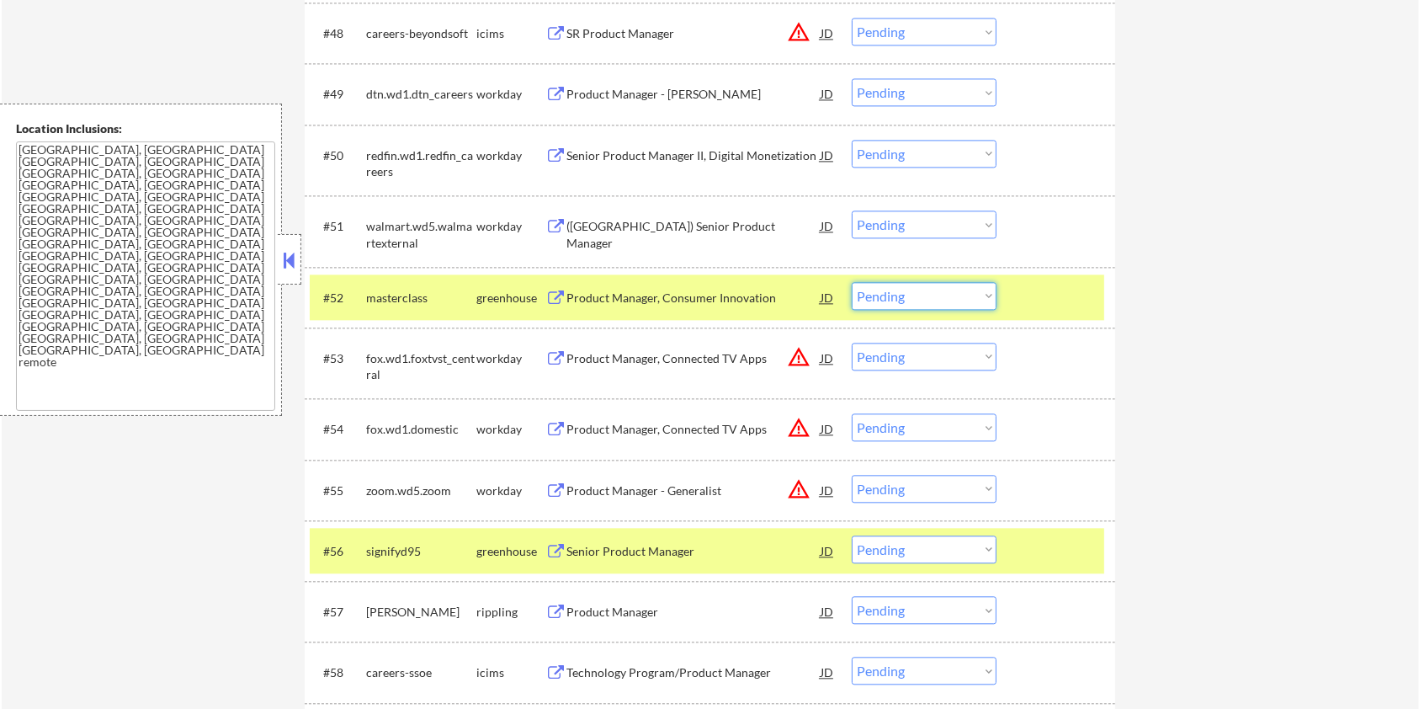
click at [924, 290] on select "Choose an option... Pending Applied Excluded (Questions) Excluded (Expired) Exc…" at bounding box center [924, 296] width 145 height 28
click at [852, 282] on select "Choose an option... Pending Applied Excluded (Questions) Excluded (Expired) Exc…" at bounding box center [924, 296] width 145 height 28
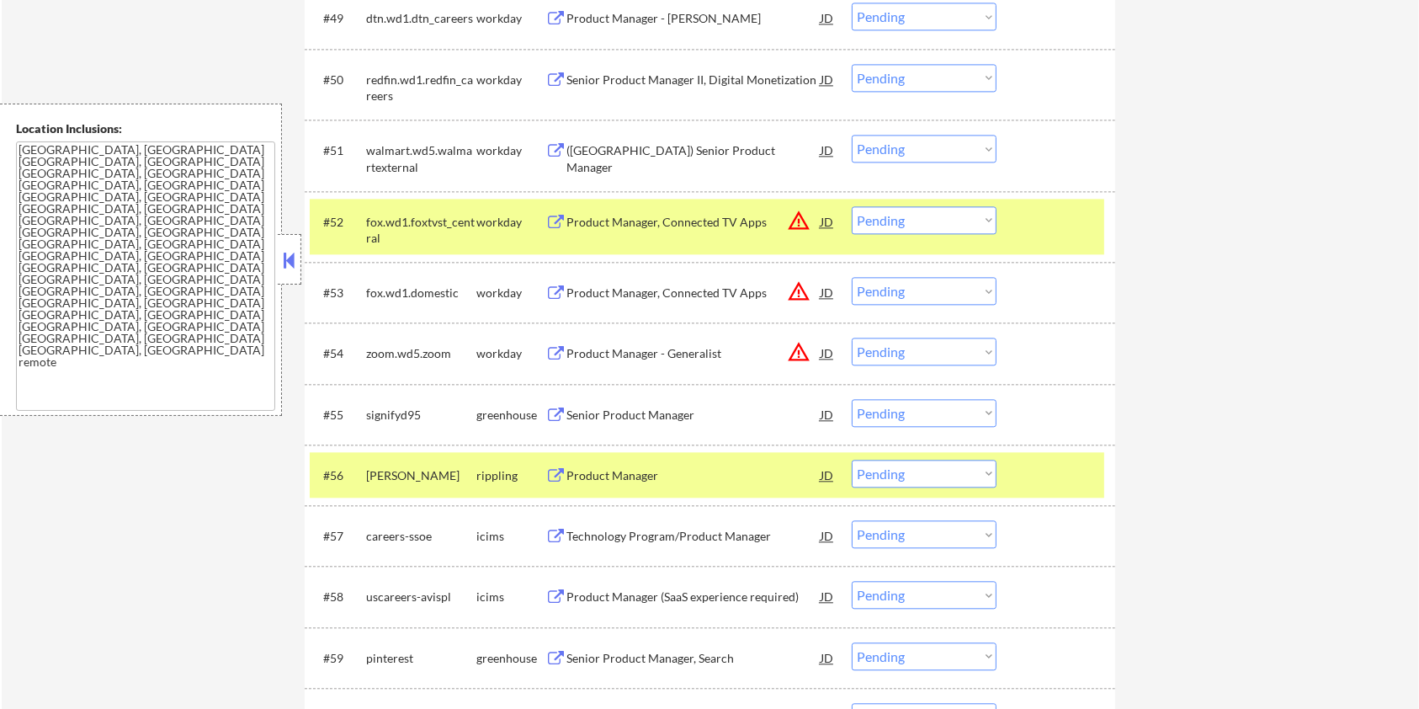
scroll to position [3928, 0]
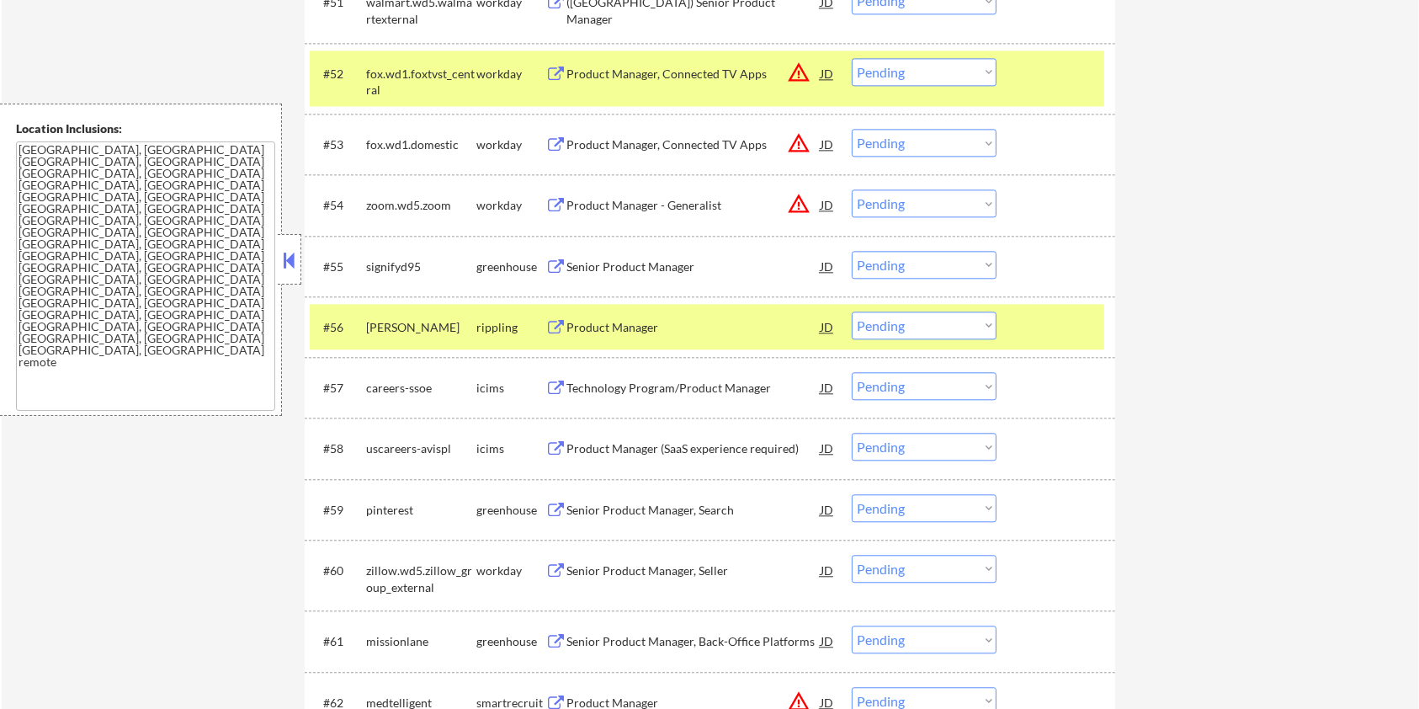
click at [570, 508] on div "Senior Product Manager, Search" at bounding box center [694, 510] width 254 height 17
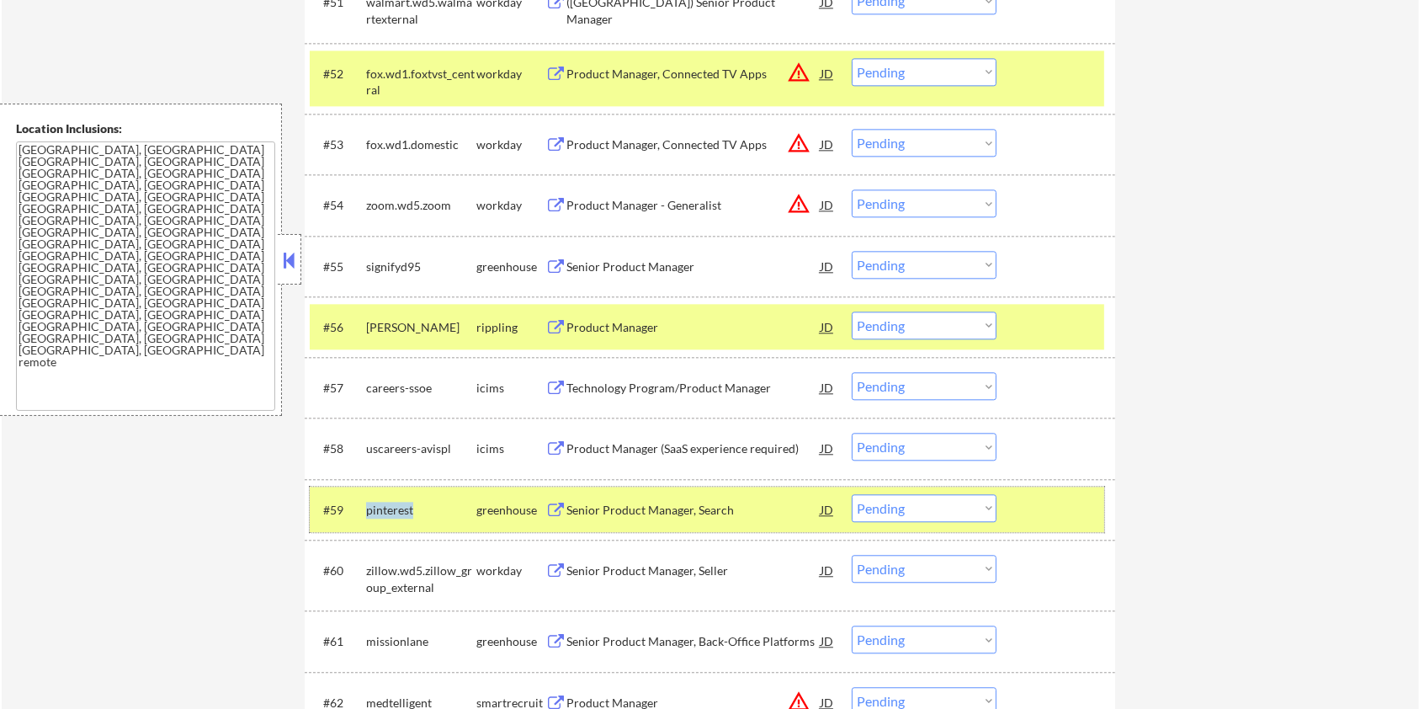
drag, startPoint x: 421, startPoint y: 510, endPoint x: 365, endPoint y: 505, distance: 56.6
click at [365, 505] on div "#59 pinterest greenhouse Senior Product Manager, Search JD warning_amber Choose…" at bounding box center [707, 509] width 795 height 45
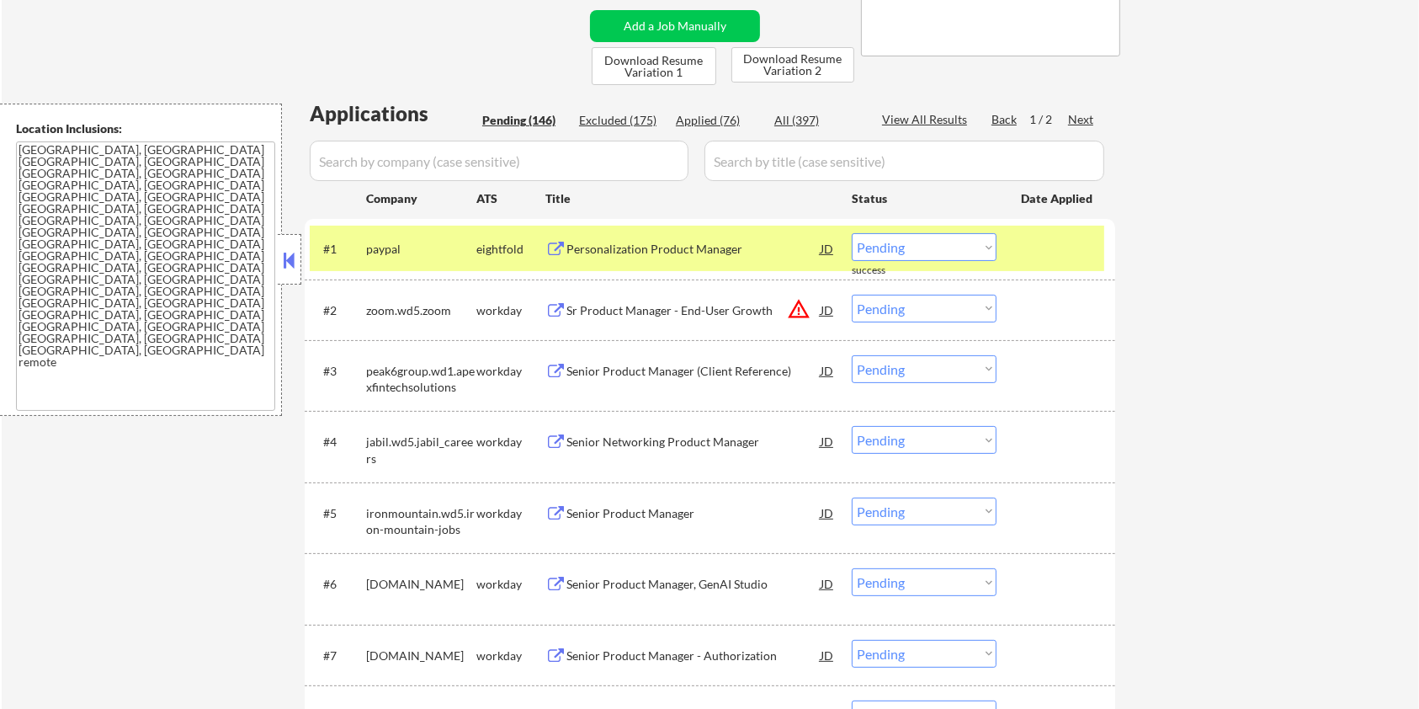
scroll to position [337, 0]
click at [429, 165] on input "input" at bounding box center [499, 161] width 379 height 40
paste input "pinterest"
click at [754, 163] on input "input" at bounding box center [905, 161] width 400 height 40
click at [791, 114] on div "All (397)" at bounding box center [817, 120] width 84 height 17
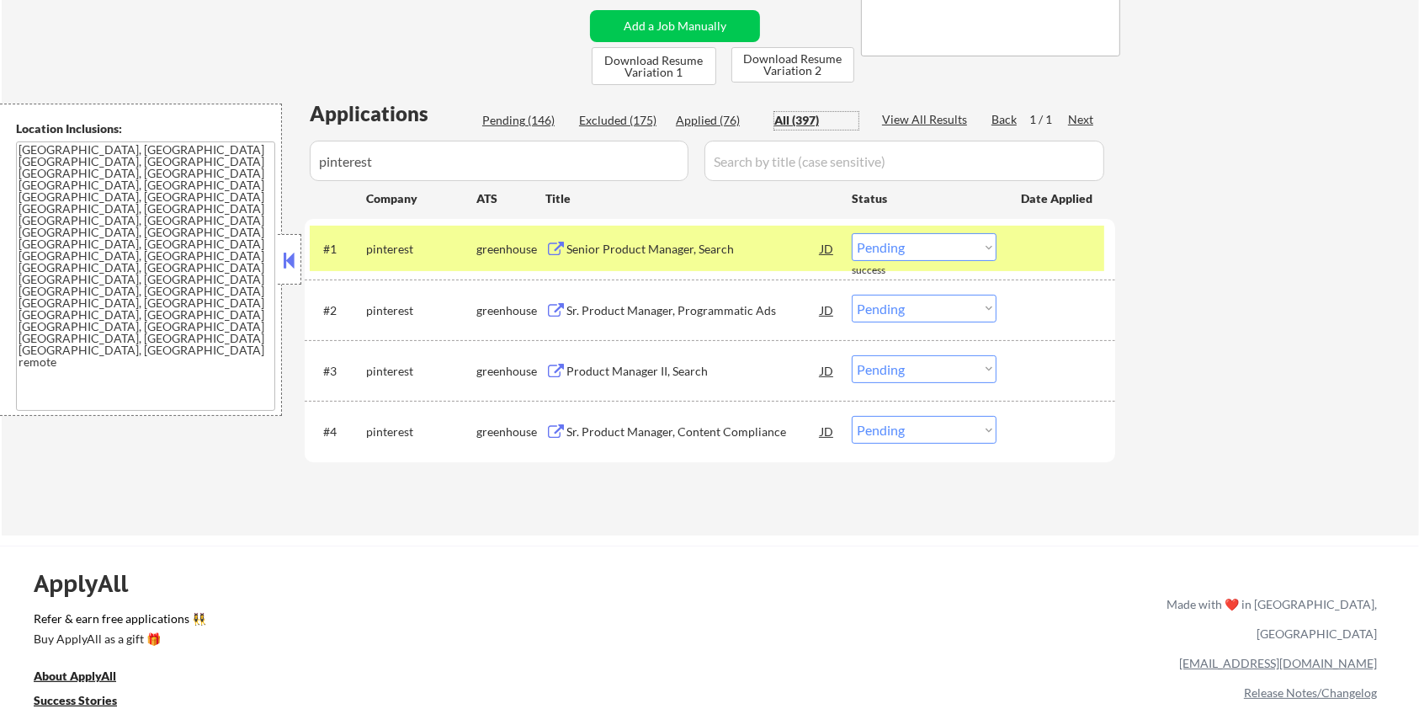
click at [562, 246] on button at bounding box center [556, 250] width 21 height 16
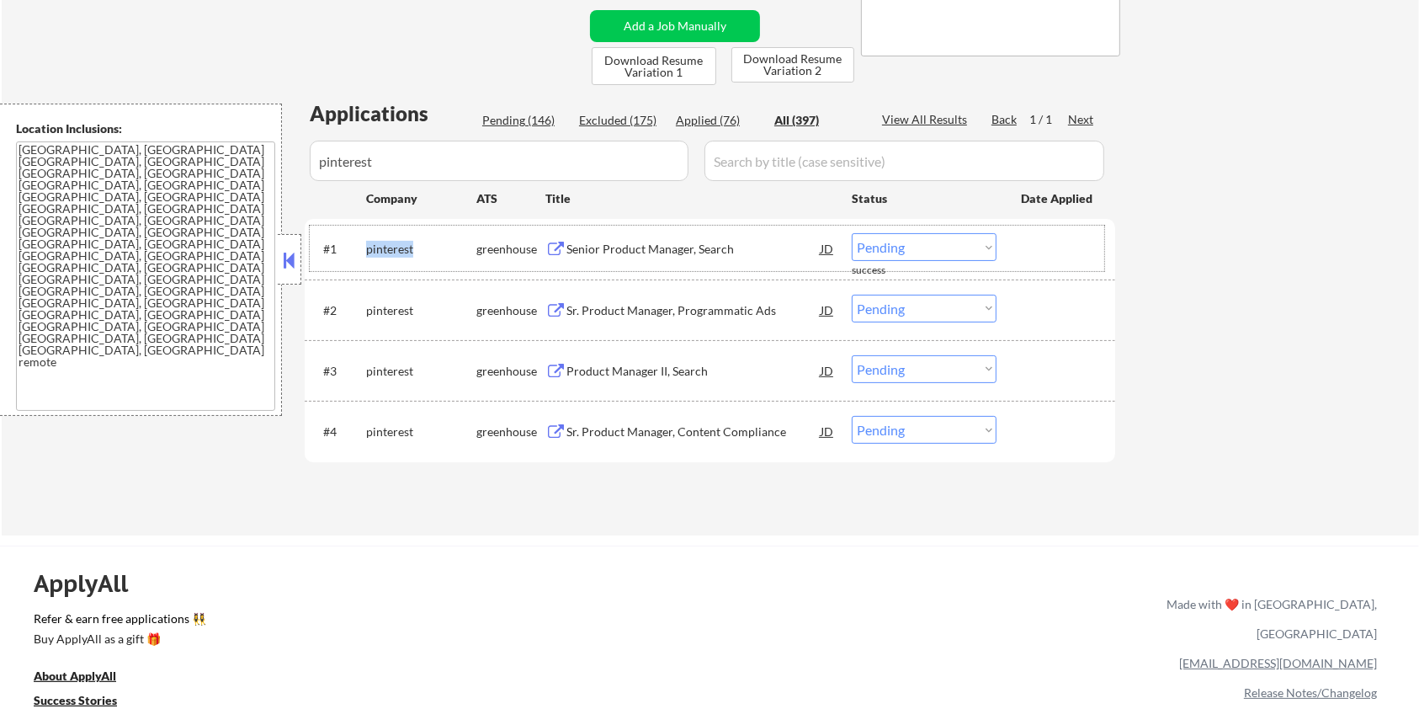
drag, startPoint x: 424, startPoint y: 251, endPoint x: 361, endPoint y: 251, distance: 63.1
click at [361, 251] on div "#1 pinterest greenhouse Senior Product Manager, Search JD warning_amber Choose …" at bounding box center [707, 248] width 795 height 45
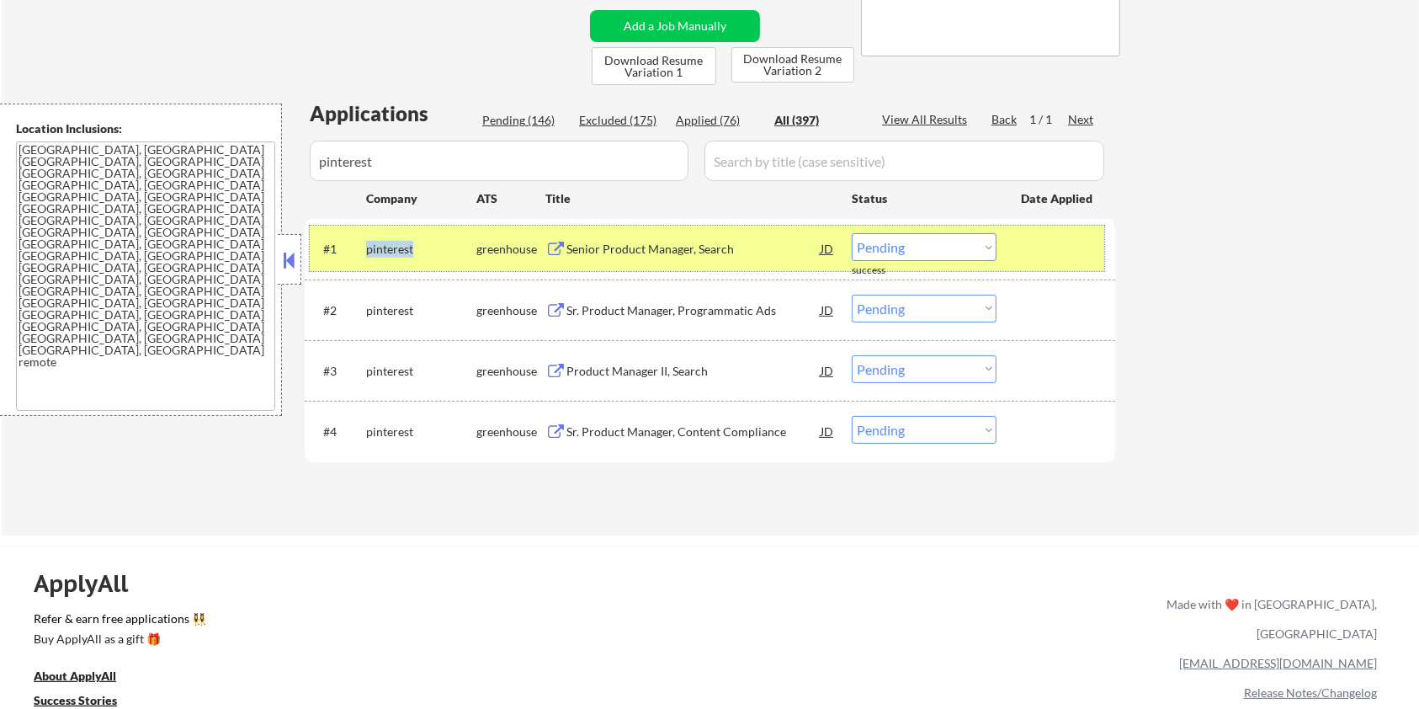
click at [901, 253] on select "Choose an option... Pending Applied Excluded (Questions) Excluded (Expired) Exc…" at bounding box center [924, 247] width 145 height 28
click at [852, 233] on select "Choose an option... Pending Applied Excluded (Questions) Excluded (Expired) Exc…" at bounding box center [924, 247] width 145 height 28
click at [648, 309] on div "Sr. Product Manager, Programmatic Ads" at bounding box center [694, 310] width 254 height 17
